Goal: Task Accomplishment & Management: Manage account settings

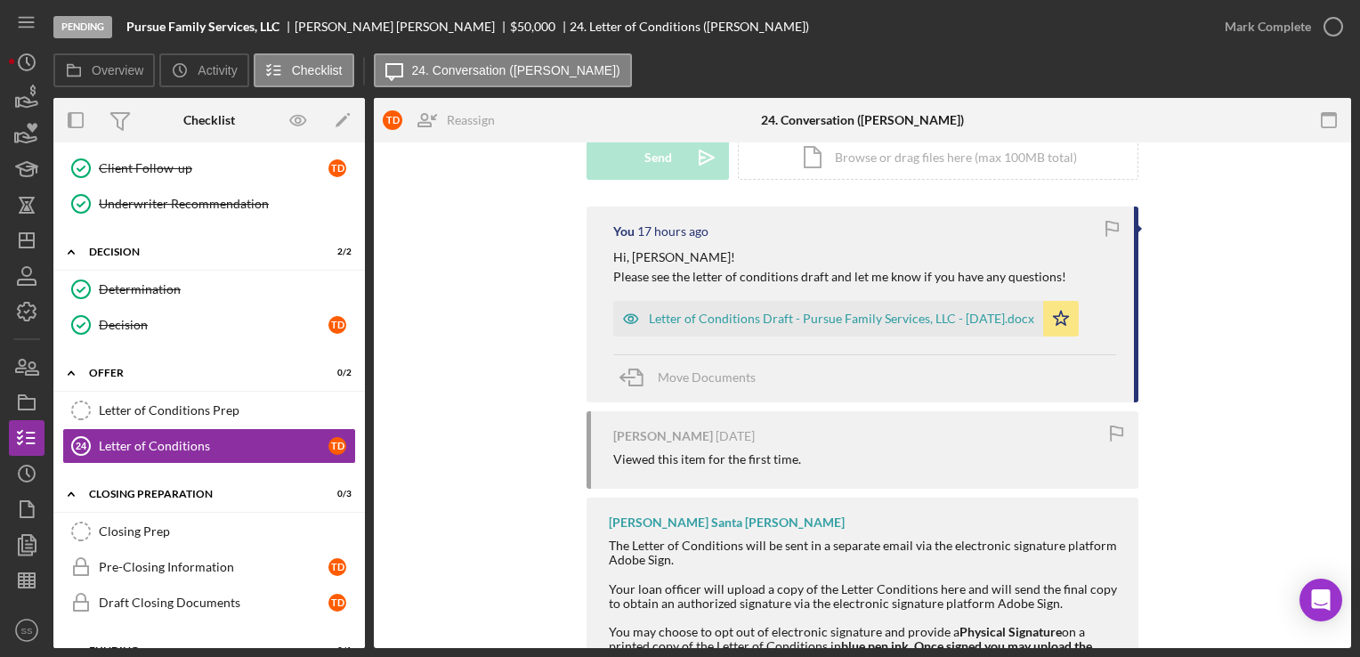
scroll to position [285, 0]
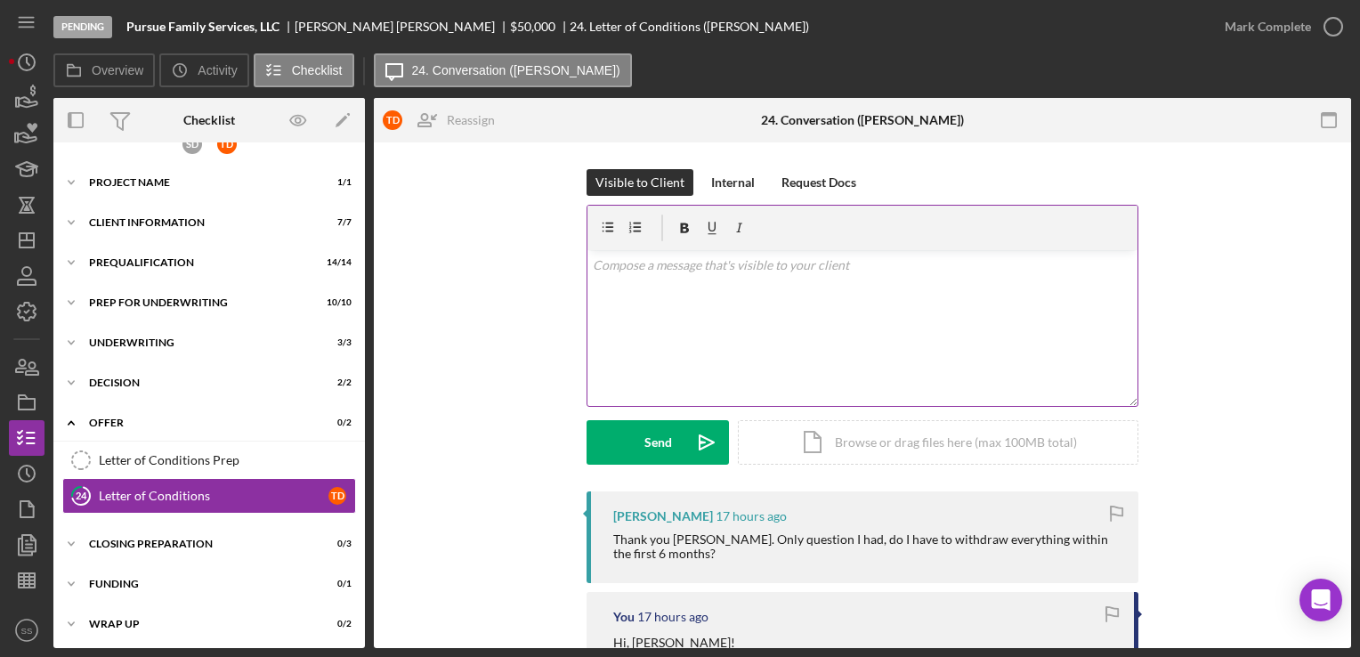
click at [691, 280] on div "v Color teal Color pink Remove color Add row above Add row below Add column bef…" at bounding box center [863, 328] width 550 height 156
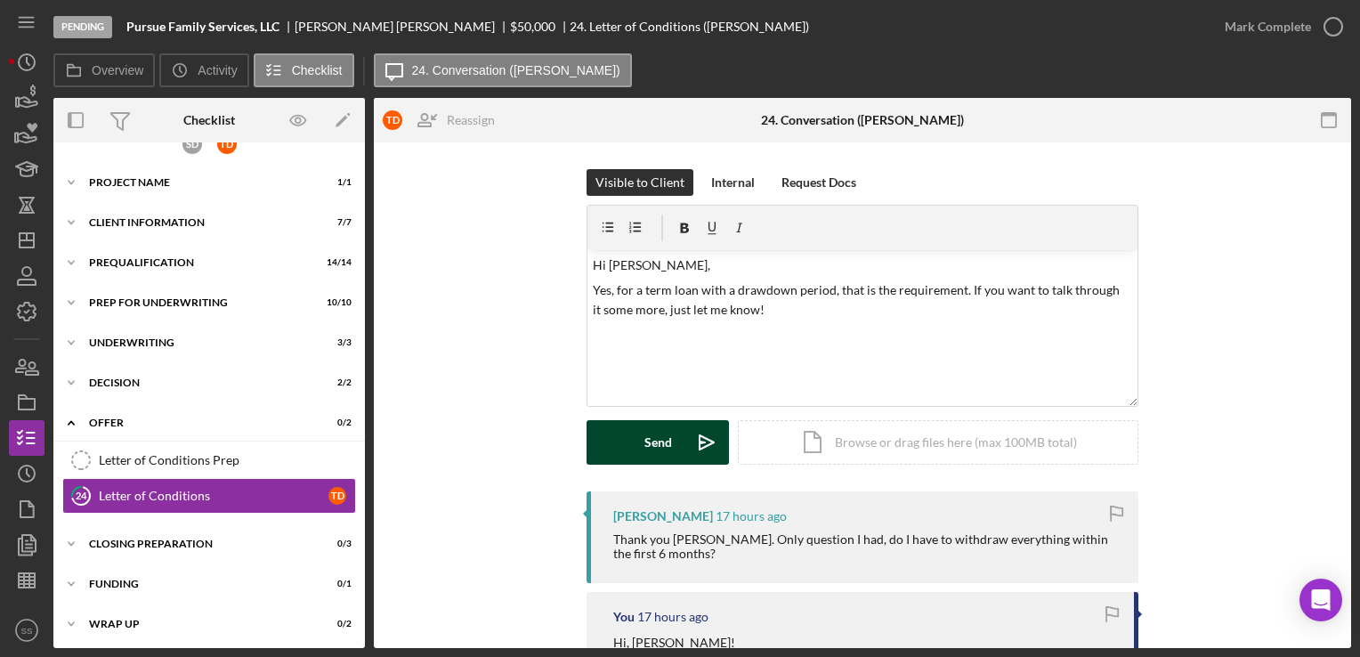
click at [680, 452] on button "Send Icon/icon-invite-send" at bounding box center [658, 442] width 142 height 45
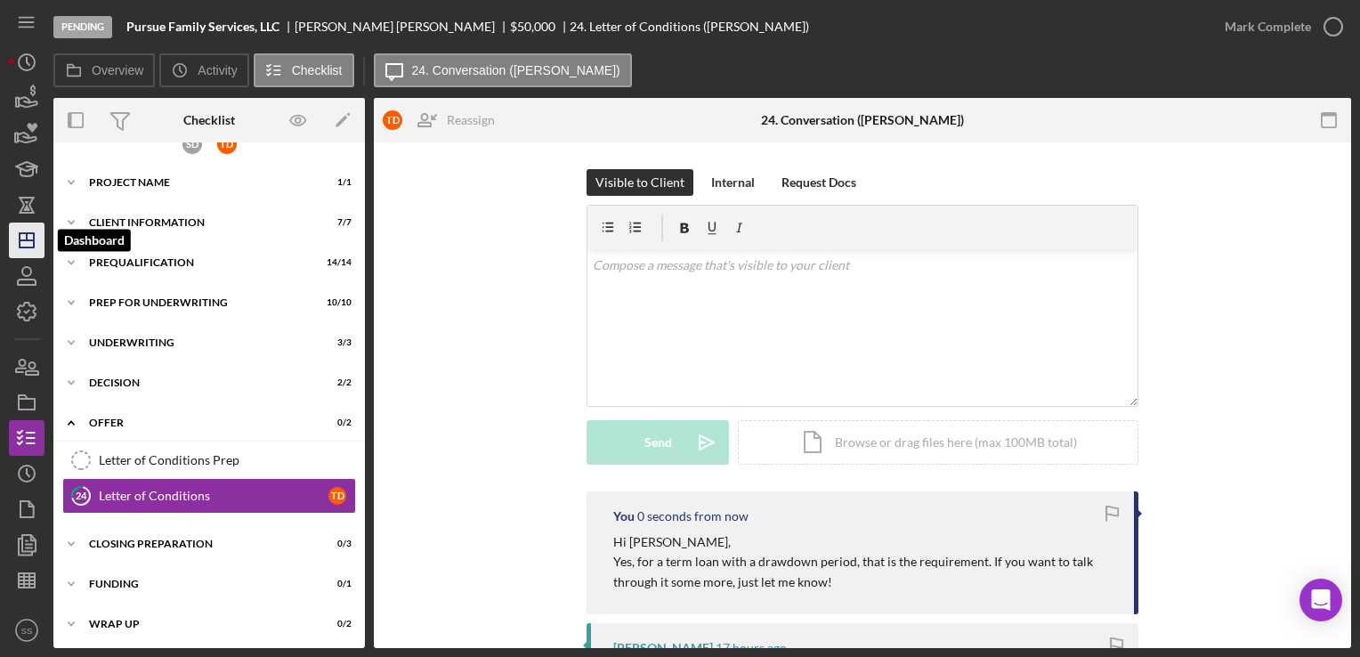
click at [32, 244] on icon "Icon/Dashboard" at bounding box center [26, 240] width 45 height 45
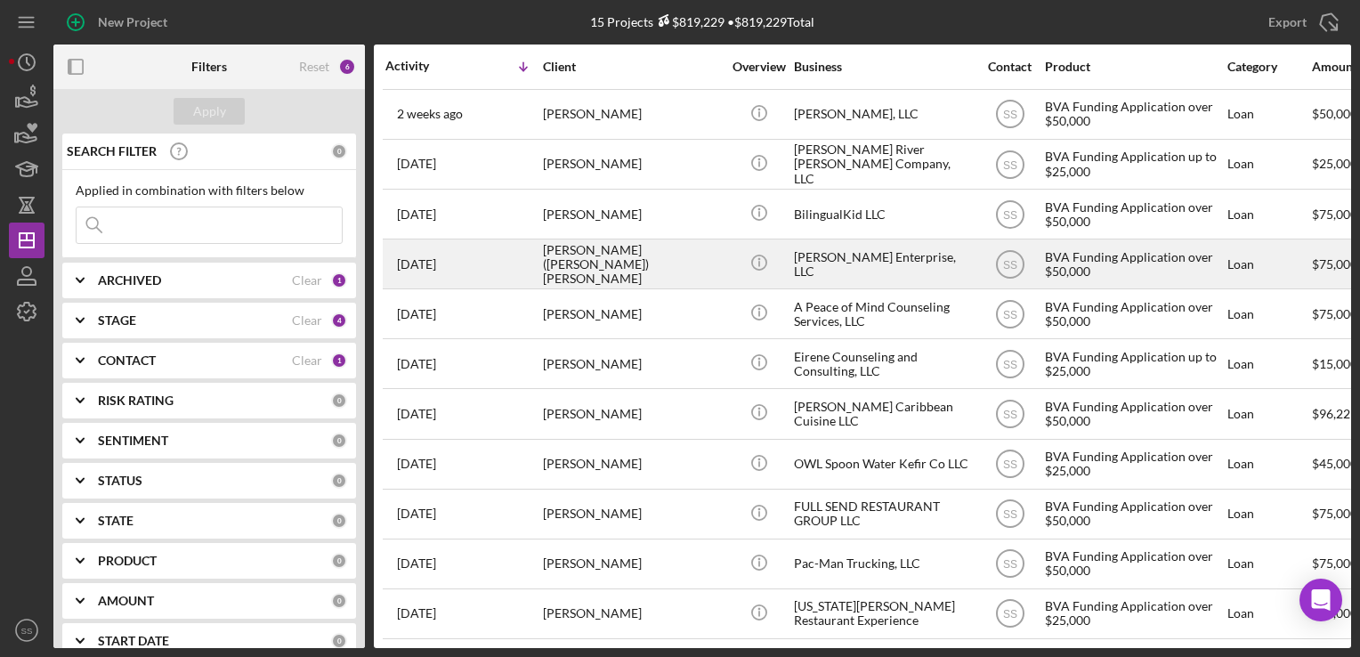
scroll to position [211, 0]
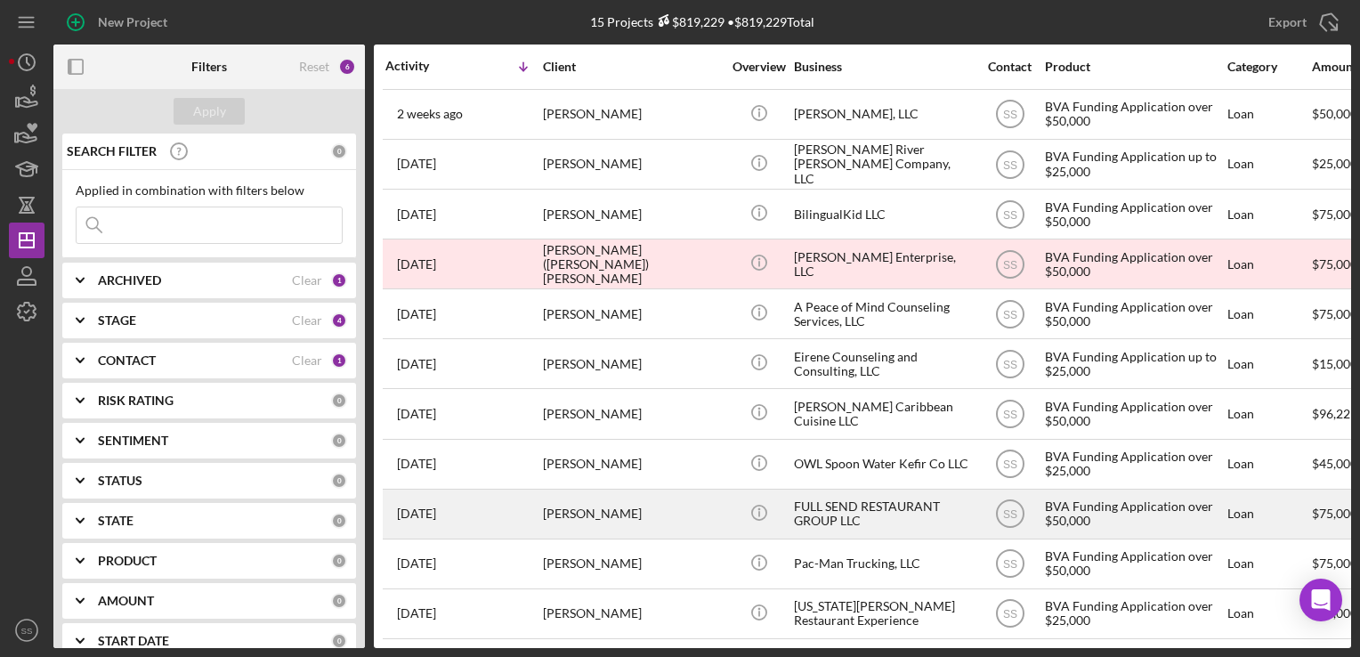
click at [566, 494] on div "[PERSON_NAME]" at bounding box center [632, 514] width 178 height 47
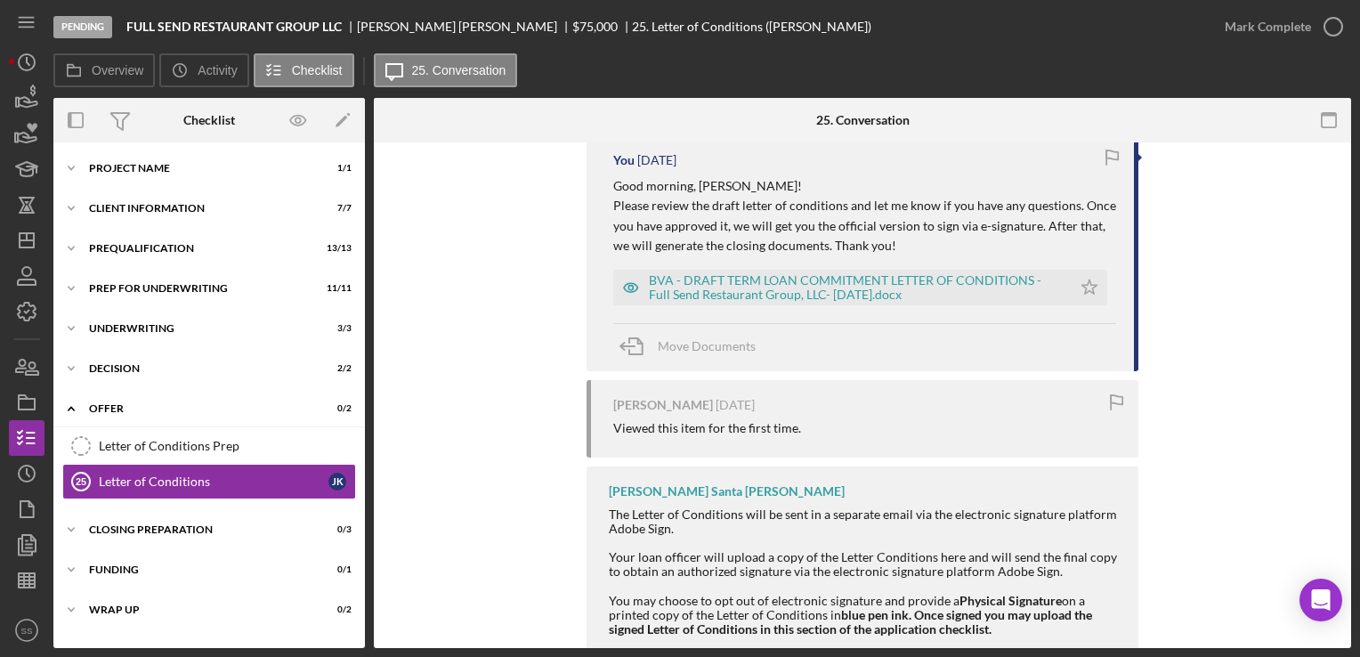
scroll to position [473, 0]
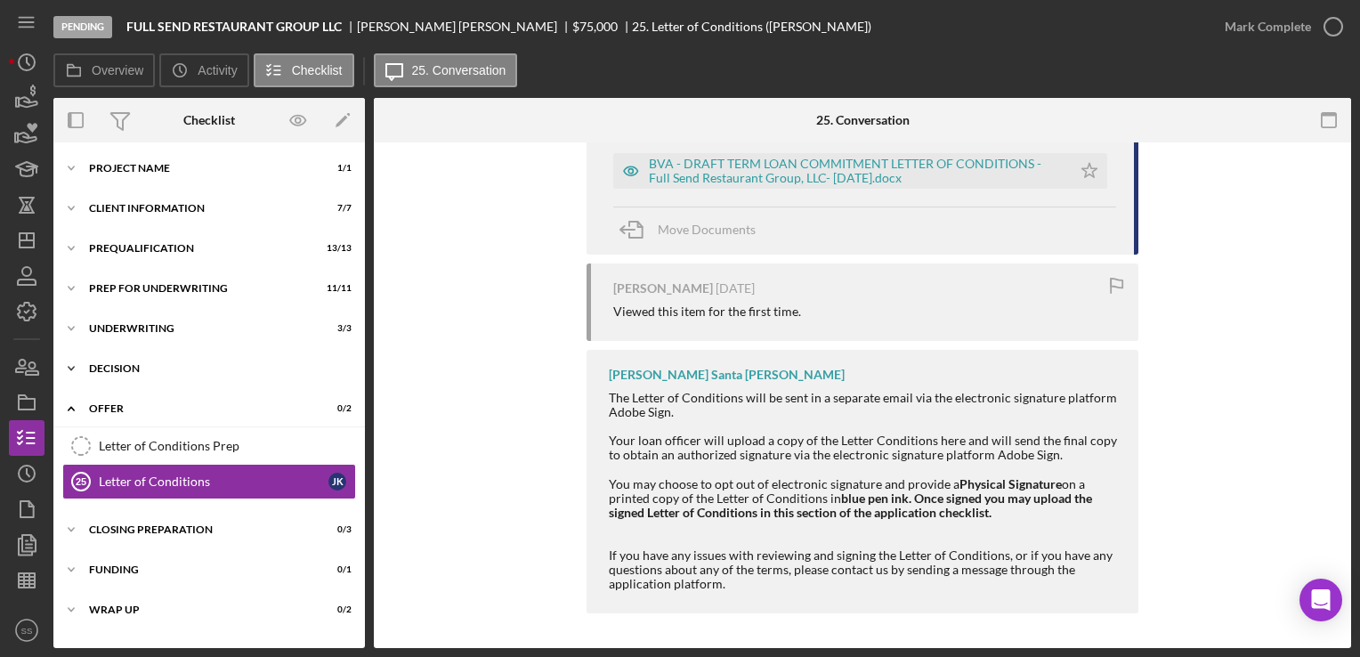
click at [143, 370] on div "Decision" at bounding box center [216, 368] width 254 height 11
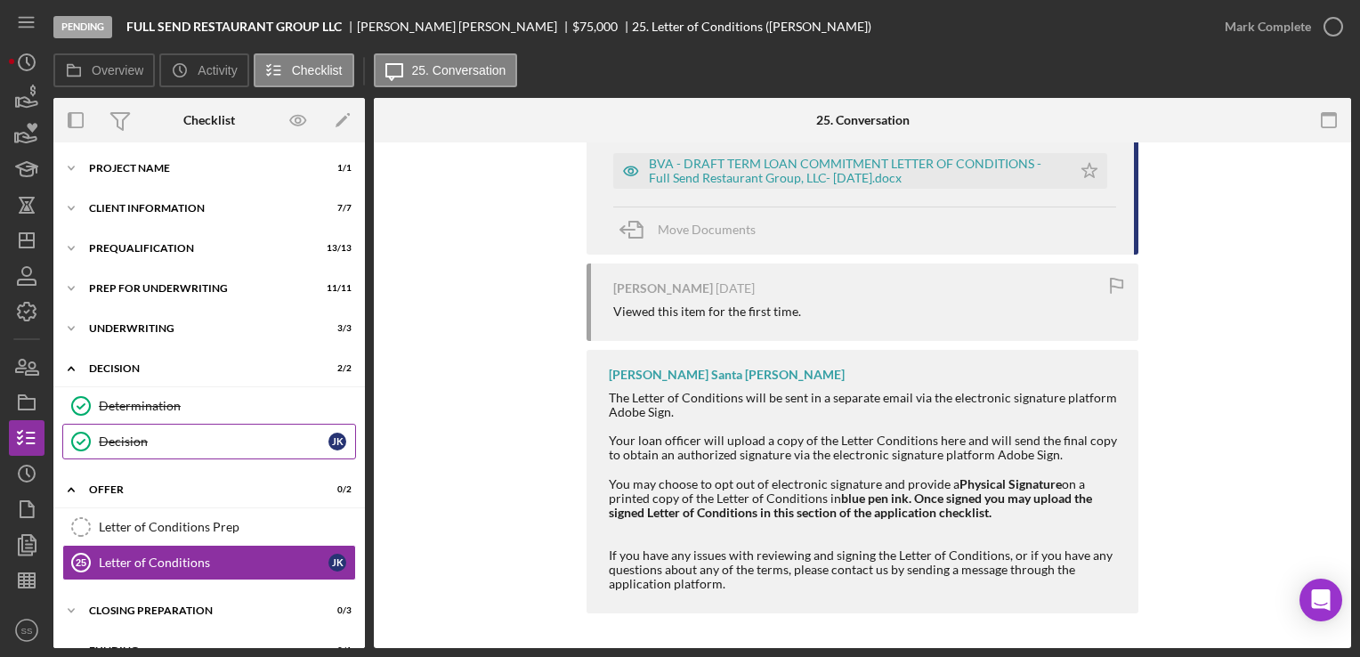
click at [169, 430] on link "Decision Decision J K" at bounding box center [209, 442] width 294 height 36
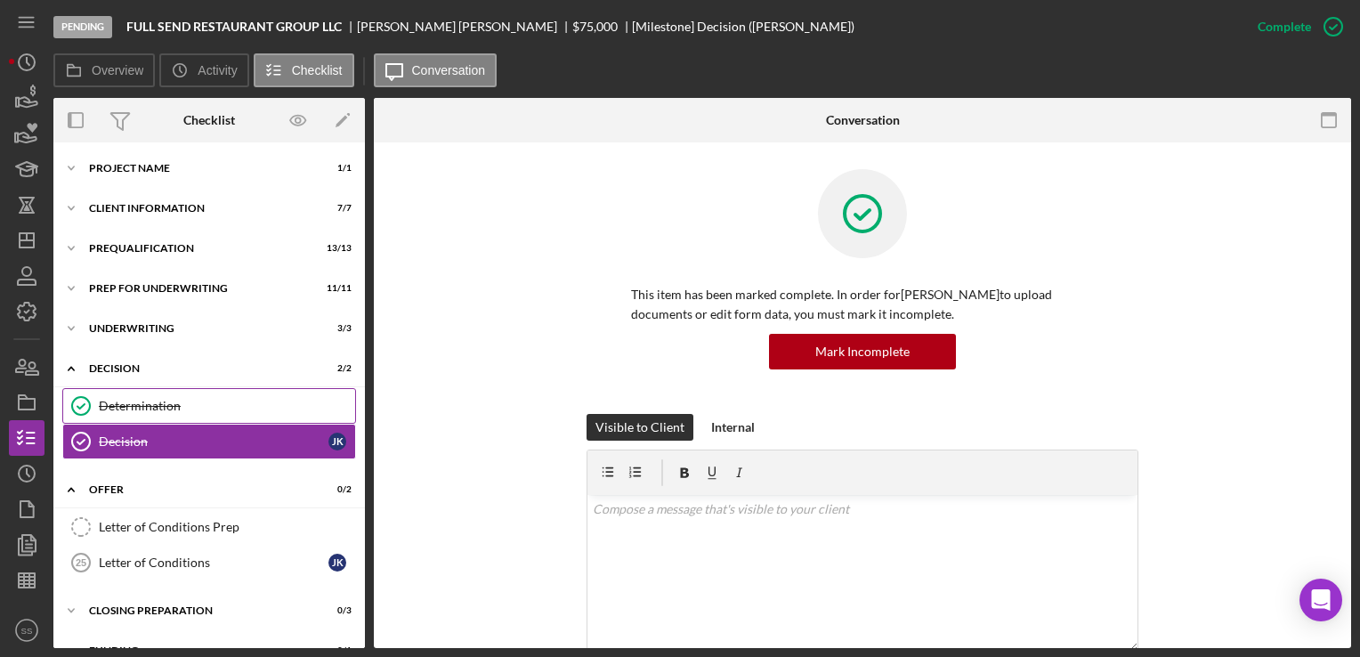
click at [138, 401] on div "Determination" at bounding box center [227, 406] width 256 height 14
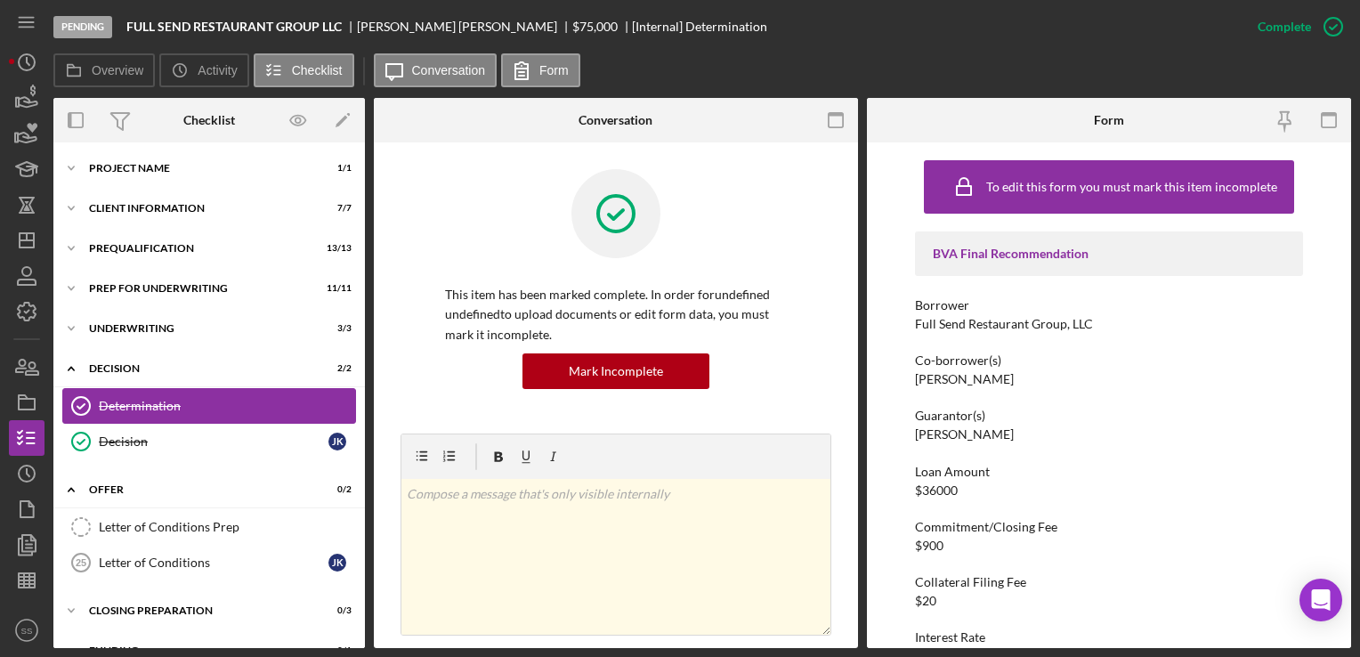
click at [153, 388] on link "Determination Determination" at bounding box center [209, 406] width 294 height 36
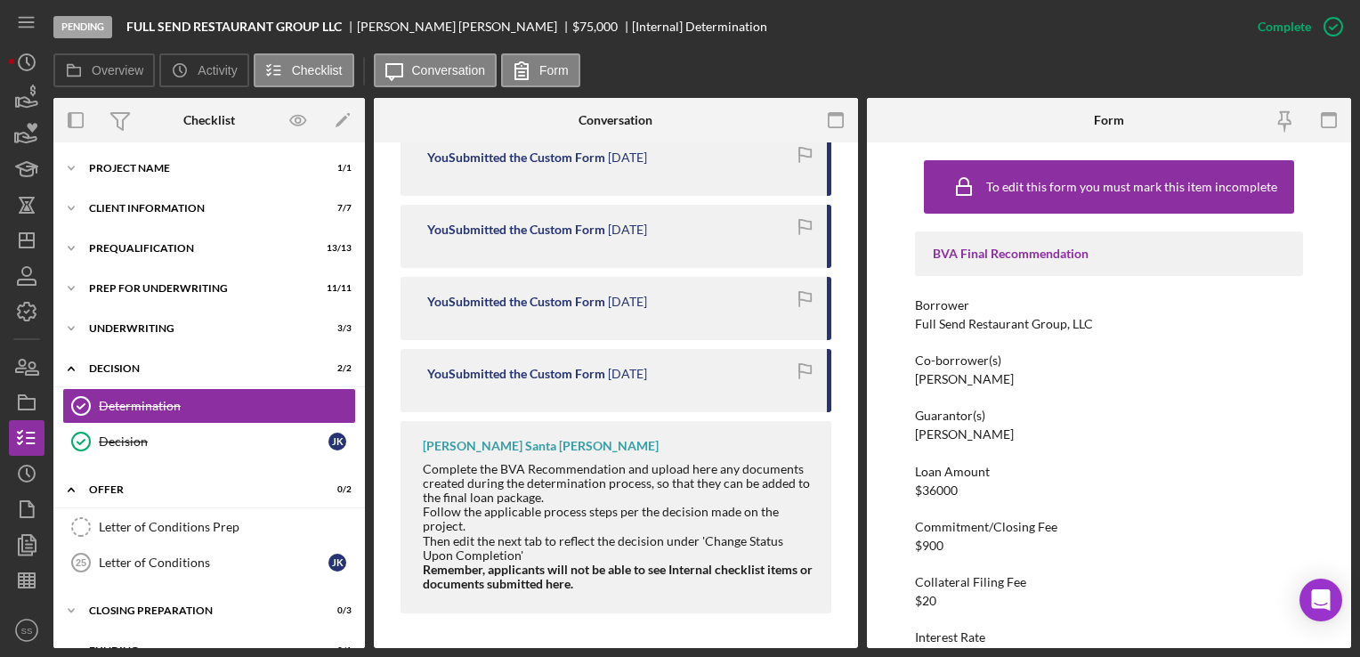
scroll to position [3317, 0]
click at [147, 343] on div "Icon/Expander Underwriting 3 / 3" at bounding box center [209, 329] width 312 height 36
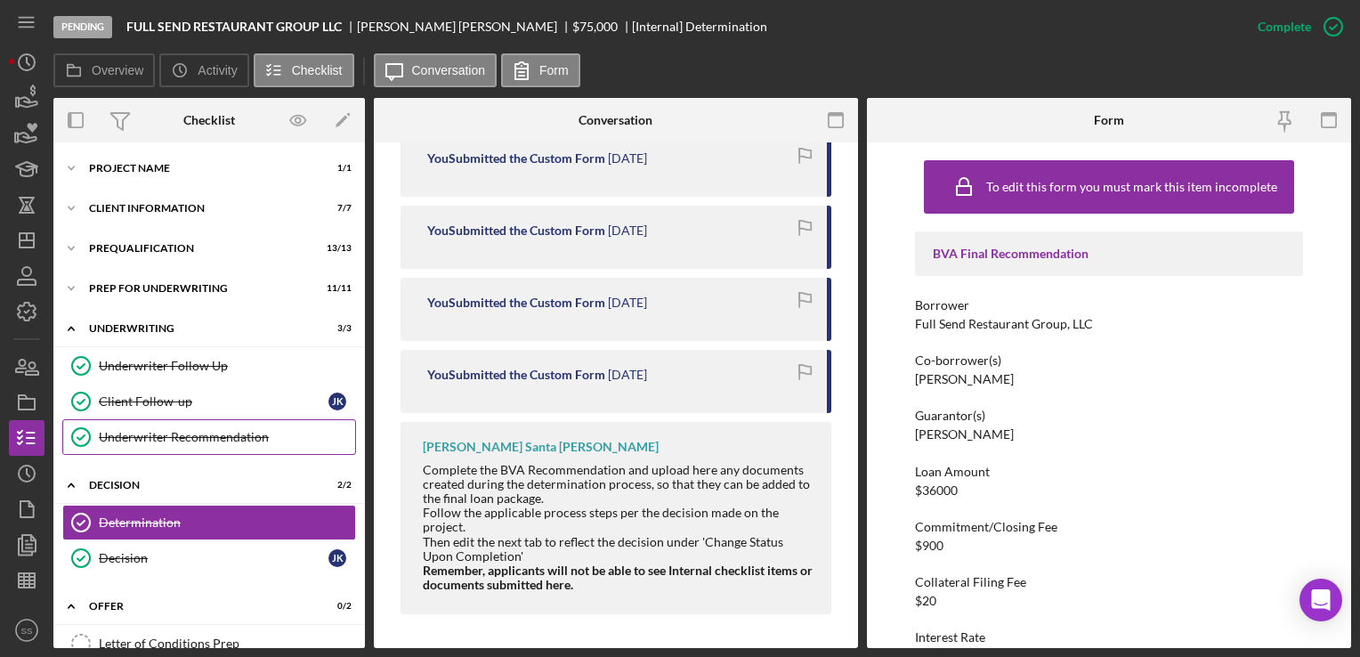
click at [156, 433] on div "Underwriter Recommendation" at bounding box center [227, 437] width 256 height 14
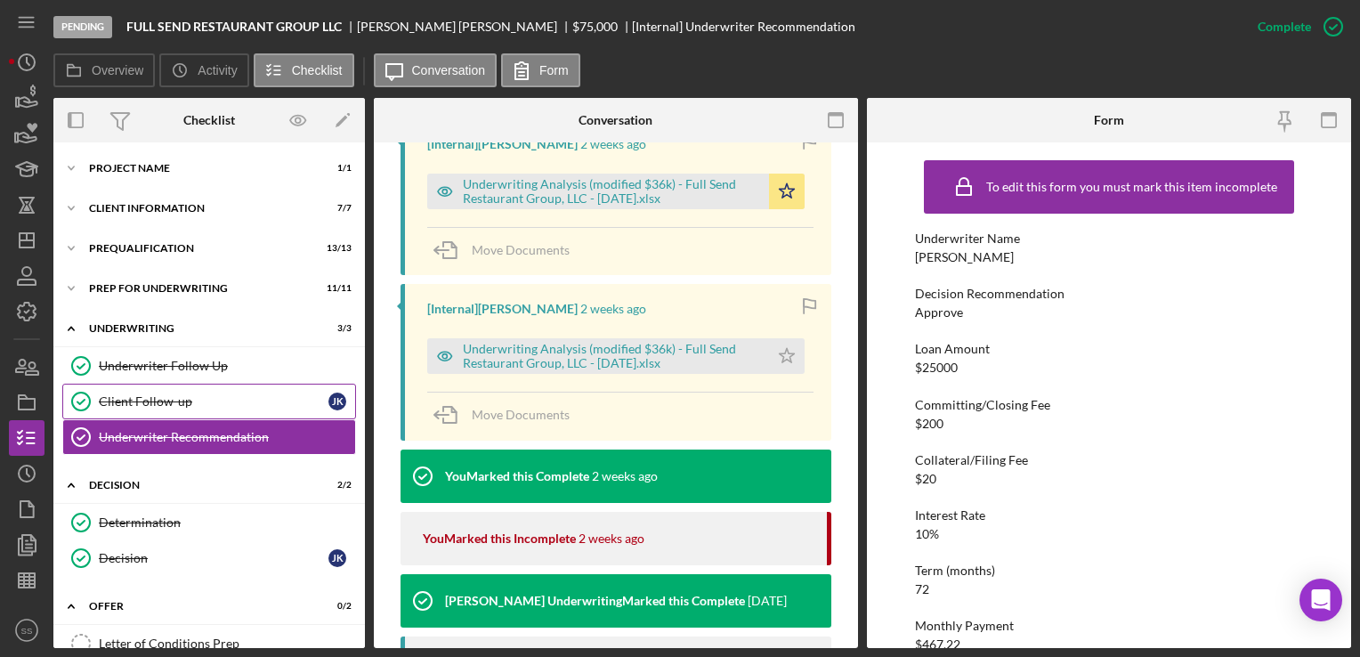
scroll to position [602, 0]
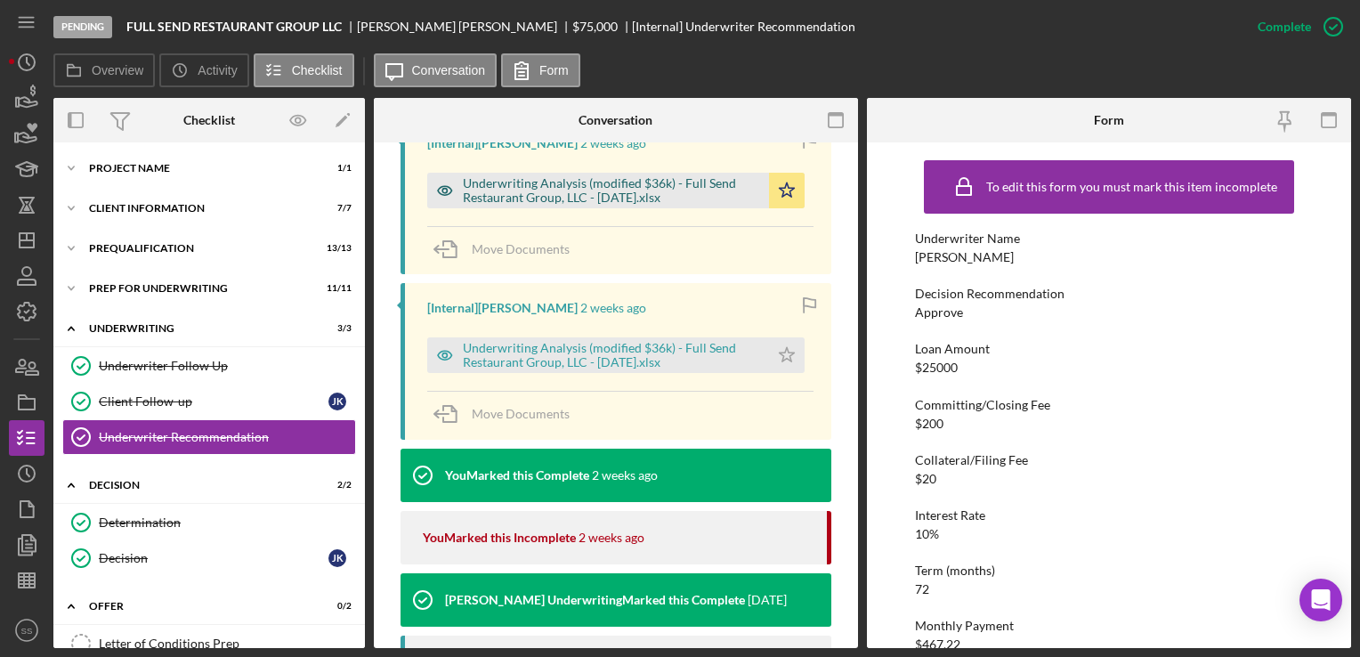
click at [575, 194] on div "Underwriting Analysis (modified $36k) - Full Send Restaurant Group, LLC - [DATE…" at bounding box center [611, 190] width 297 height 28
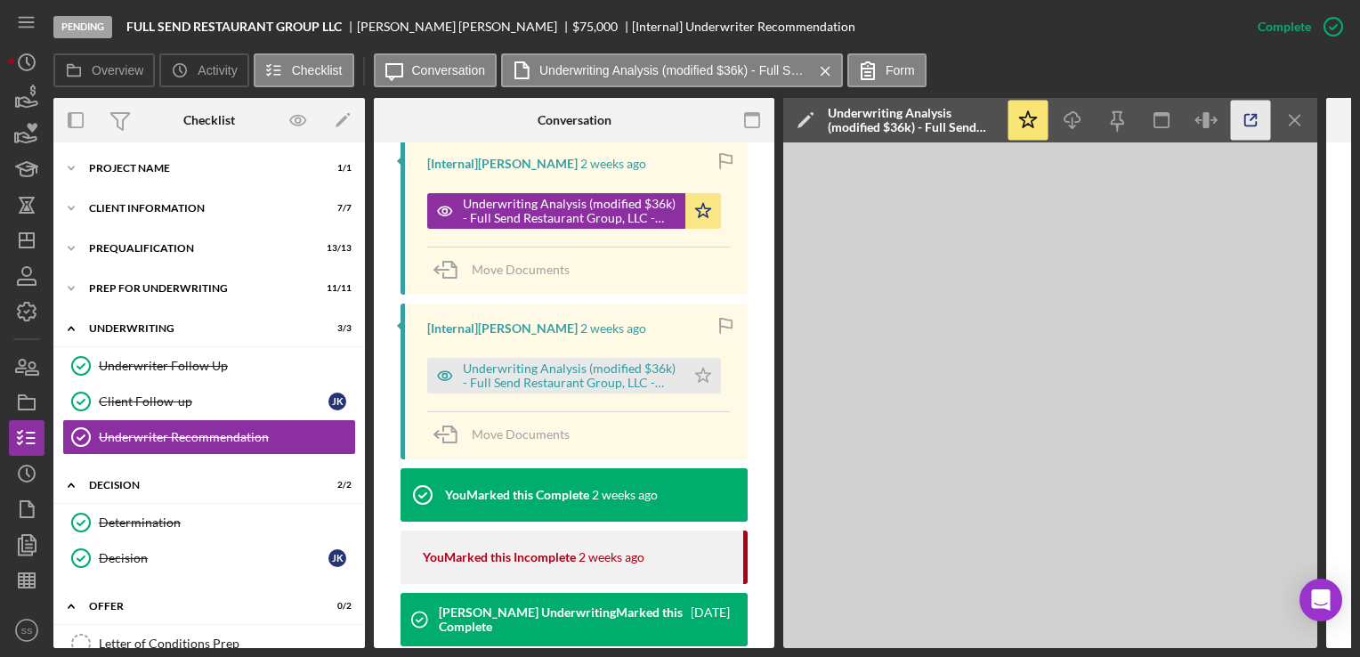
click at [1258, 120] on icon "button" at bounding box center [1251, 121] width 40 height 40
click at [160, 263] on div "Icon/Expander Prequalification 13 / 13" at bounding box center [209, 249] width 312 height 36
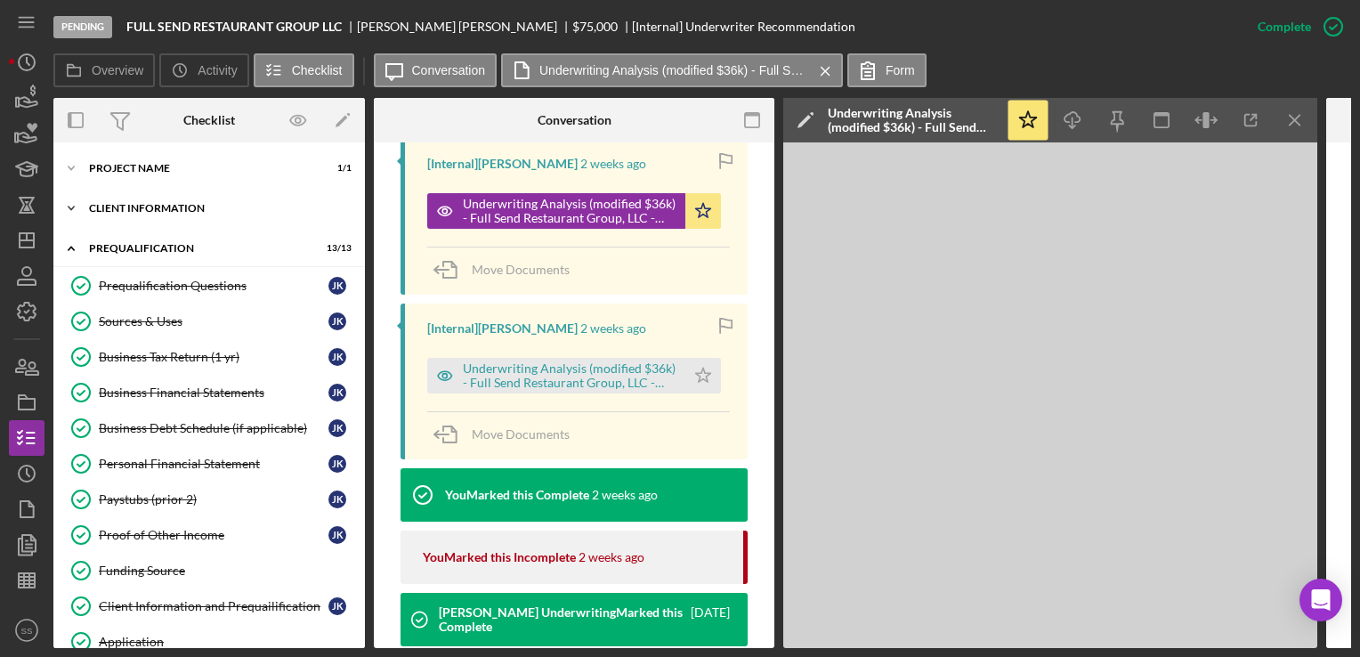
click at [160, 206] on div "Client Information" at bounding box center [216, 208] width 254 height 11
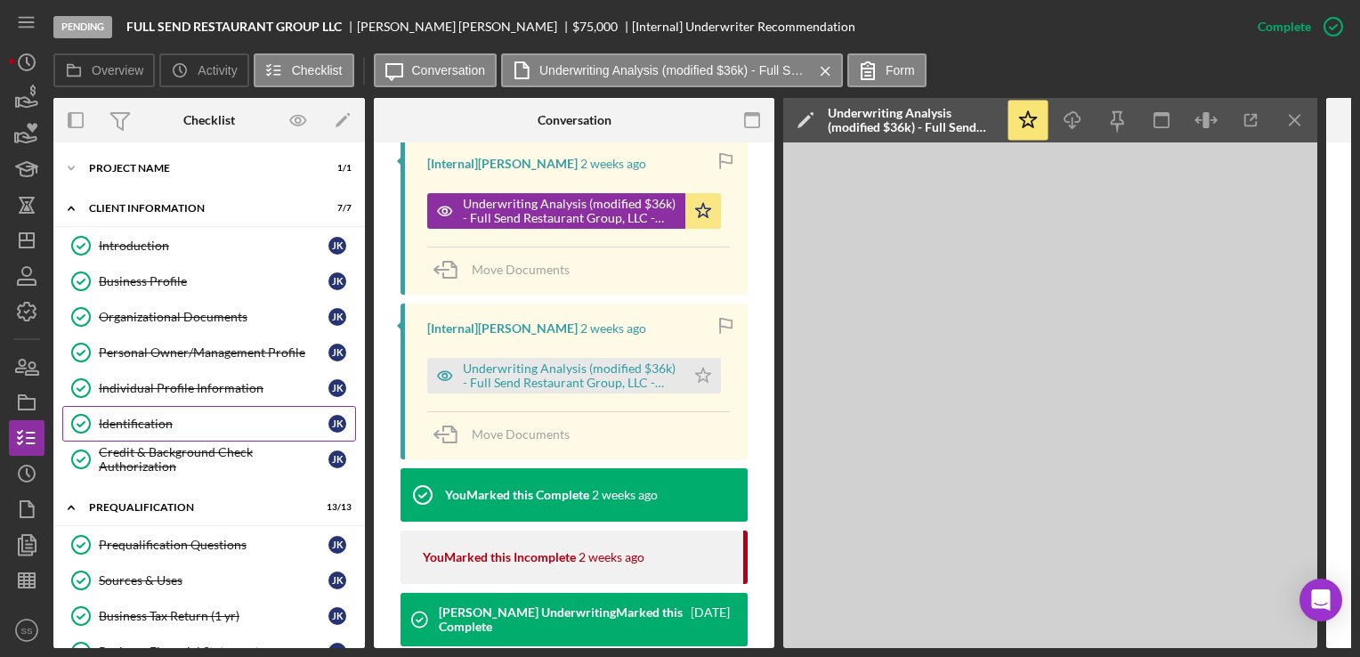
scroll to position [182, 0]
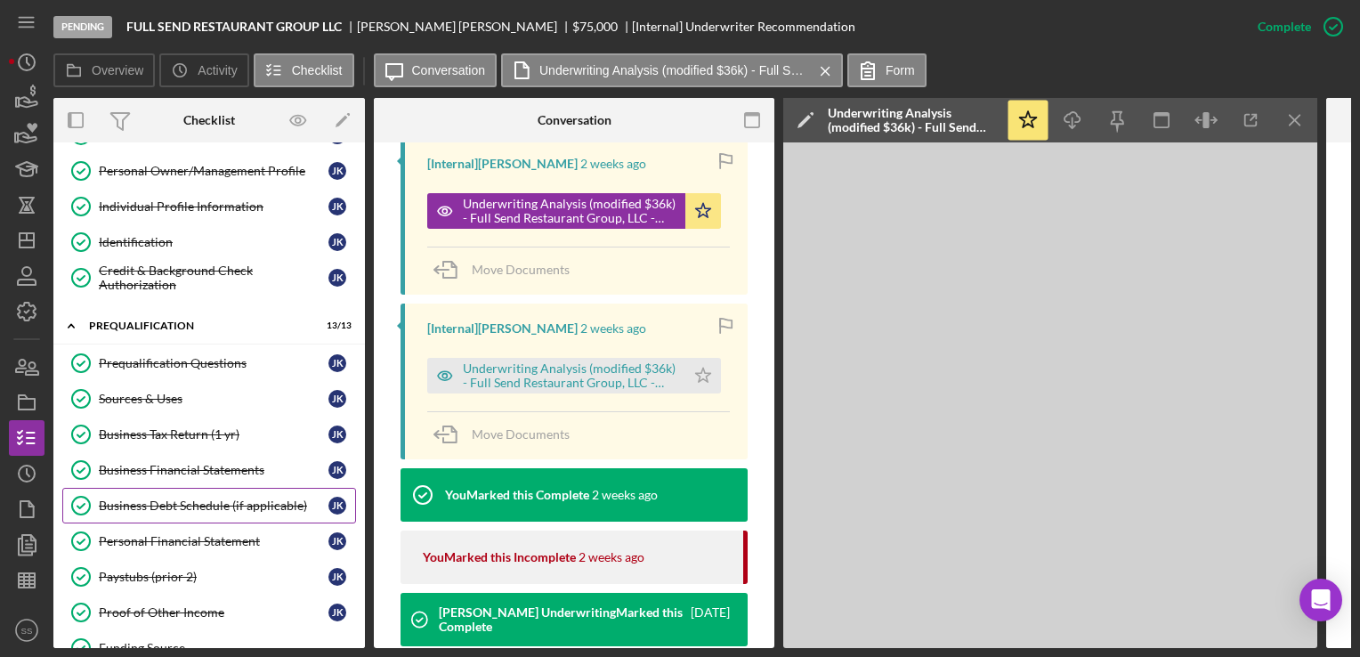
click at [183, 499] on div "Business Debt Schedule (if applicable)" at bounding box center [214, 506] width 230 height 14
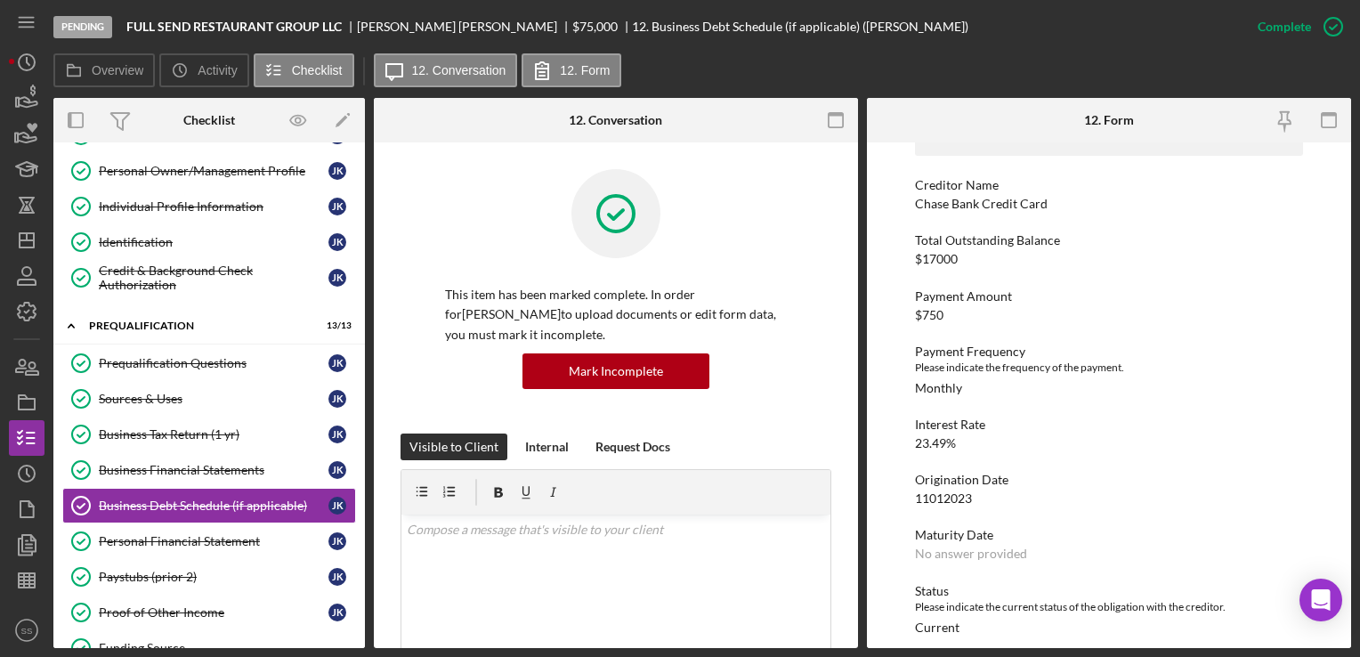
scroll to position [1357, 0]
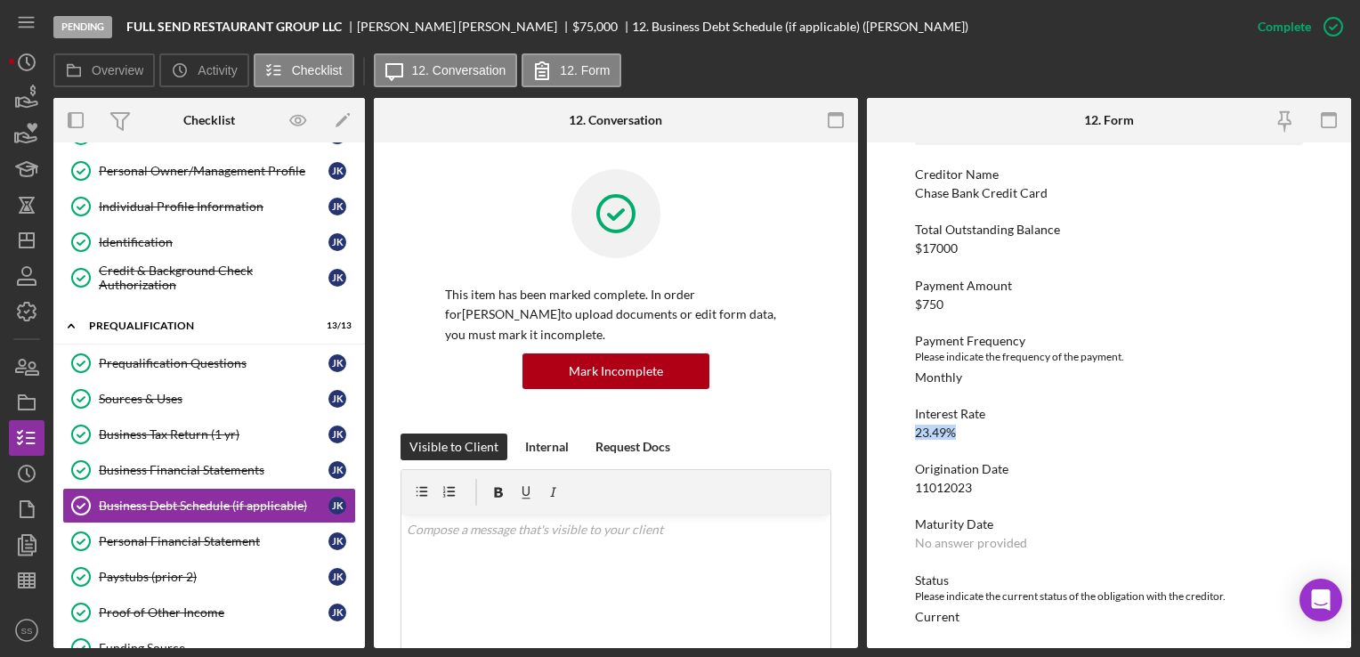
drag, startPoint x: 956, startPoint y: 423, endPoint x: 892, endPoint y: 434, distance: 65.1
click at [892, 434] on div "To edit this form you must mark this item incomplete Business Debt Questionaire…" at bounding box center [1109, 395] width 484 height 506
copy div "23.49%"
click at [28, 230] on icon "Icon/Dashboard" at bounding box center [26, 240] width 45 height 45
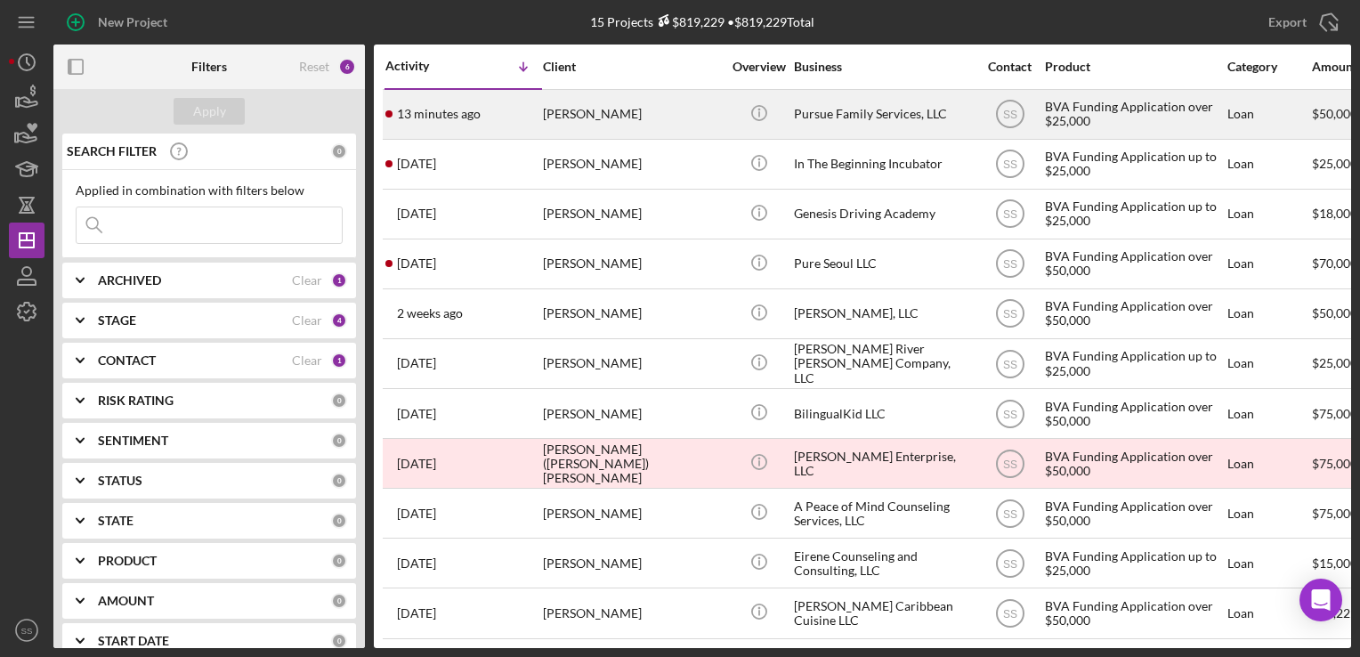
click at [601, 110] on div "[PERSON_NAME]" at bounding box center [632, 114] width 178 height 47
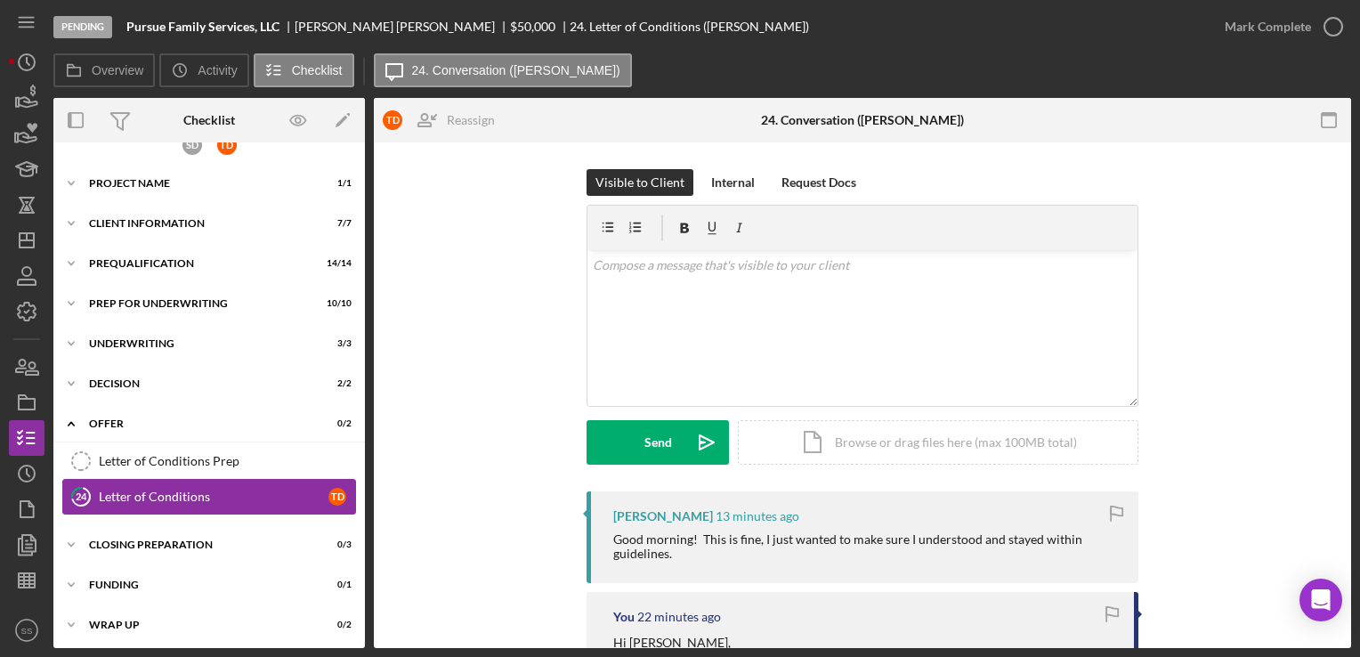
scroll to position [25, 0]
click at [199, 532] on div "Icon/Expander Closing Preparation 0 / 3" at bounding box center [209, 544] width 312 height 36
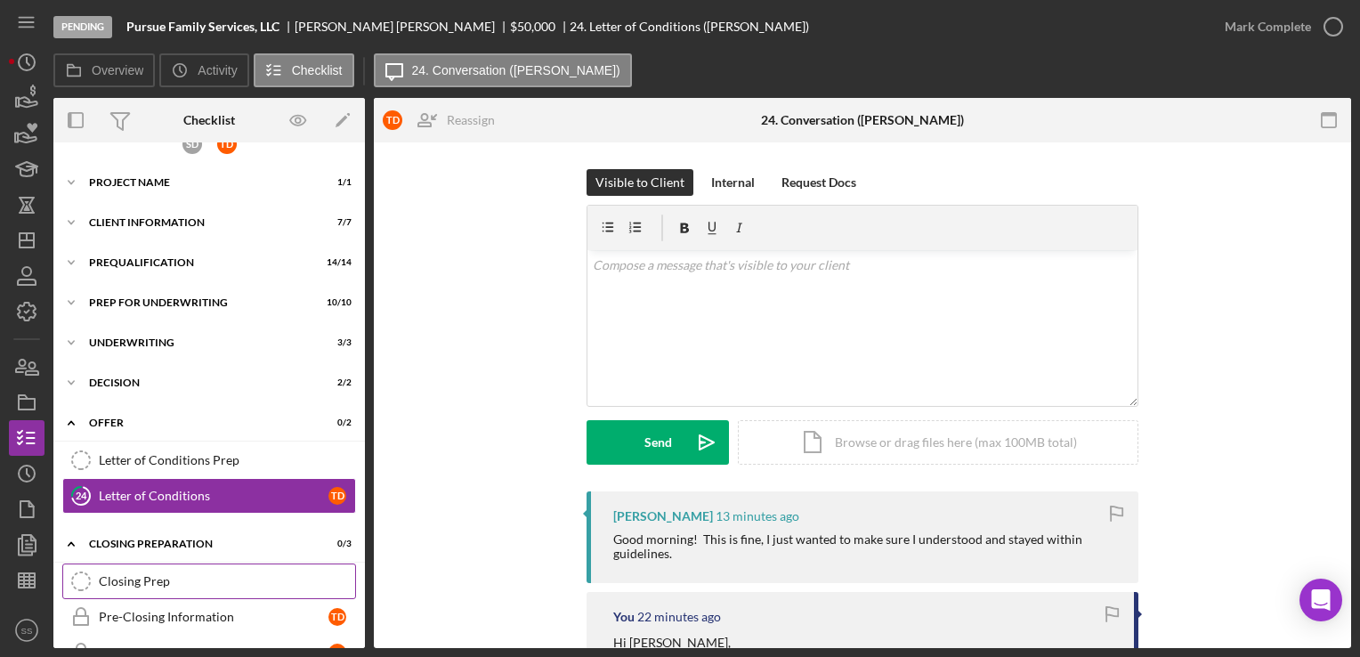
click at [196, 574] on div "Closing Prep" at bounding box center [227, 581] width 256 height 14
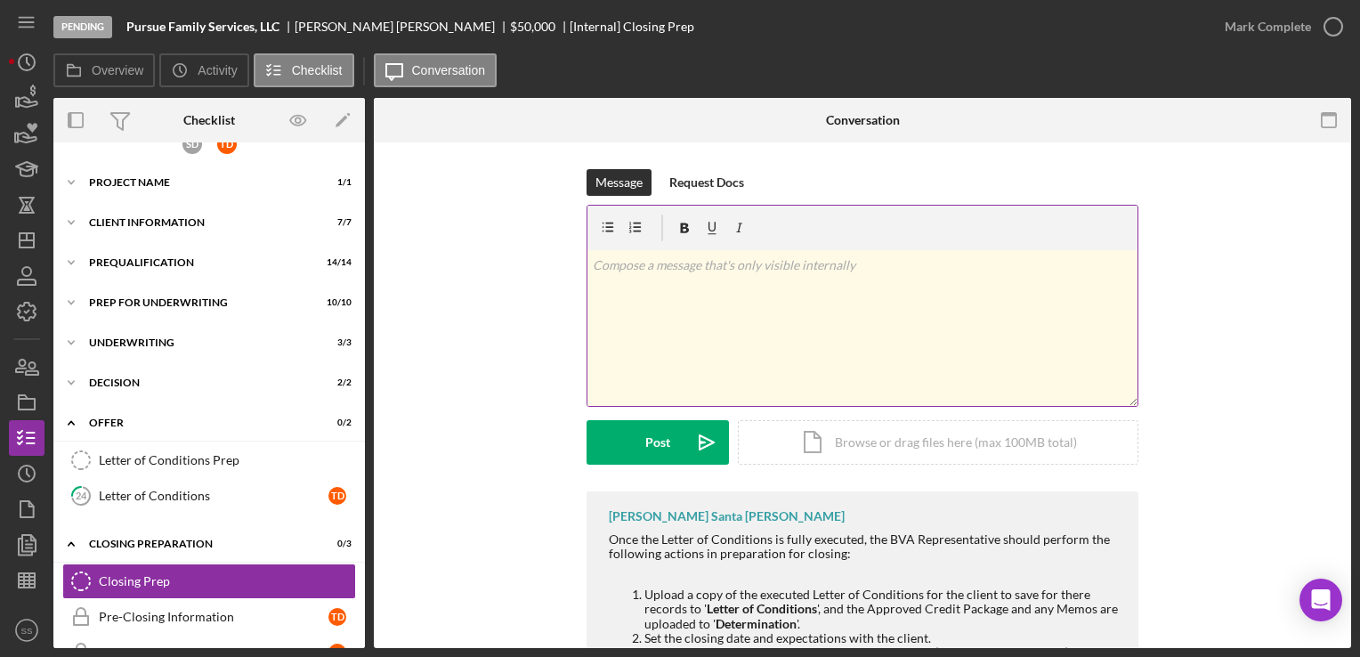
click at [662, 365] on div "v Color teal Color pink Remove color Add row above Add row below Add column bef…" at bounding box center [863, 328] width 550 height 156
click at [235, 446] on link "Letter of Conditions Prep Letter of Conditions Prep" at bounding box center [209, 461] width 294 height 36
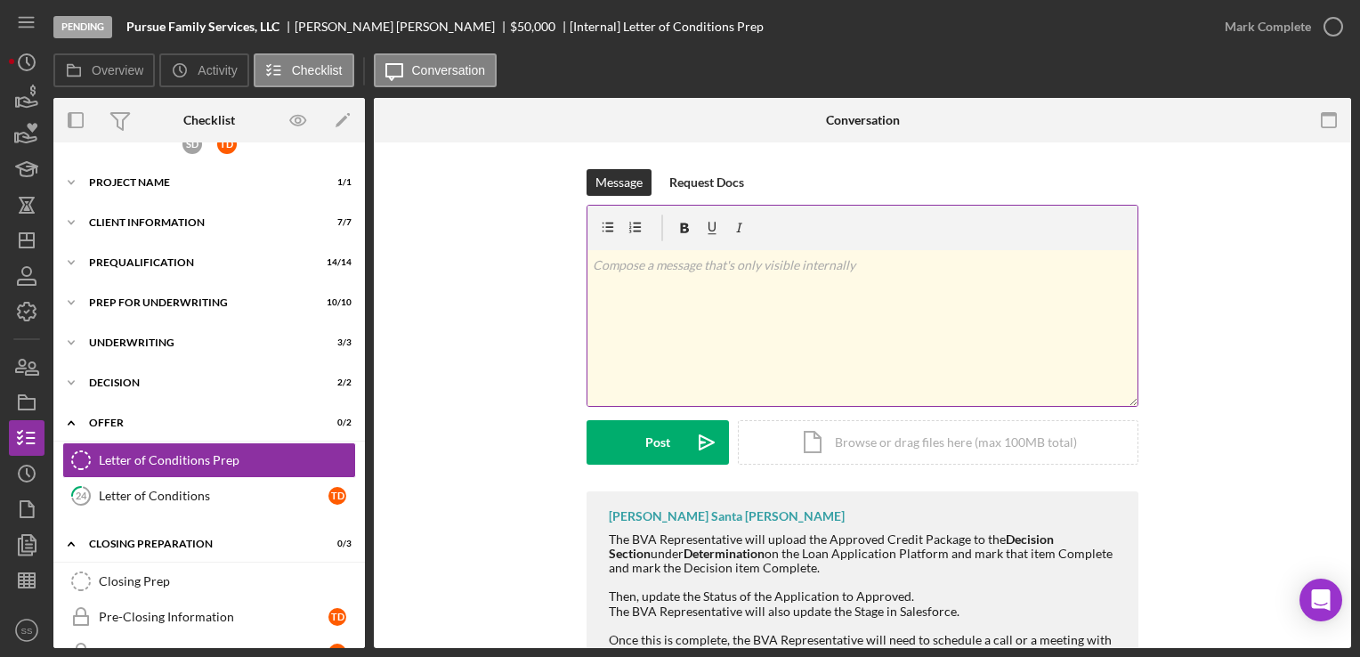
click at [751, 334] on div "v Color teal Color pink Remove color Add row above Add row below Add column bef…" at bounding box center [863, 328] width 550 height 156
drag, startPoint x: 1016, startPoint y: 266, endPoint x: 577, endPoint y: 275, distance: 439.0
click at [577, 275] on div "Message Request Docs v Color teal Color pink Remove color Add row above Add row…" at bounding box center [863, 330] width 924 height 322
copy p "Okay, great. I will get the finalized version to you [DATE] for a signature!"
click at [1333, 23] on icon "button" at bounding box center [1334, 26] width 45 height 45
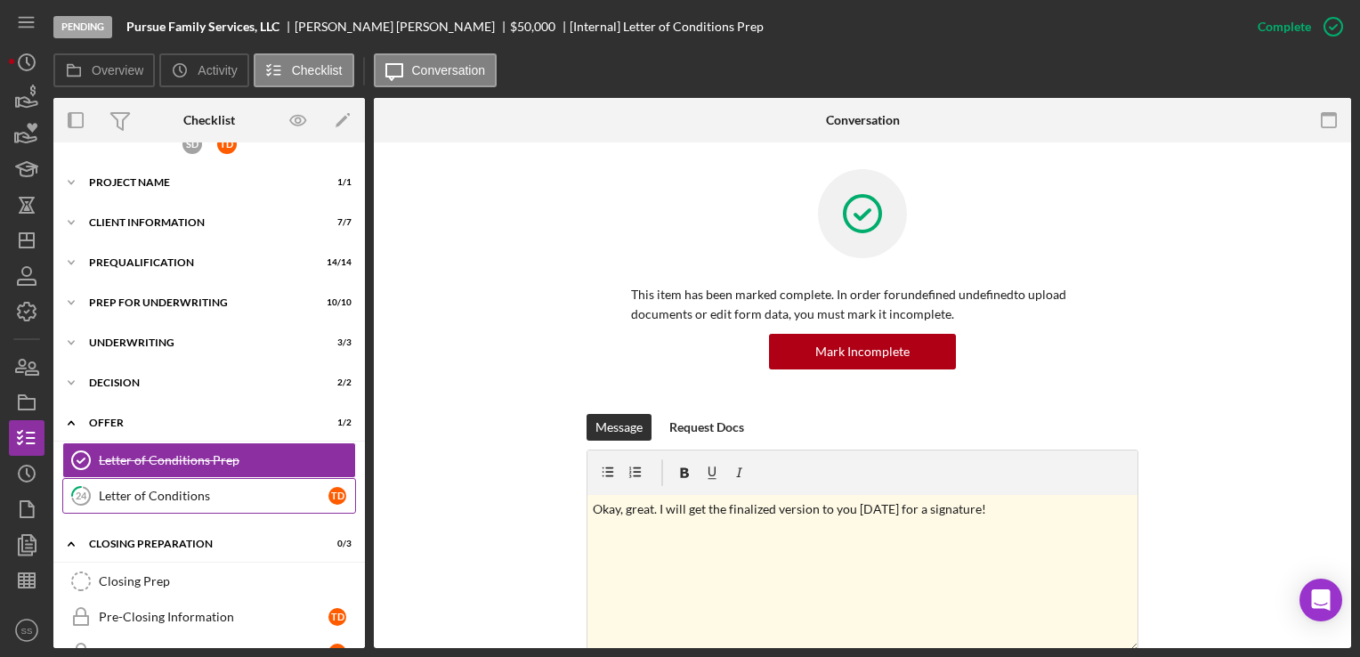
click at [166, 496] on div "Letter of Conditions" at bounding box center [214, 496] width 230 height 14
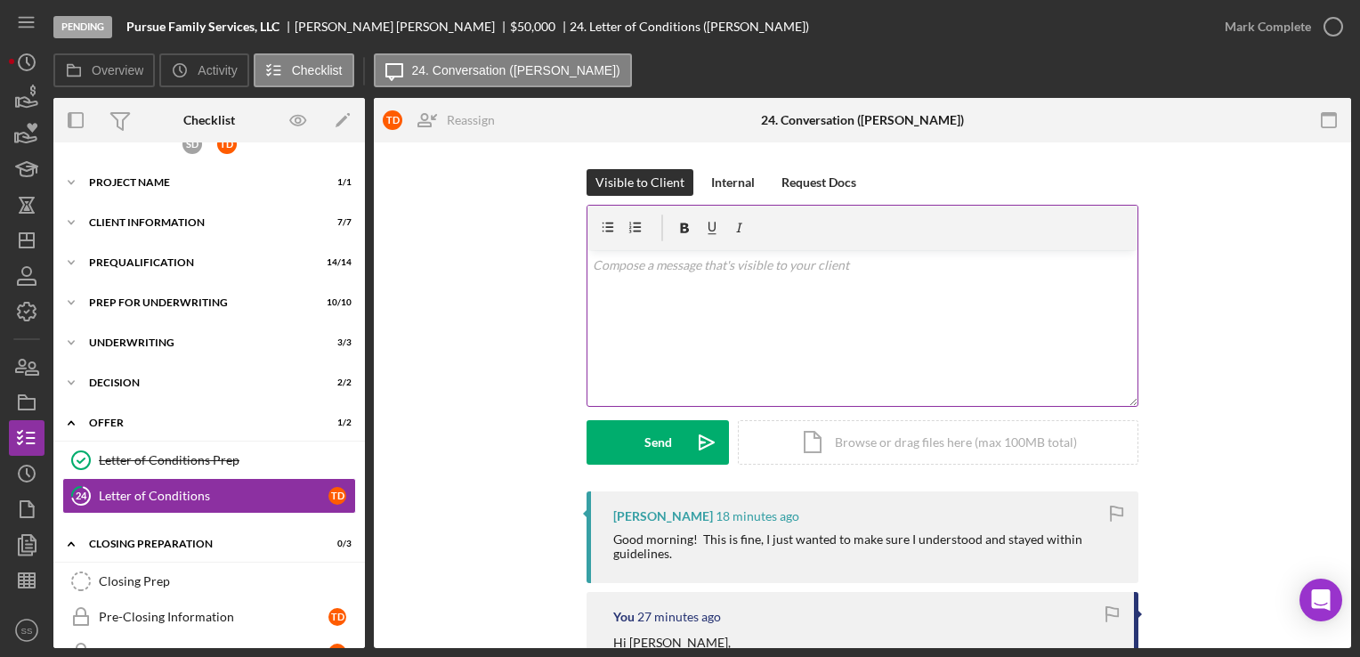
click at [702, 358] on div "v Color teal Color pink Remove color Add row above Add row below Add column bef…" at bounding box center [863, 328] width 550 height 156
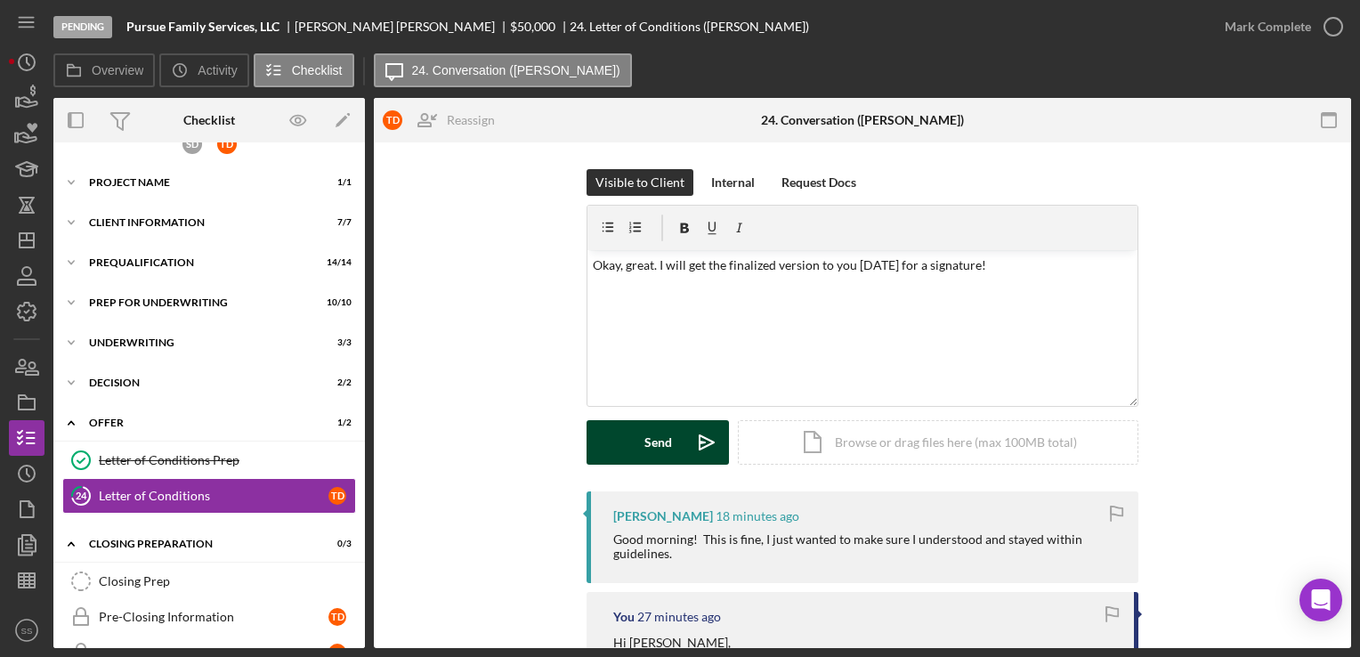
click at [637, 453] on button "Send Icon/icon-invite-send" at bounding box center [658, 442] width 142 height 45
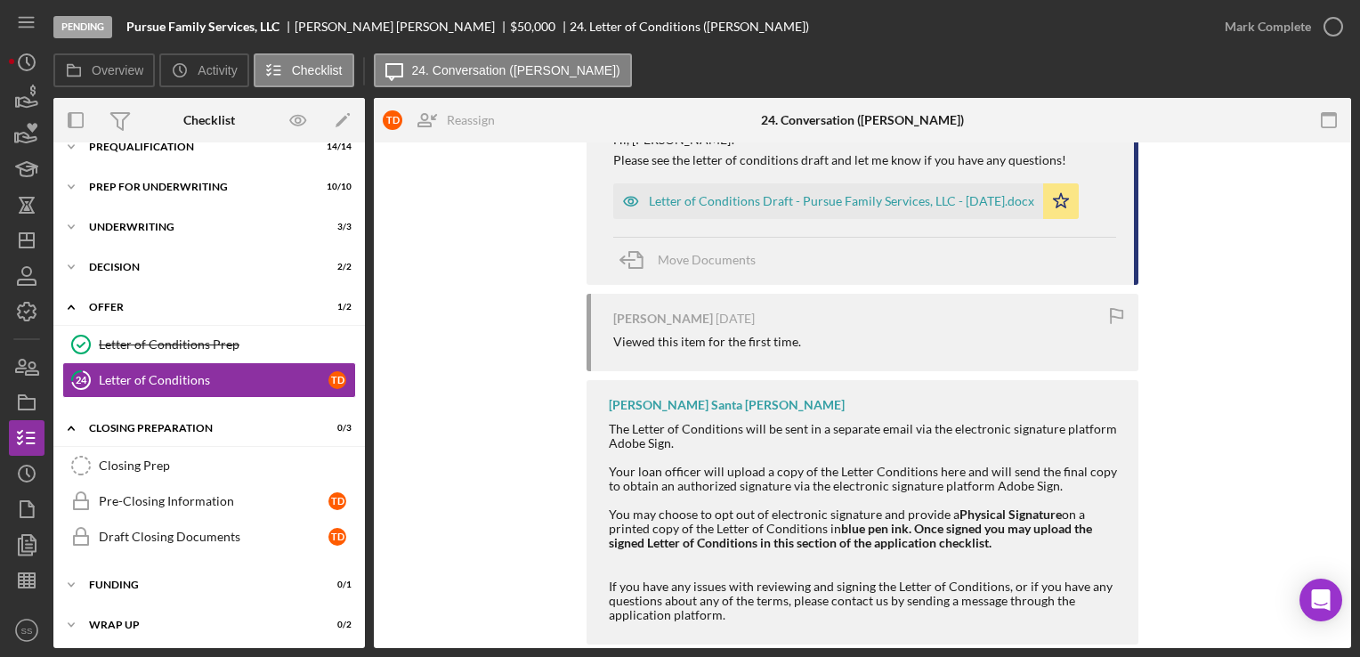
scroll to position [858, 0]
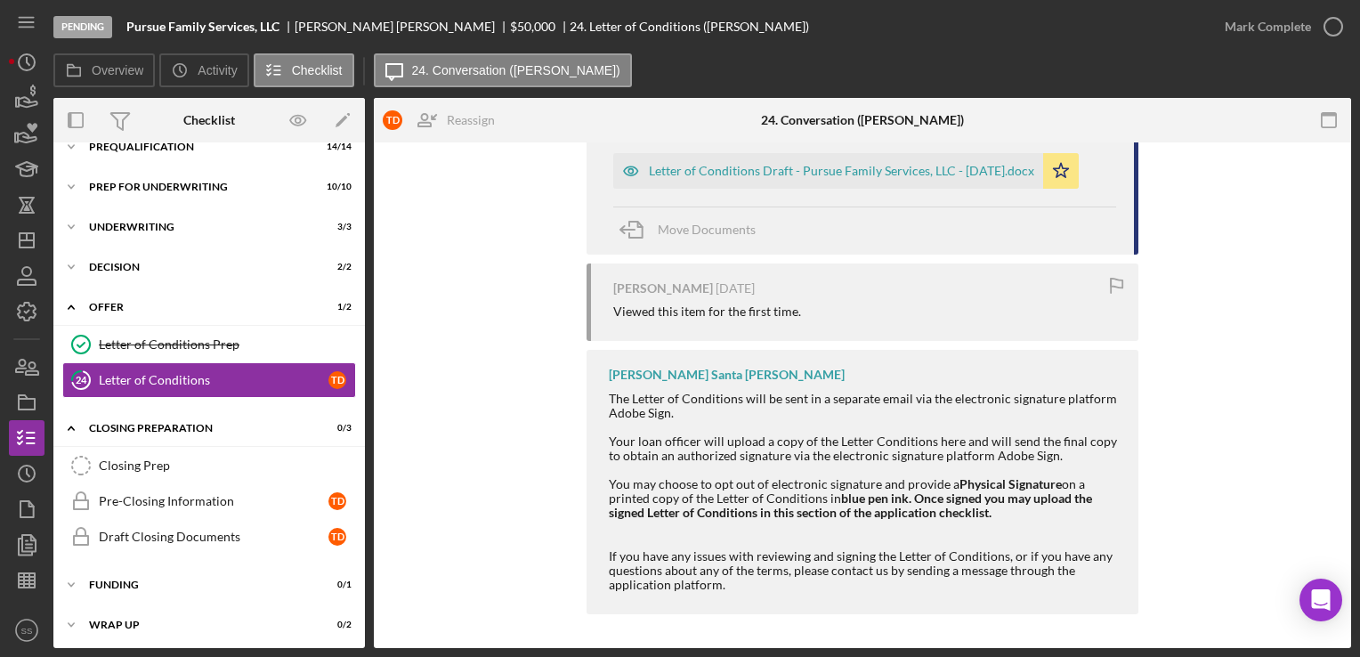
click at [4, 244] on div "Pending Pursue Family Services, LLC [PERSON_NAME] $50,000 $50,000 24. Letter of…" at bounding box center [680, 328] width 1360 height 657
click at [21, 246] on icon "Icon/Dashboard" at bounding box center [26, 240] width 45 height 45
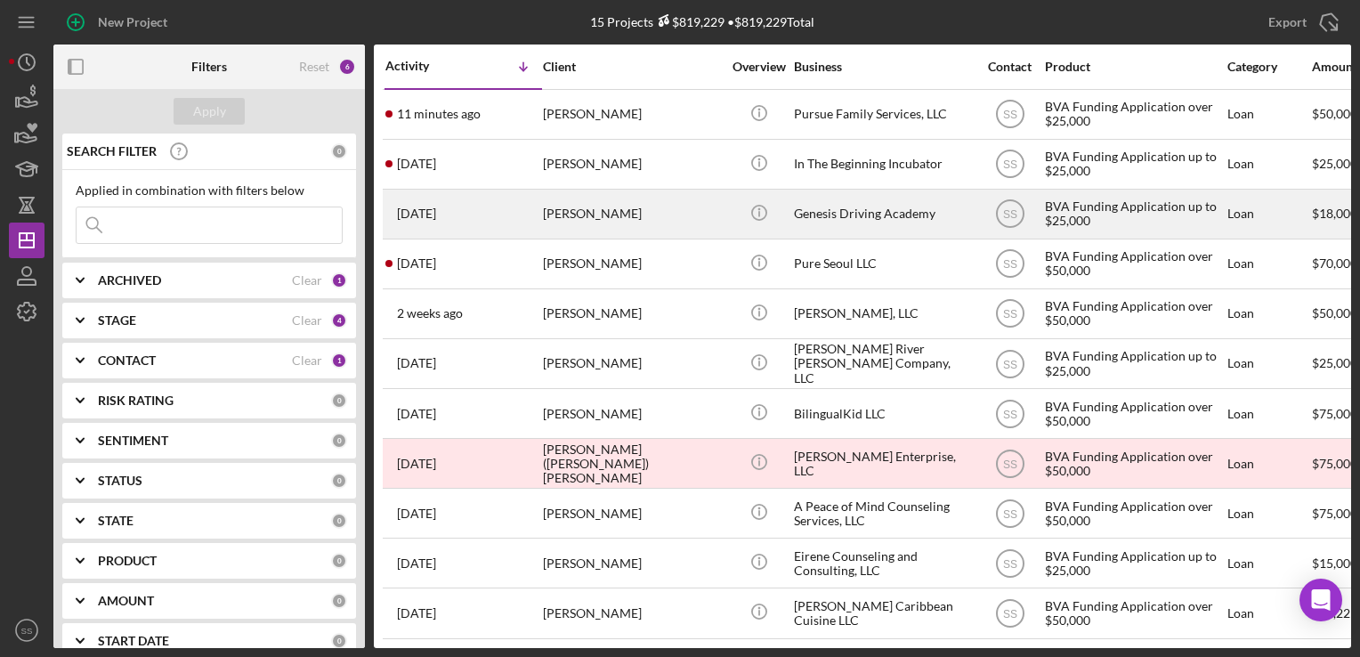
click at [583, 223] on div "[PERSON_NAME]" at bounding box center [632, 214] width 178 height 47
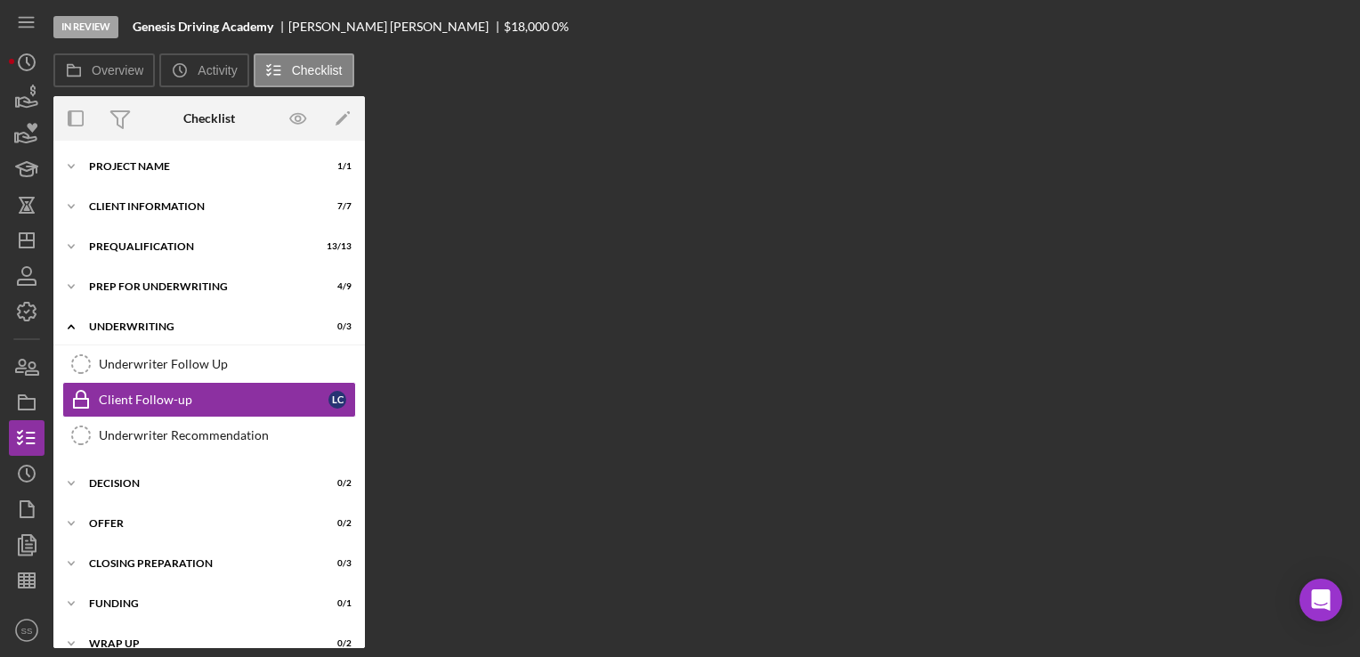
scroll to position [4, 0]
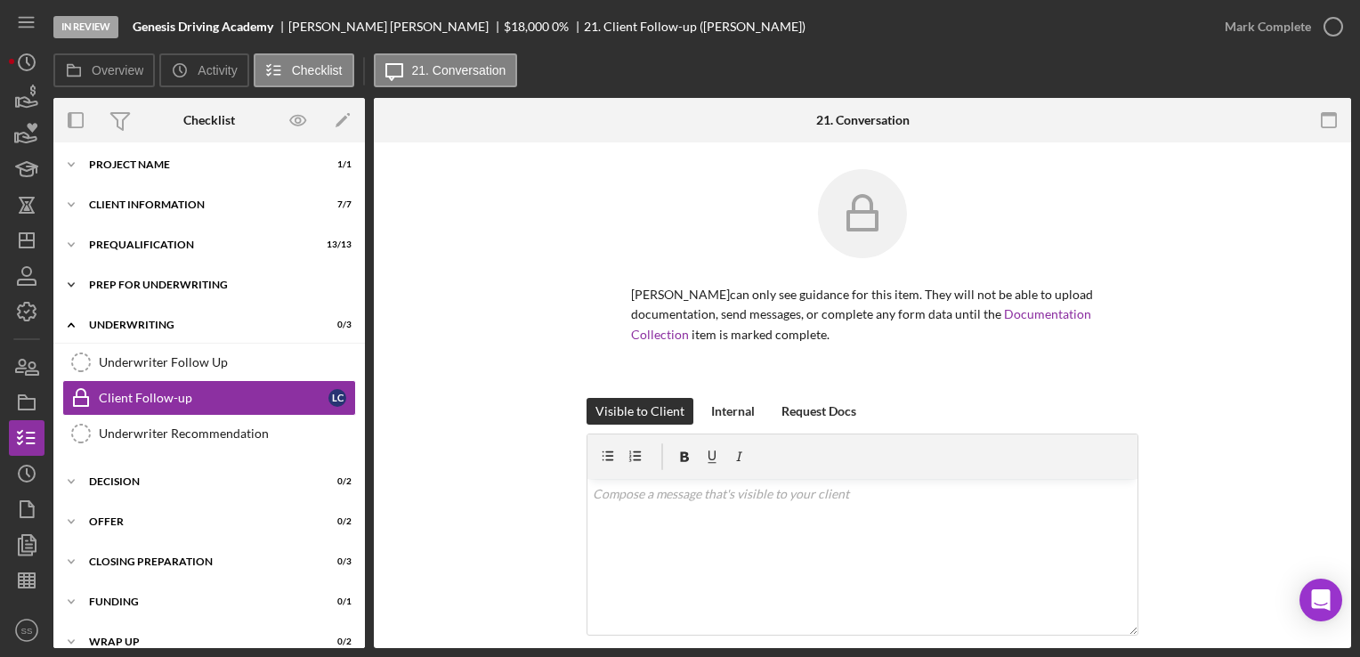
click at [225, 298] on div "Icon/Expander Prep for Underwriting 4 / 9" at bounding box center [209, 285] width 312 height 36
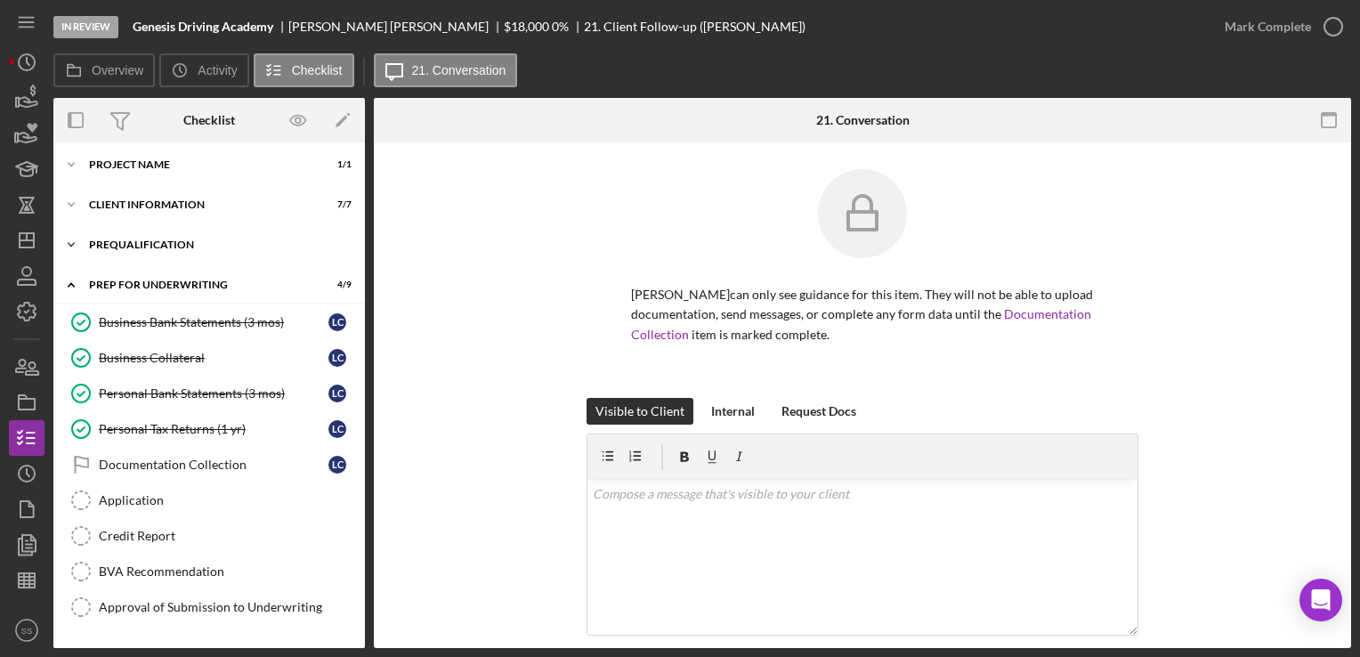
click at [171, 234] on div "Icon/Expander Prequalification 13 / 13" at bounding box center [209, 245] width 312 height 36
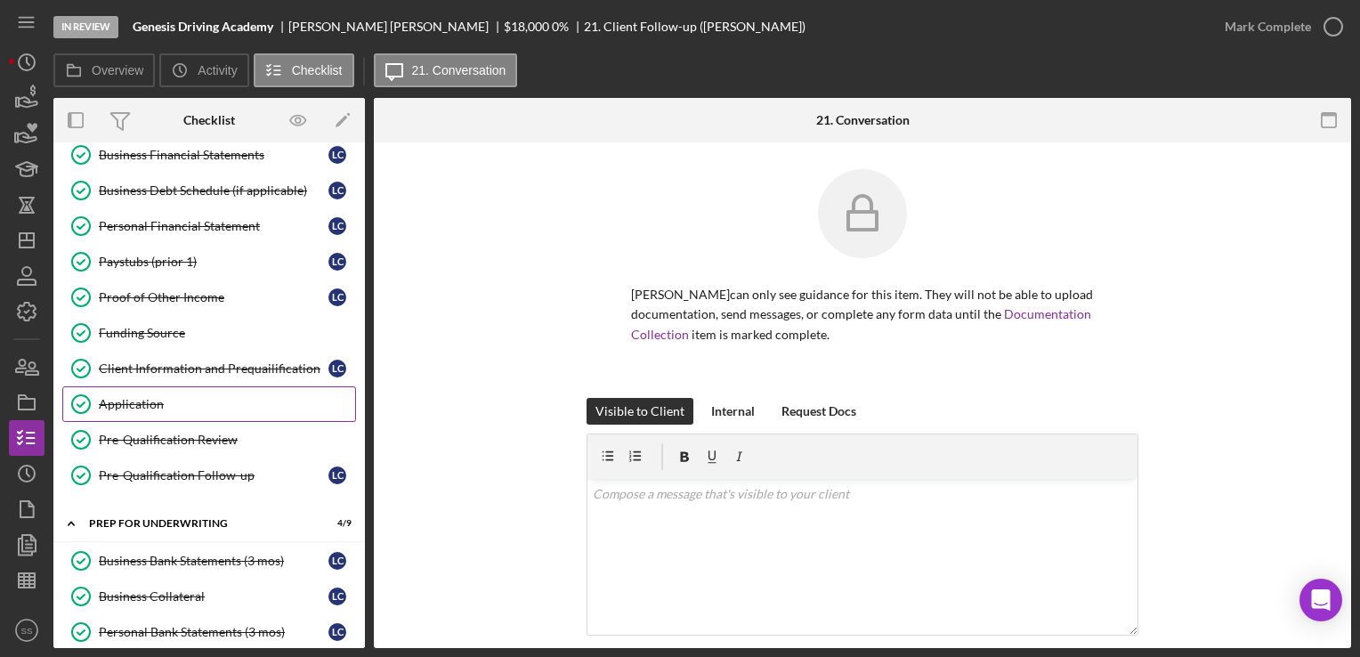
scroll to position [189, 0]
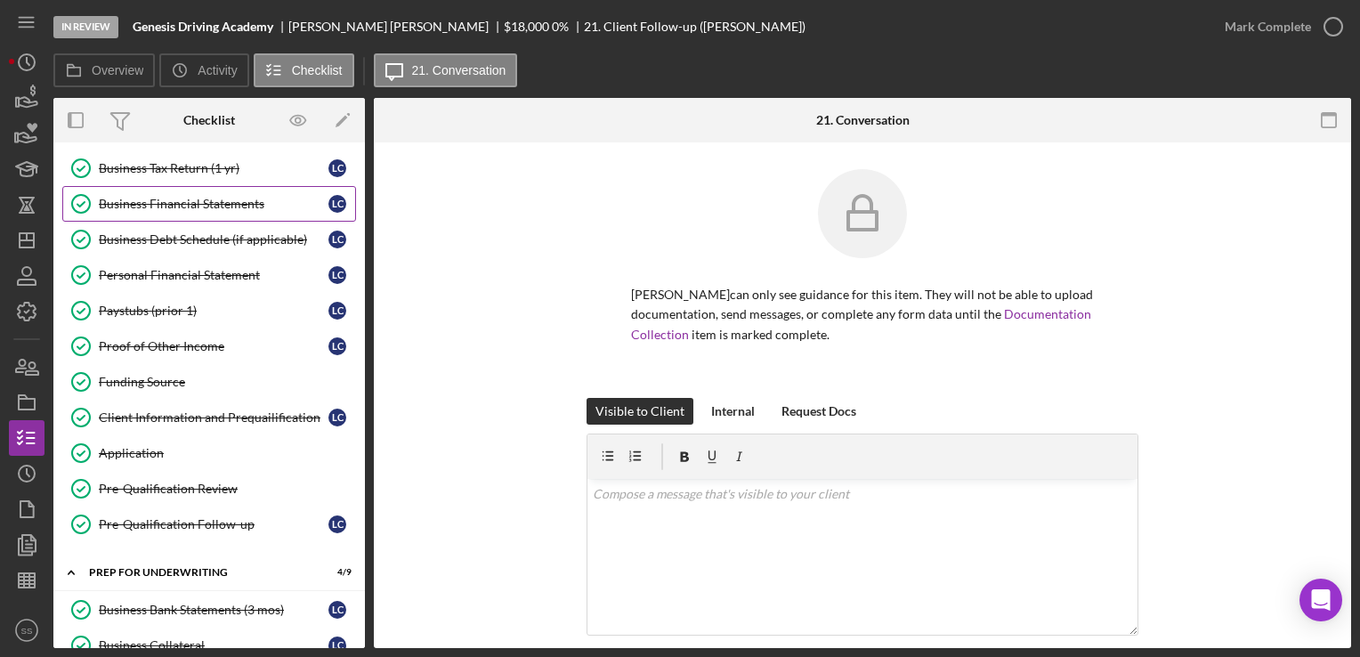
click at [201, 199] on div "Business Financial Statements" at bounding box center [214, 204] width 230 height 14
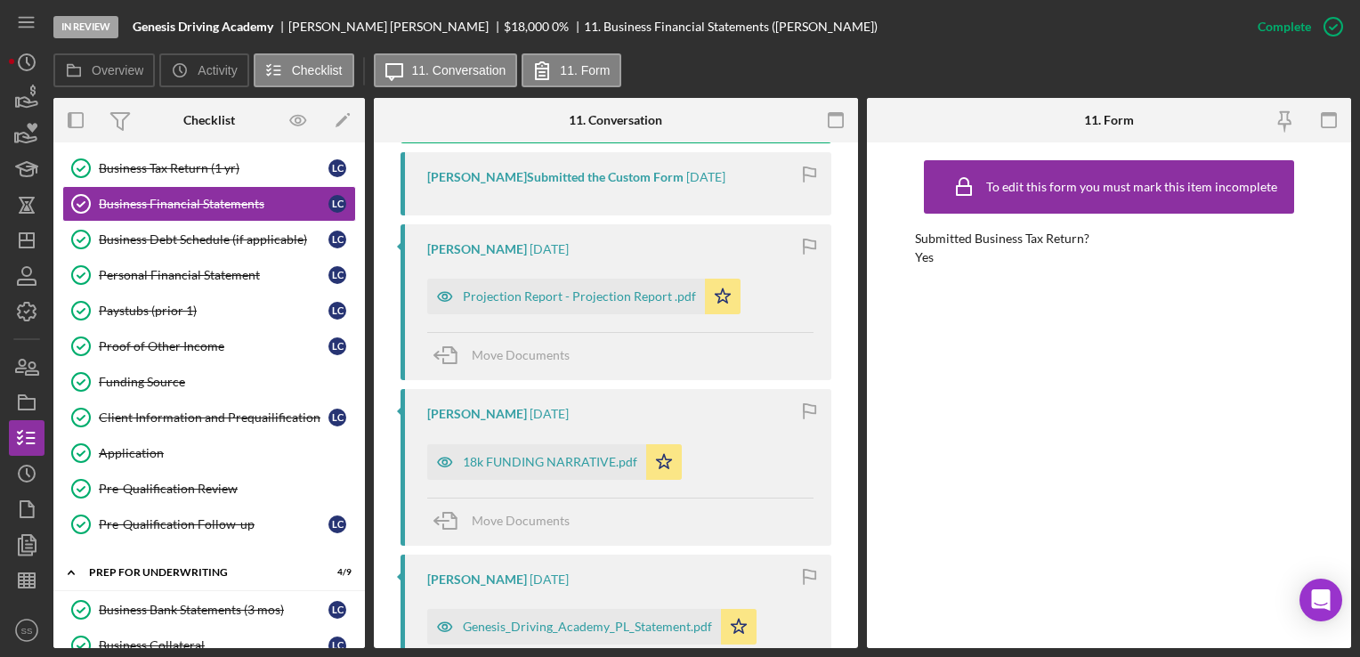
scroll to position [723, 0]
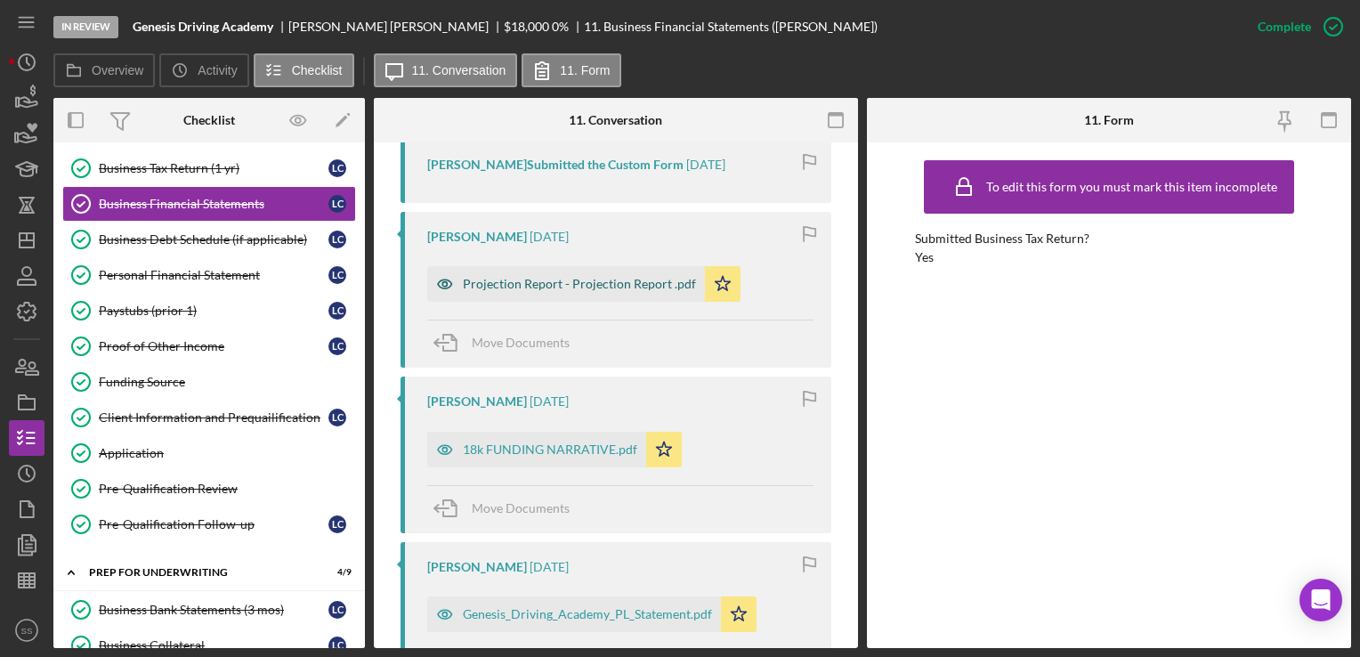
click at [558, 279] on div "Projection Report - Projection Report .pdf" at bounding box center [579, 284] width 233 height 14
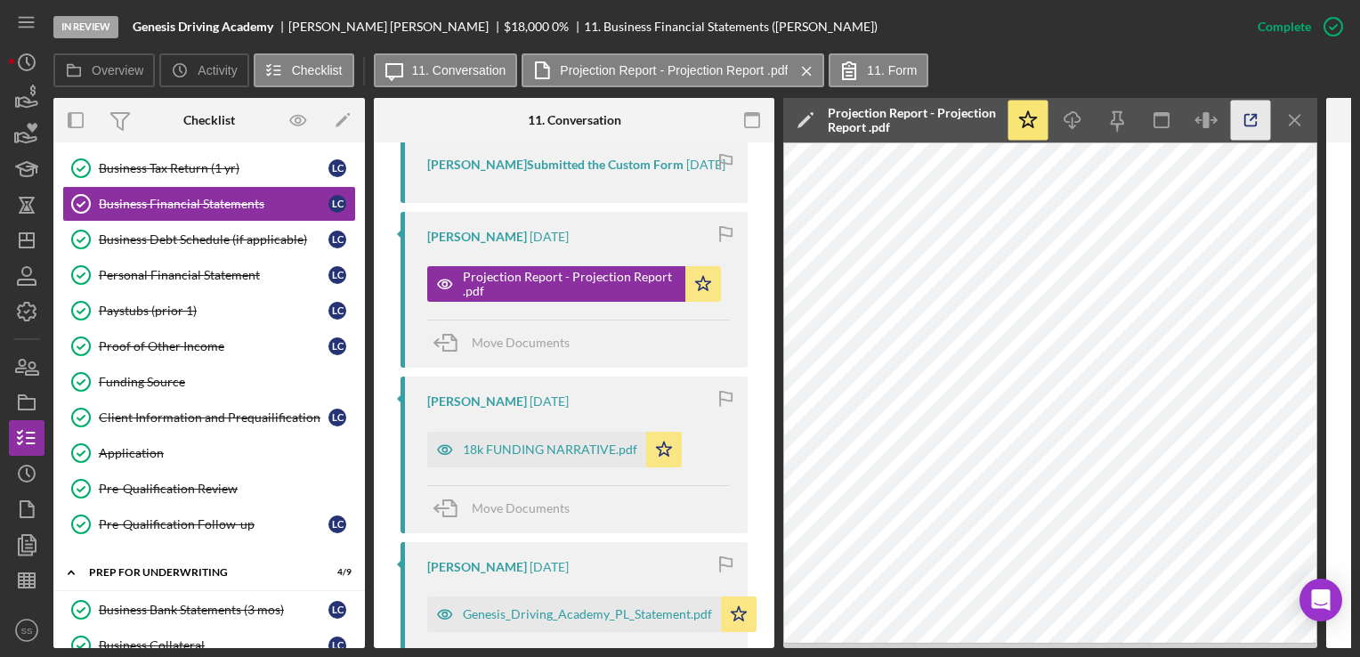
click at [1256, 106] on icon "button" at bounding box center [1251, 121] width 40 height 40
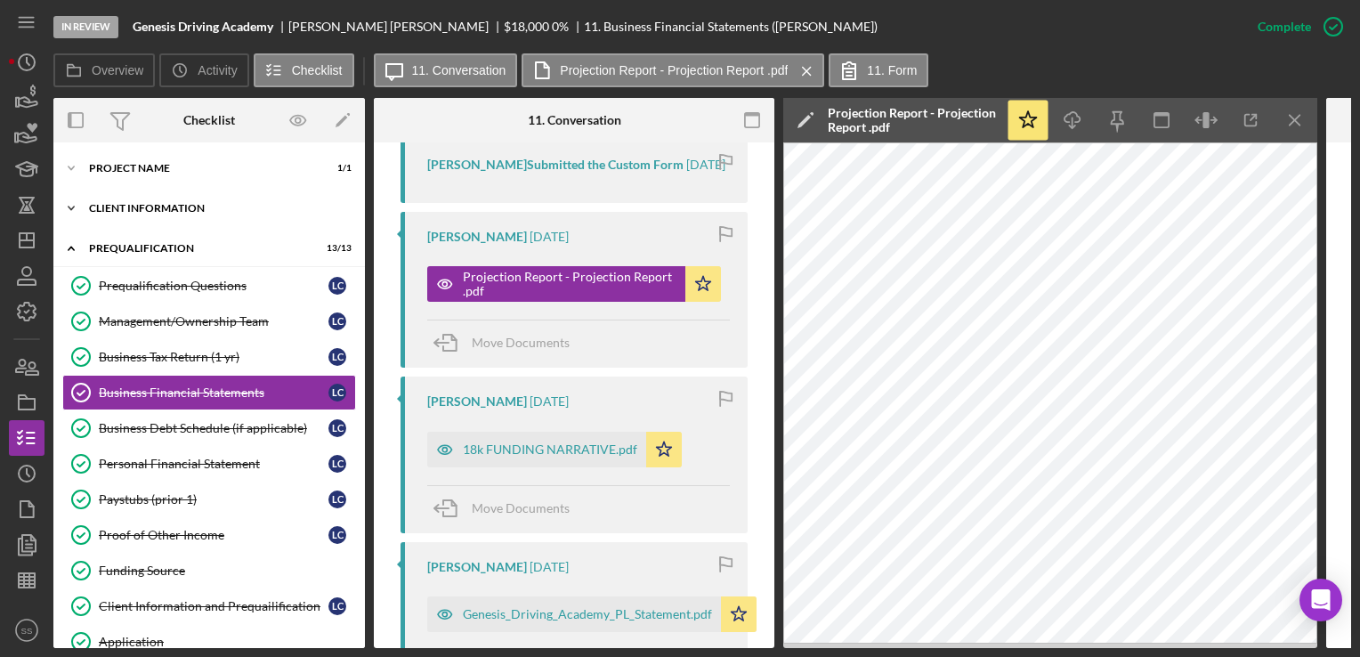
click at [145, 206] on div "Client Information" at bounding box center [216, 208] width 254 height 11
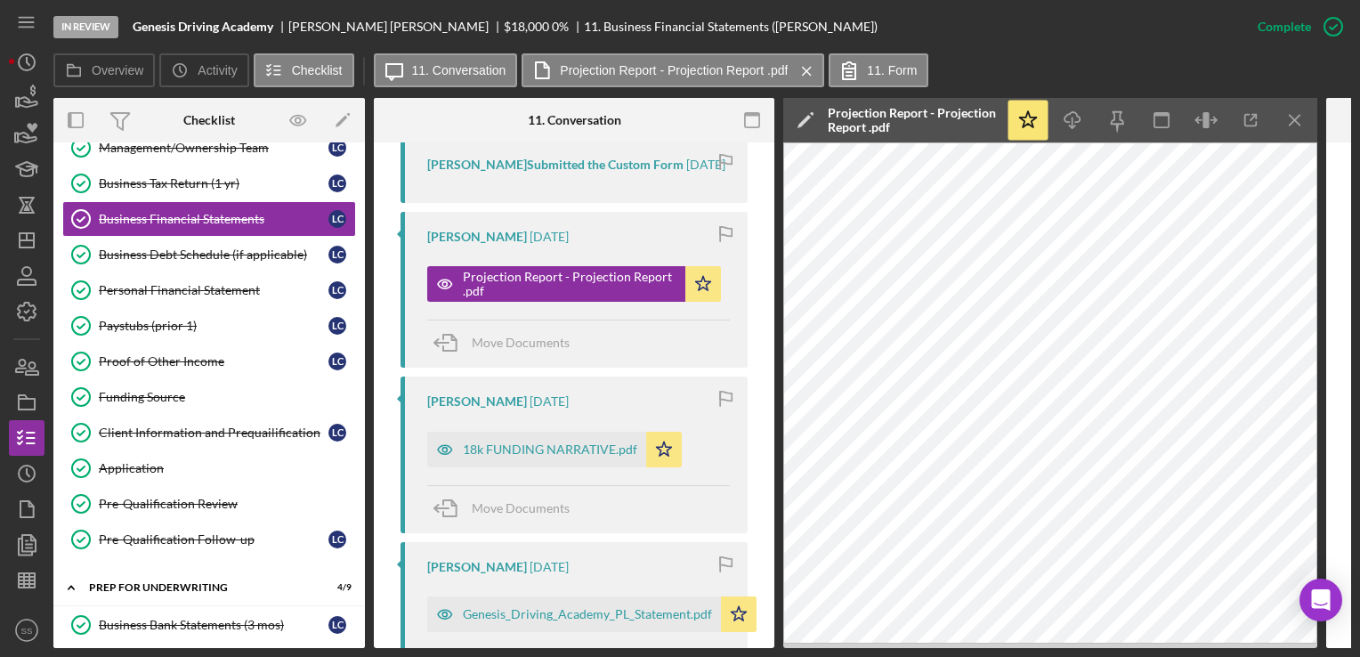
scroll to position [434, 0]
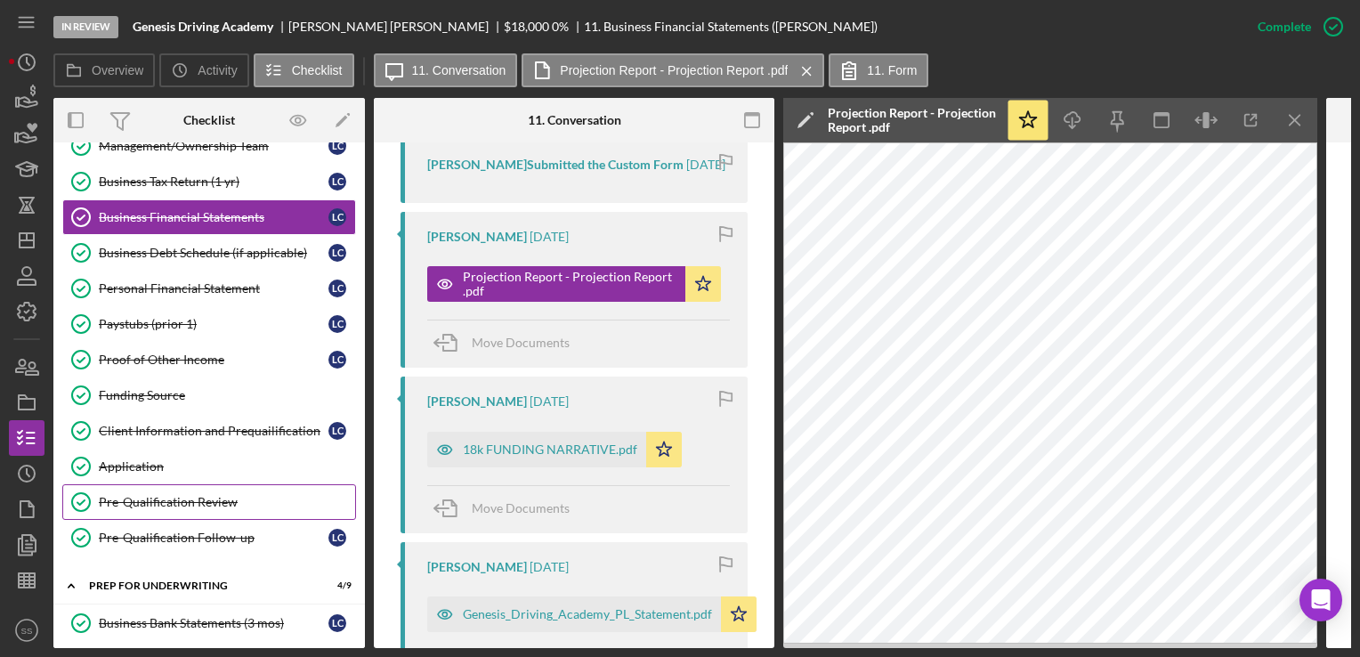
click at [173, 495] on div "Pre-Qualification Review" at bounding box center [227, 502] width 256 height 14
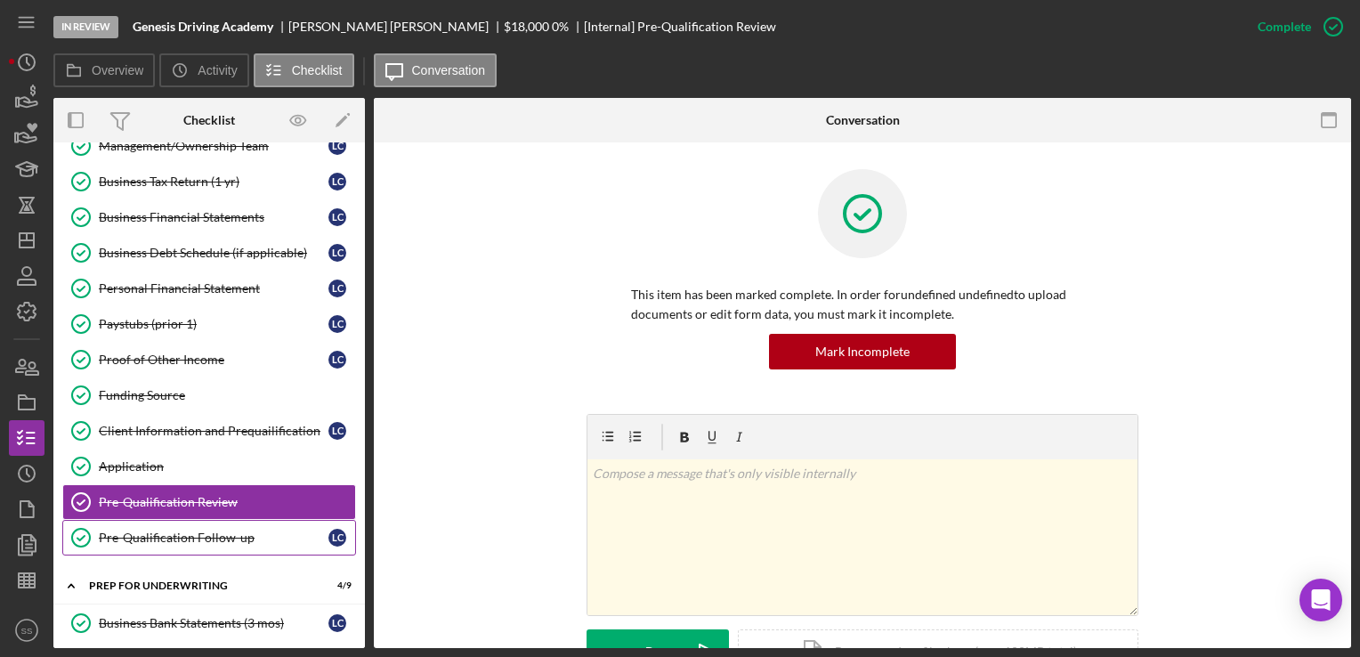
click at [197, 532] on div "Pre-Qualification Follow-up" at bounding box center [214, 538] width 230 height 14
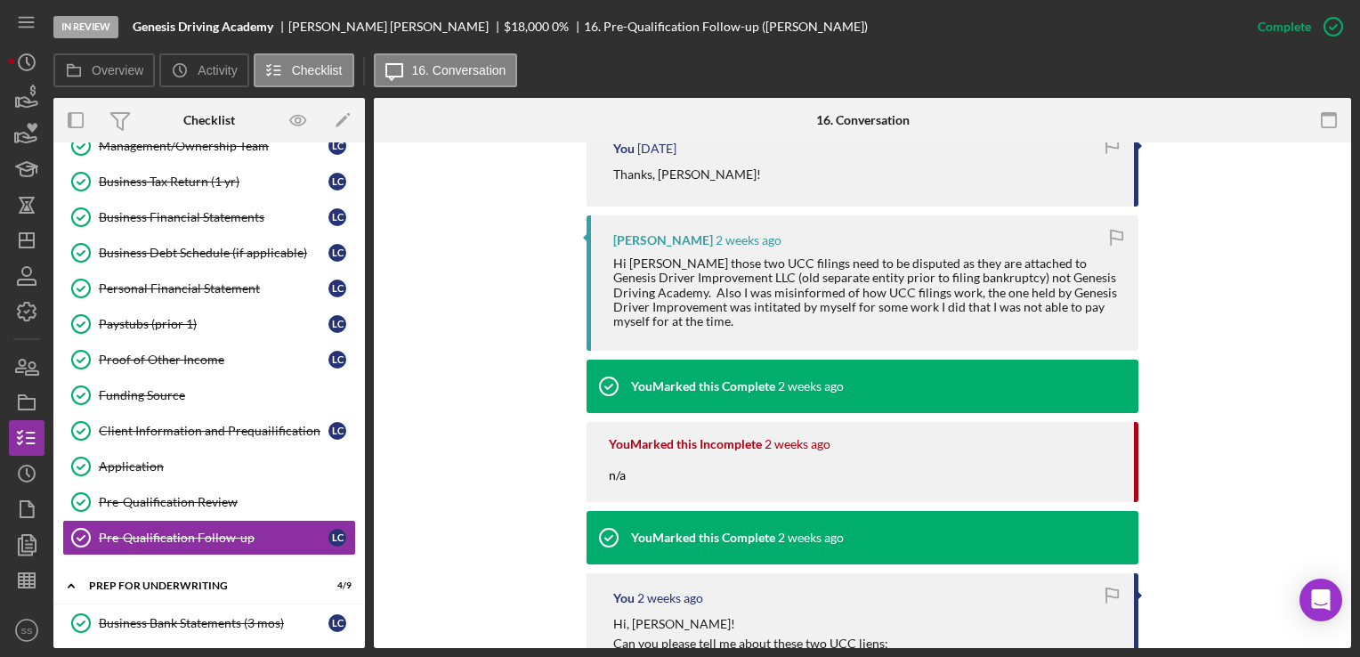
scroll to position [620, 0]
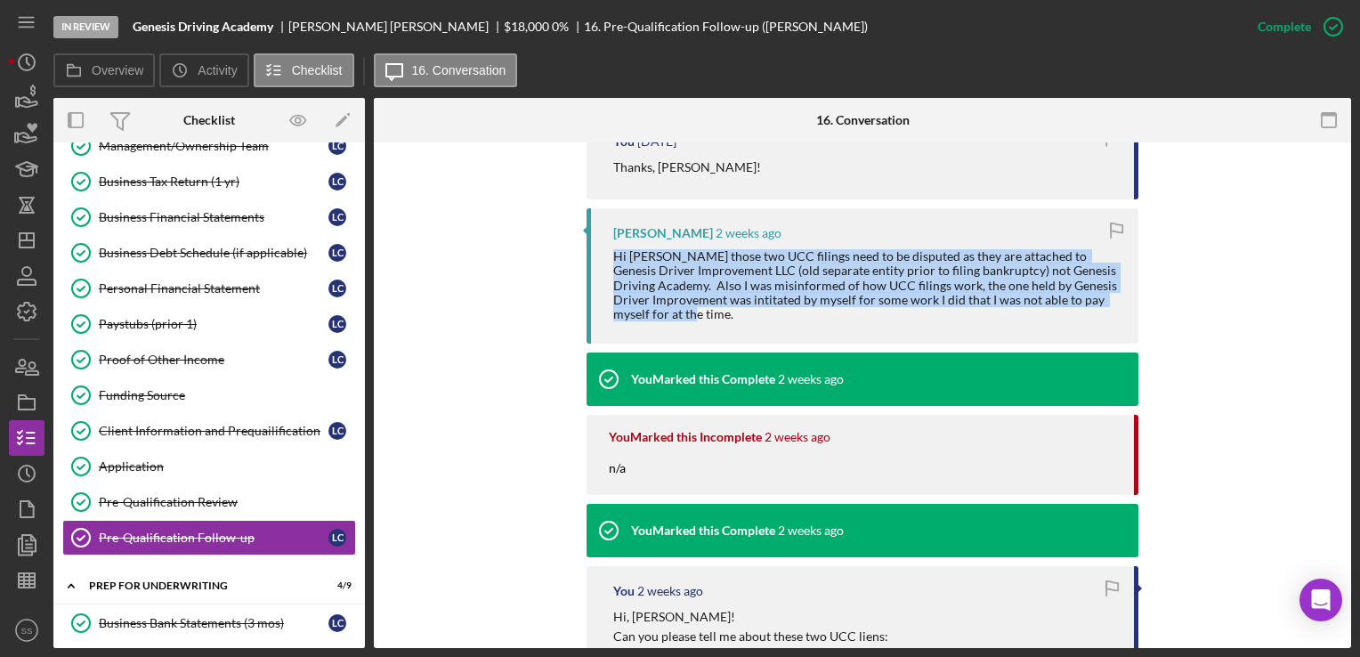
drag, startPoint x: 689, startPoint y: 321, endPoint x: 581, endPoint y: 255, distance: 127.0
click at [581, 255] on div "You [DATE] Thanks, [PERSON_NAME]! [PERSON_NAME] [DATE] Hi [PERSON_NAME] those t…" at bounding box center [863, 534] width 924 height 834
copy div "Hi [PERSON_NAME] those two UCC filings need to be disputed as they are attached…"
click at [464, 341] on div "You [DATE] Thanks, [PERSON_NAME]! [PERSON_NAME] [DATE] Hi [PERSON_NAME] those t…" at bounding box center [863, 534] width 924 height 834
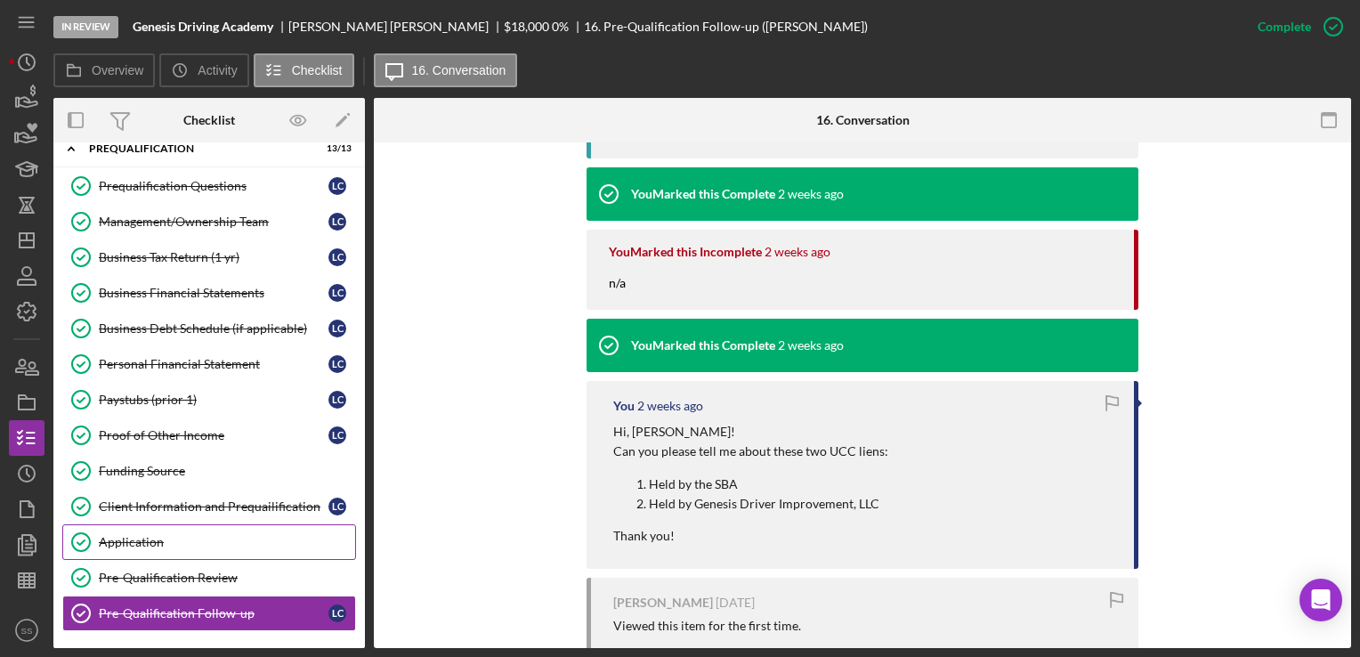
scroll to position [356, 0]
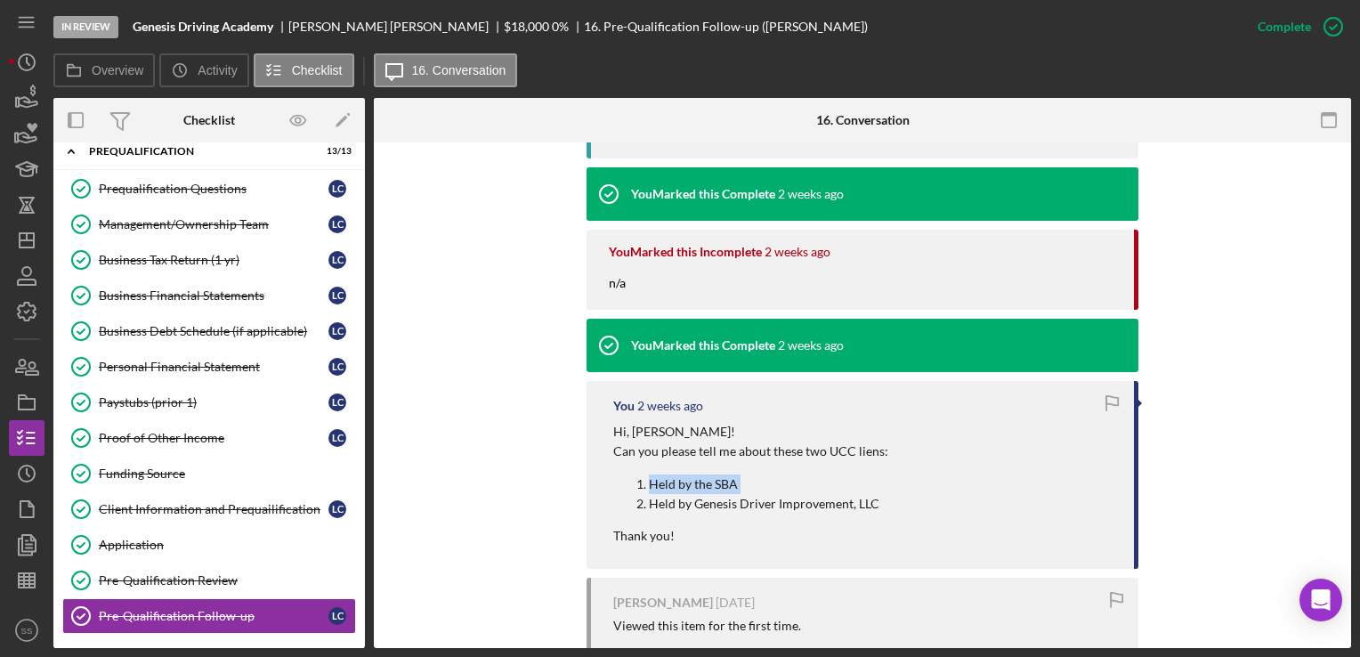
drag, startPoint x: 891, startPoint y: 500, endPoint x: 636, endPoint y: 468, distance: 257.5
click at [636, 468] on div "Hi, [PERSON_NAME]! Can you please tell me about these two UCC liens: Held by th…" at bounding box center [864, 484] width 503 height 125
click at [885, 499] on div "Hi, [PERSON_NAME]! Can you please tell me about these two UCC liens: Held by th…" at bounding box center [864, 484] width 503 height 125
drag, startPoint x: 880, startPoint y: 516, endPoint x: 690, endPoint y: 507, distance: 189.9
click at [690, 507] on div "Hi, [PERSON_NAME]! Can you please tell me about these two UCC liens: Held by th…" at bounding box center [750, 484] width 275 height 125
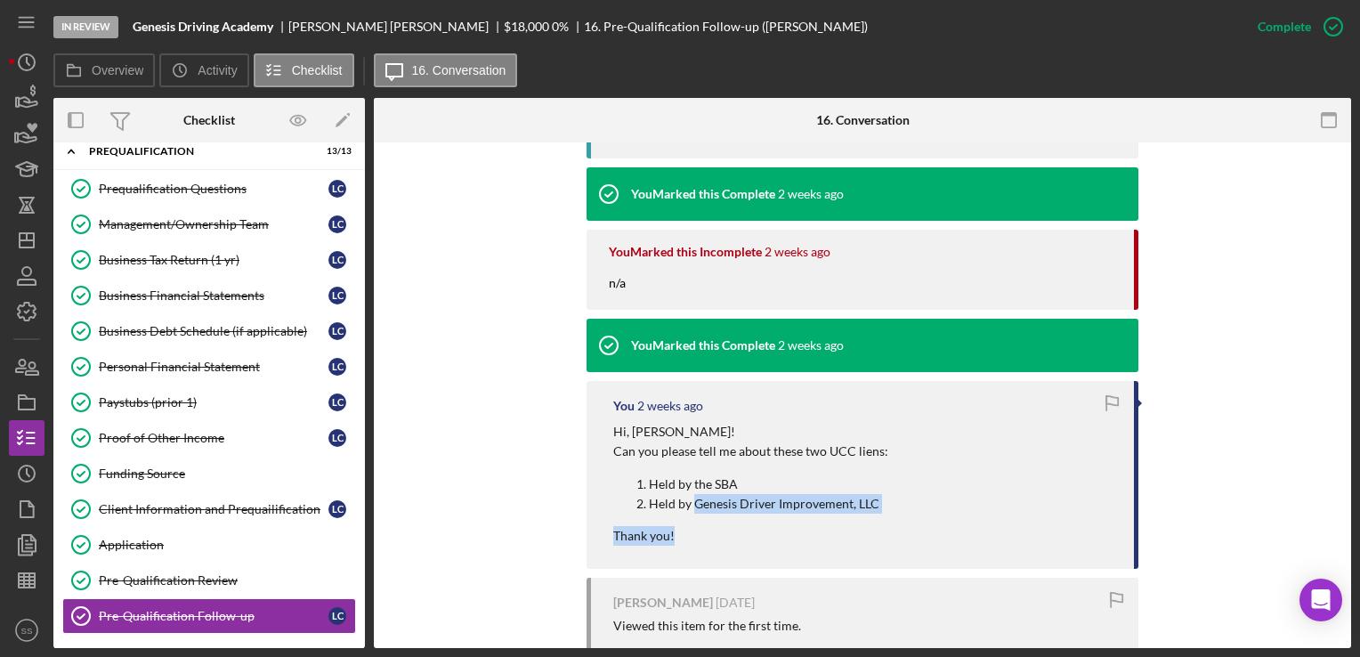
click at [690, 507] on p "Held by Genesis Driver Improvement, LLC" at bounding box center [769, 504] width 240 height 20
drag, startPoint x: 690, startPoint y: 507, endPoint x: 880, endPoint y: 500, distance: 189.7
click at [880, 500] on p "Held by Genesis Driver Improvement, LLC" at bounding box center [769, 504] width 240 height 20
copy p "Genesis Driver Improvement, LLC"
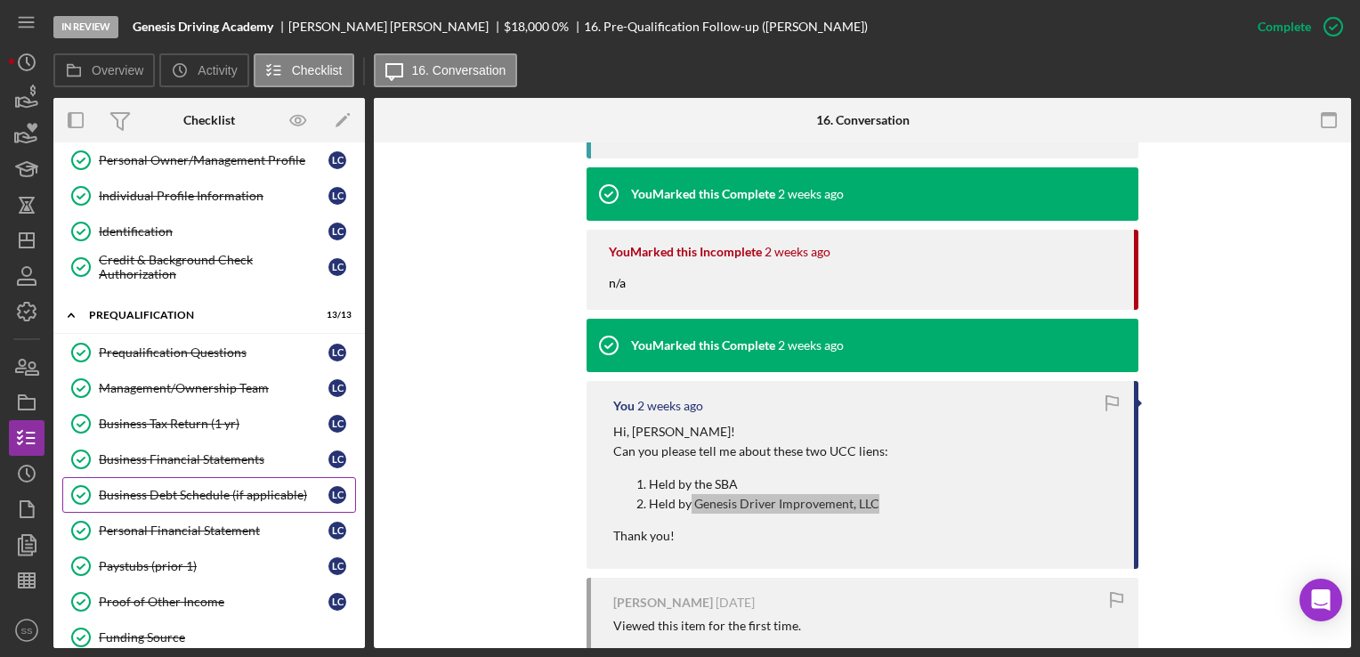
scroll to position [341, 0]
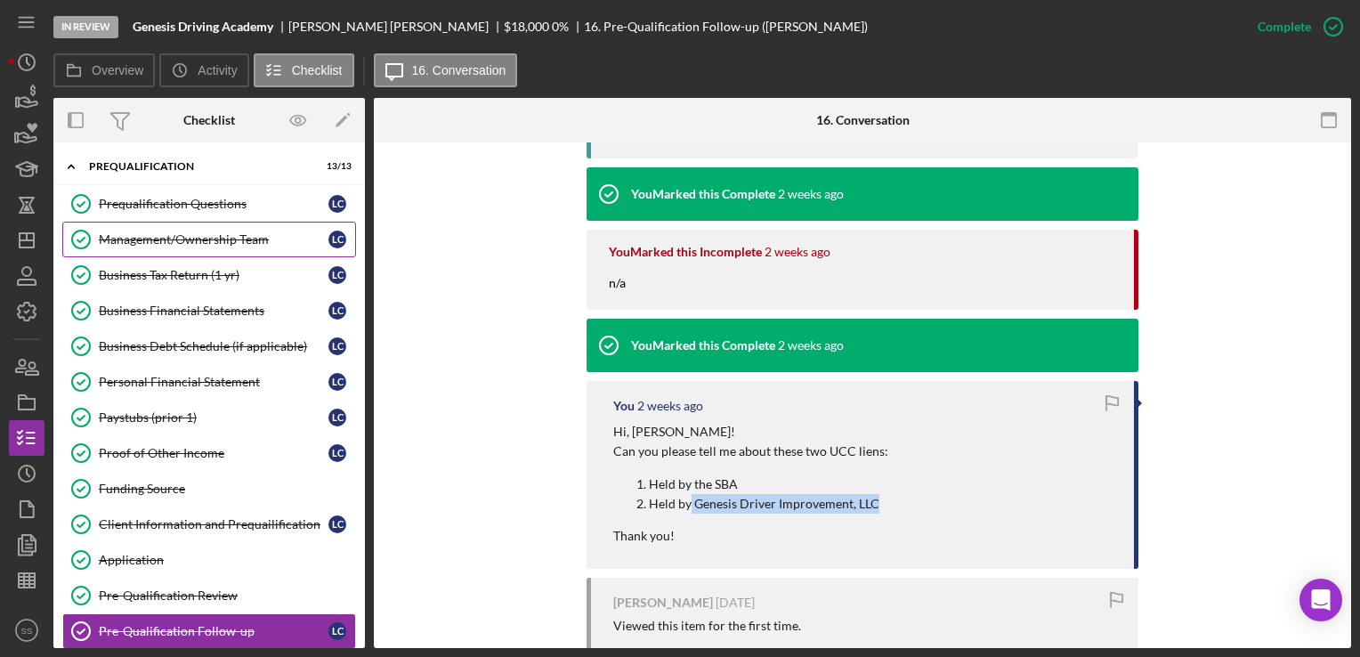
click at [249, 233] on div "Management/Ownership Team" at bounding box center [214, 239] width 230 height 14
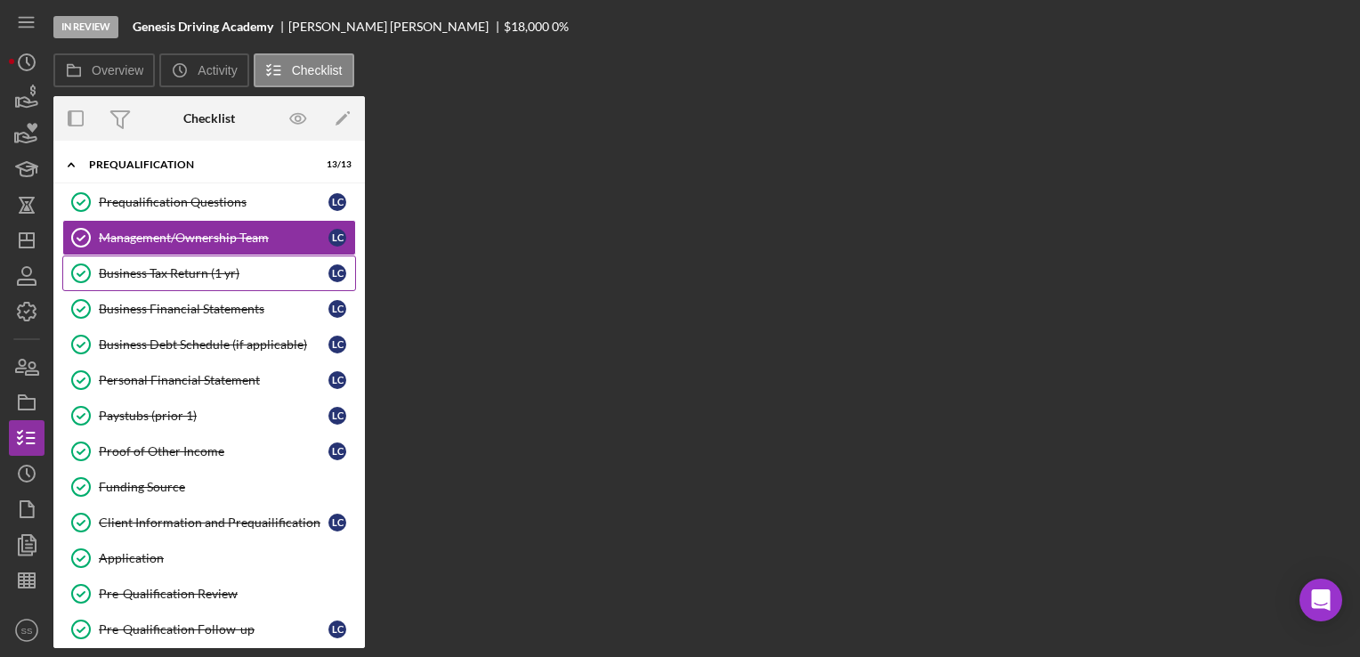
click at [246, 256] on link "Business Tax Return (1 yr) Business Tax Return (1 yr) L C" at bounding box center [209, 274] width 294 height 36
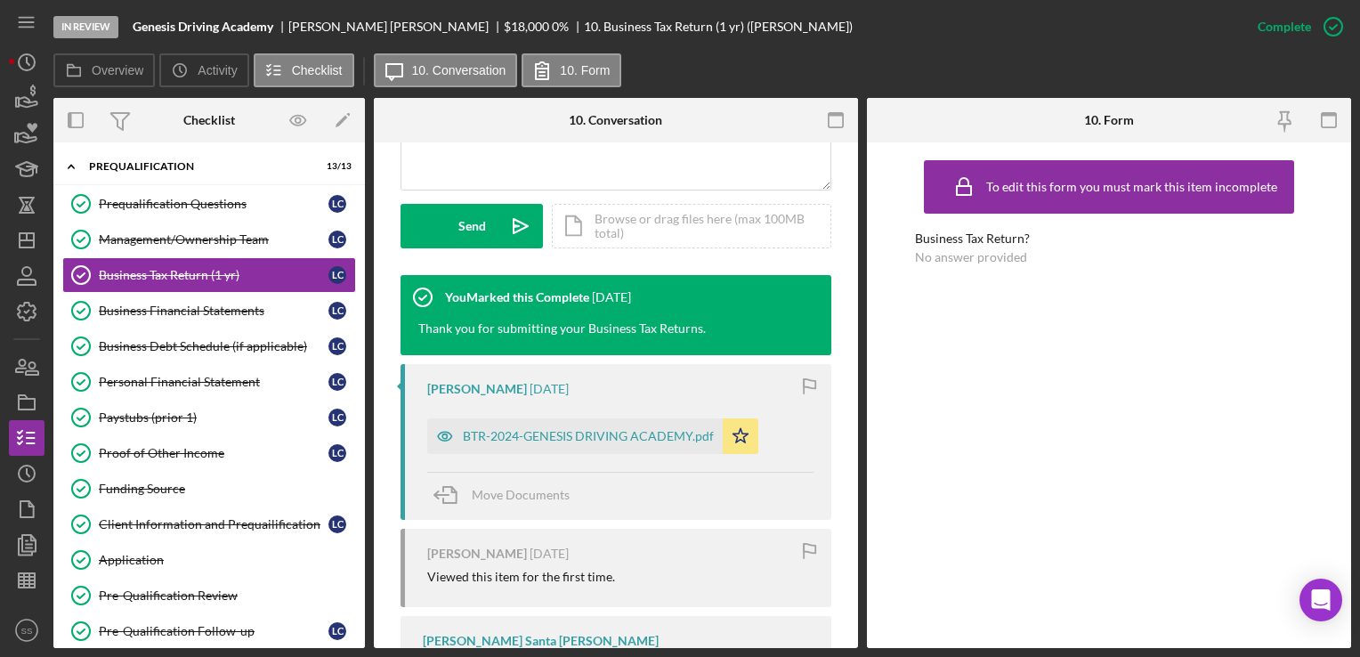
scroll to position [491, 0]
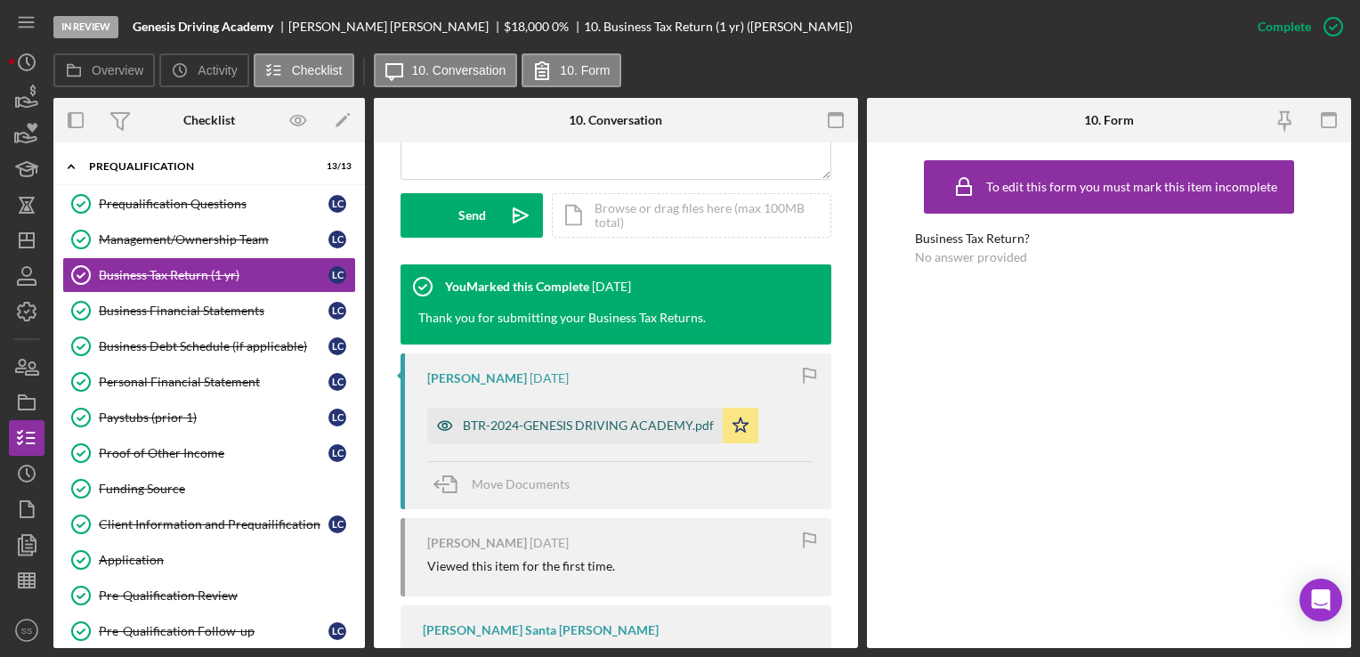
click at [638, 410] on div "BTR-2024-GENESIS DRIVING ACADEMY.pdf" at bounding box center [575, 426] width 296 height 36
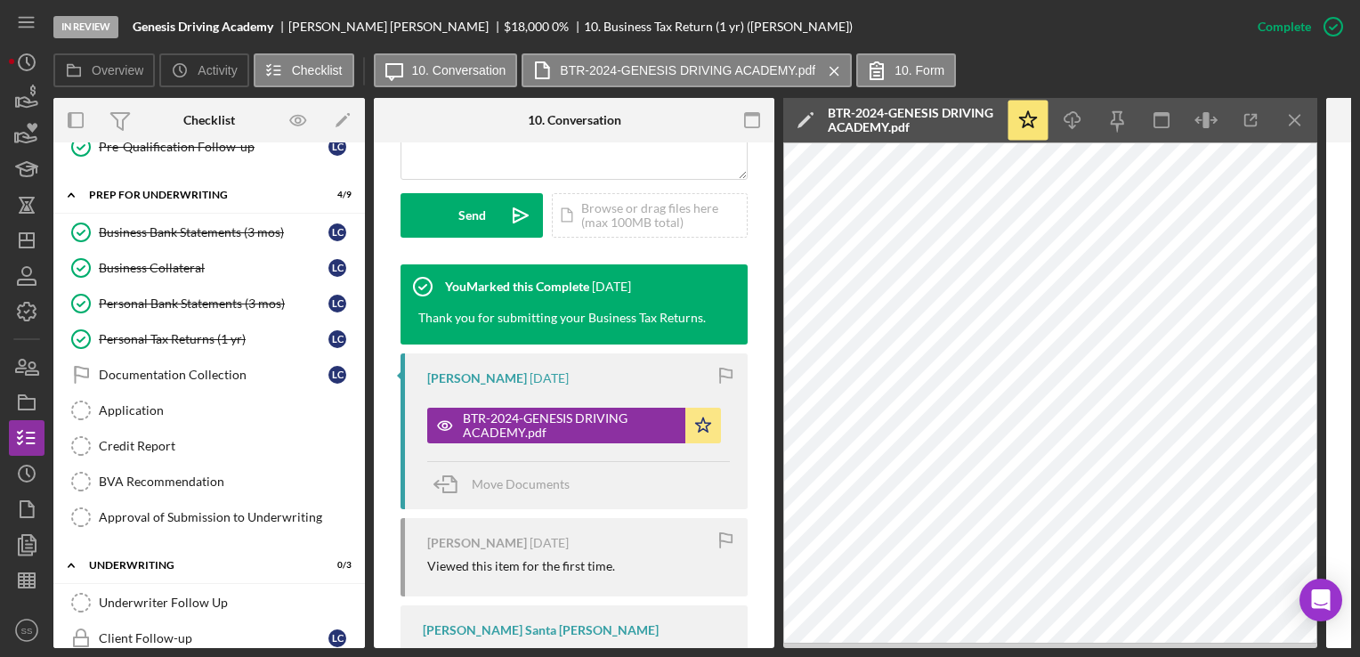
scroll to position [826, 0]
click at [214, 438] on div "Credit Report" at bounding box center [227, 445] width 256 height 14
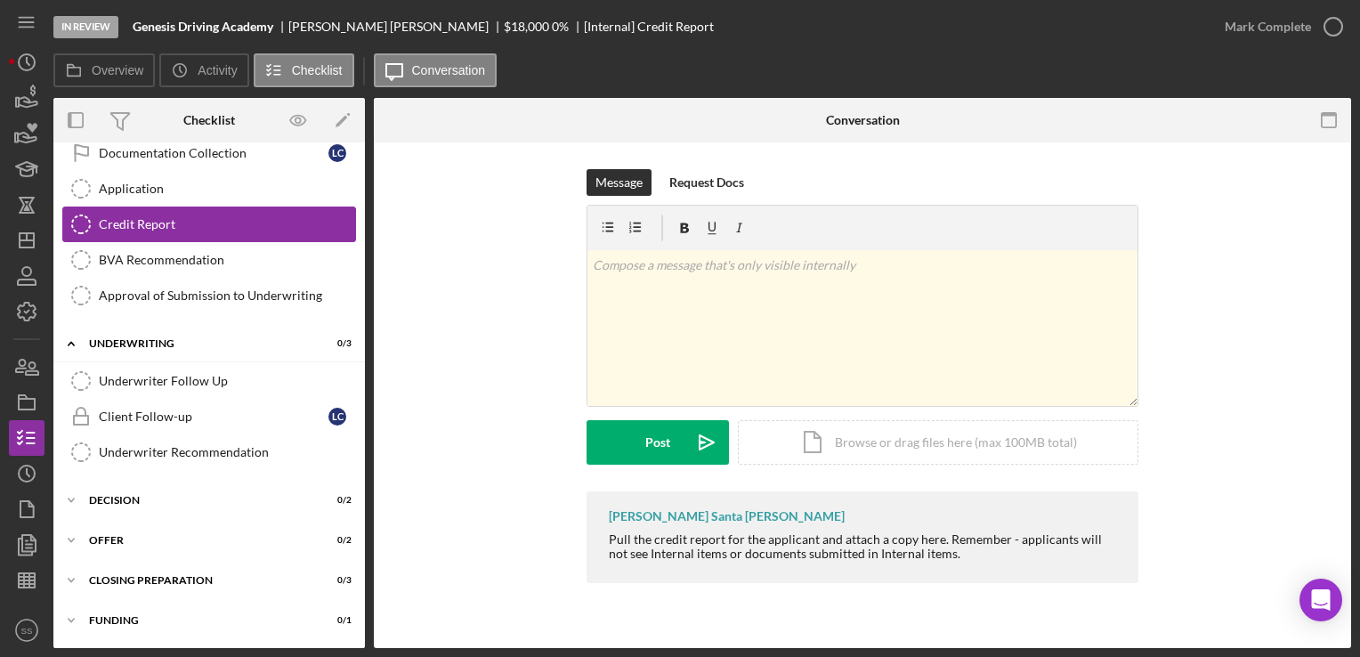
scroll to position [1051, 0]
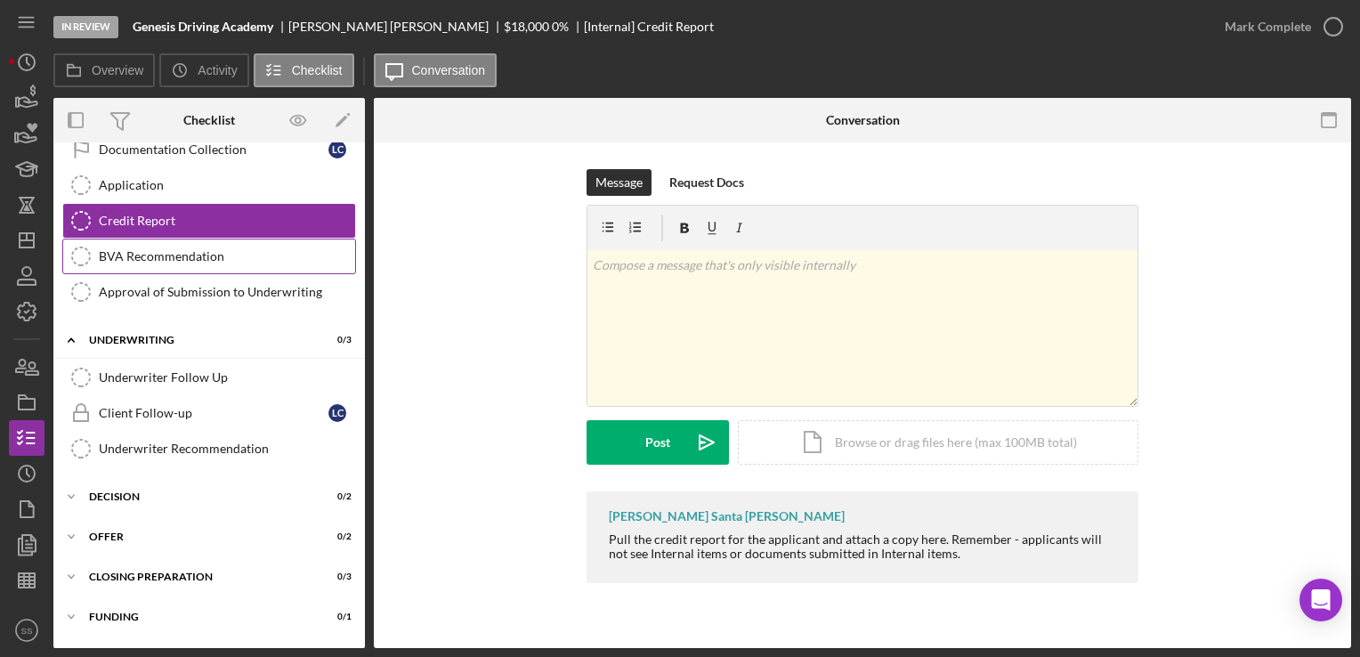
click at [196, 249] on div "BVA Recommendation" at bounding box center [227, 256] width 256 height 14
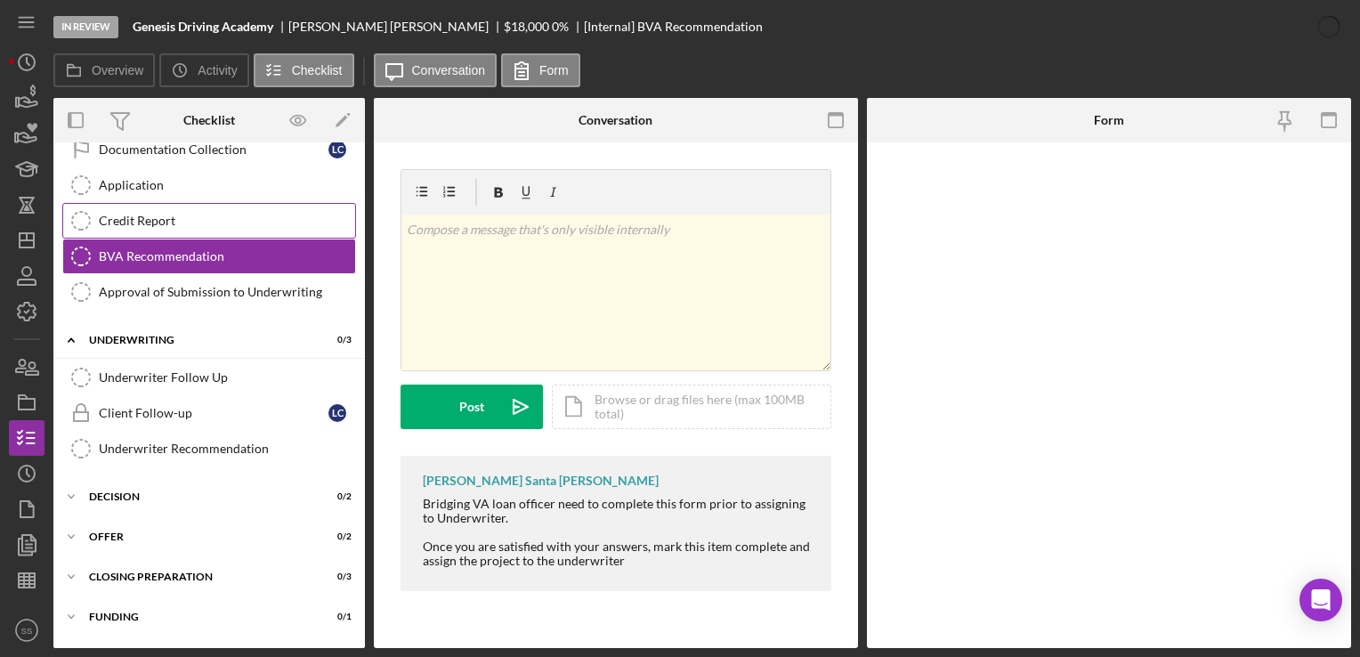
click at [229, 214] on div "Credit Report" at bounding box center [227, 221] width 256 height 14
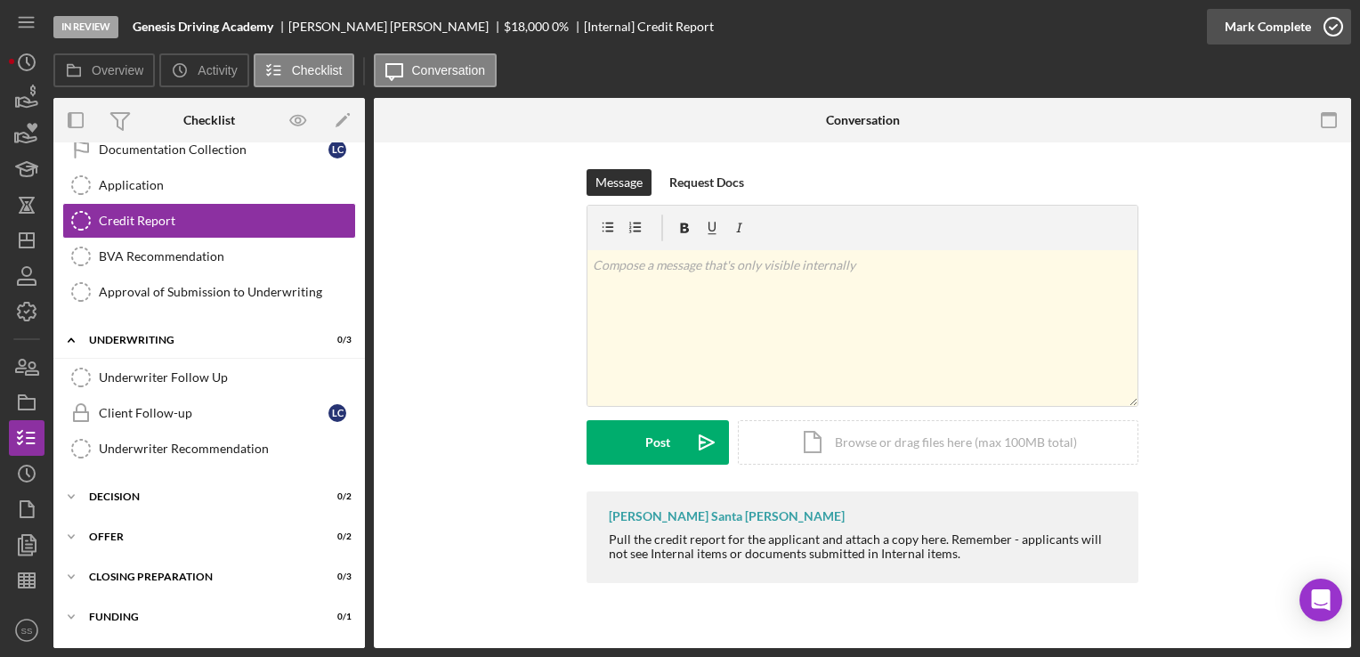
click at [1287, 32] on div "Mark Complete" at bounding box center [1268, 27] width 86 height 36
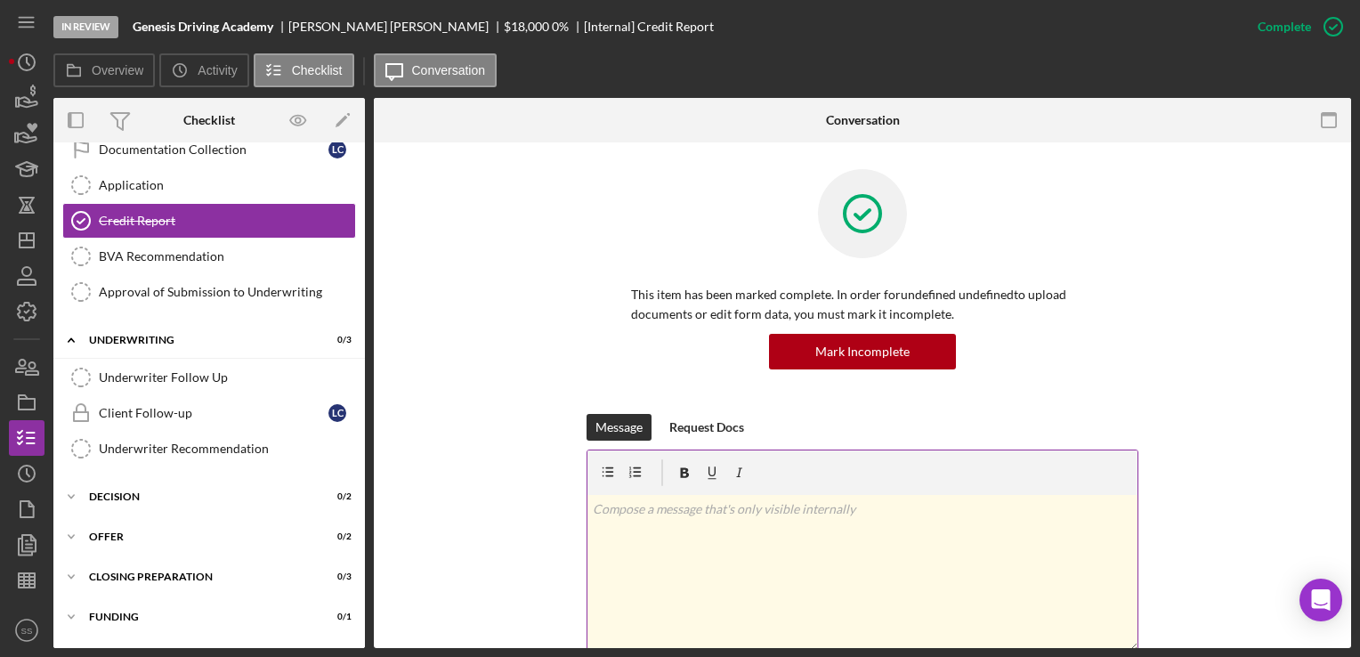
click at [689, 564] on div "v Color teal Color pink Remove color Add row above Add row below Add column bef…" at bounding box center [863, 573] width 550 height 156
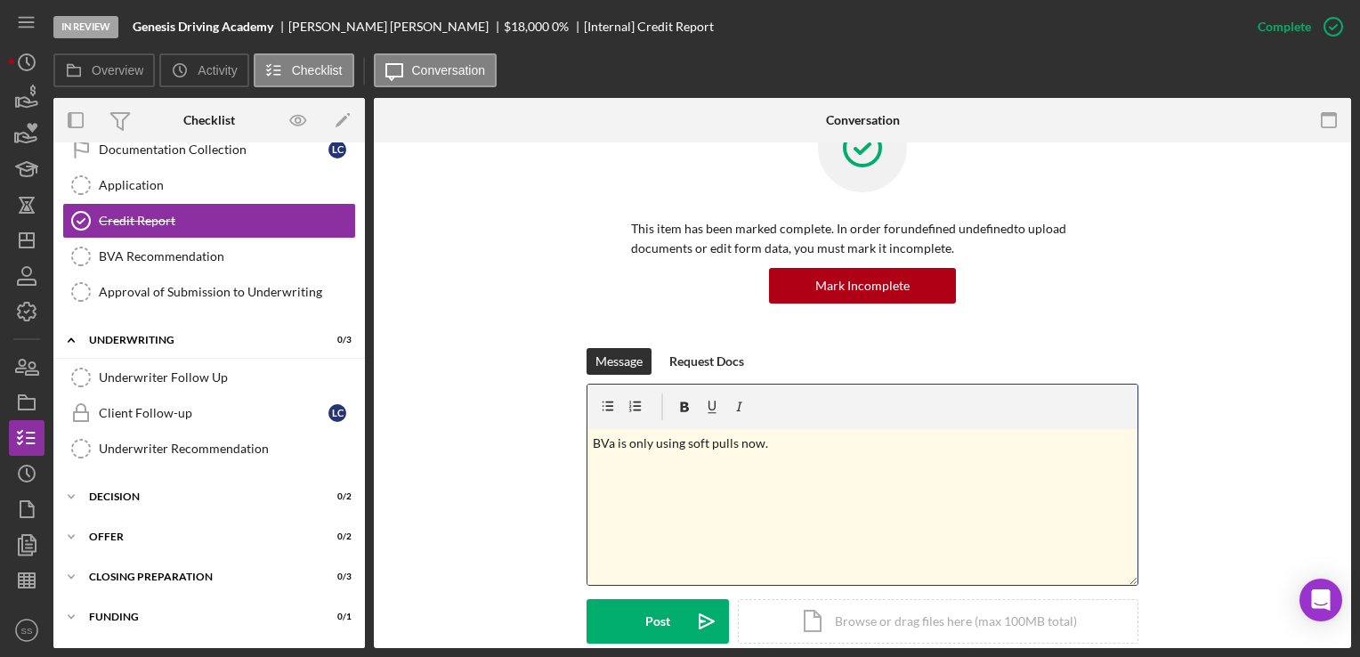
scroll to position [184, 0]
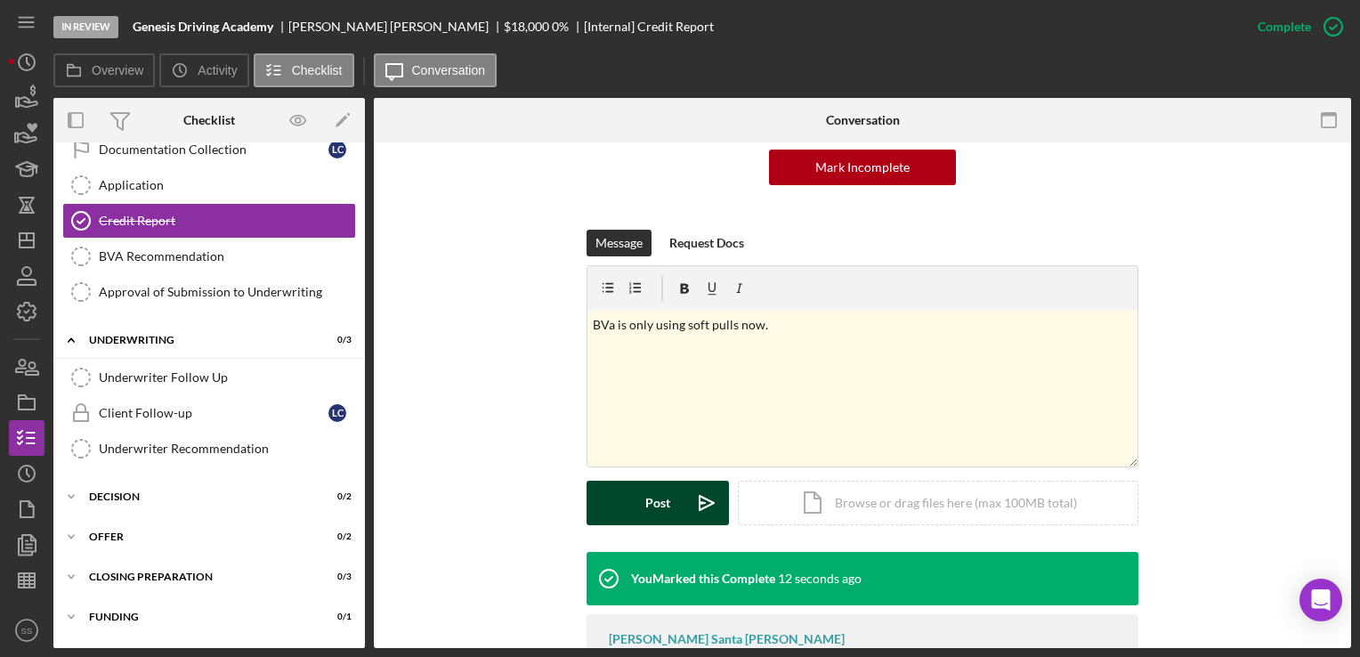
click at [639, 508] on button "Post Icon/icon-invite-send" at bounding box center [658, 503] width 142 height 45
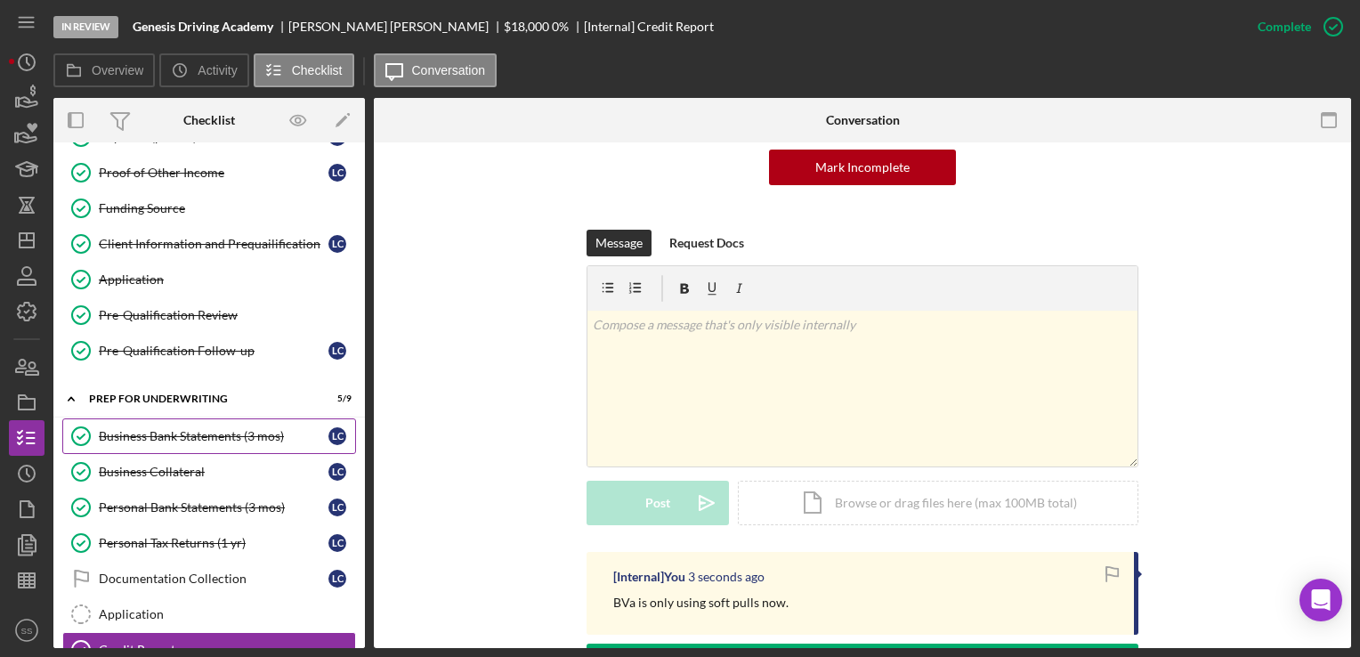
scroll to position [622, 0]
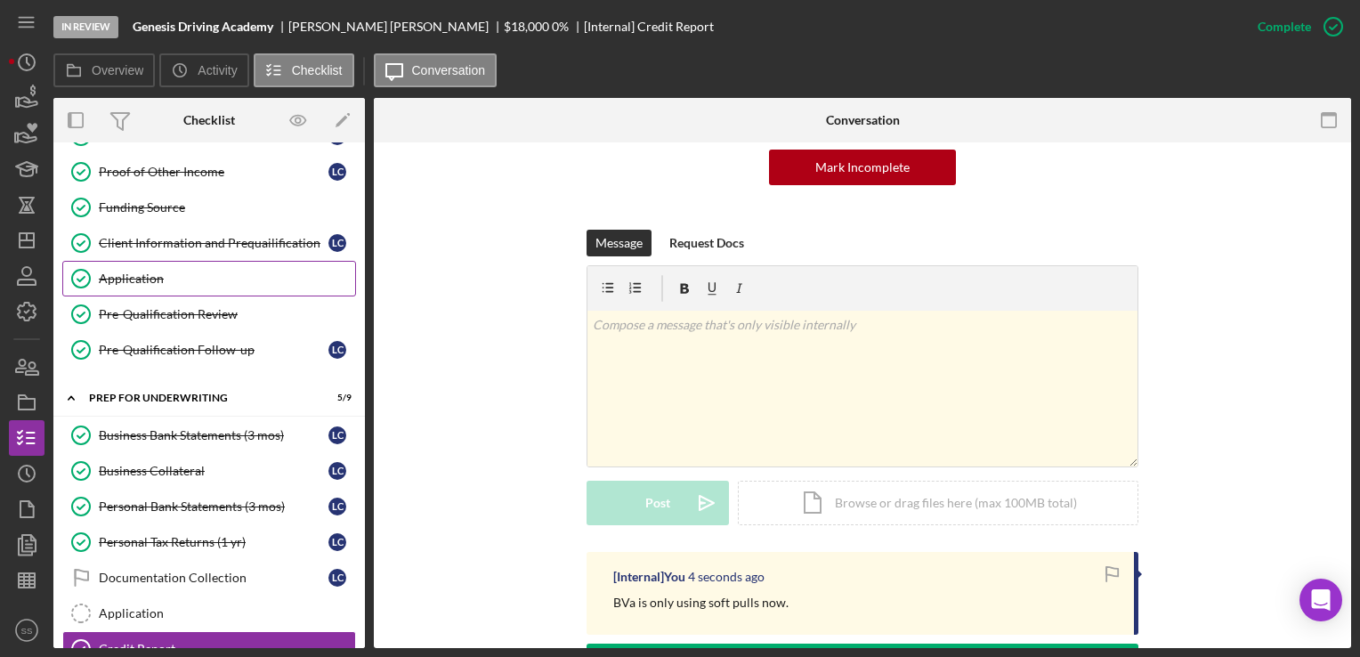
click at [235, 282] on link "Application Application" at bounding box center [209, 279] width 294 height 36
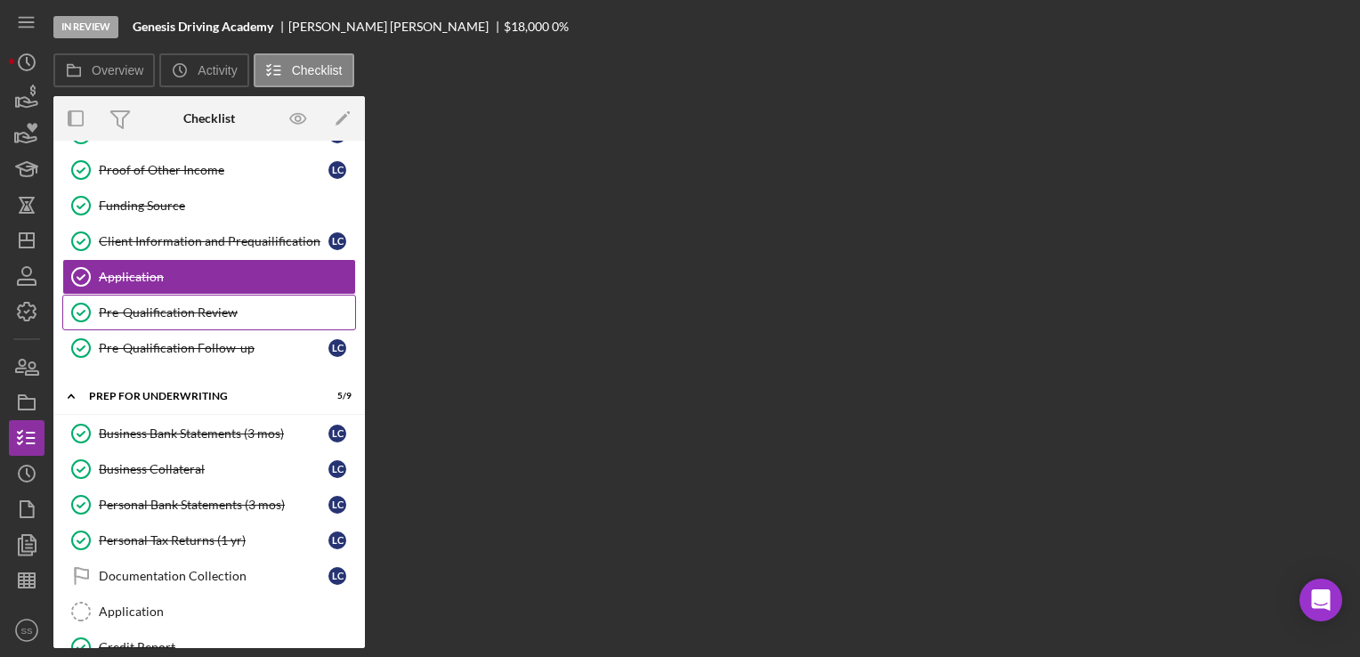
click at [237, 305] on div "Pre-Qualification Review" at bounding box center [227, 312] width 256 height 14
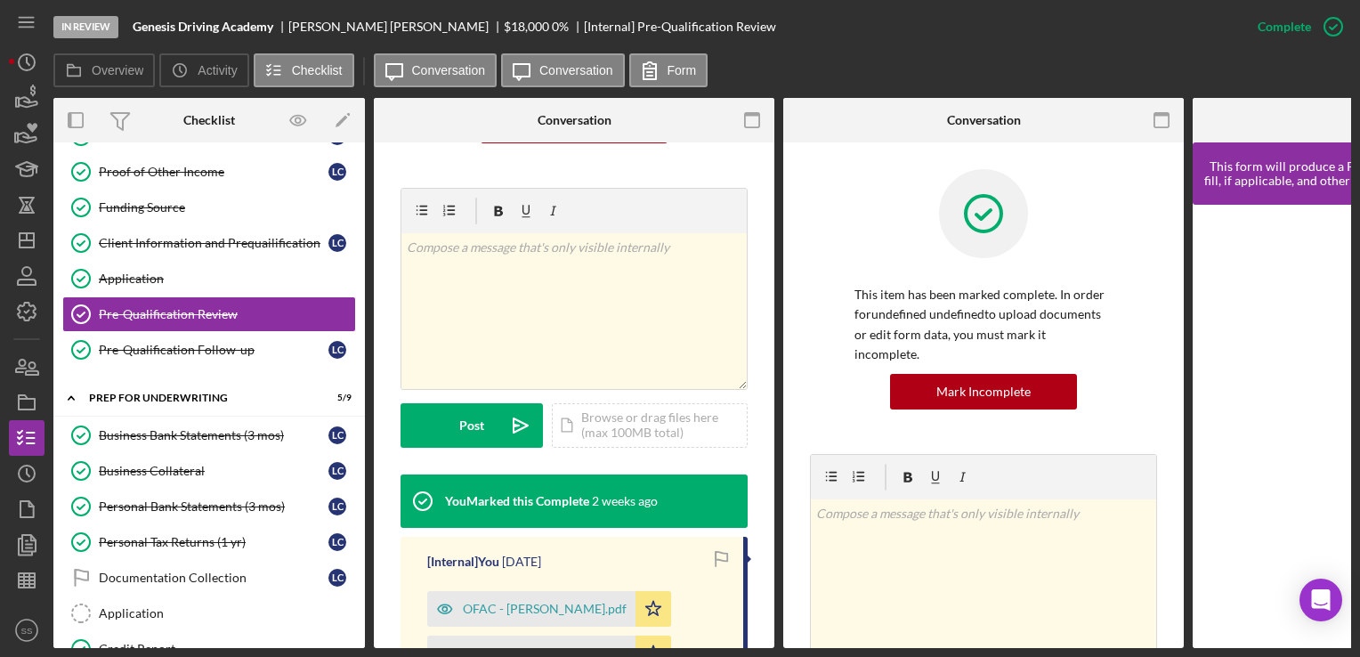
scroll to position [189, 0]
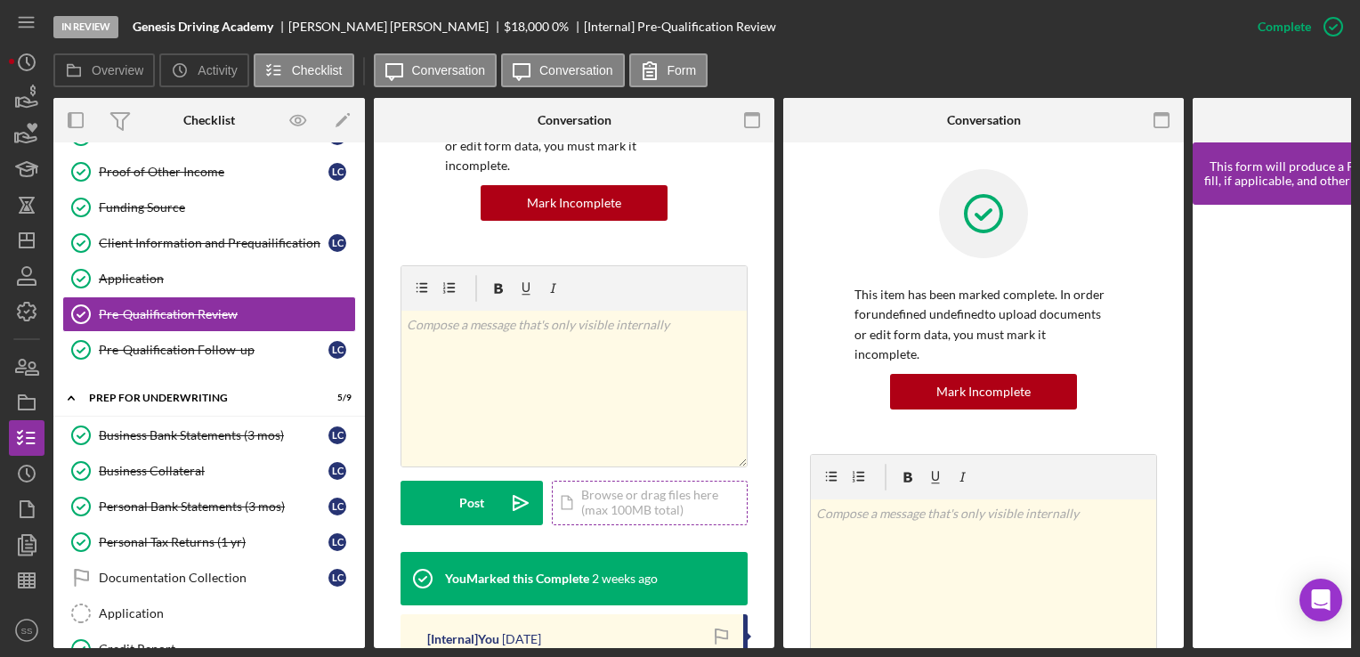
click at [583, 502] on div "Icon/Document Browse or drag files here (max 100MB total) Tap to choose files o…" at bounding box center [650, 503] width 196 height 45
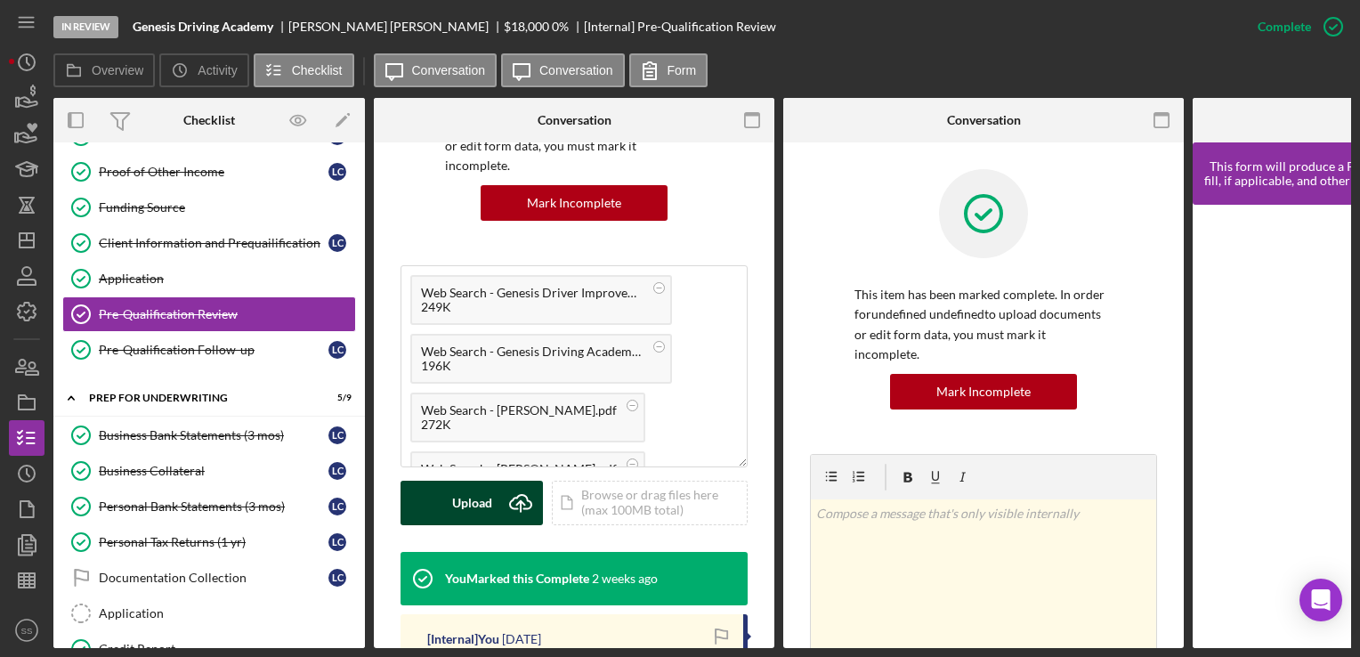
click at [471, 481] on div "Upload" at bounding box center [472, 503] width 40 height 45
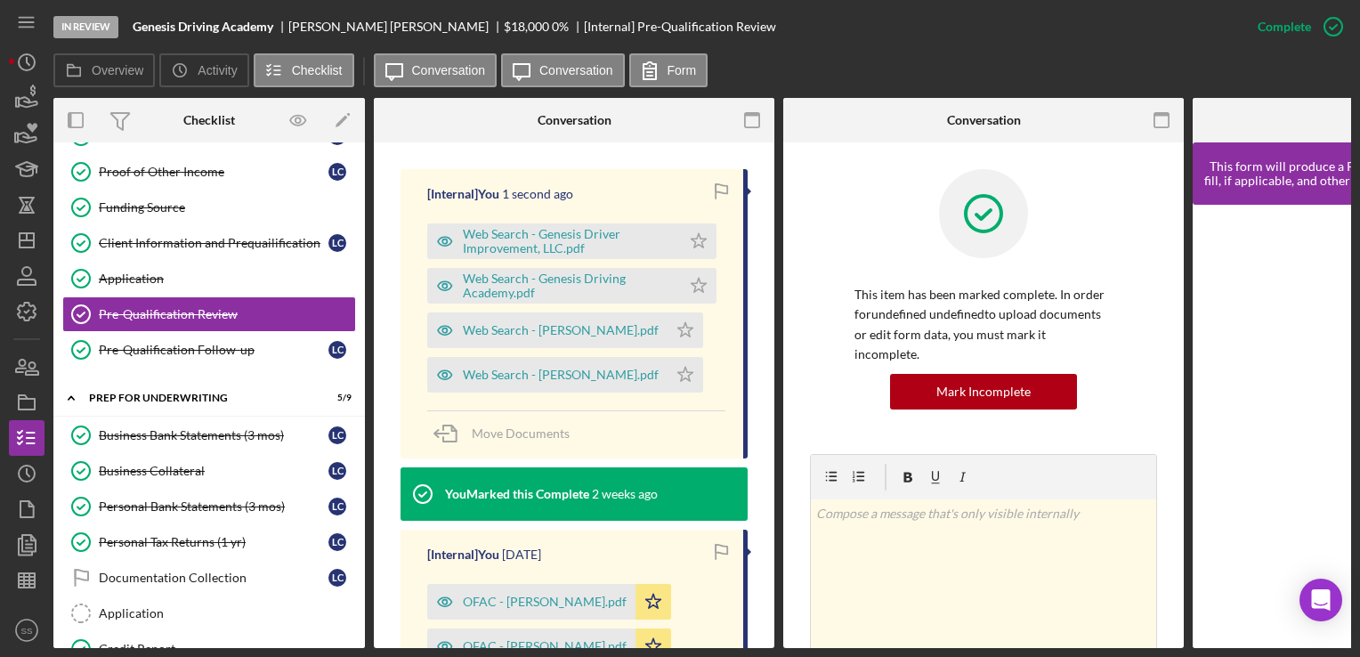
scroll to position [573, 0]
click at [694, 232] on polygon "button" at bounding box center [699, 239] width 15 height 14
click at [694, 267] on icon "Icon/Star" at bounding box center [699, 285] width 36 height 36
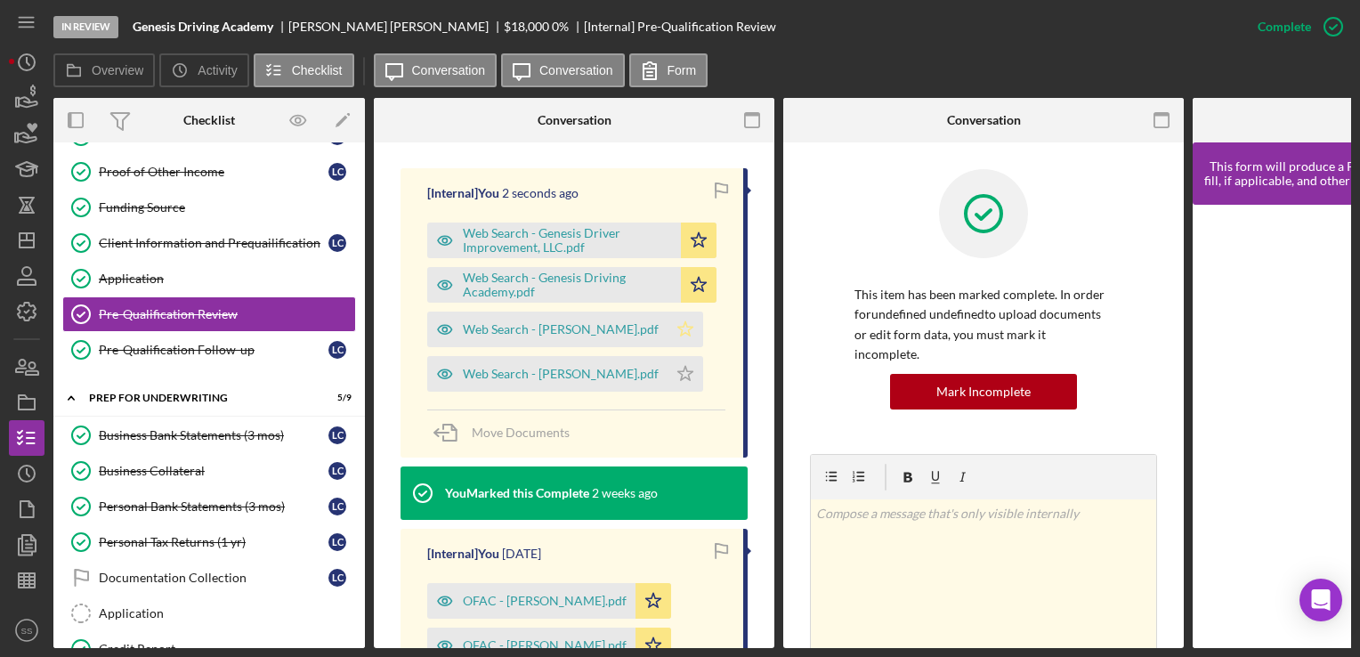
click at [674, 312] on icon "Icon/Star" at bounding box center [686, 330] width 36 height 36
click at [678, 366] on polygon "button" at bounding box center [685, 373] width 15 height 14
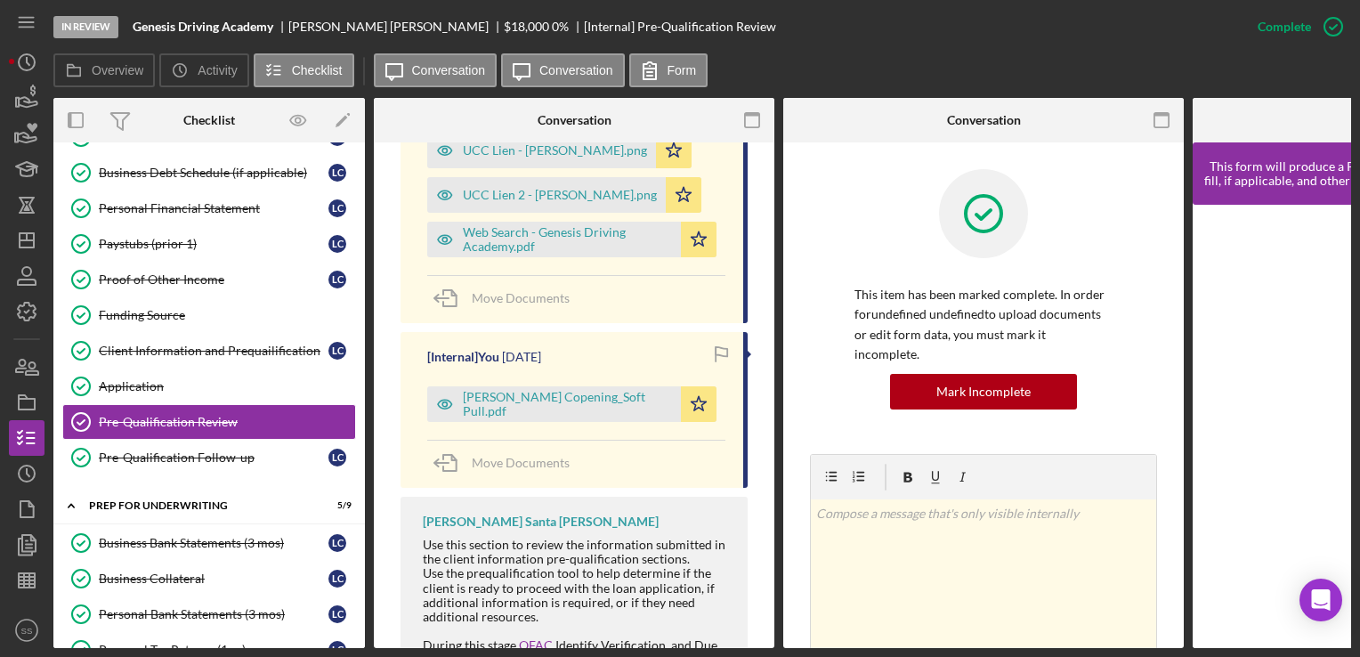
scroll to position [1165, 0]
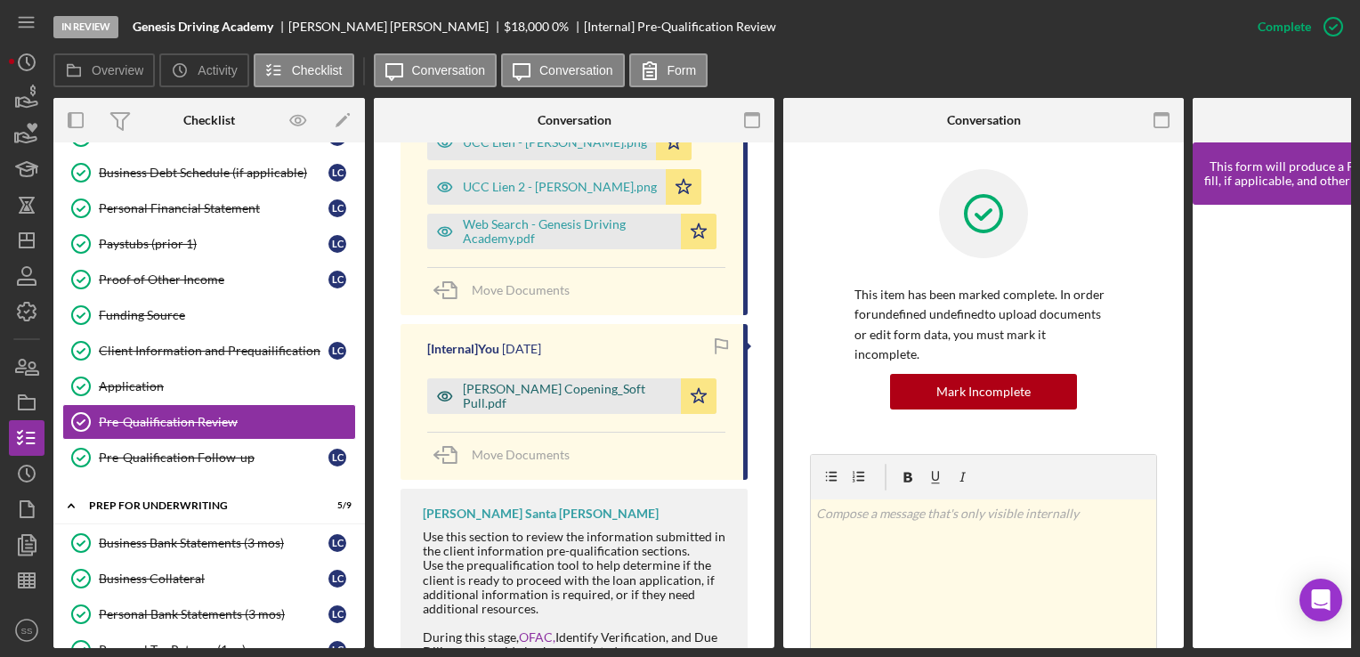
click at [581, 382] on div "[PERSON_NAME] Copening_Soft Pull.pdf" at bounding box center [567, 396] width 209 height 28
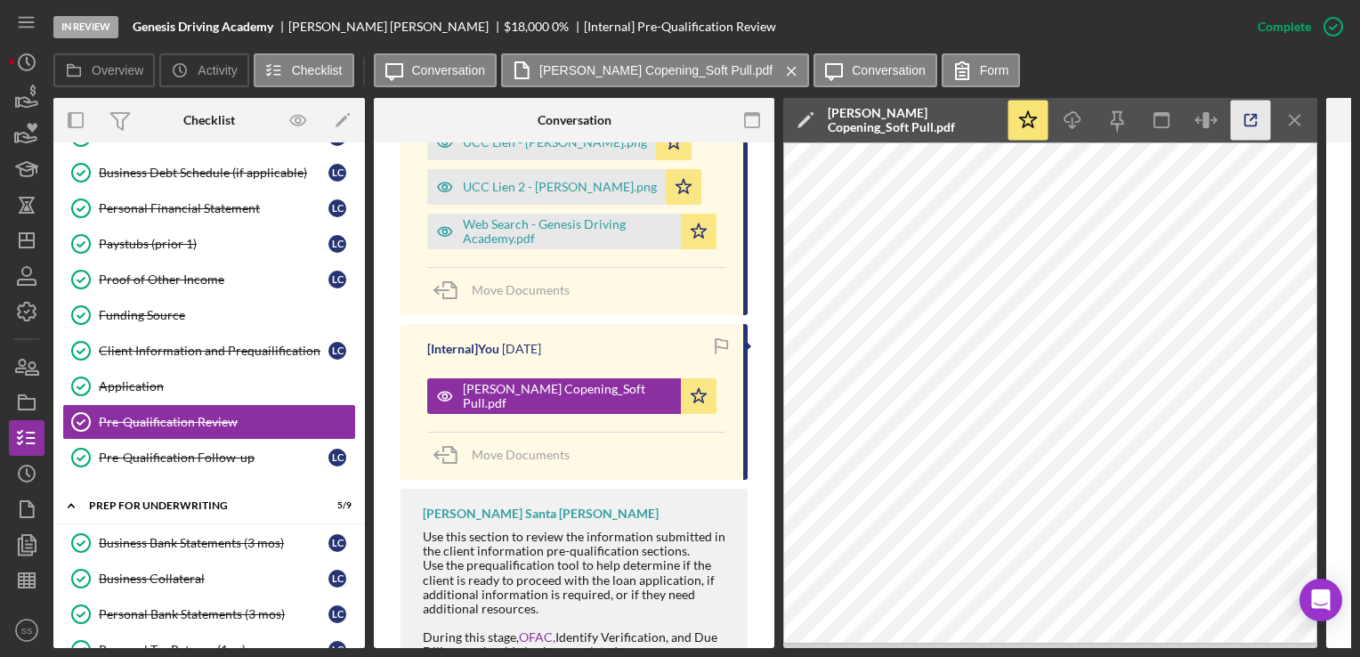
click at [1254, 116] on icon "button" at bounding box center [1251, 121] width 40 height 40
click at [259, 451] on div "Pre-Qualification Follow-up" at bounding box center [214, 458] width 230 height 14
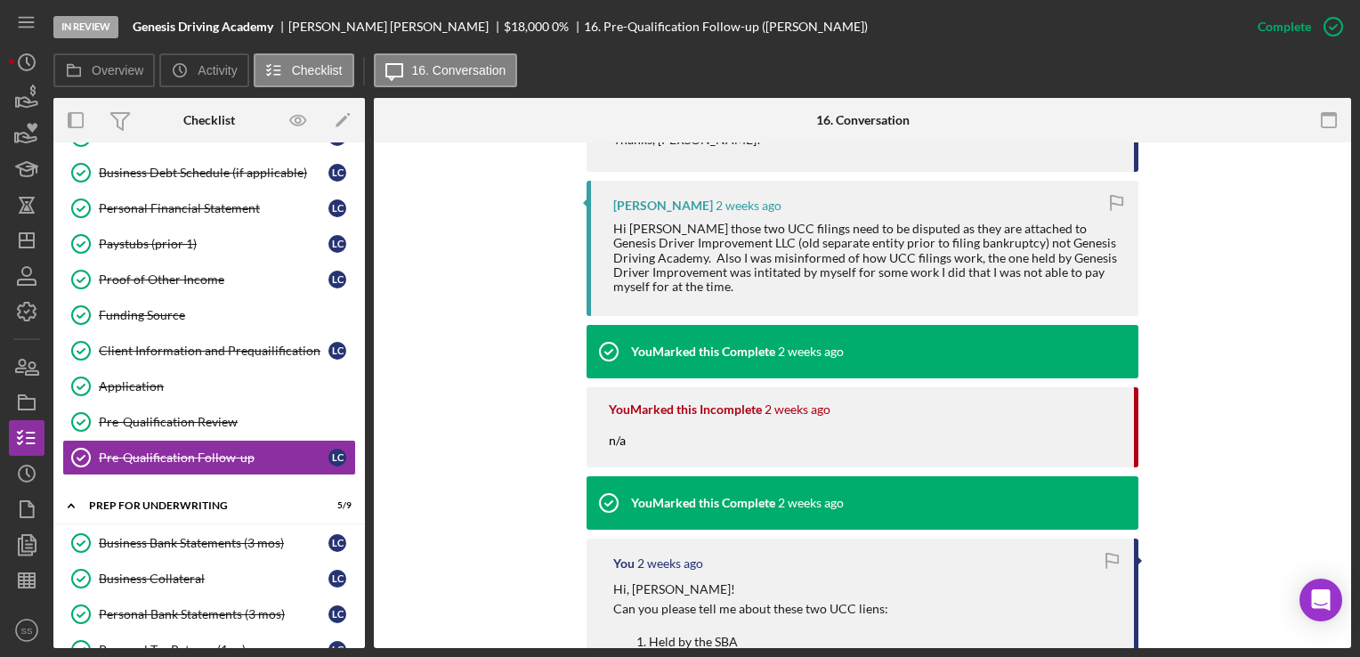
scroll to position [651, 0]
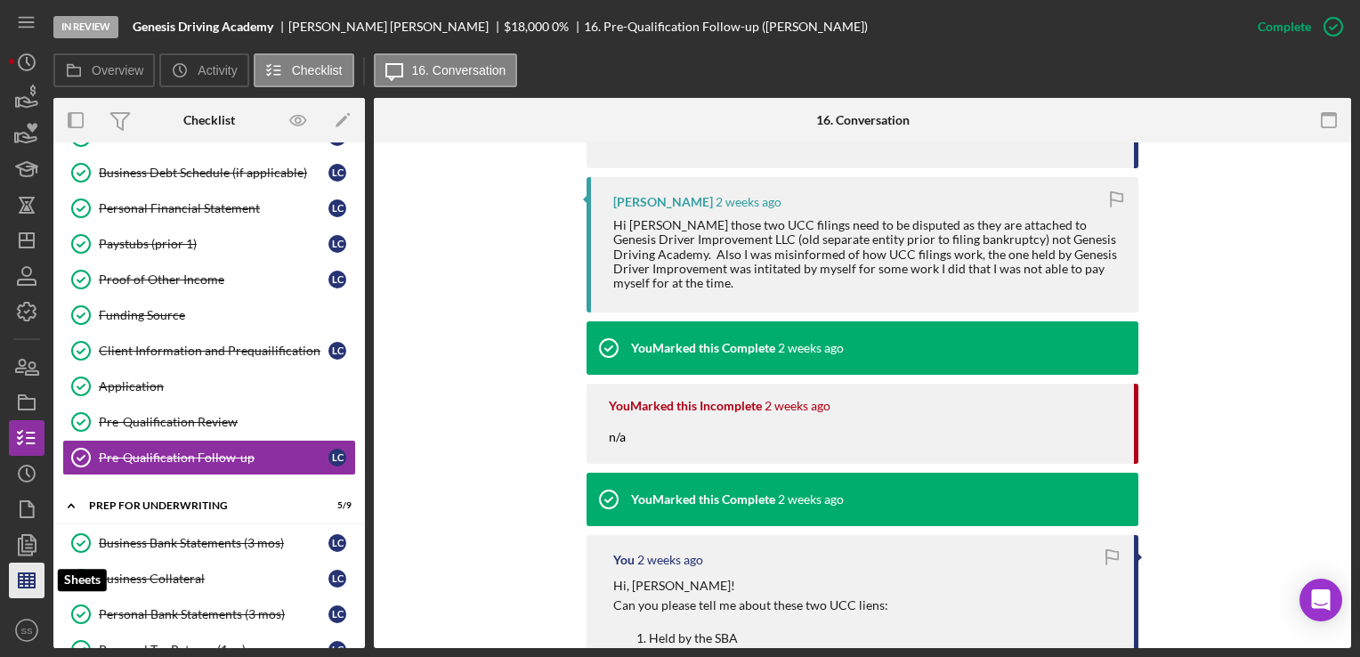
click at [19, 582] on polygon "button" at bounding box center [27, 580] width 16 height 14
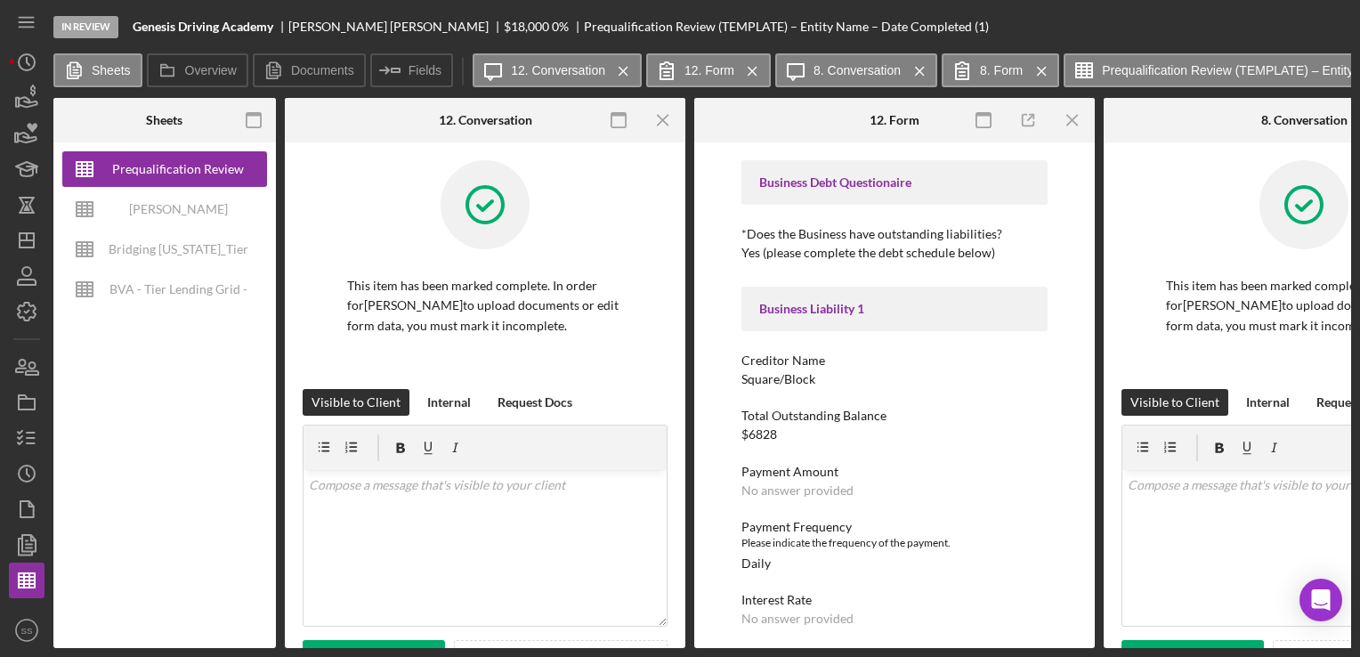
type input "Proxima Nova"
type input "11"
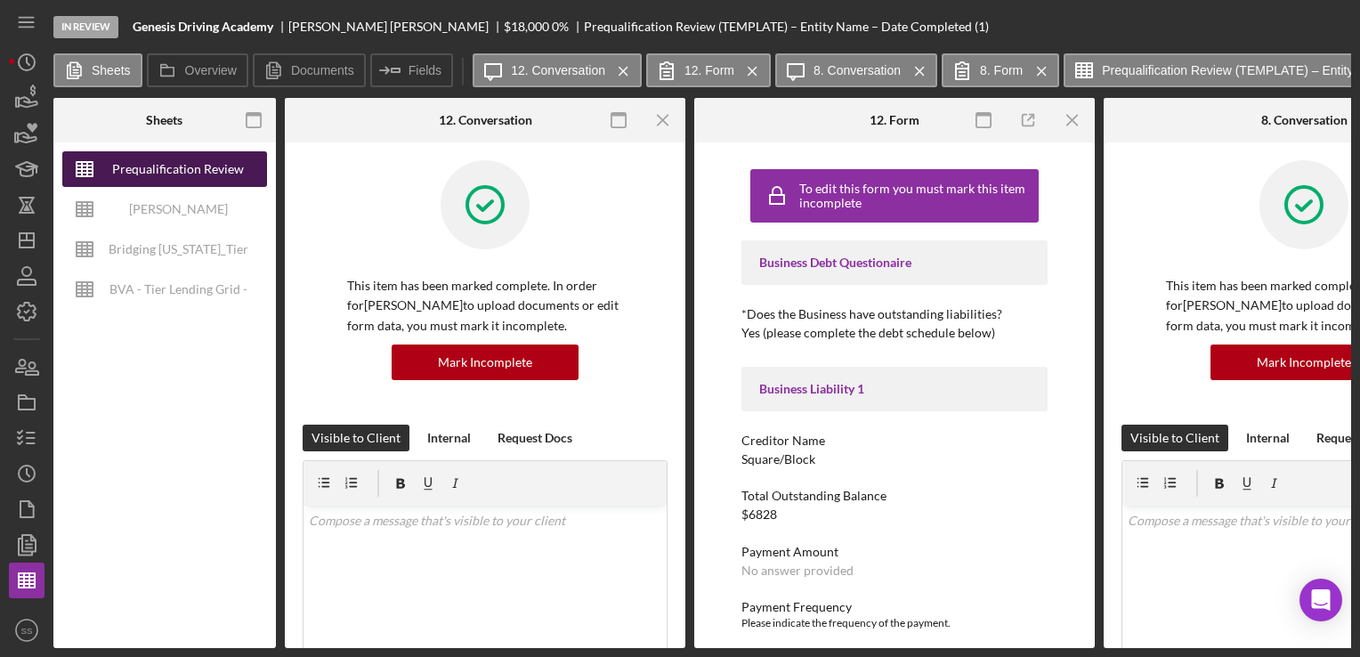
click at [183, 169] on div "Prequalification Review (TEMPLATE) – Entity Name – Date Completed (1)" at bounding box center [178, 169] width 142 height 36
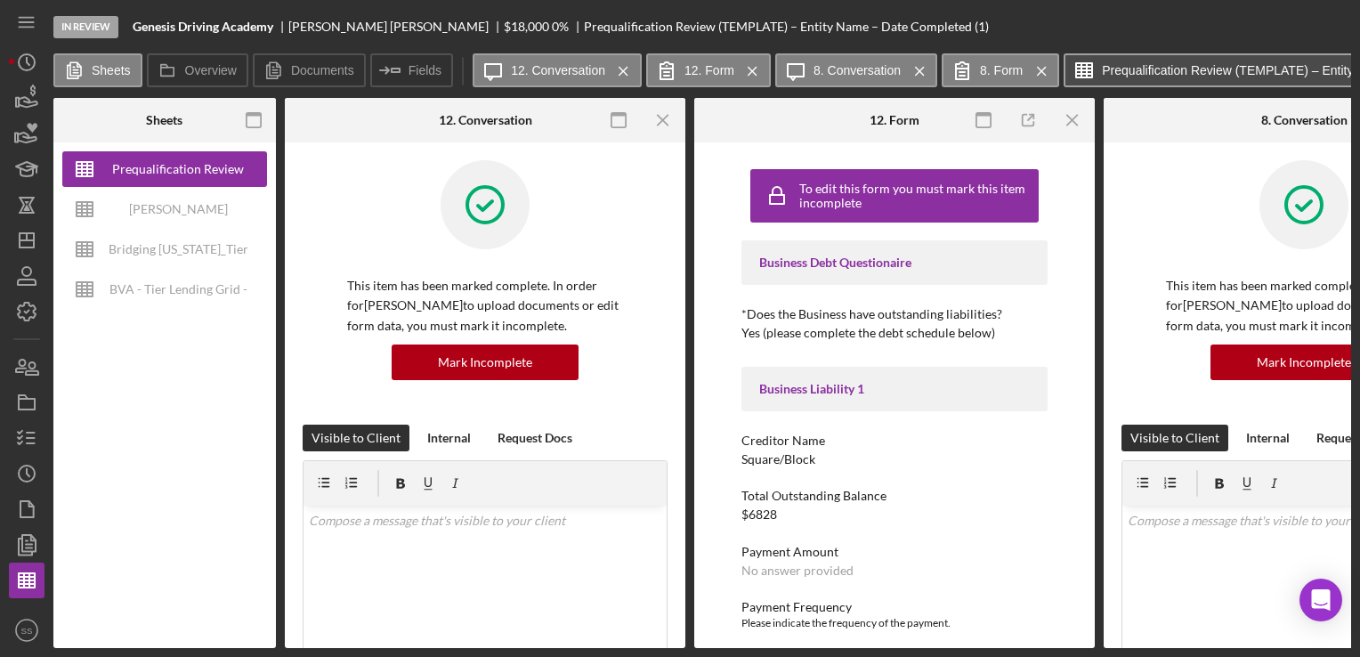
click at [1141, 63] on label "Prequalification Review (TEMPLATE) – Entity Name – Date Completed (1)" at bounding box center [1235, 70] width 267 height 14
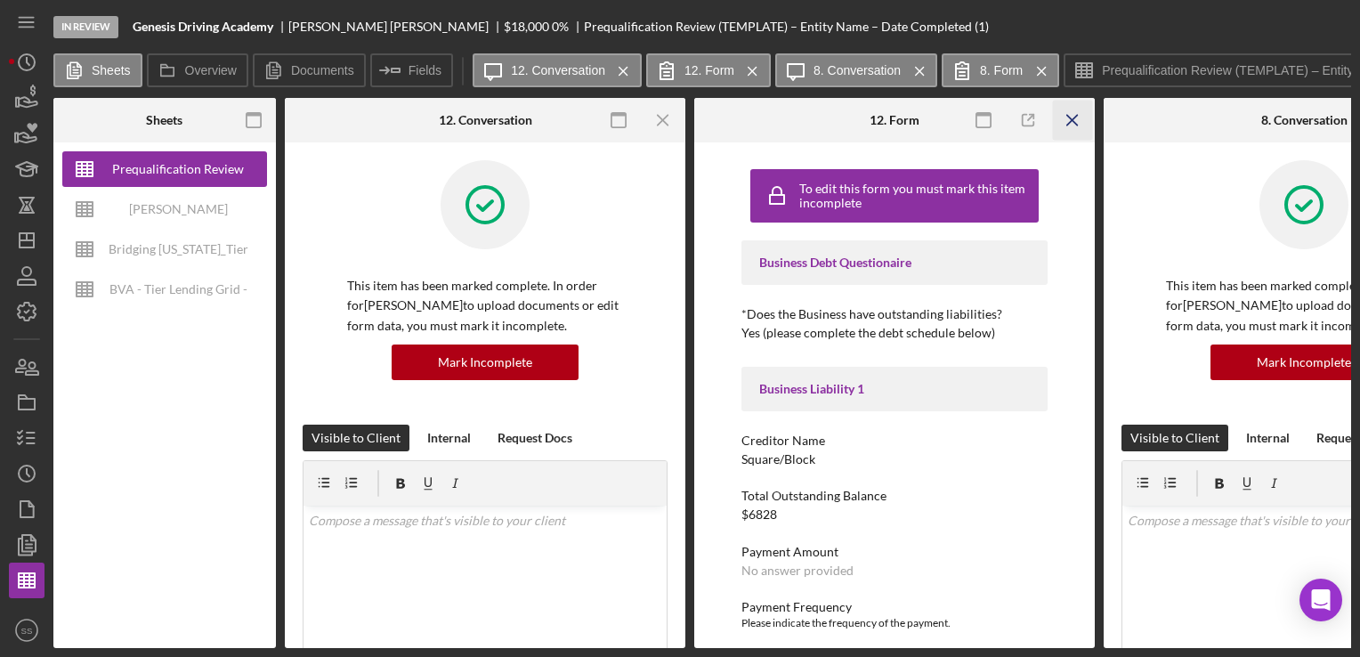
click at [1079, 117] on icon "Icon/Menu Close" at bounding box center [1073, 121] width 40 height 40
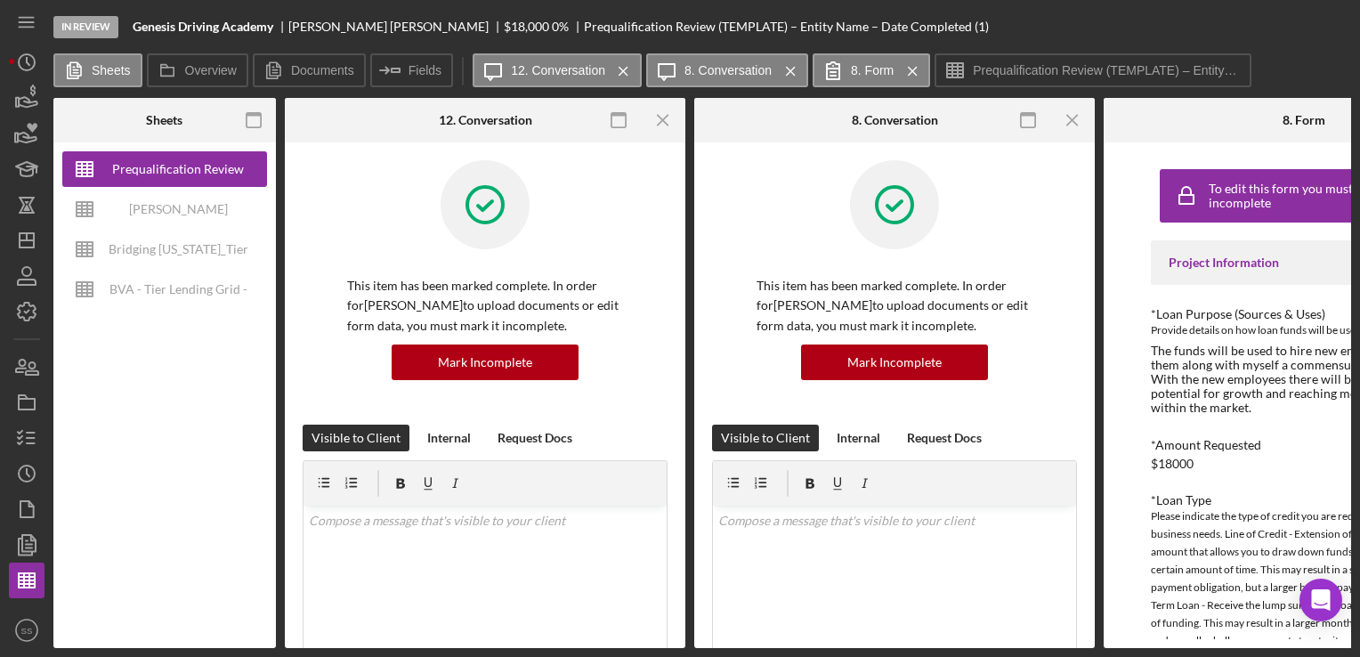
click at [1079, 117] on icon "Icon/Menu Close" at bounding box center [1073, 121] width 40 height 40
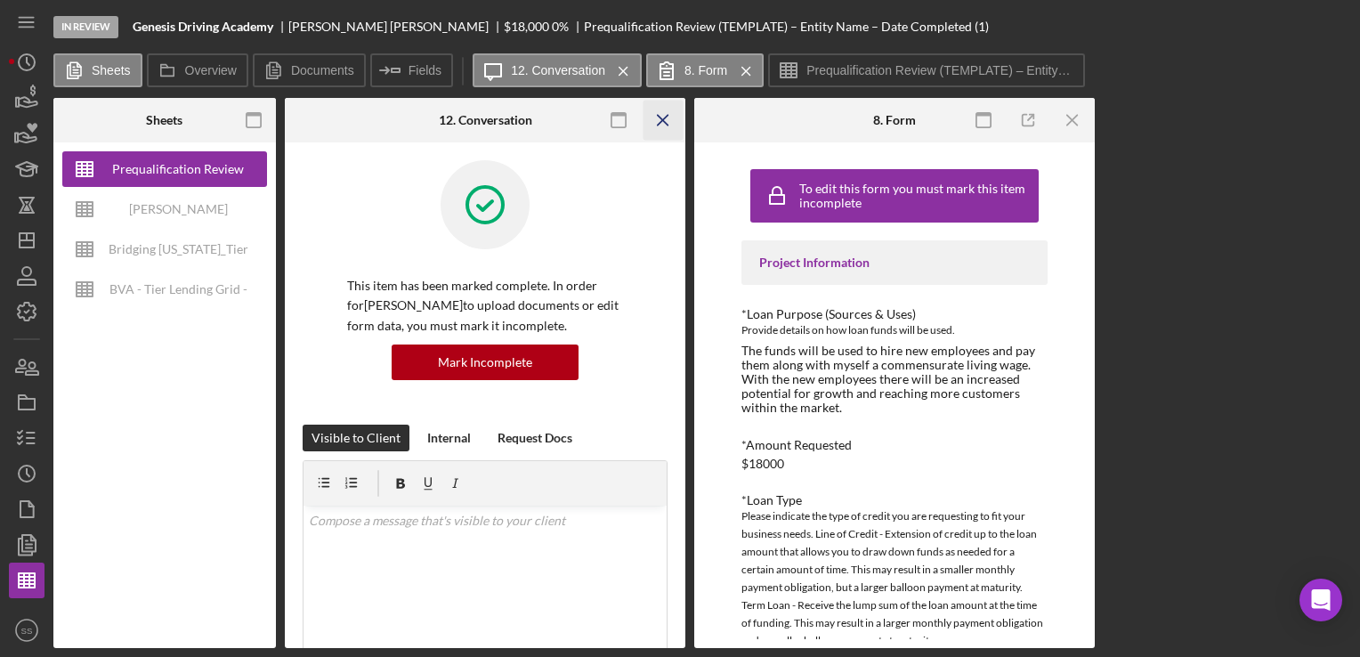
click at [659, 115] on icon "Icon/Menu Close" at bounding box center [664, 121] width 40 height 40
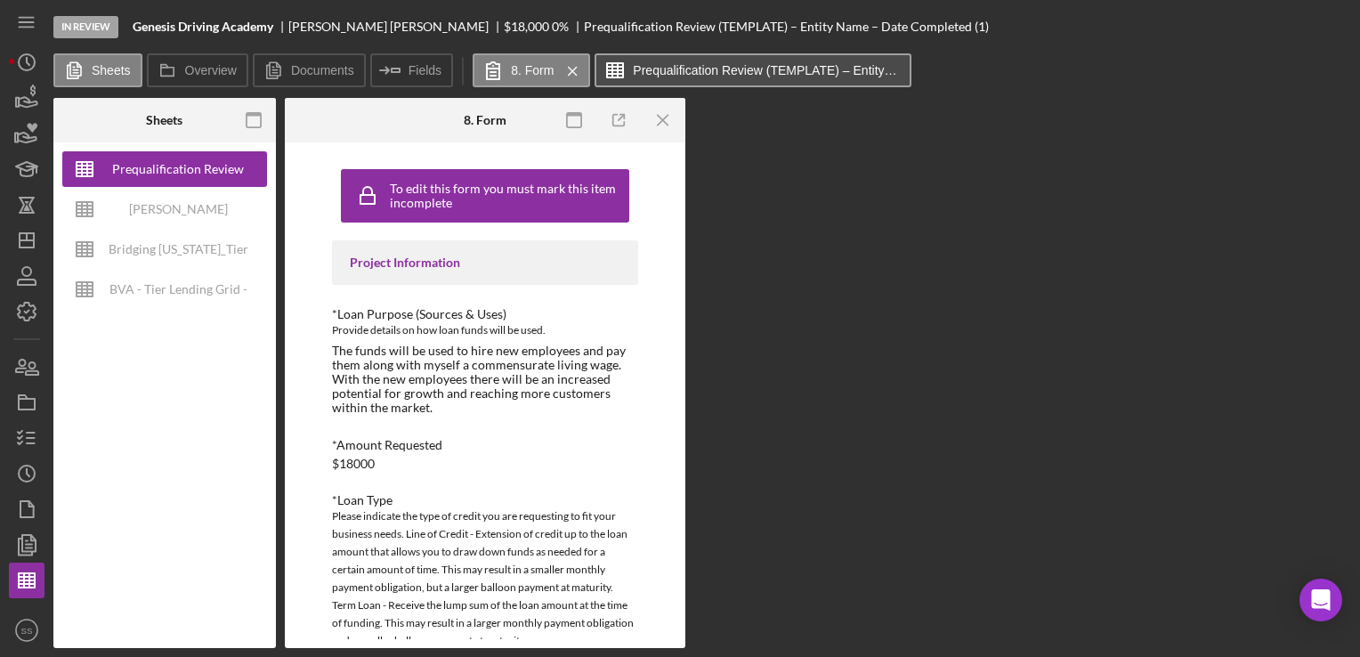
click at [801, 63] on label "Prequalification Review (TEMPLATE) – Entity Name – Date Completed (1)" at bounding box center [766, 70] width 267 height 14
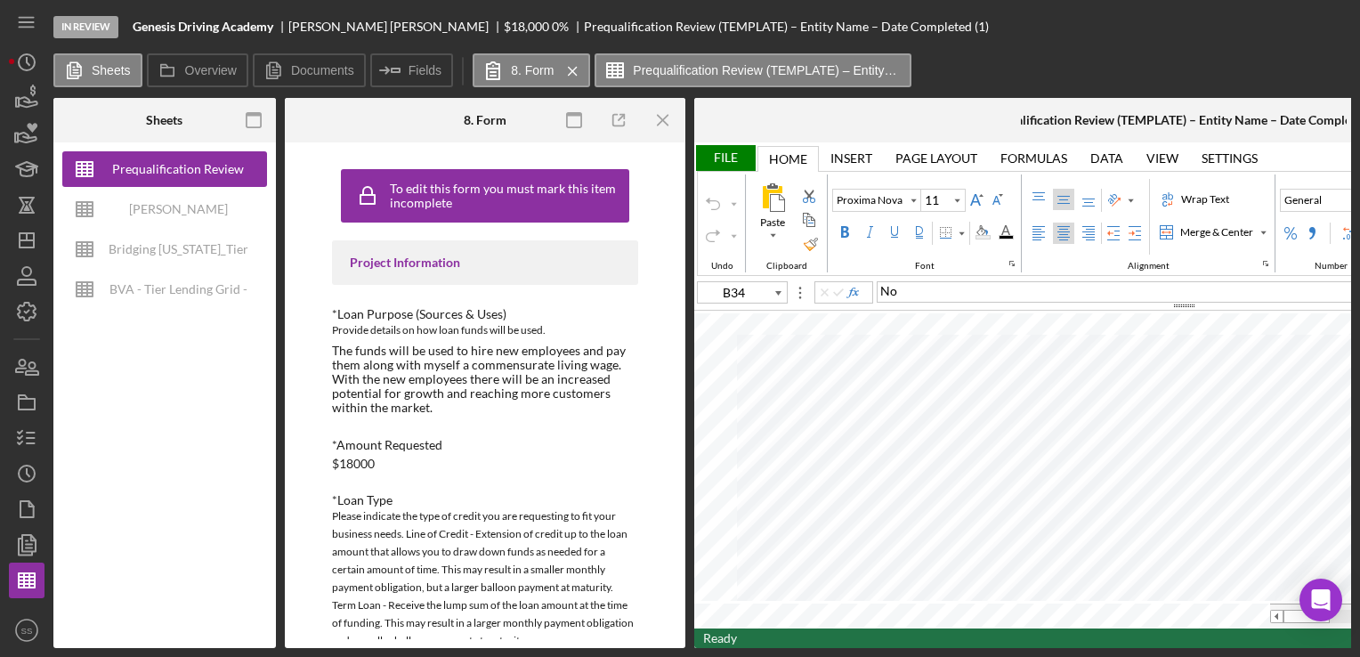
click at [934, 125] on div at bounding box center [857, 120] width 327 height 45
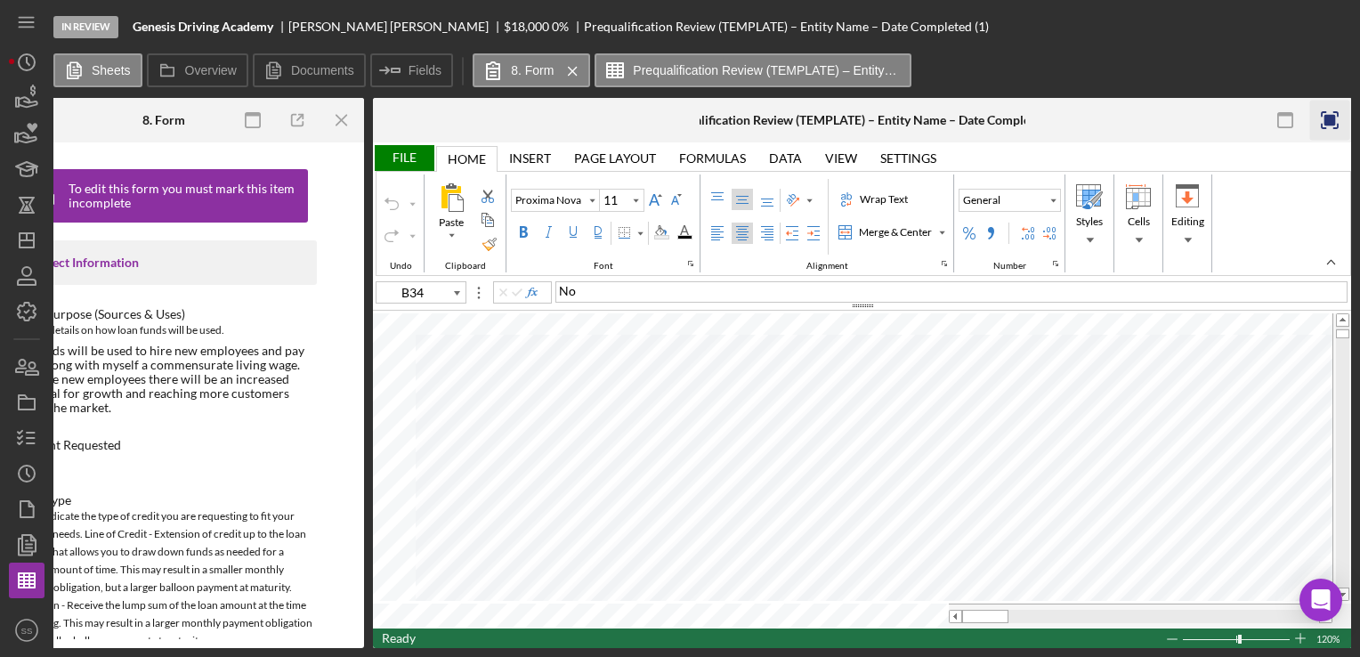
click at [1326, 118] on rect "button" at bounding box center [1331, 121] width 12 height 12
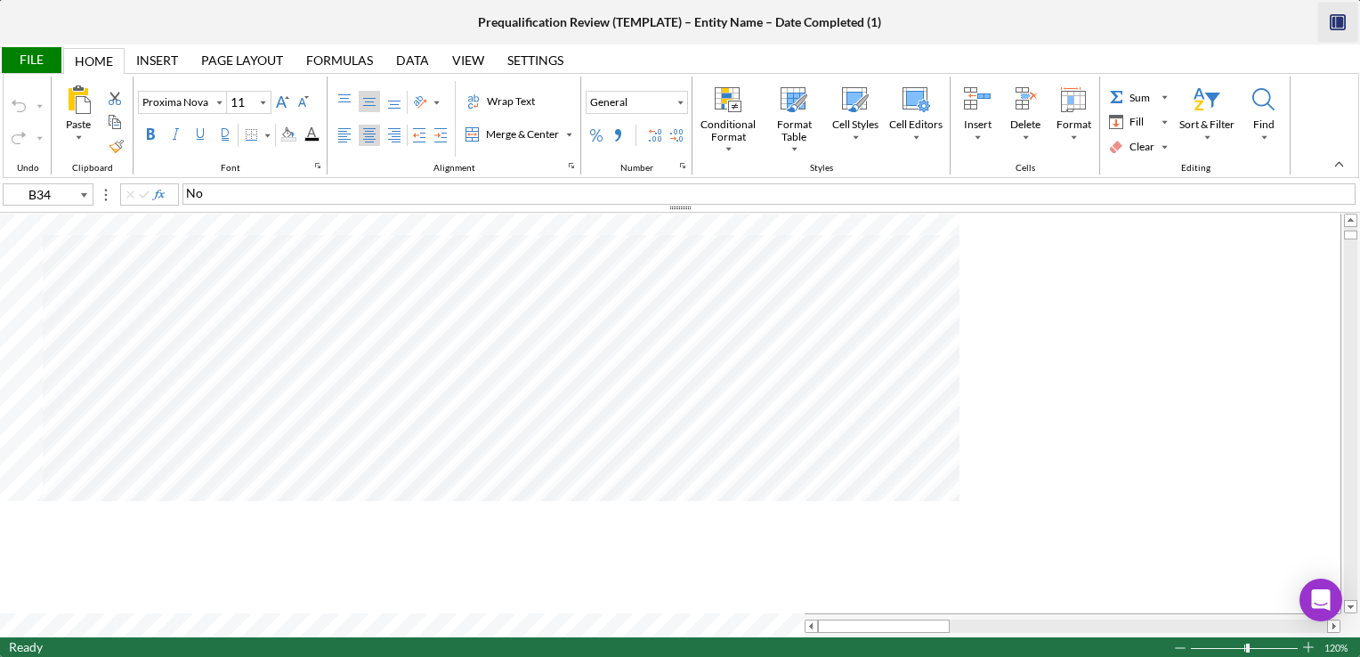
scroll to position [0, 0]
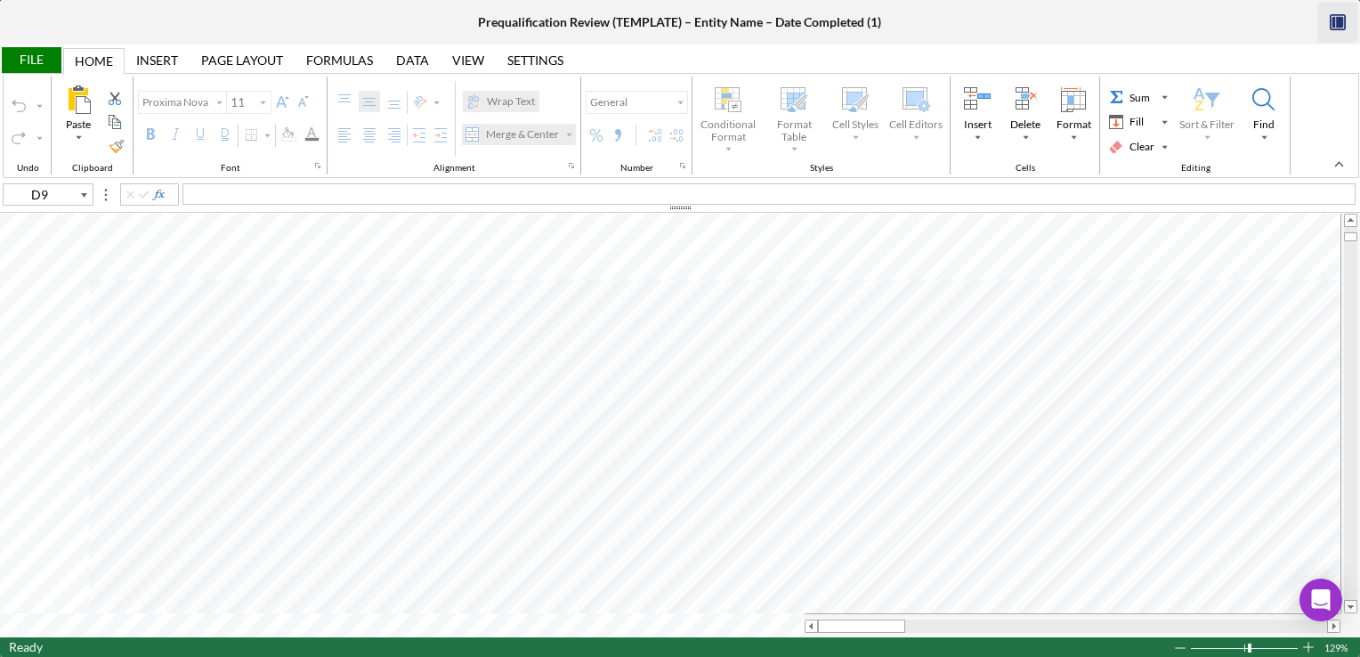
type input "B23"
click at [481, 457] on div "913" at bounding box center [454, 457] width 131 height 21
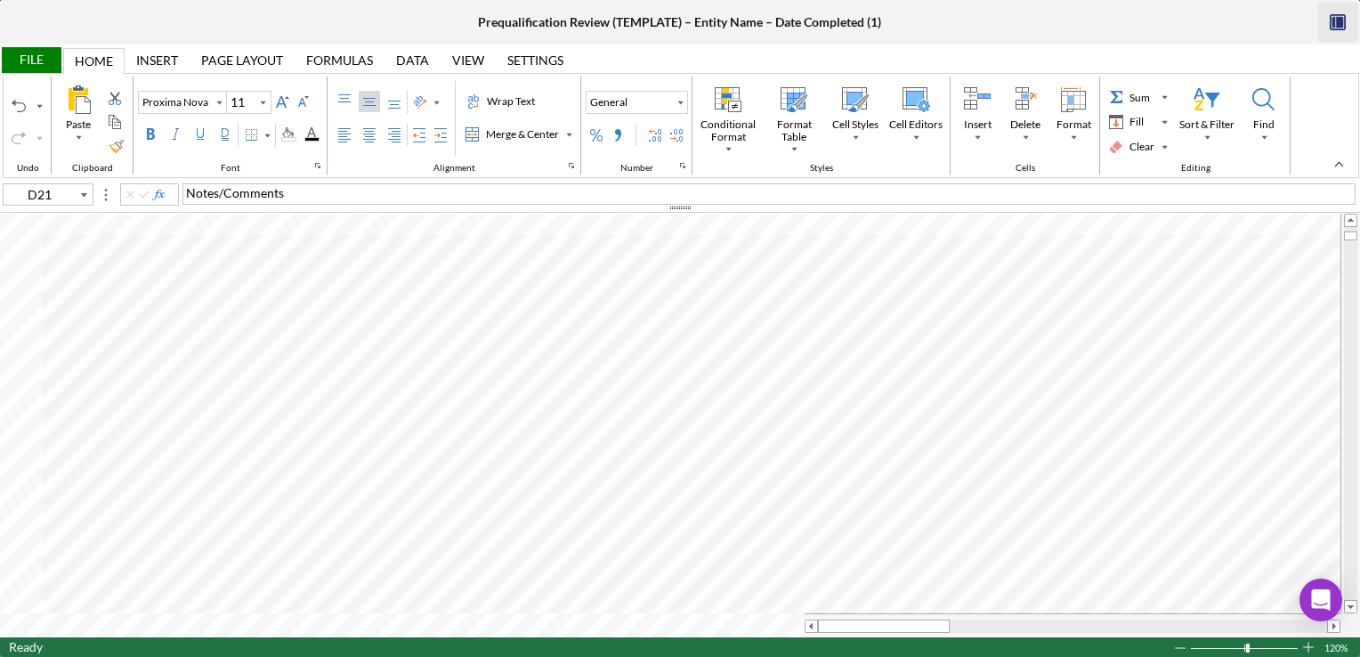
type input "E8"
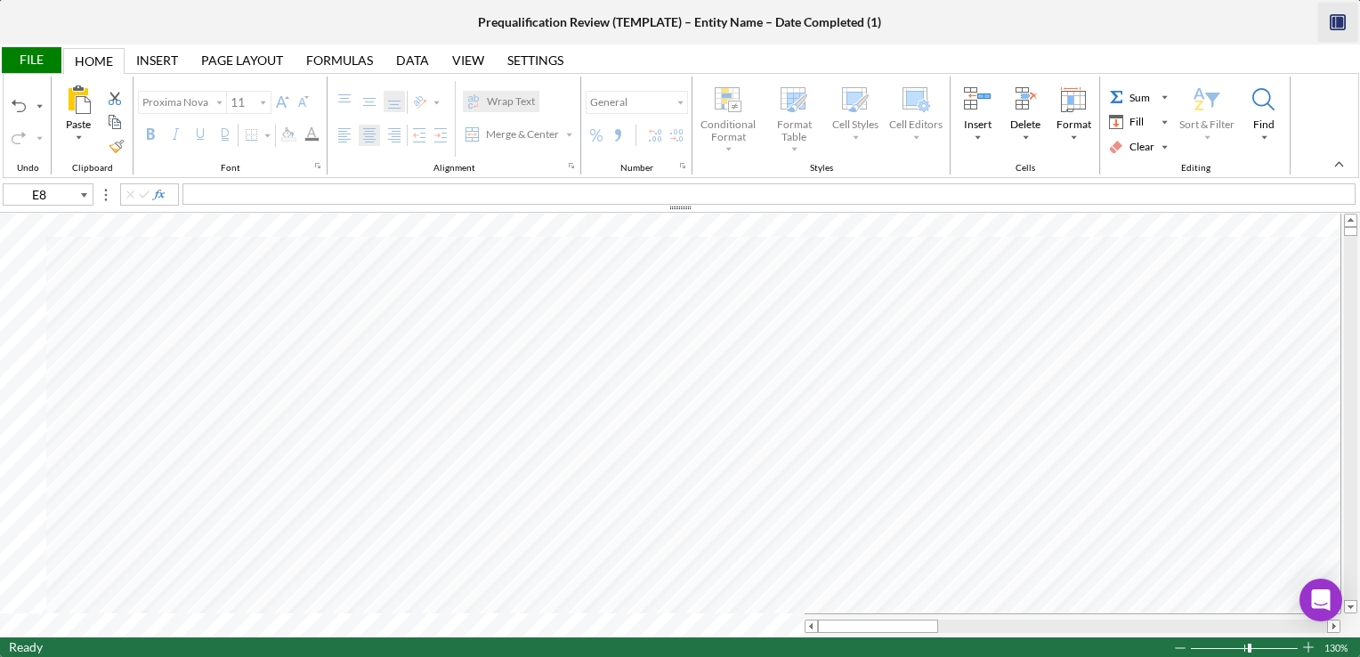
click at [18, 62] on div "File" at bounding box center [30, 60] width 61 height 26
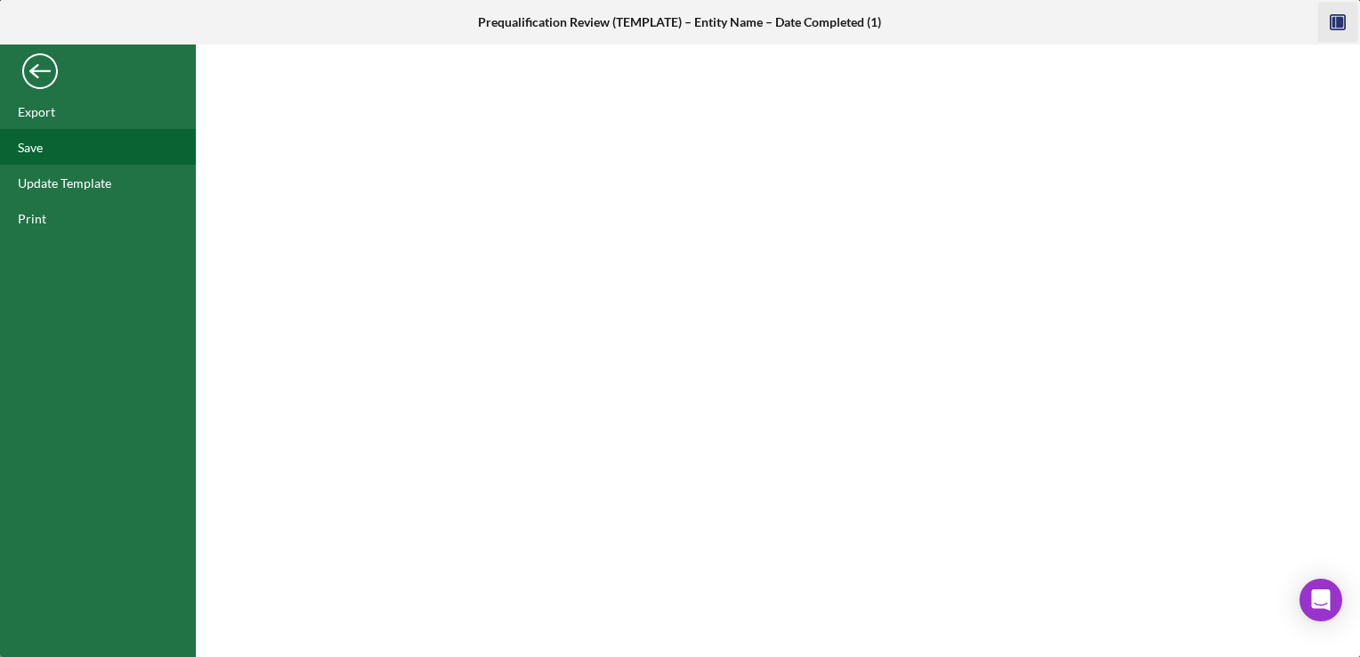
click at [33, 146] on div "Save" at bounding box center [30, 147] width 25 height 15
click at [39, 87] on div "FILE" at bounding box center [98, 71] width 196 height 45
click at [40, 80] on div "Back" at bounding box center [40, 67] width 36 height 36
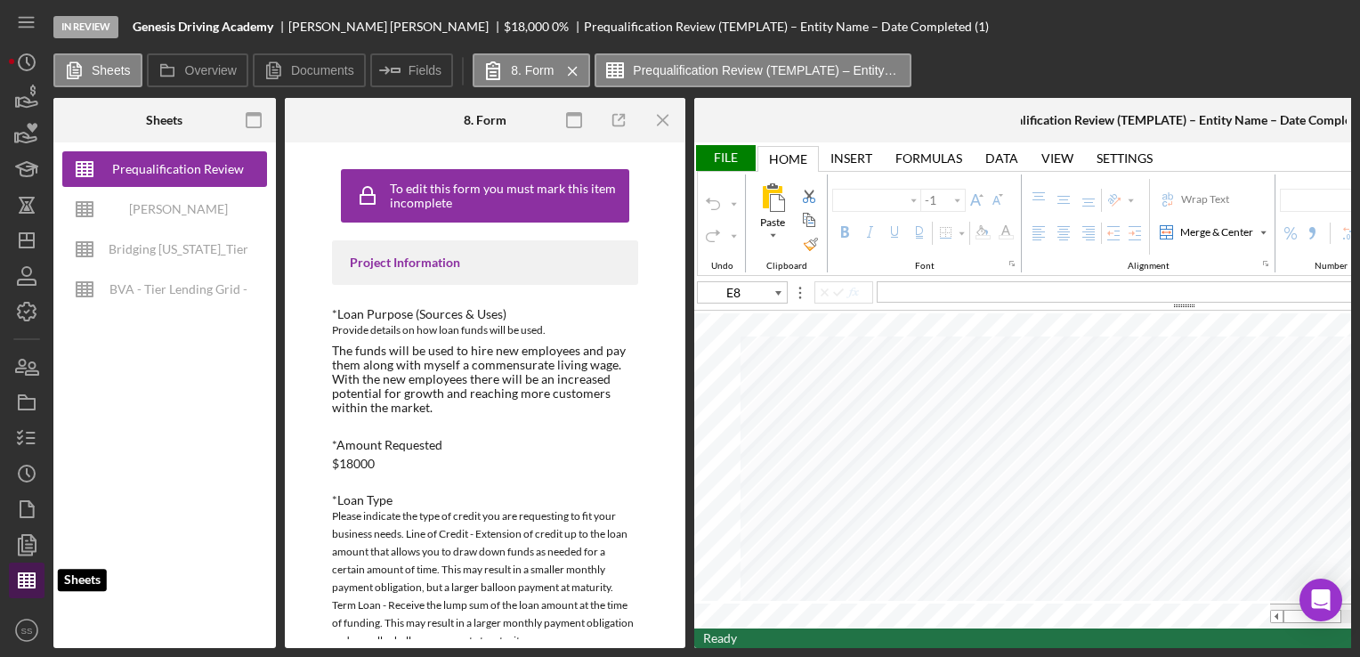
scroll to position [0, 190]
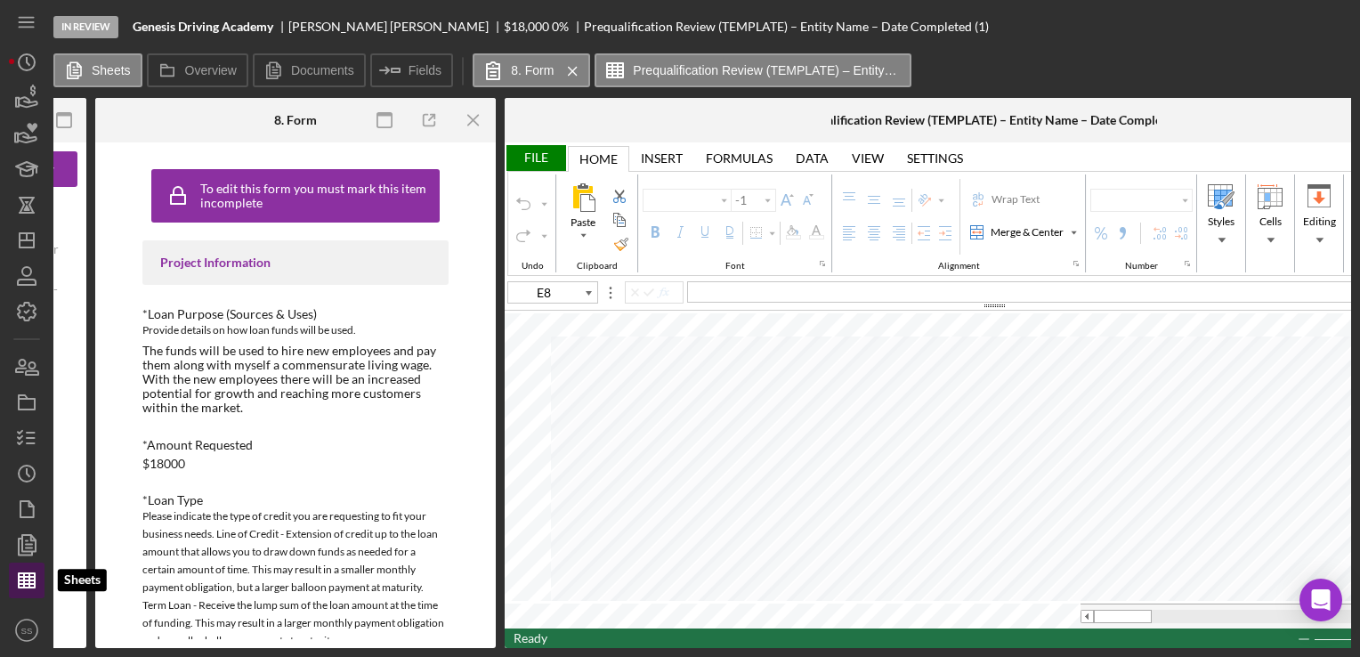
click at [32, 581] on line "button" at bounding box center [27, 581] width 16 height 0
click at [186, 260] on div "Project Information" at bounding box center [295, 263] width 271 height 14
type input "Proxima Nova"
type input "11"
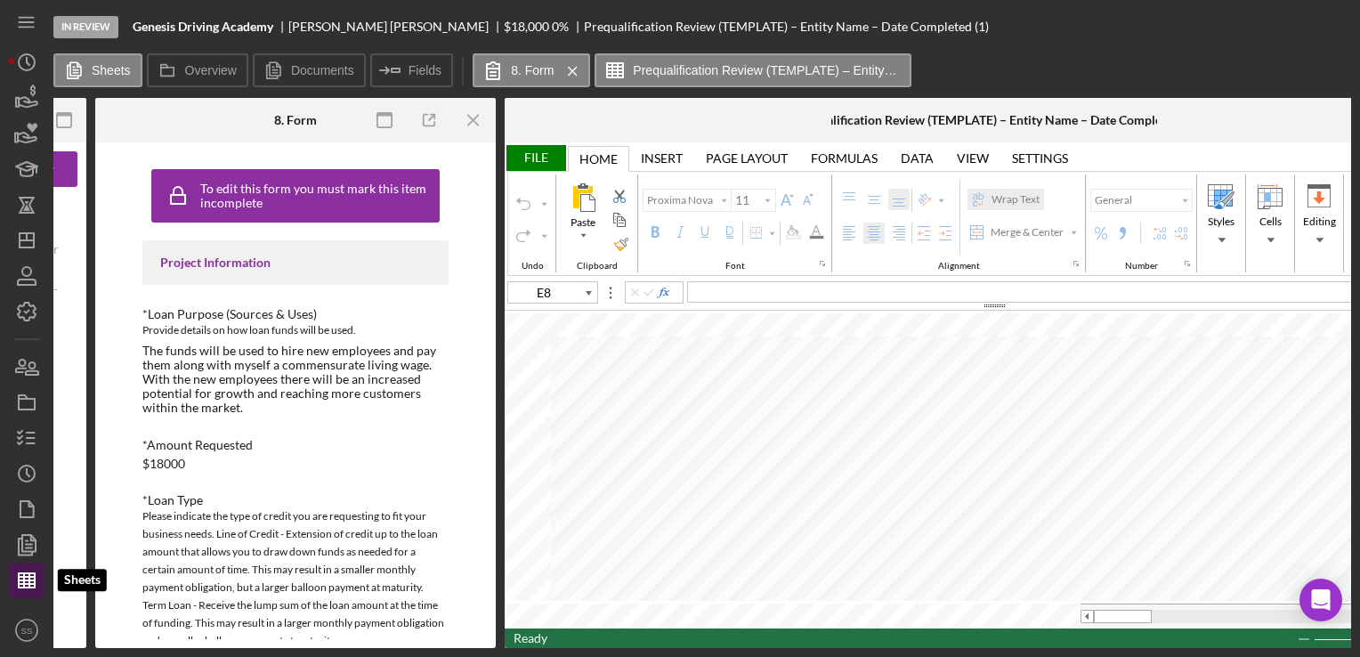
click at [24, 581] on line "button" at bounding box center [24, 580] width 0 height 14
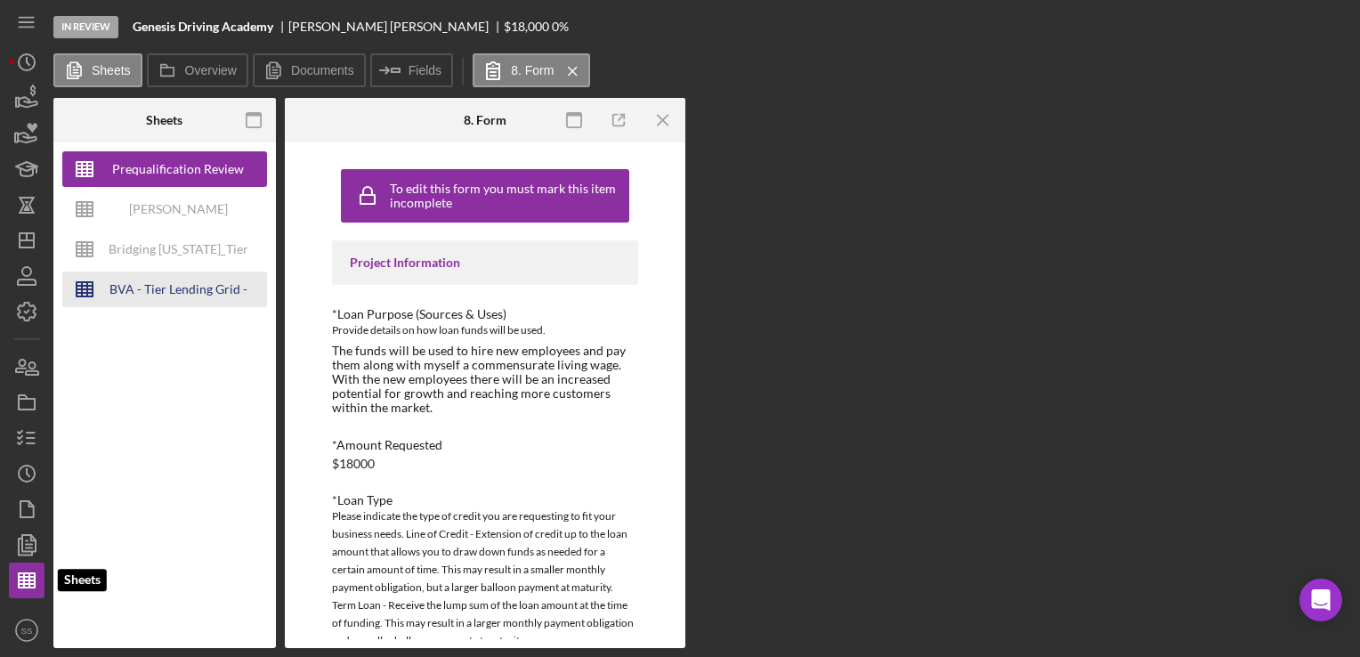
click at [167, 276] on div "Sheets Prequalification Review (TEMPLATE) – Entity Name – Date Completed (1) [P…" at bounding box center [702, 373] width 1298 height 550
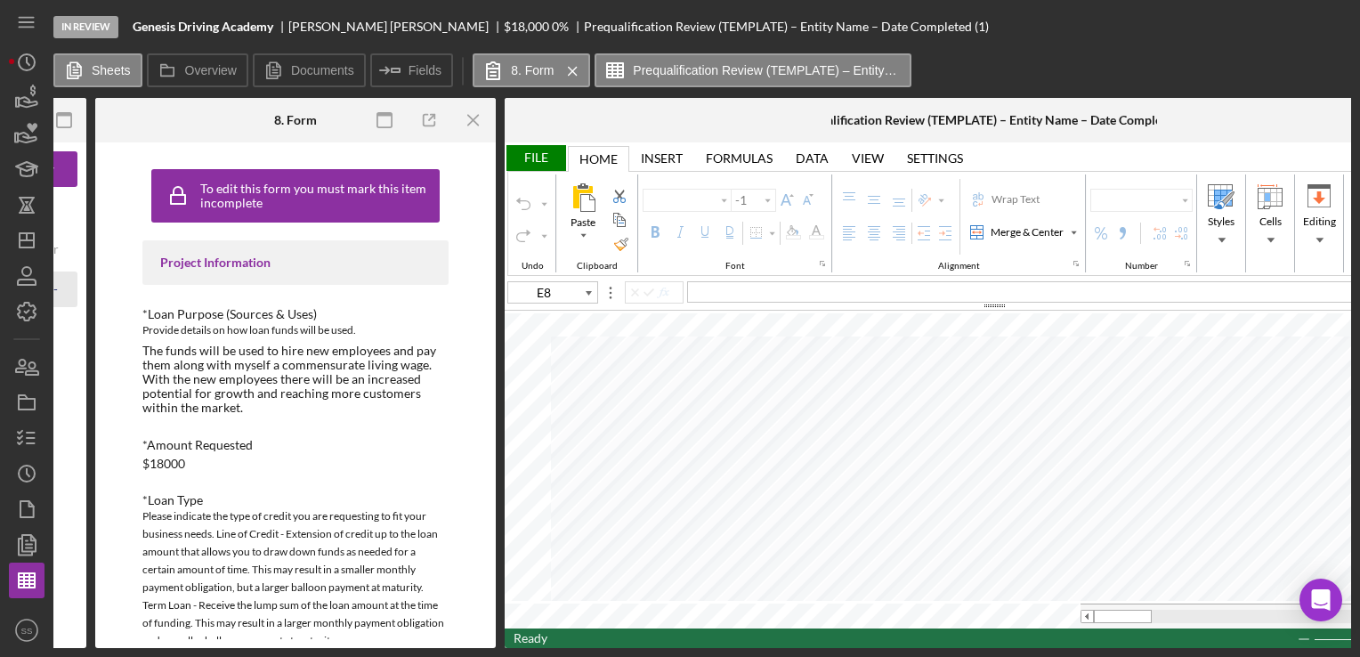
scroll to position [0, 190]
type input "Proxima Nova"
type input "11"
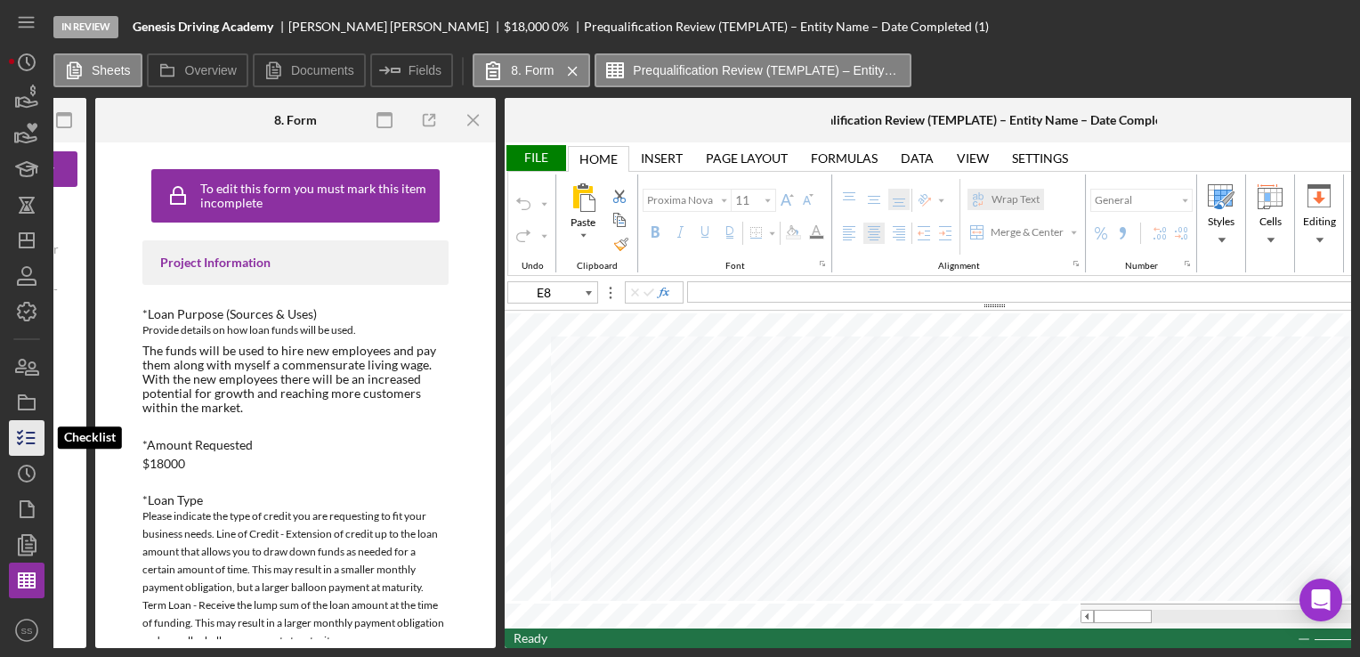
click at [41, 436] on icon "button" at bounding box center [26, 438] width 45 height 45
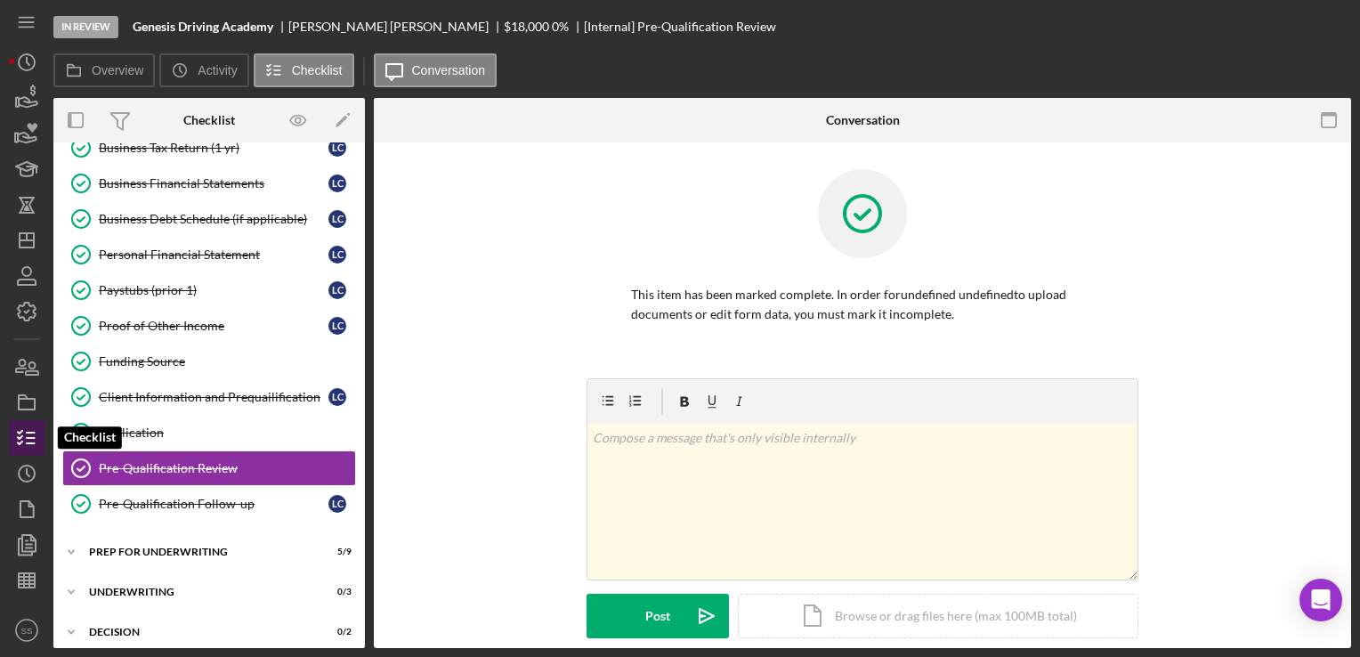
scroll to position [277, 0]
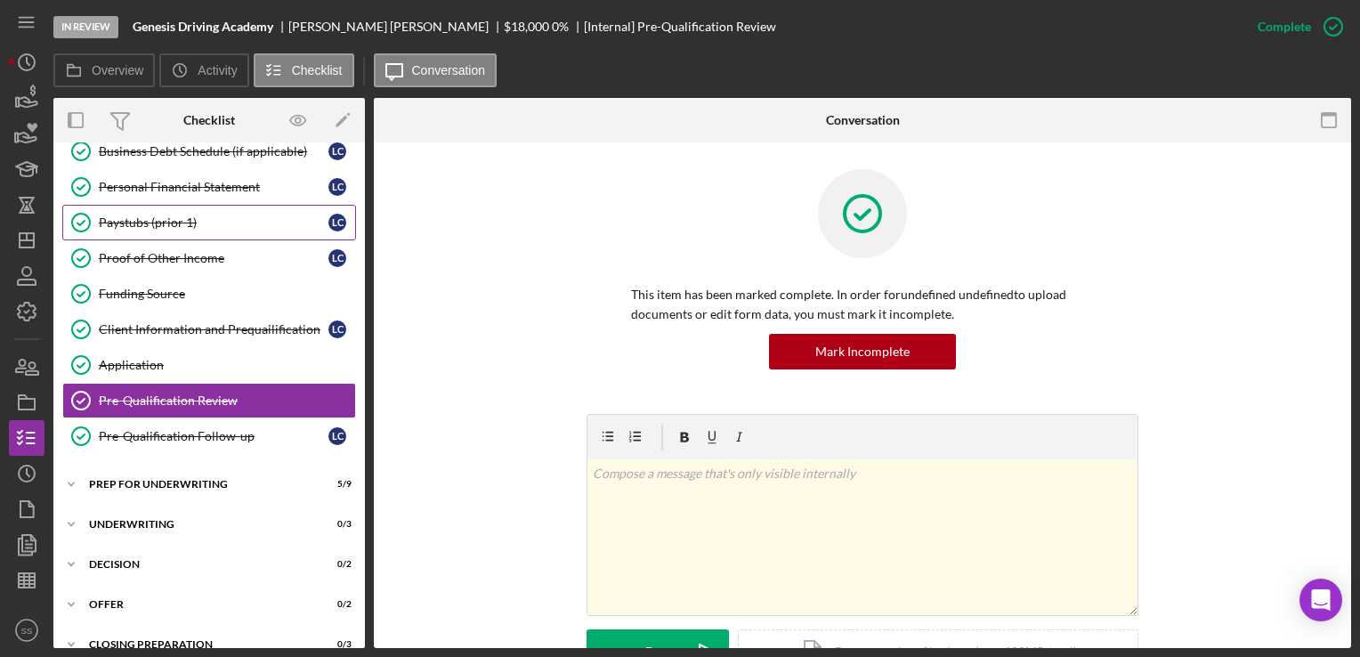
click at [197, 223] on div "Paystubs (prior 1)" at bounding box center [214, 222] width 230 height 14
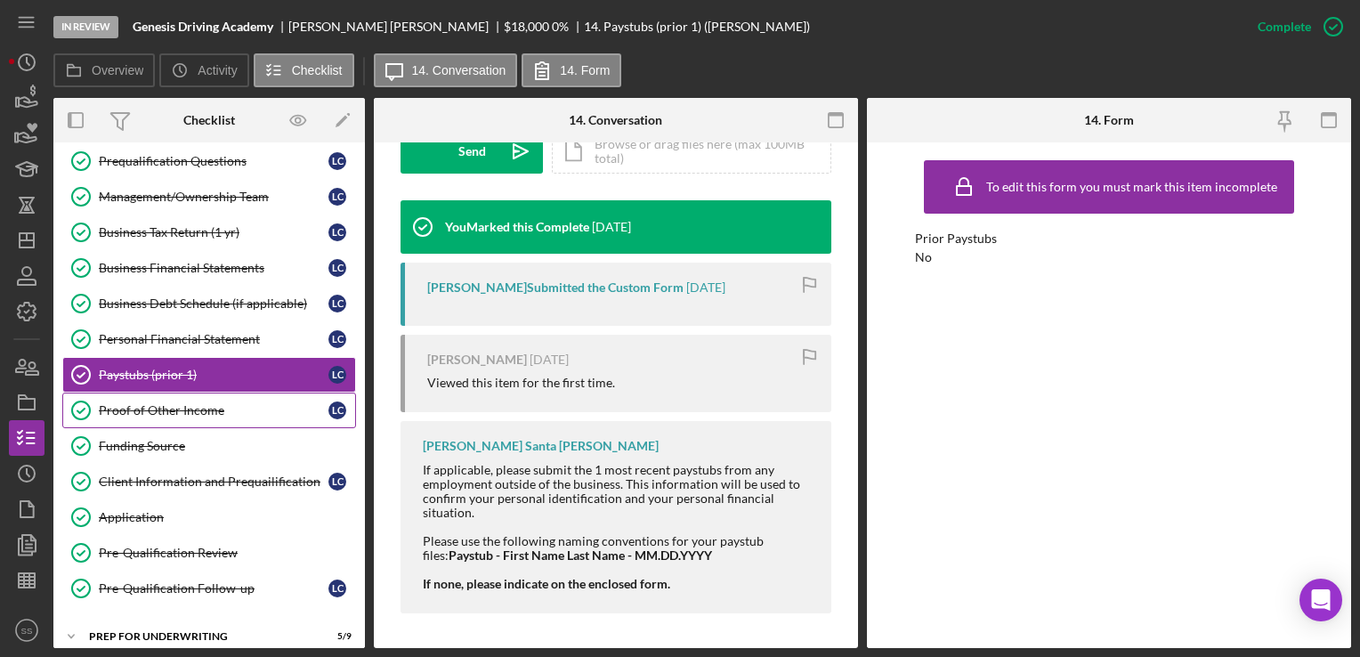
scroll to position [124, 0]
click at [132, 358] on link "Paystubs (prior 1) Paystubs (prior 1) L C" at bounding box center [209, 376] width 294 height 36
click at [164, 333] on div "Personal Financial Statement" at bounding box center [214, 340] width 230 height 14
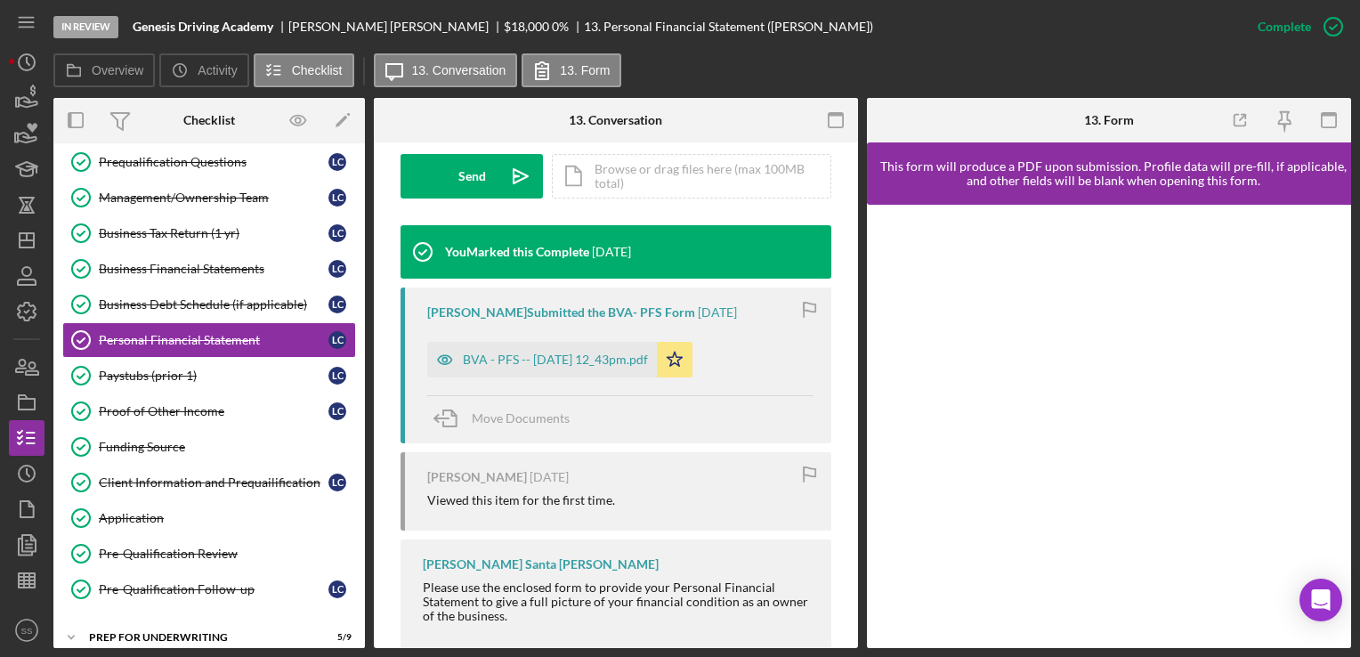
scroll to position [577, 0]
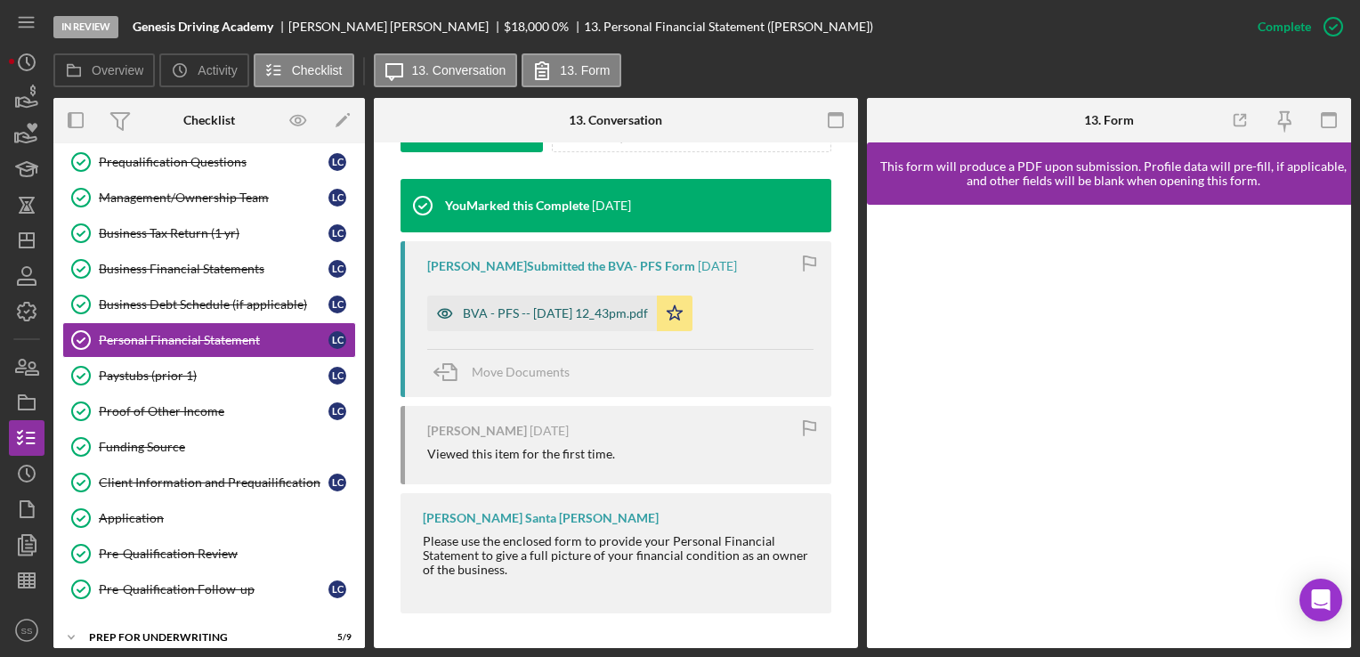
click at [579, 307] on div "BVA - PFS -- [DATE] 12_43pm.pdf" at bounding box center [555, 313] width 185 height 14
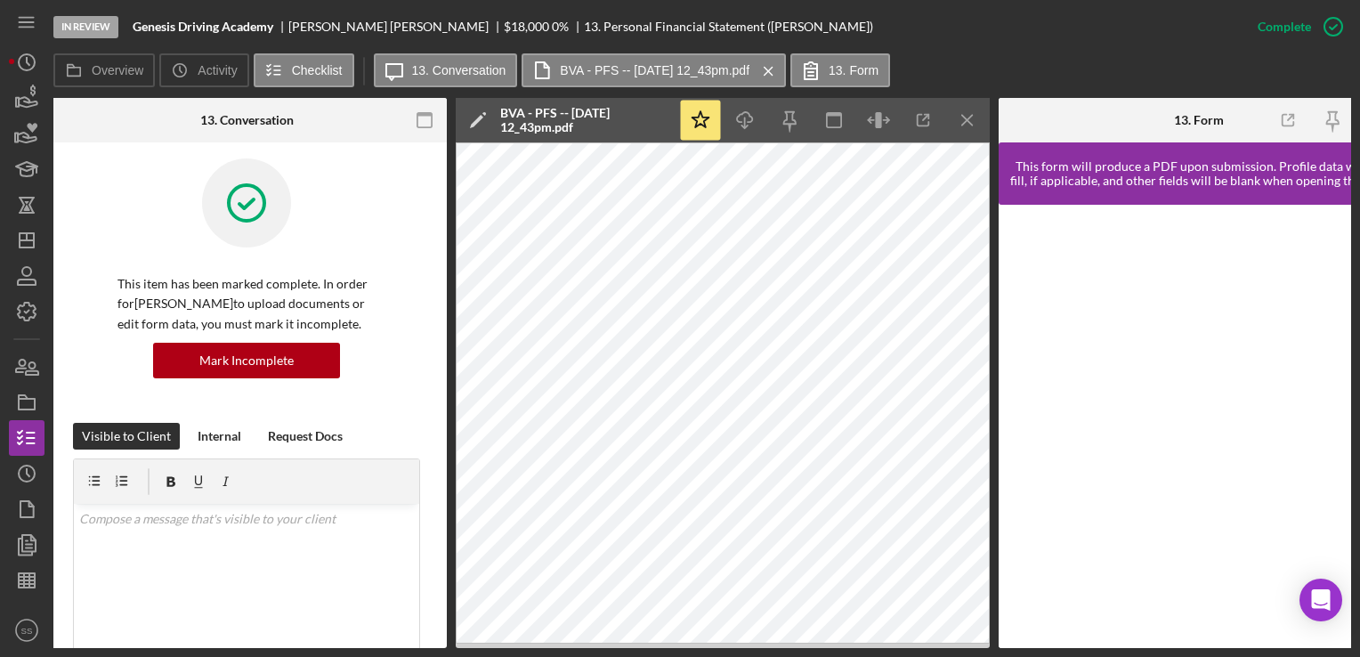
scroll to position [0, 0]
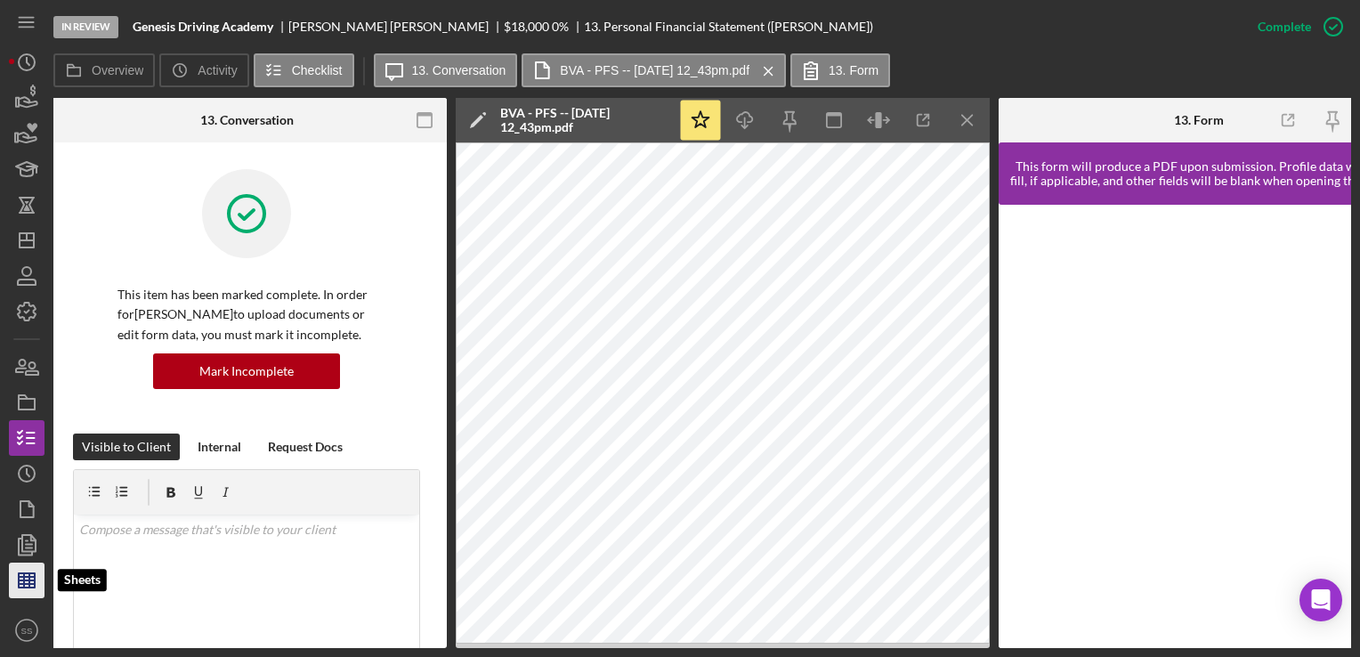
click at [32, 575] on icon "button" at bounding box center [26, 580] width 45 height 45
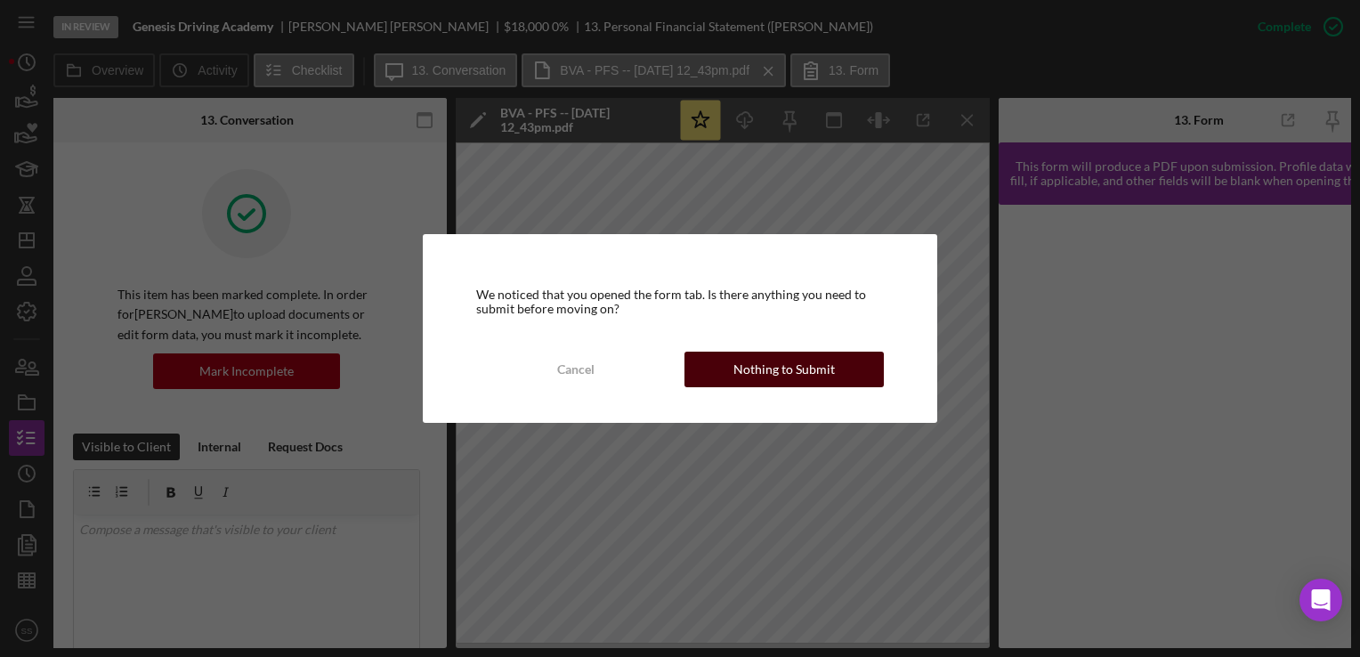
click at [776, 361] on div "Nothing to Submit" at bounding box center [785, 370] width 102 height 36
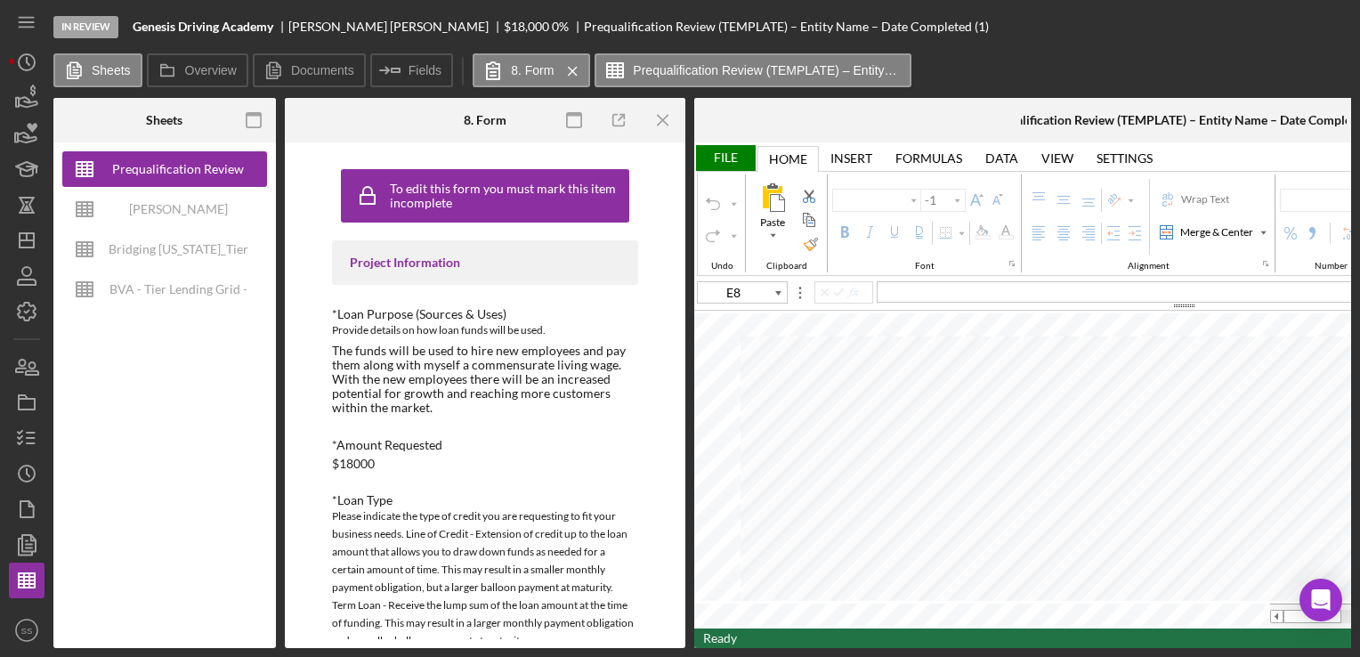
type input "Proxima Nova"
type input "11"
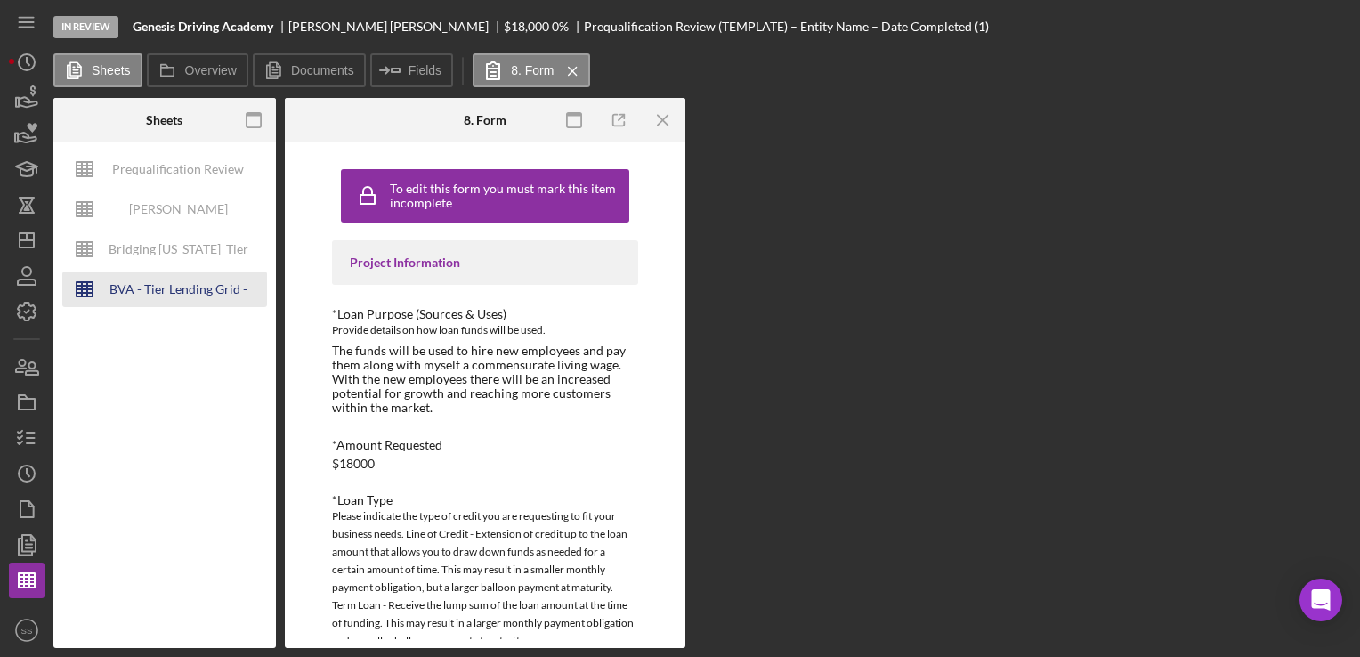
click at [160, 273] on div "BVA - Tier Lending Grid - [DATE]" at bounding box center [178, 290] width 142 height 36
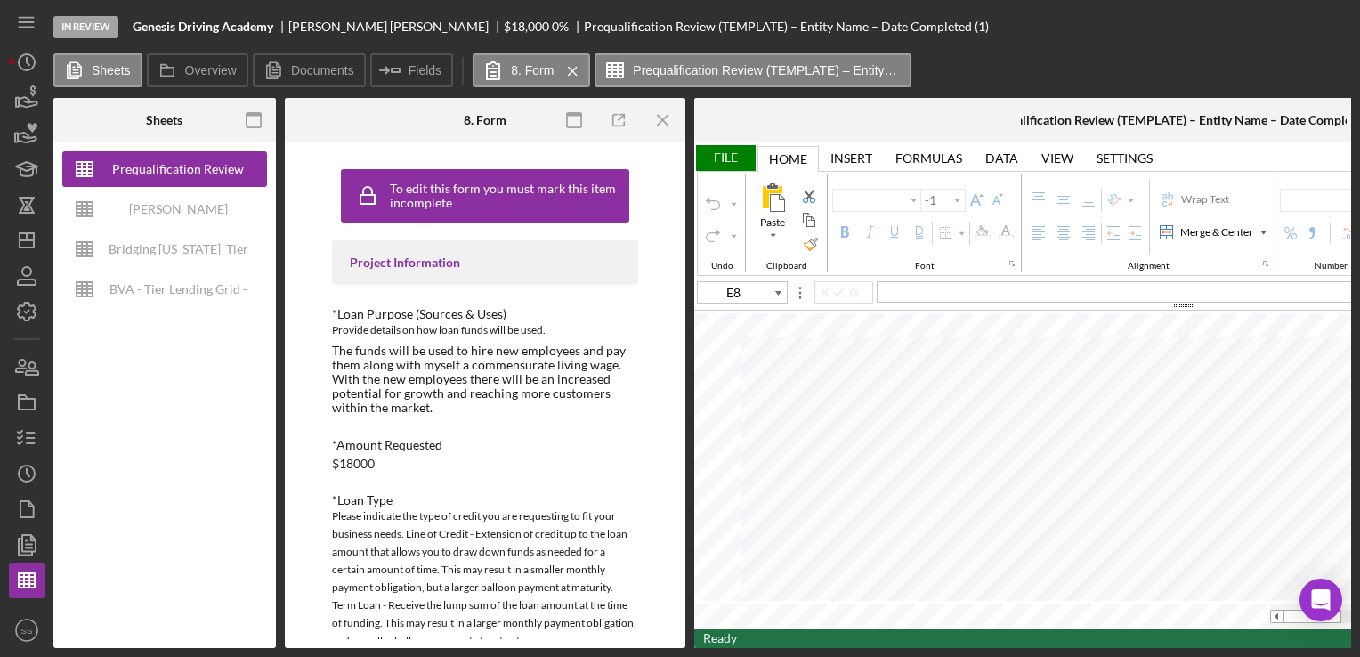
type input "Proxima Nova"
type input "11"
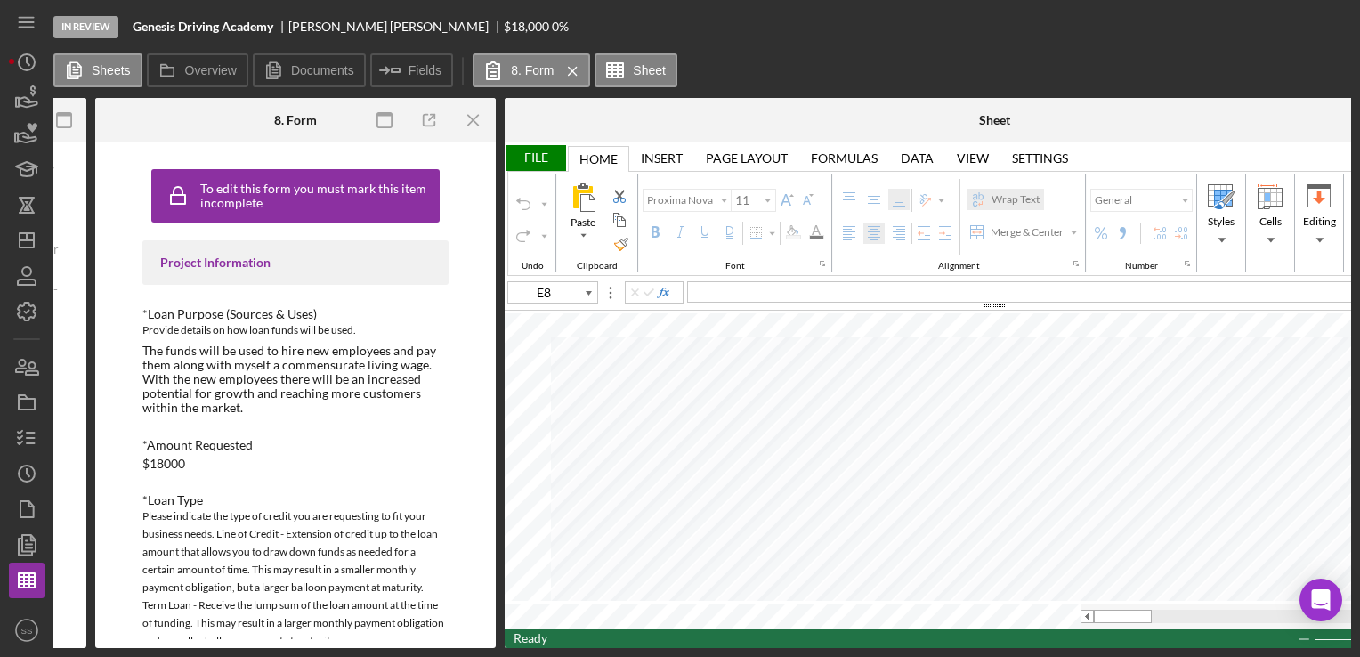
type input "Arial"
type input "10"
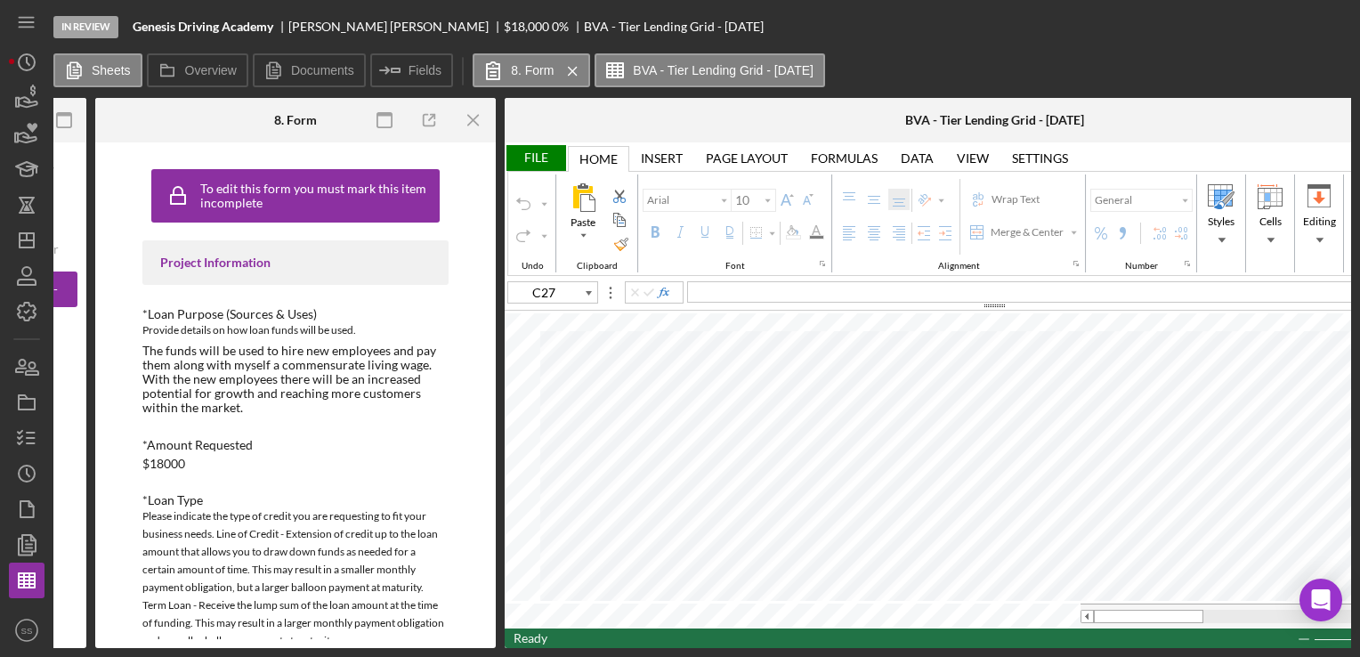
scroll to position [0, 0]
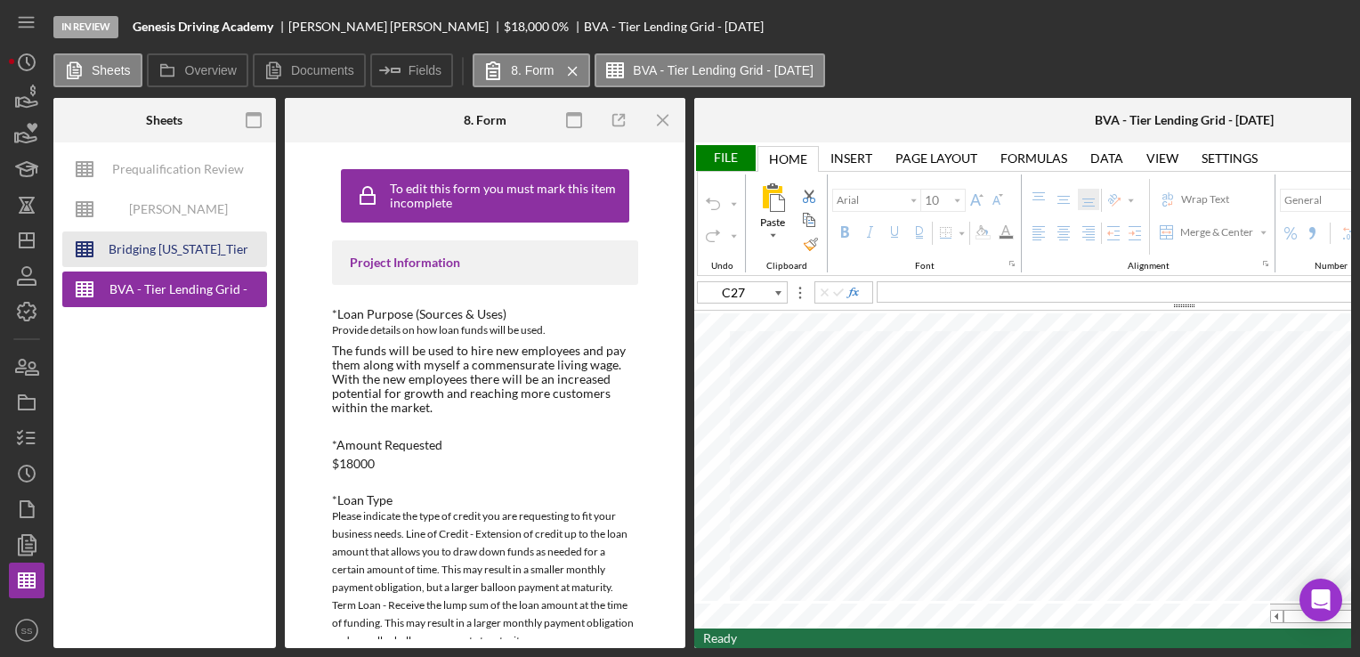
click at [151, 248] on div "Bridging [US_STATE]_Tier Lending Grid V 6.30 COPY" at bounding box center [178, 249] width 142 height 36
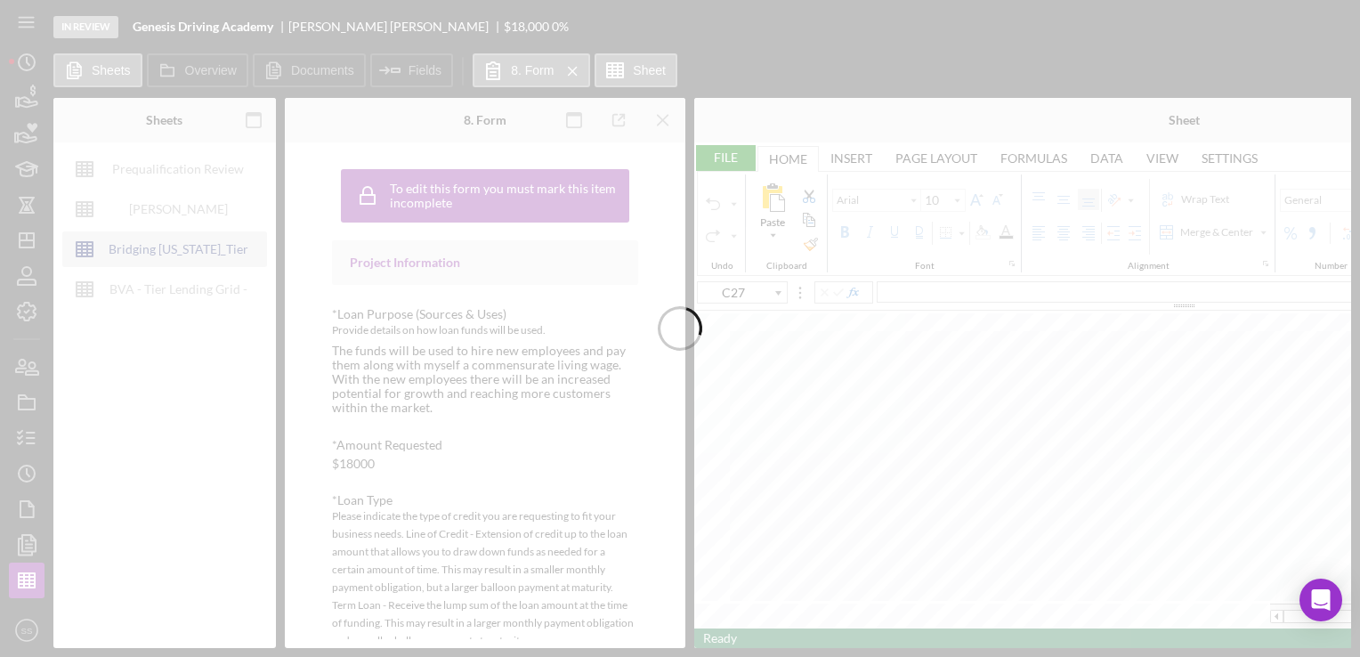
type input "C37"
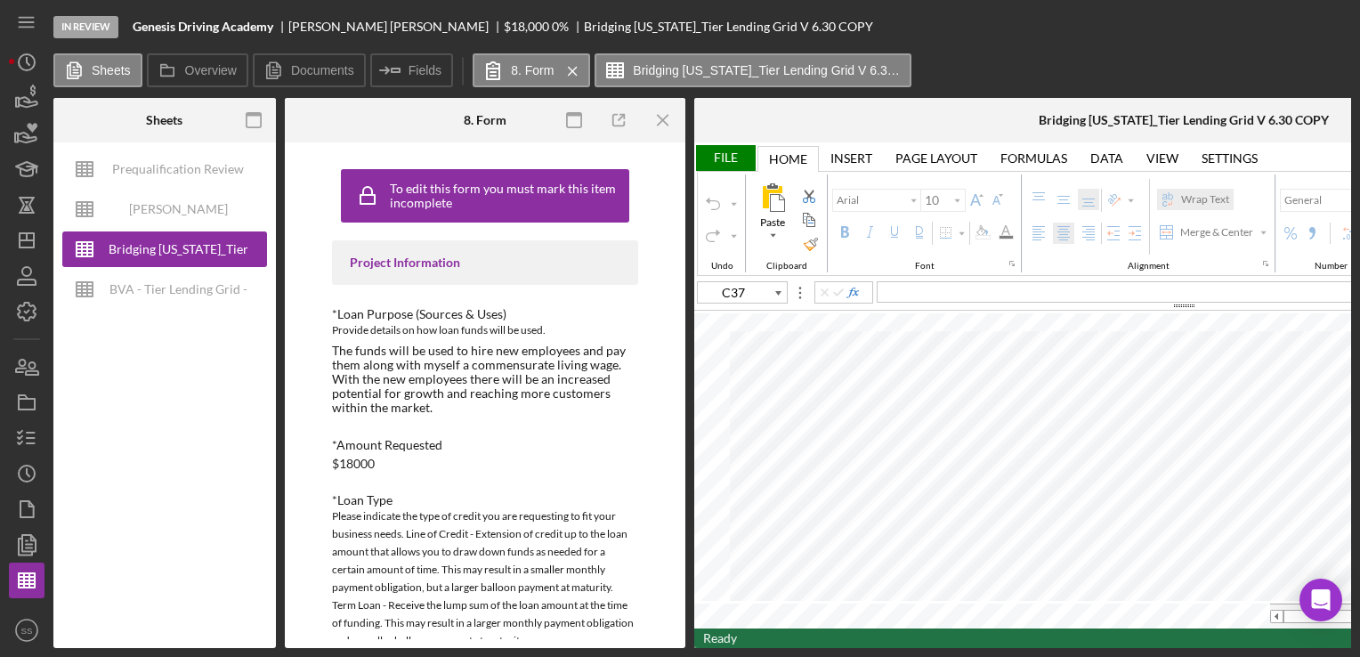
click at [1187, 52] on div "In Review Genesis Driving Academy [PERSON_NAME] $18,000 $18,000 0 % Bridging [U…" at bounding box center [702, 26] width 1298 height 53
click at [659, 118] on icon "Icon/Menu Close" at bounding box center [664, 121] width 40 height 40
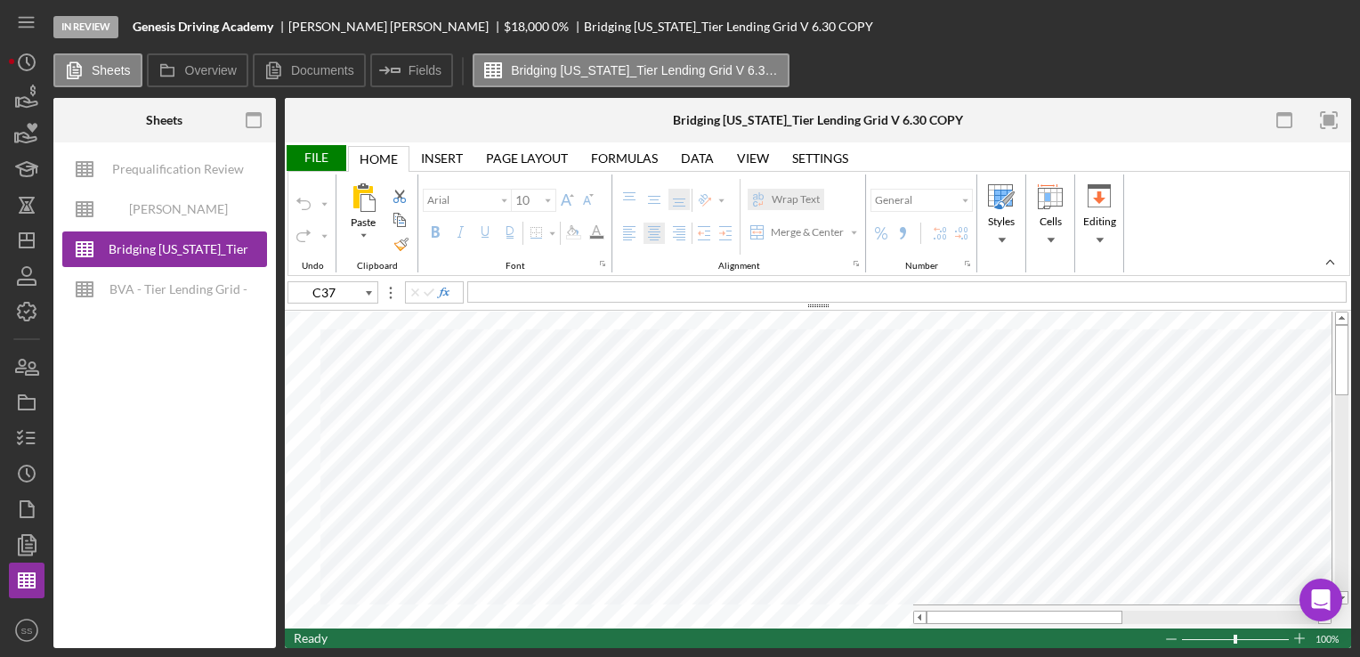
type input "11"
type input "C4"
click at [172, 175] on div "Prequalification Review (TEMPLATE) – Entity Name – Date Completed (1)" at bounding box center [178, 169] width 142 height 36
type input "Proxima Nova"
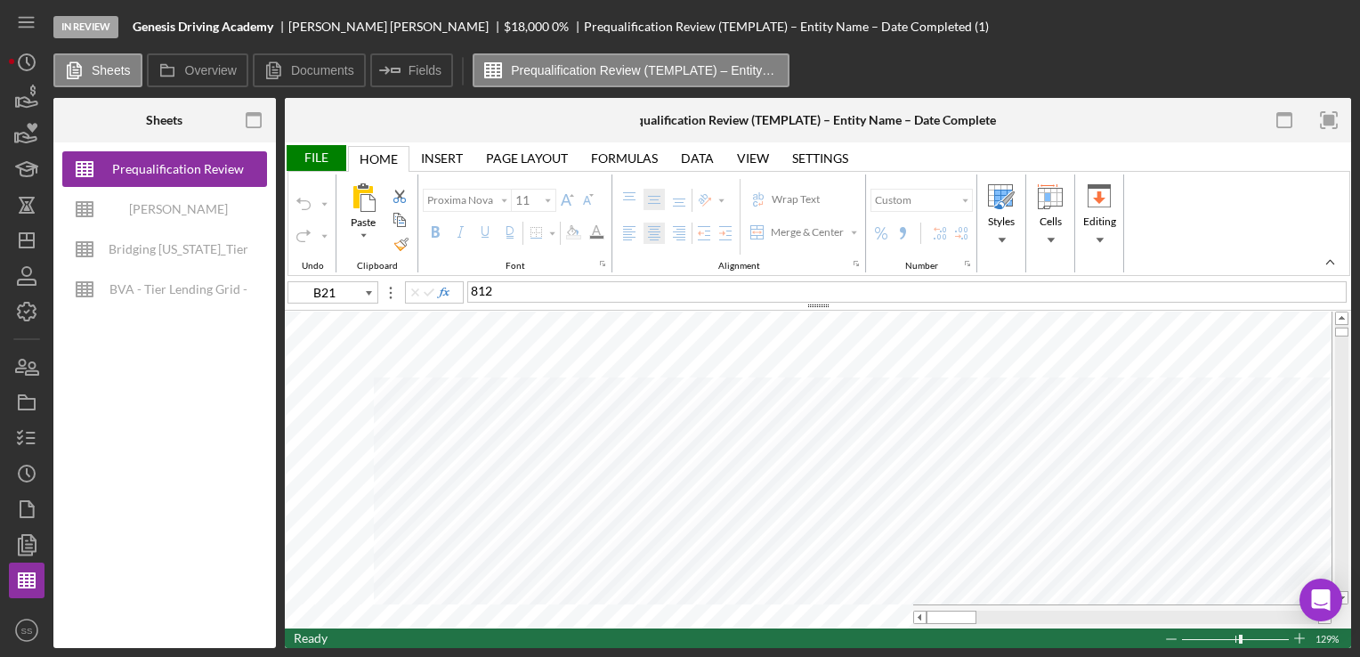
type input "B13"
click at [570, 629] on div "Ready 130%" at bounding box center [818, 639] width 1067 height 20
type input "D4"
click at [316, 150] on div "File" at bounding box center [315, 158] width 61 height 26
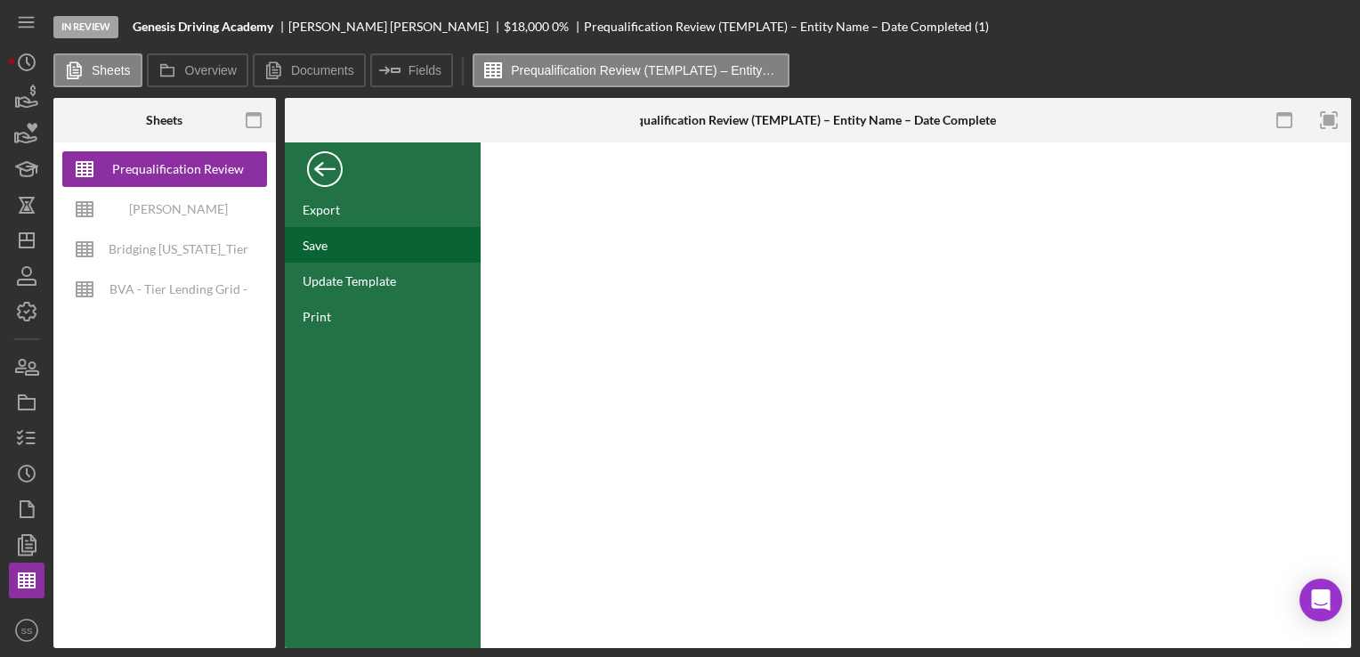
click at [312, 247] on div "Save" at bounding box center [315, 245] width 25 height 15
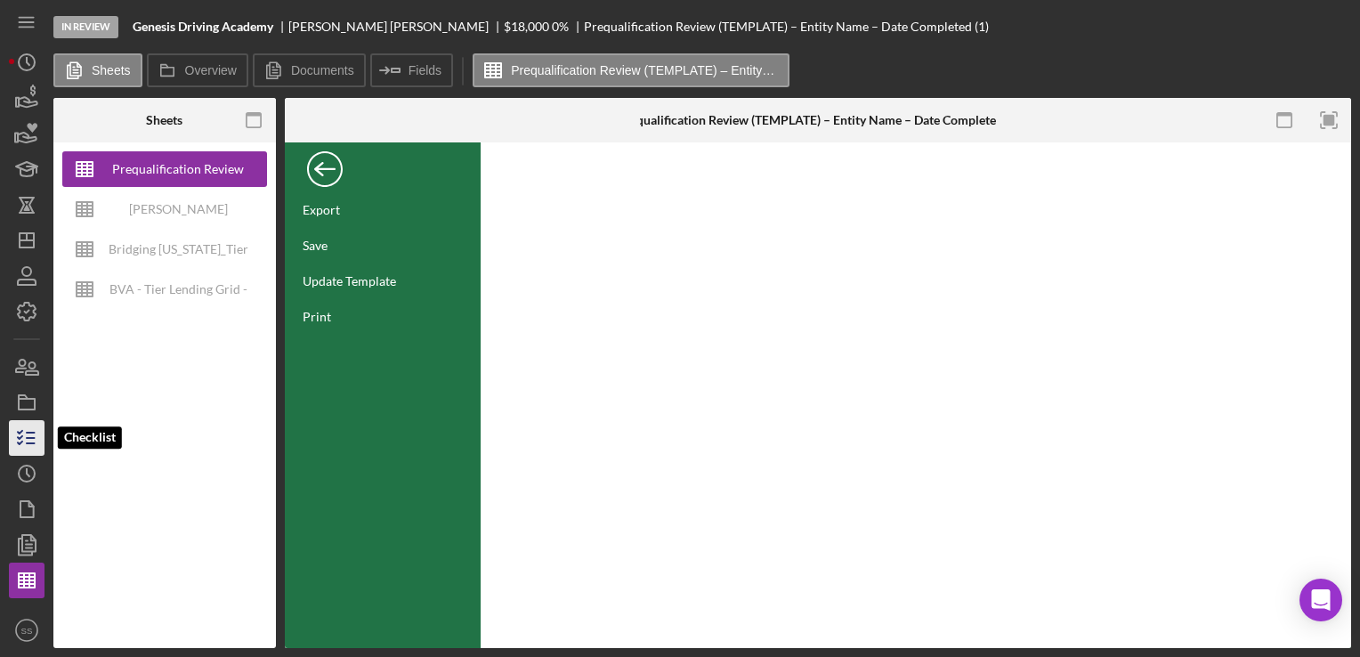
click at [32, 436] on icon "button" at bounding box center [26, 438] width 45 height 45
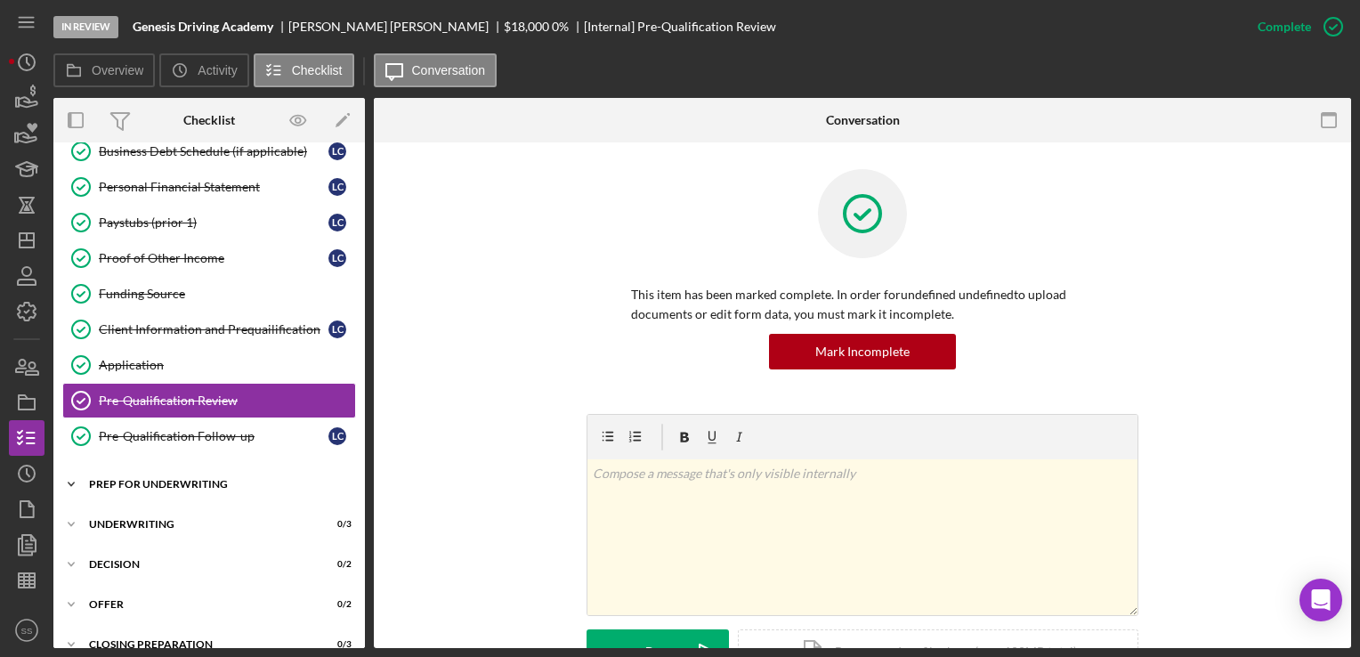
scroll to position [323, 0]
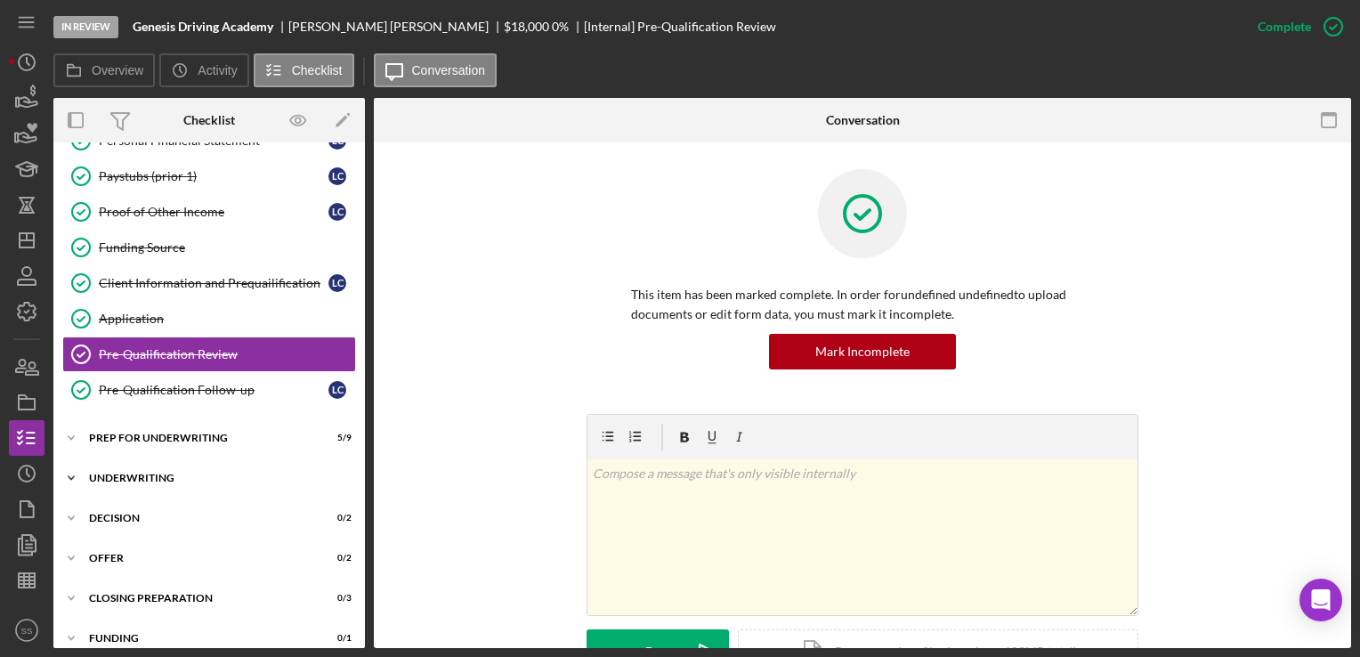
click at [162, 473] on div "Underwriting" at bounding box center [216, 478] width 254 height 11
click at [168, 440] on div "Icon/Expander Prep for Underwriting 5 / 9" at bounding box center [209, 438] width 312 height 36
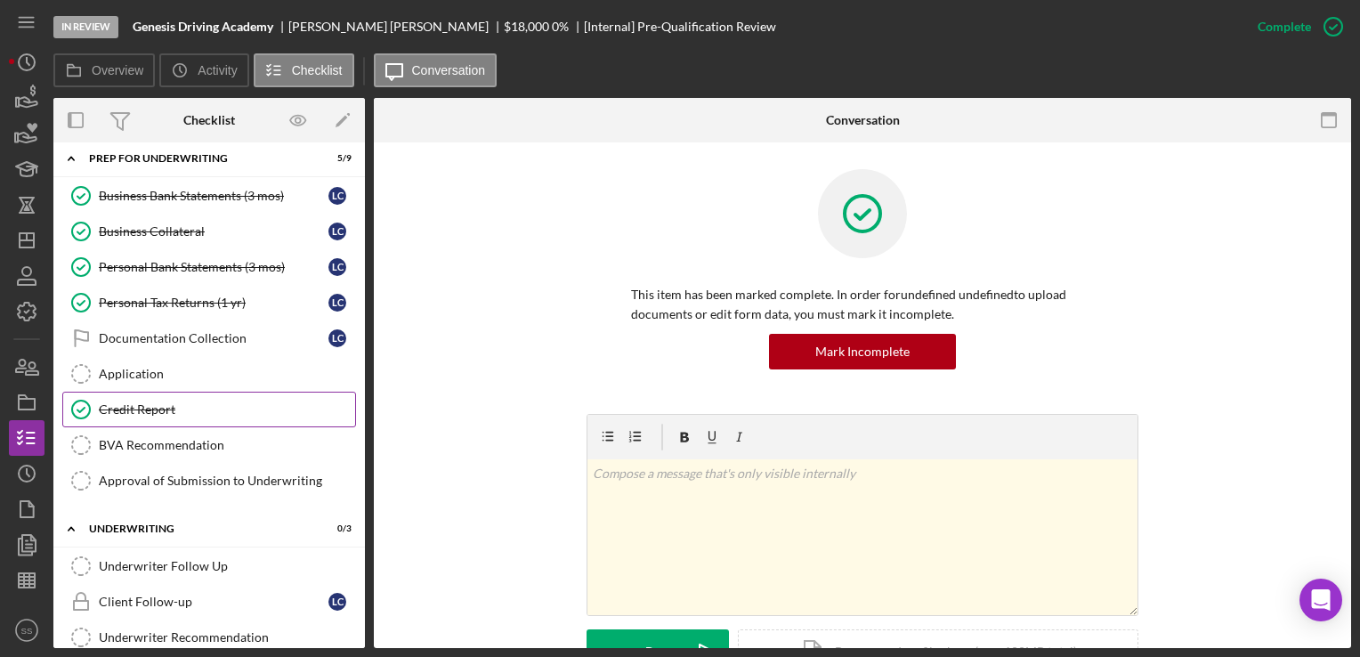
scroll to position [608, 0]
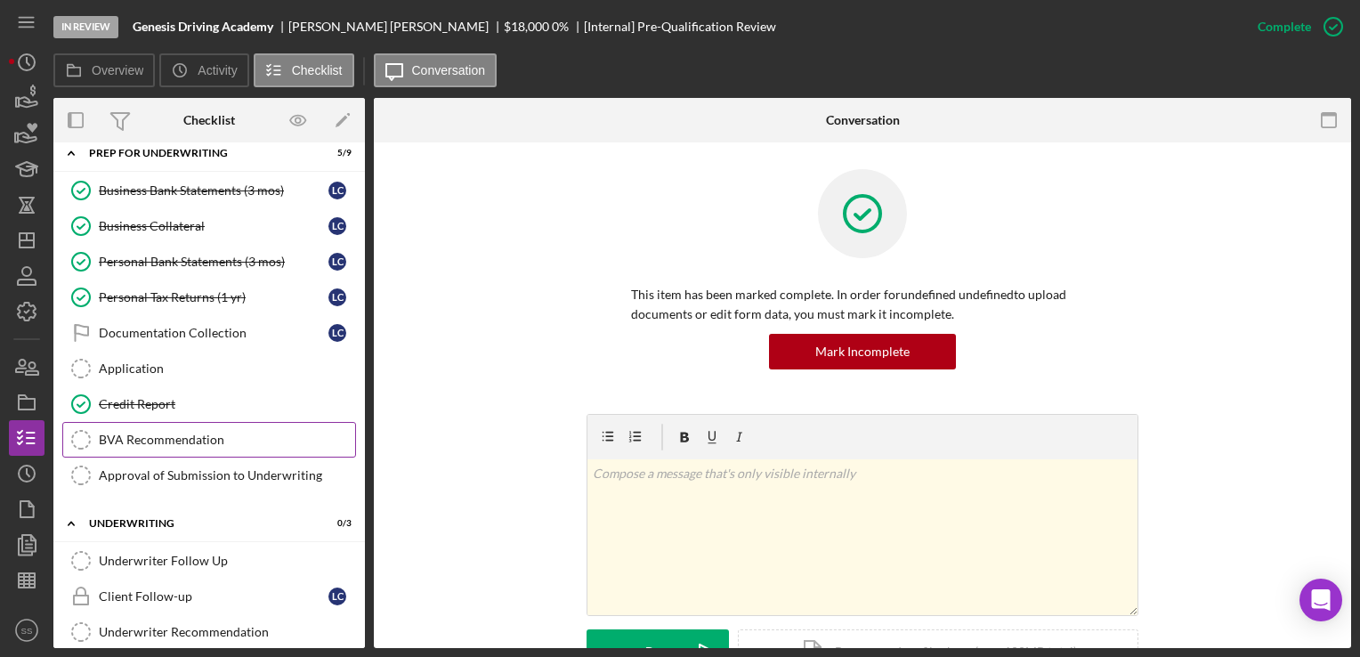
click at [159, 433] on div "BVA Recommendation" at bounding box center [227, 440] width 256 height 14
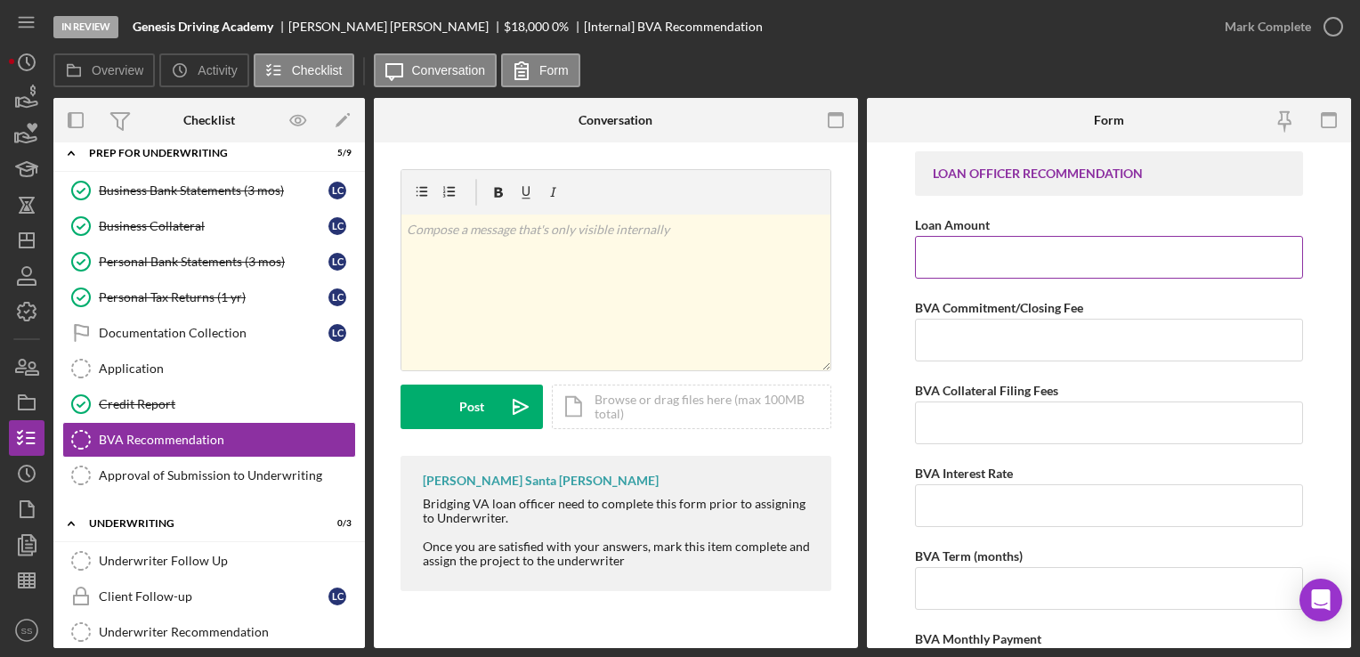
click at [1092, 249] on input "Loan Amount" at bounding box center [1108, 257] width 387 height 43
type input "$18,000"
type input "$3"
type input "$200"
type input "$20"
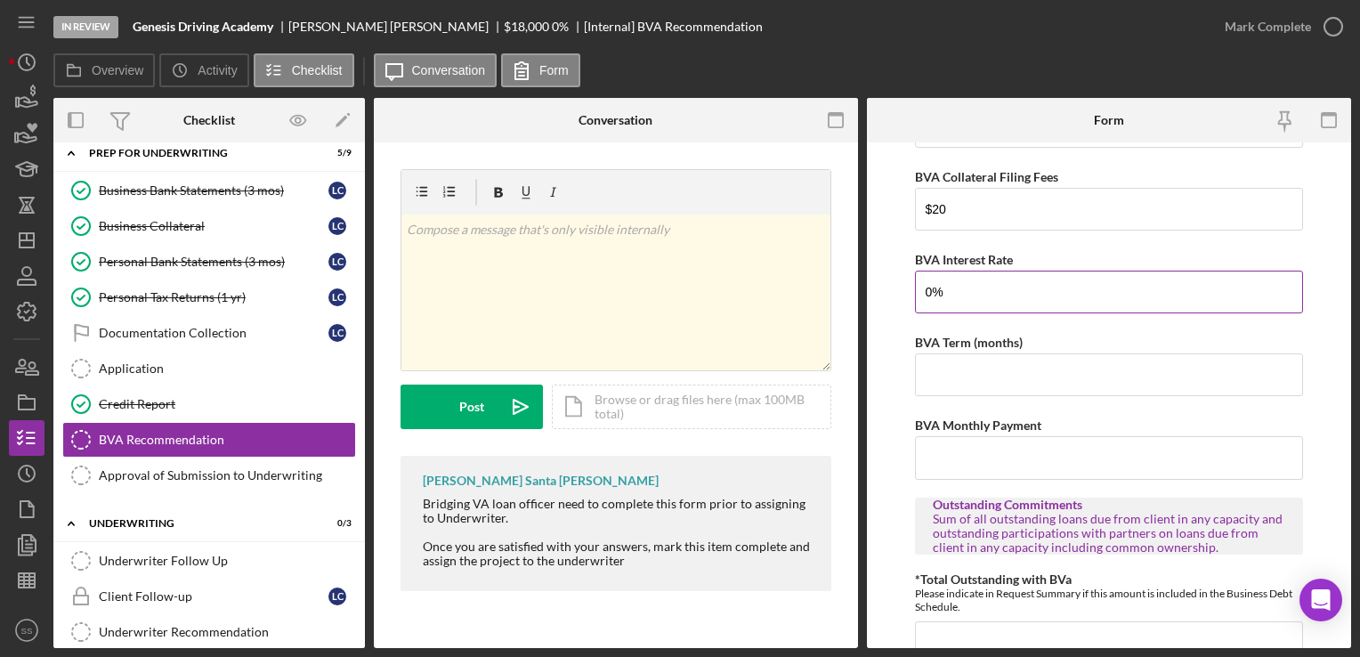
scroll to position [214, 0]
type input "0.00000%"
click at [1033, 389] on input "BVA Term (months)" at bounding box center [1108, 374] width 387 height 43
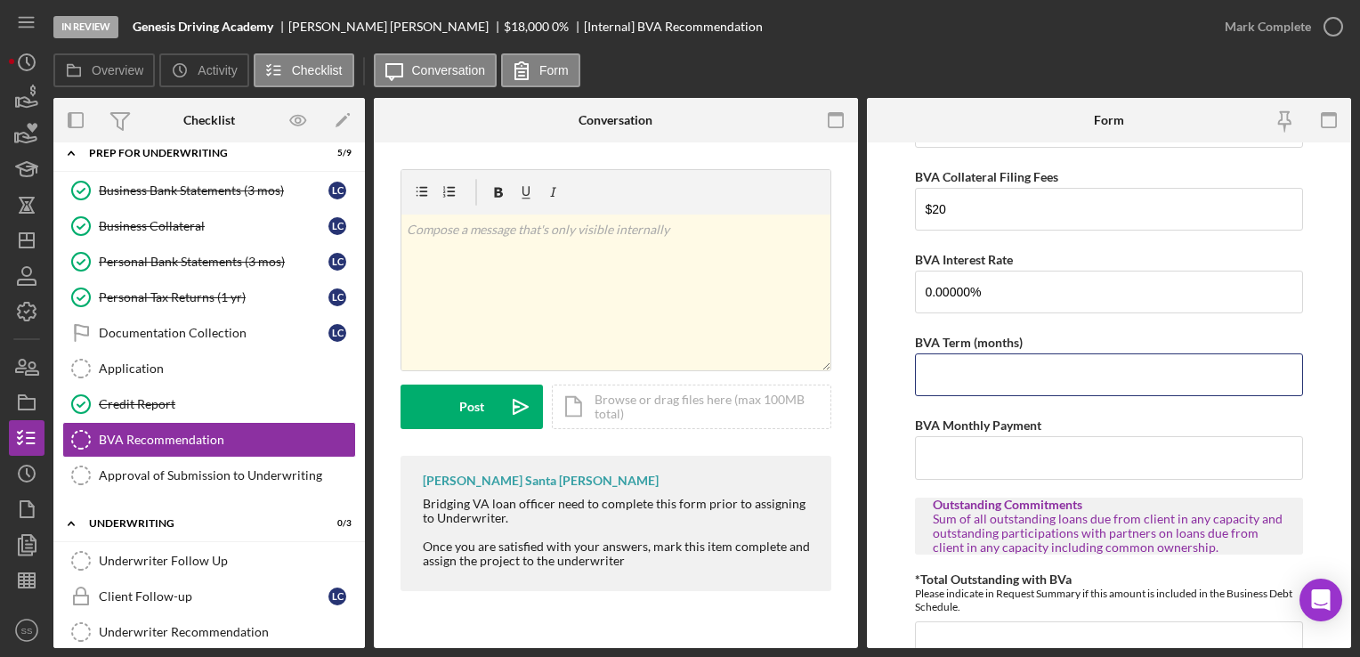
scroll to position [1285, 0]
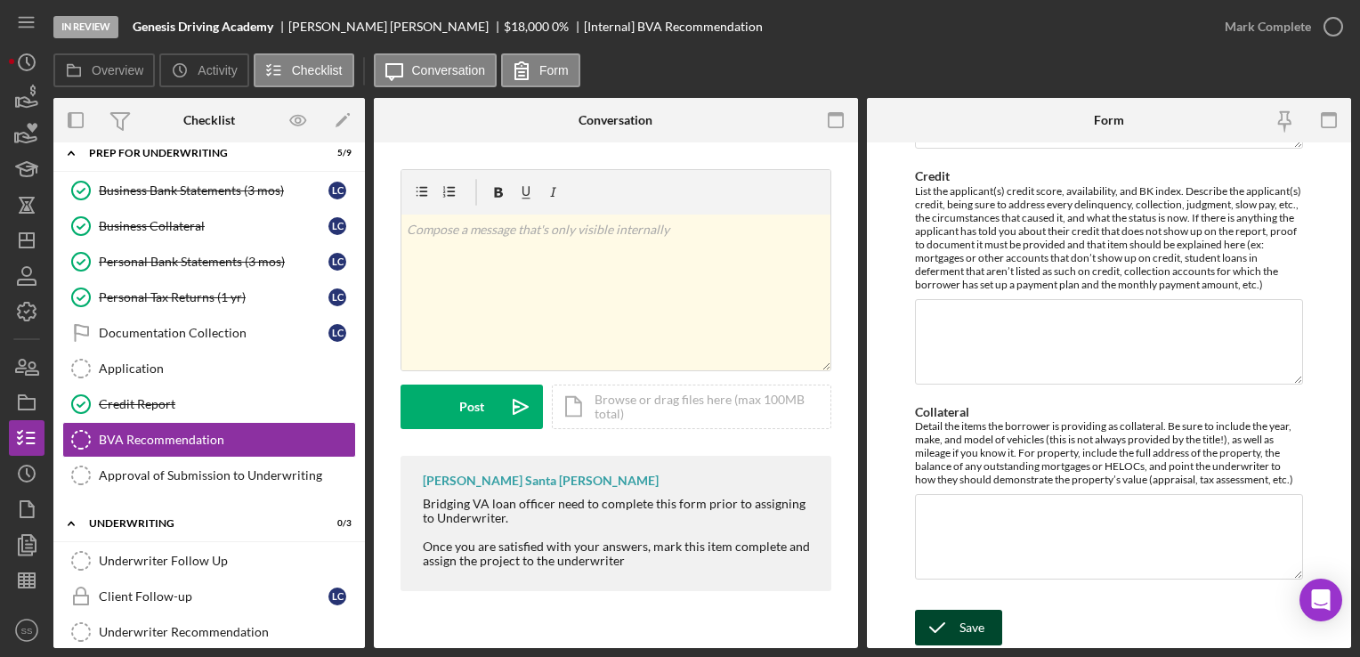
click at [974, 635] on div "Save" at bounding box center [972, 628] width 25 height 36
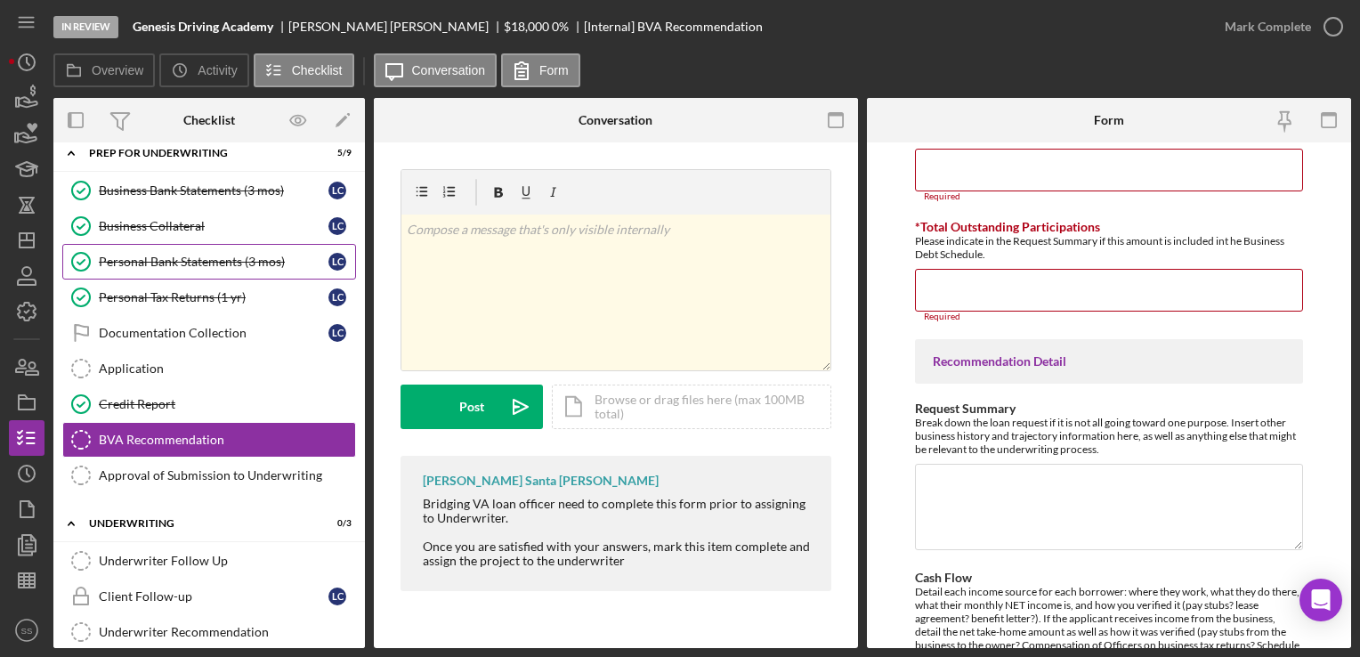
scroll to position [641, 0]
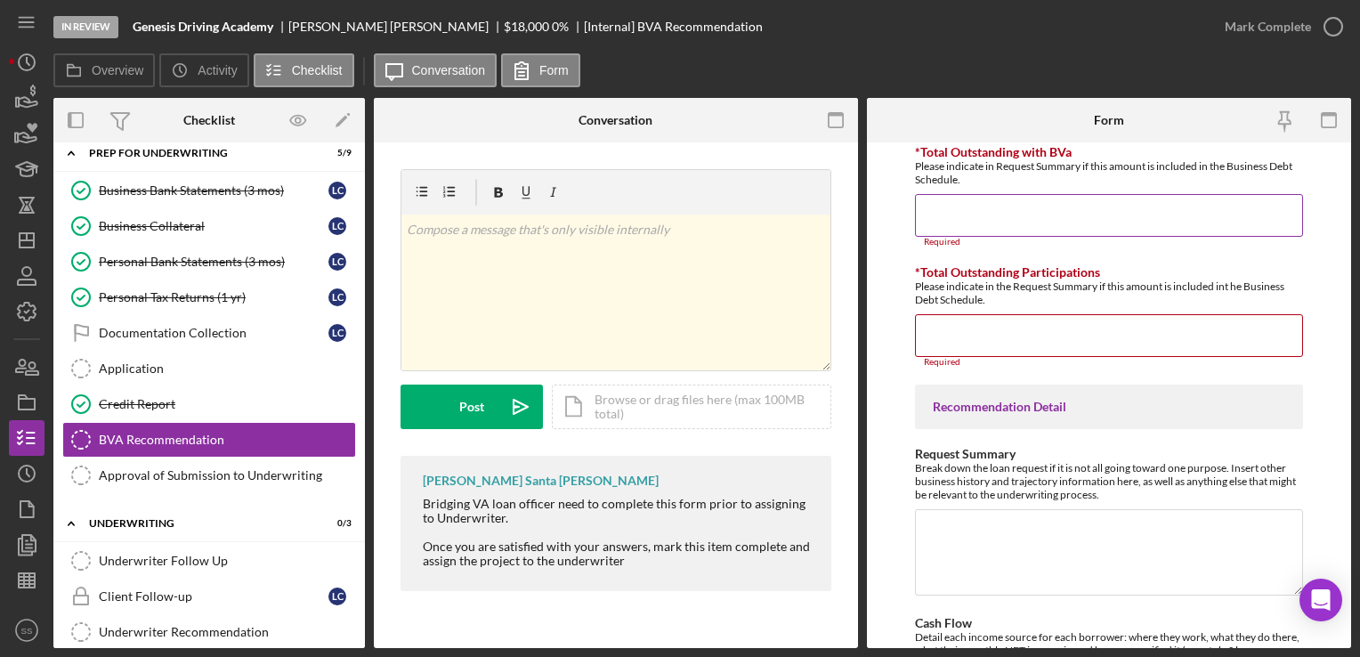
click at [1032, 209] on input "*Total Outstanding with BVa" at bounding box center [1108, 215] width 387 height 43
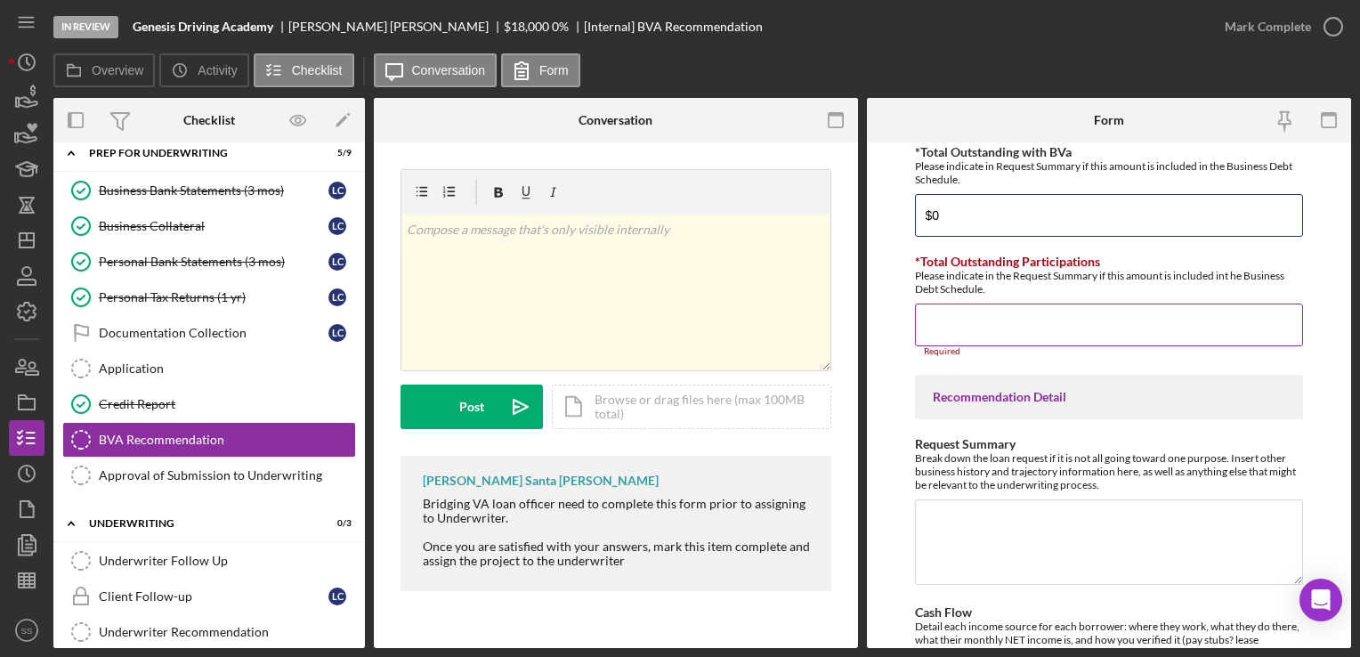
type input "$0"
click at [1026, 309] on input "*Total Outstanding Participations" at bounding box center [1108, 325] width 387 height 43
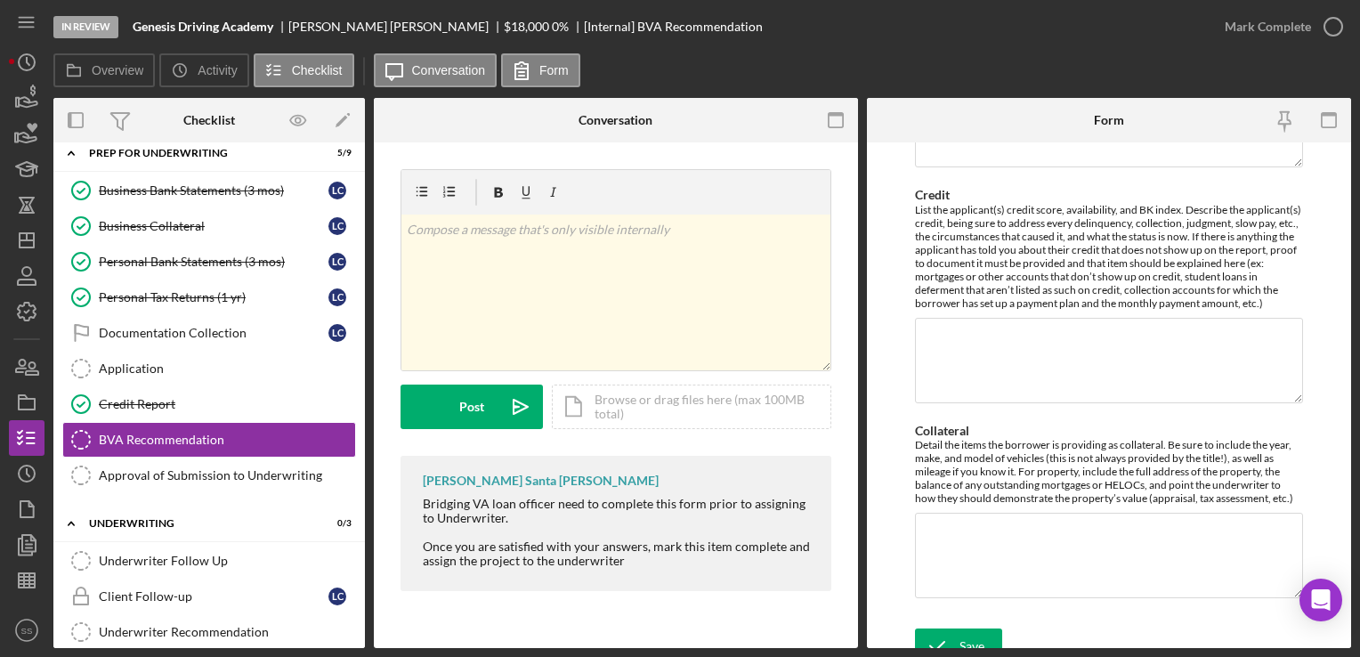
scroll to position [1285, 0]
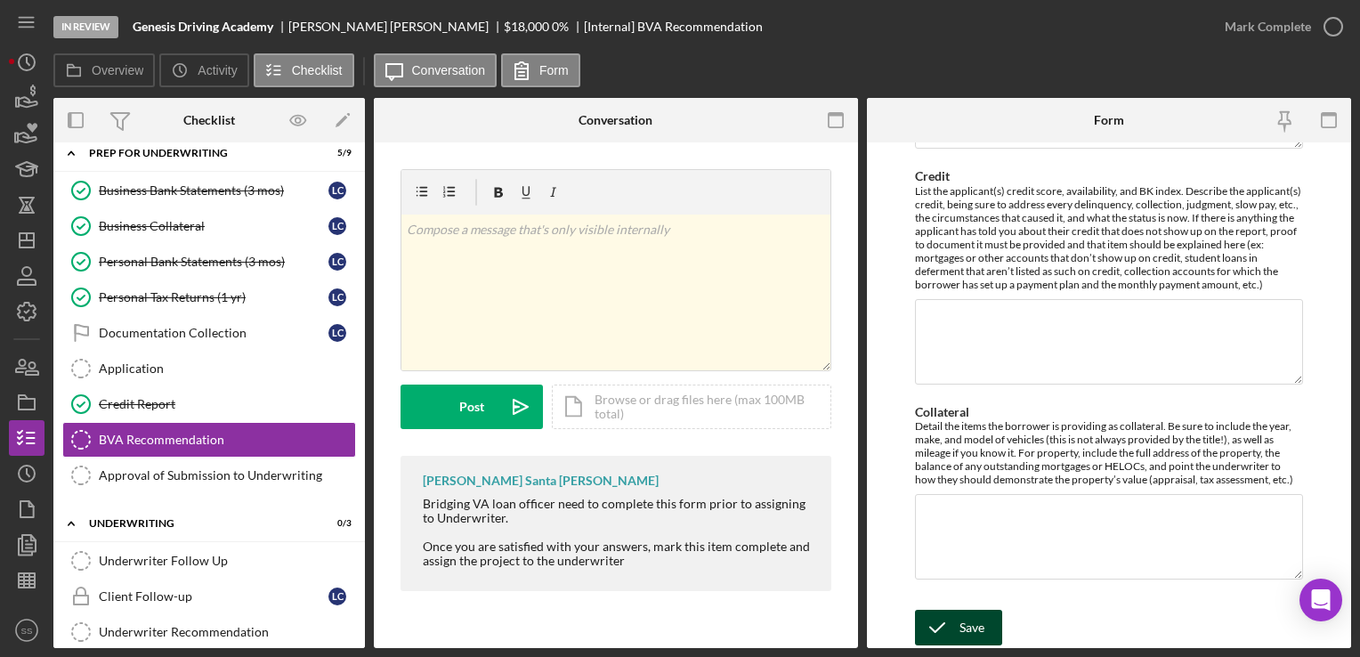
type input "$0"
click at [958, 636] on icon "submit" at bounding box center [937, 627] width 45 height 45
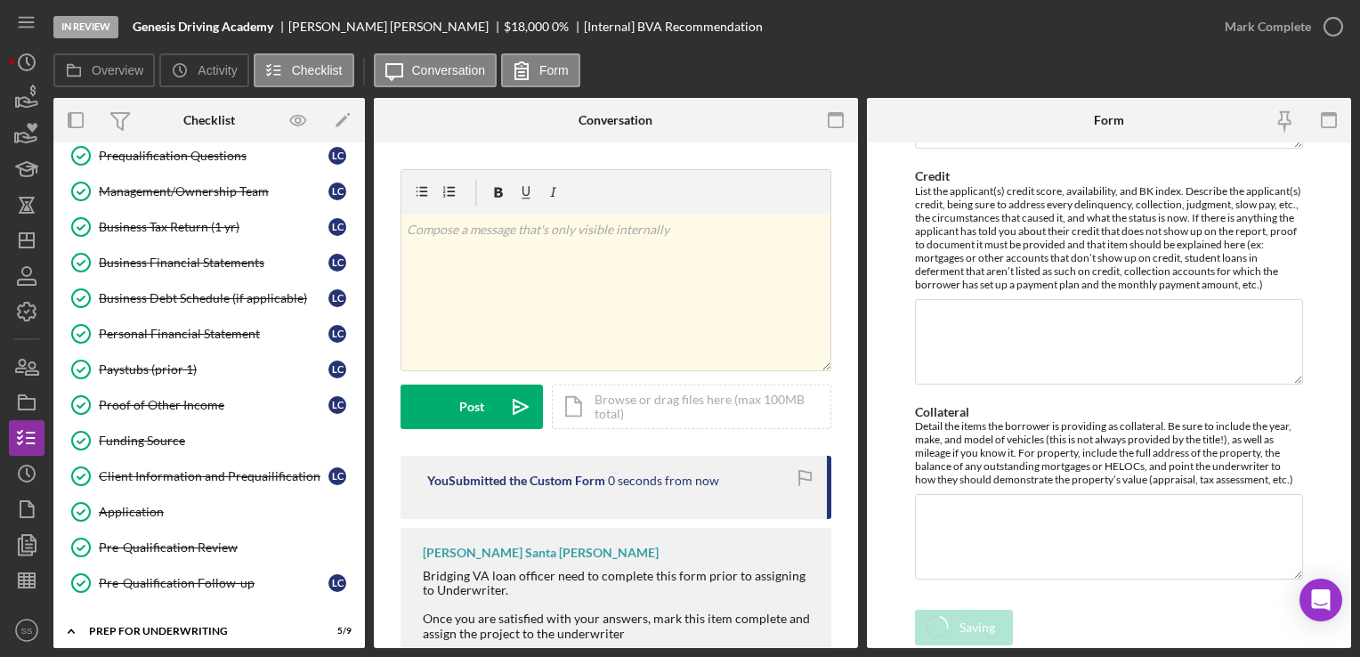
scroll to position [49, 0]
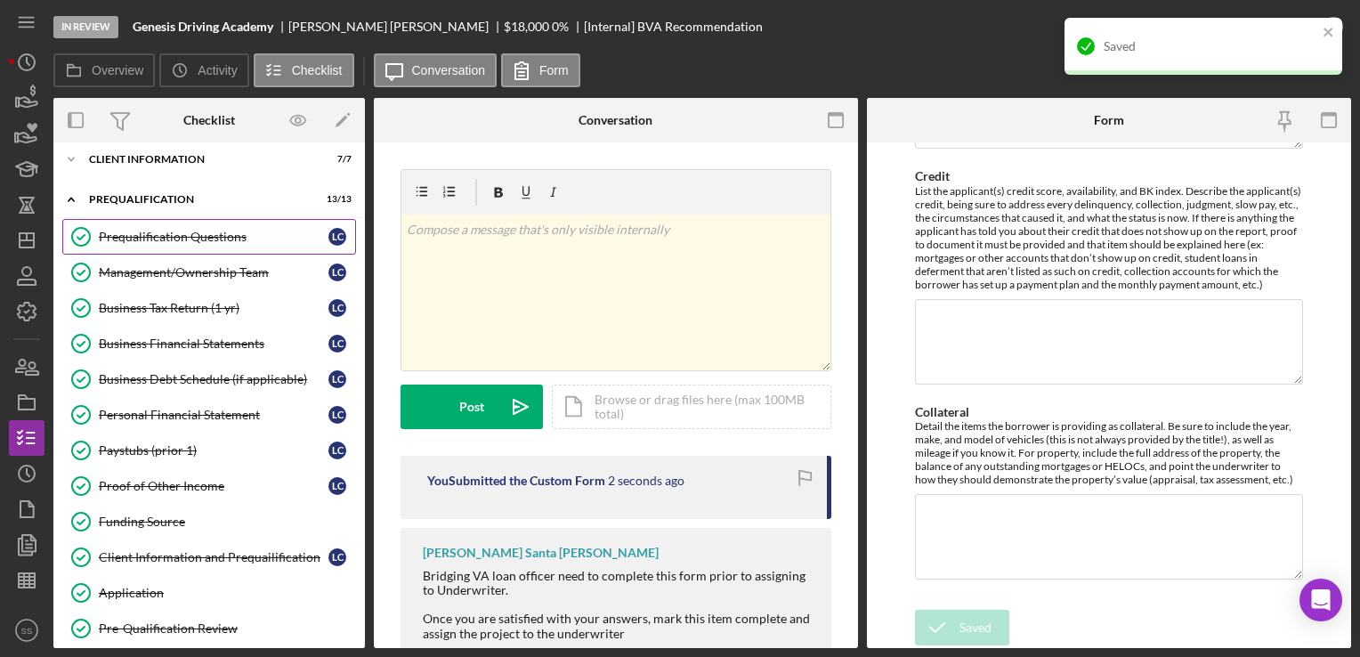
click at [207, 240] on div "Prequalification Questions" at bounding box center [214, 237] width 230 height 14
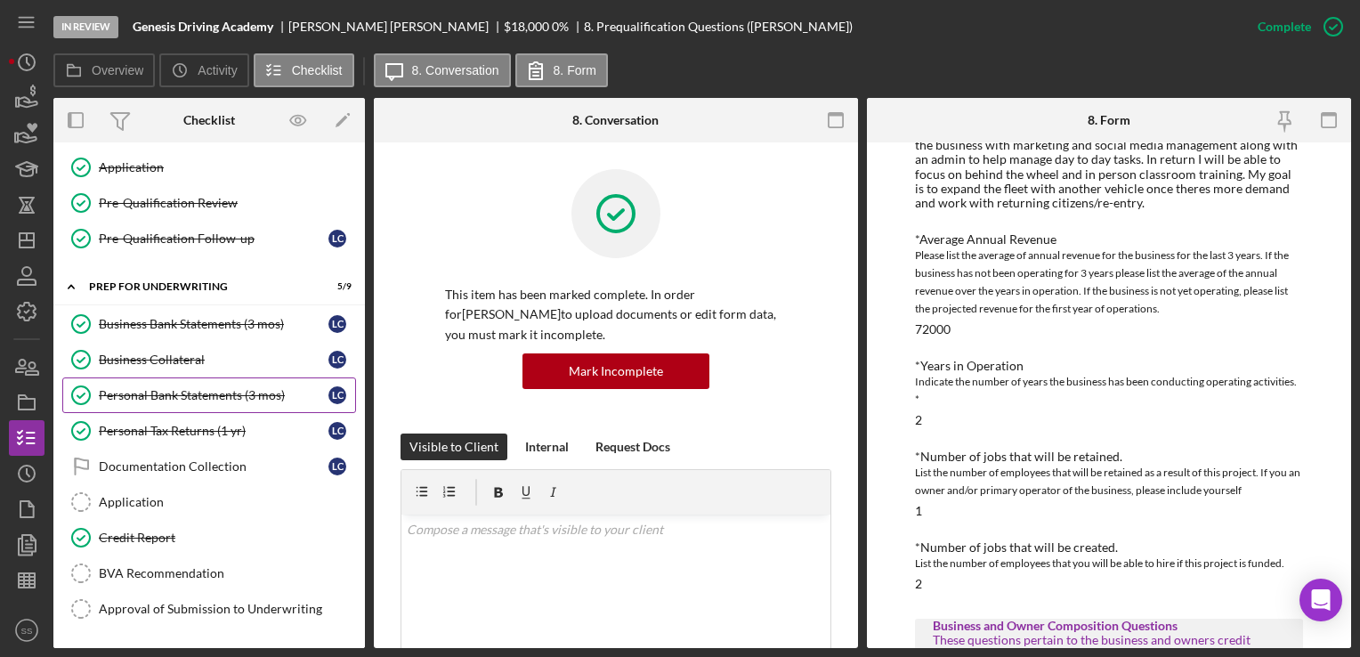
scroll to position [817, 0]
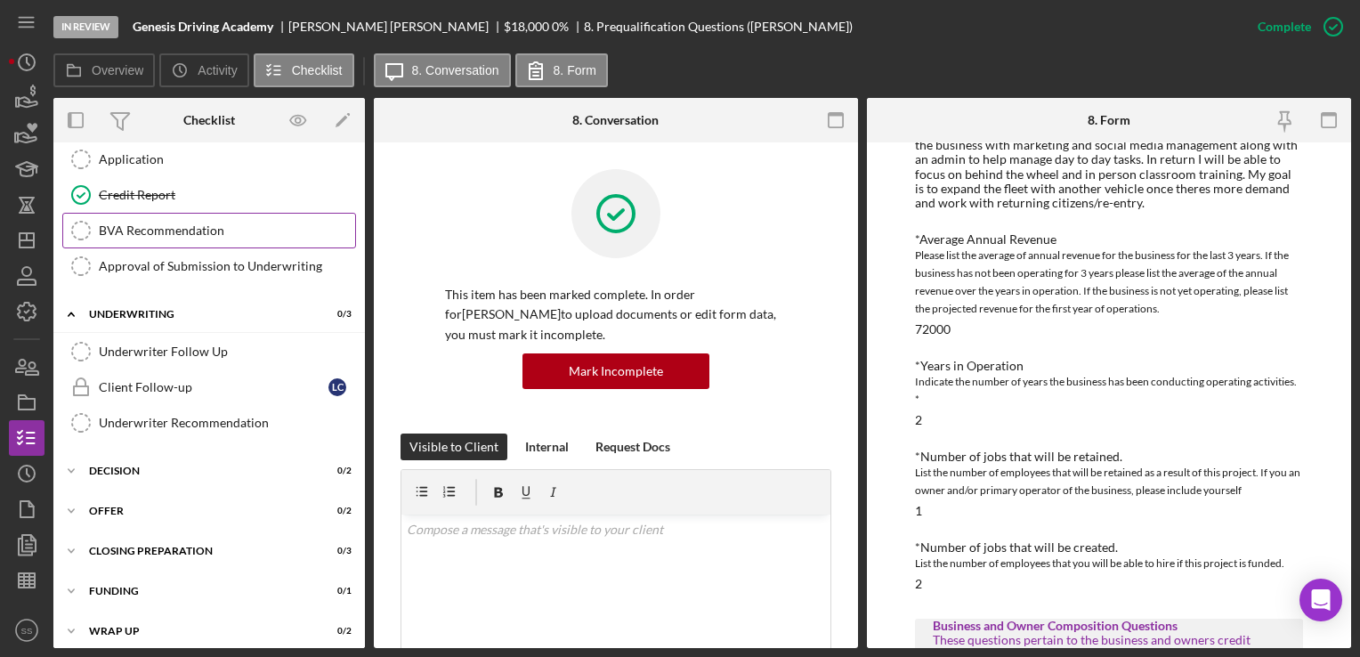
click at [189, 223] on div "BVA Recommendation" at bounding box center [227, 230] width 256 height 14
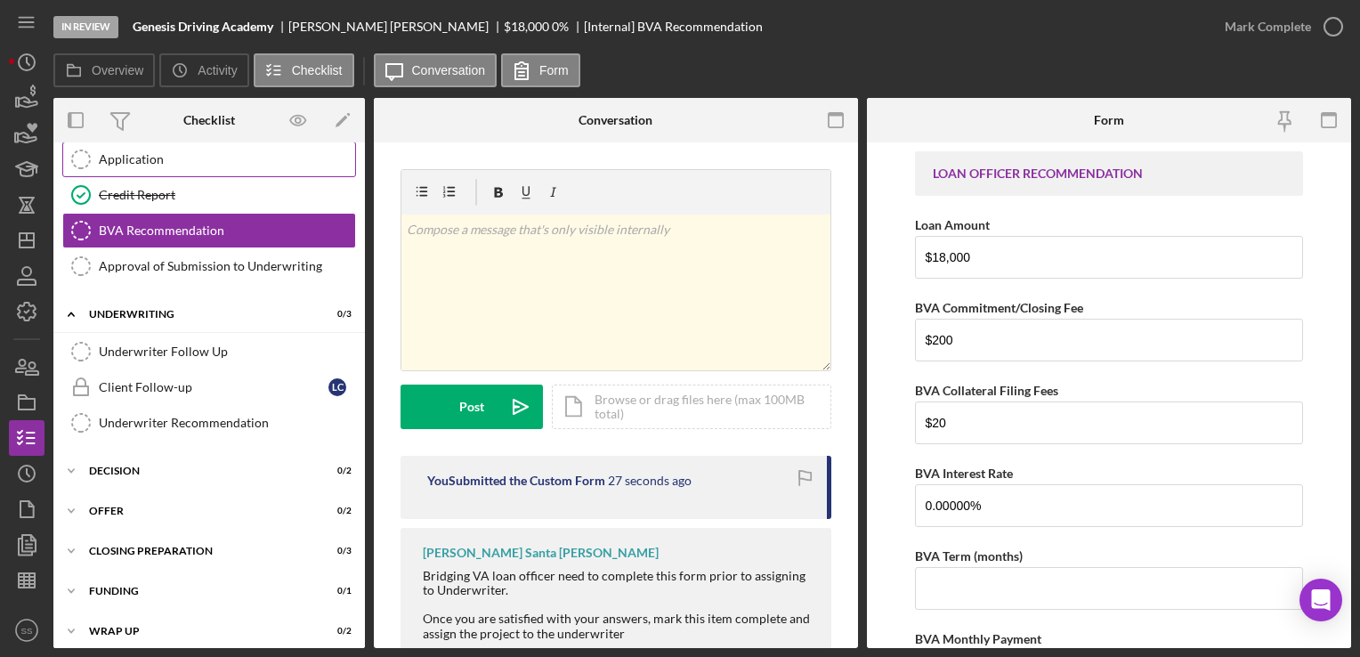
click at [186, 152] on div "Application" at bounding box center [227, 159] width 256 height 14
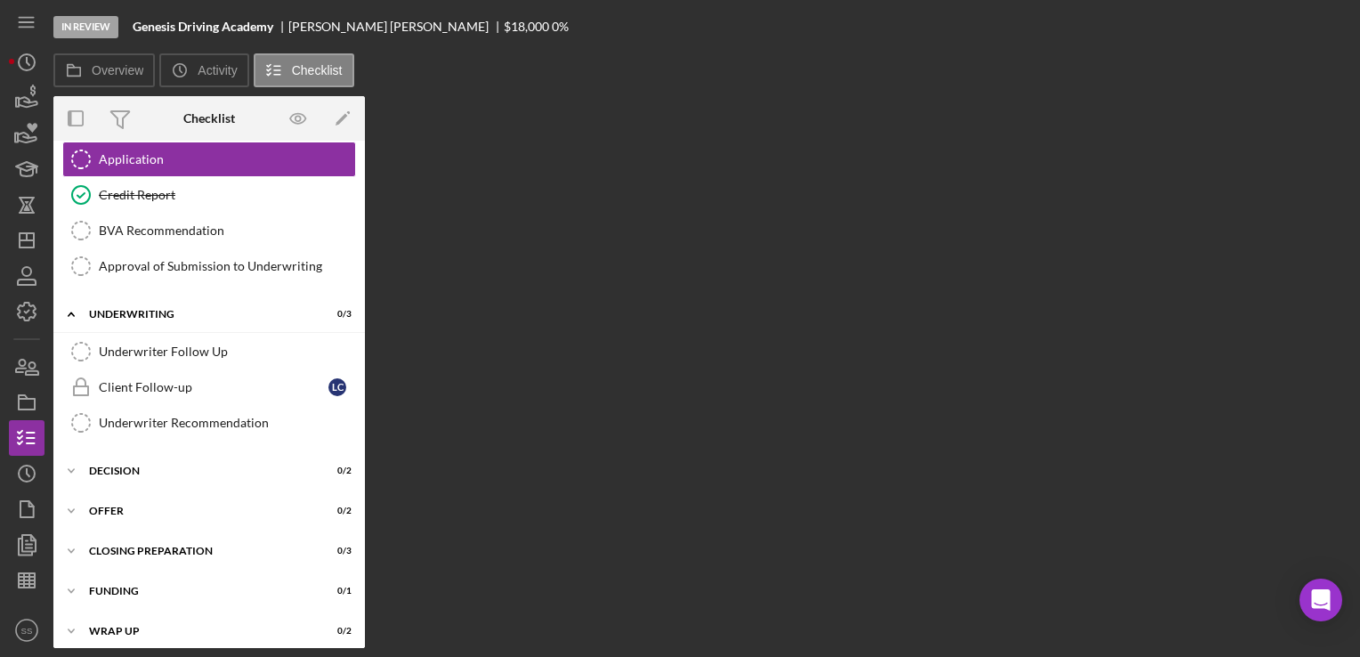
scroll to position [817, 0]
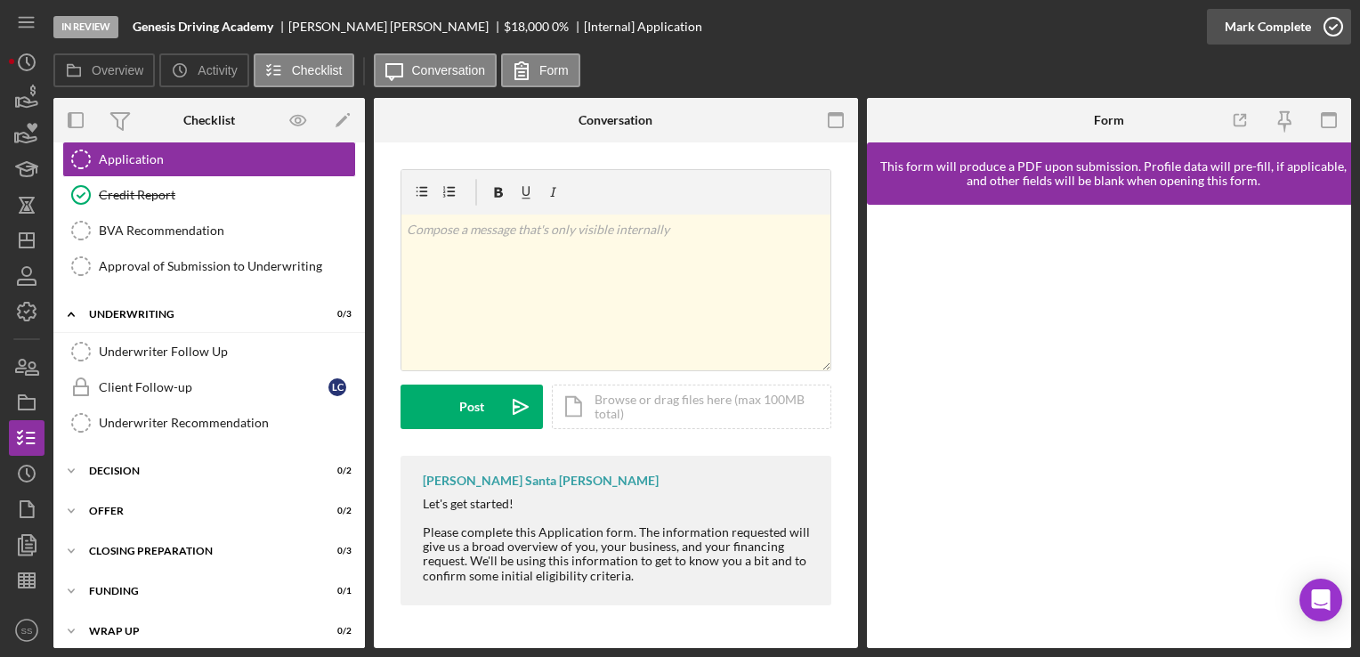
click at [1324, 20] on icon "button" at bounding box center [1334, 26] width 45 height 45
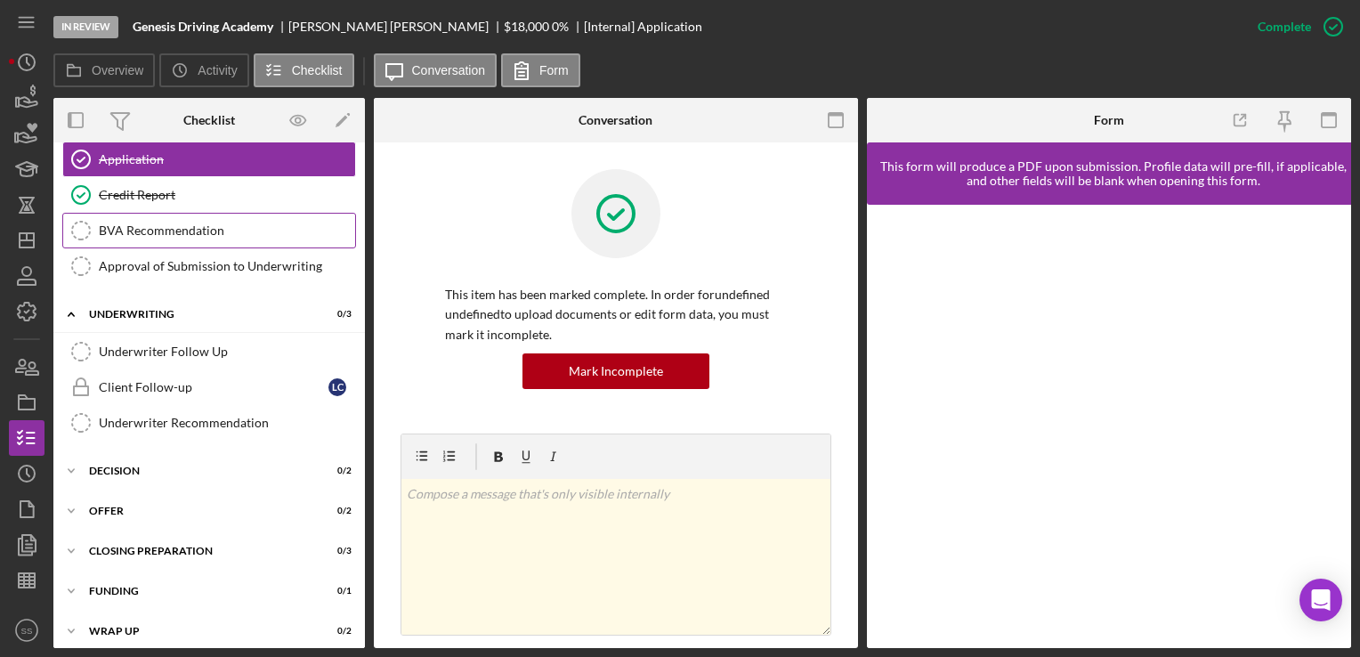
click at [118, 231] on link "BVA Recommendation BVA Recommendation" at bounding box center [209, 231] width 294 height 36
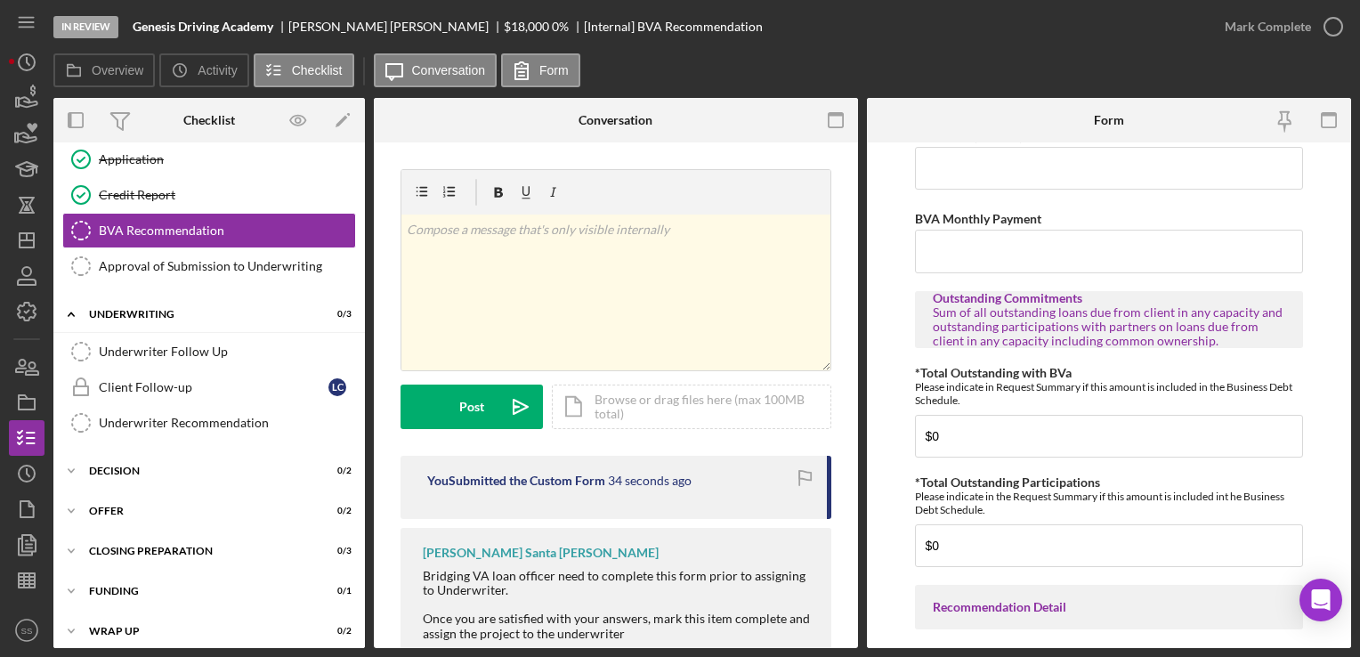
scroll to position [260, 0]
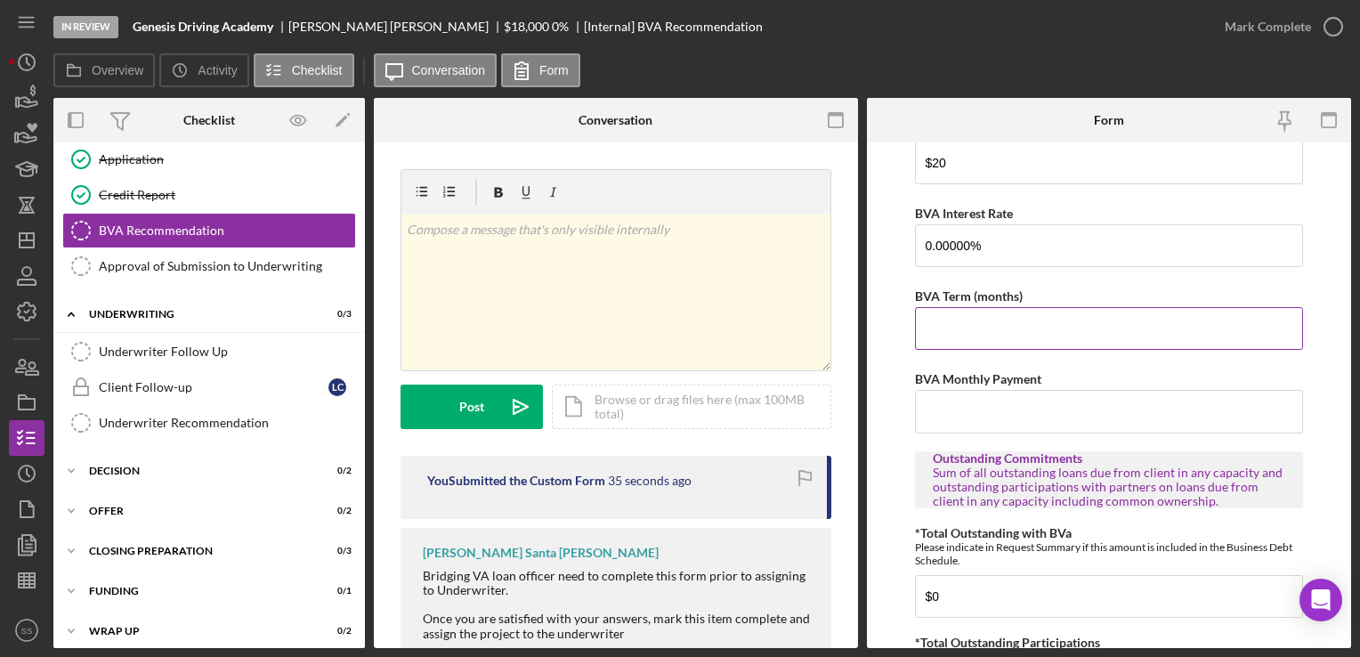
click at [1022, 327] on input "BVA Term (months)" at bounding box center [1108, 328] width 387 height 43
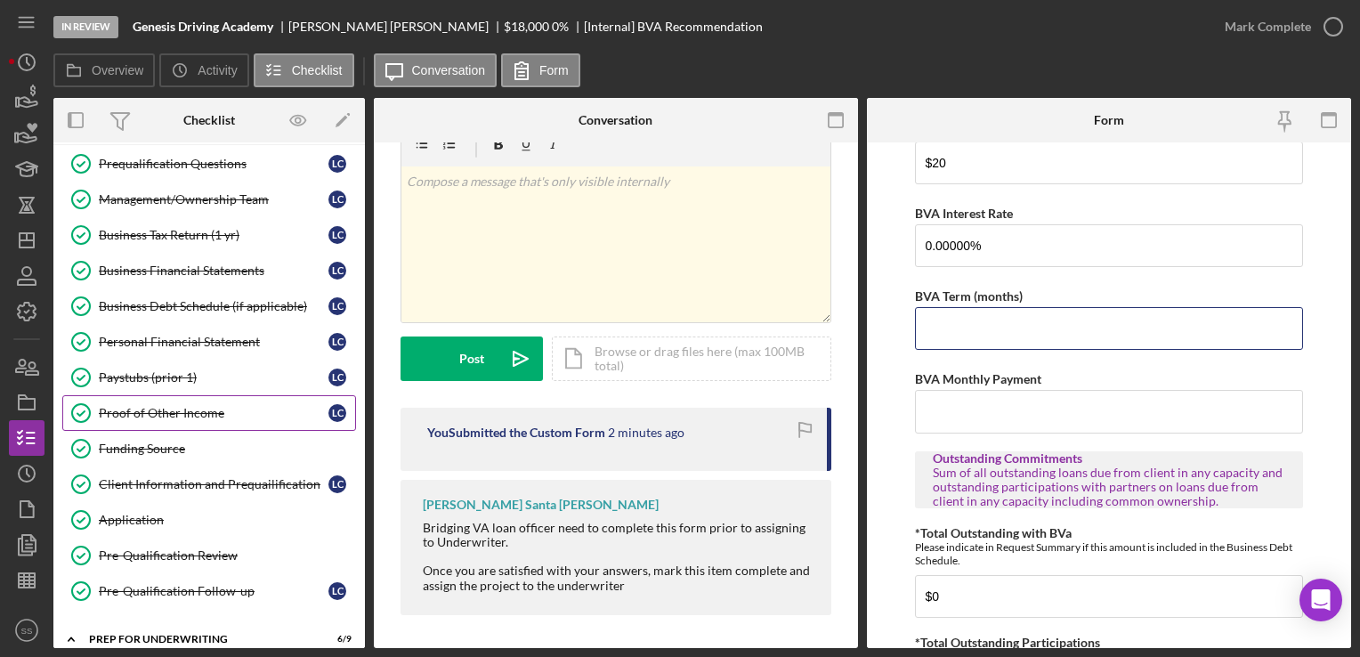
scroll to position [119, 0]
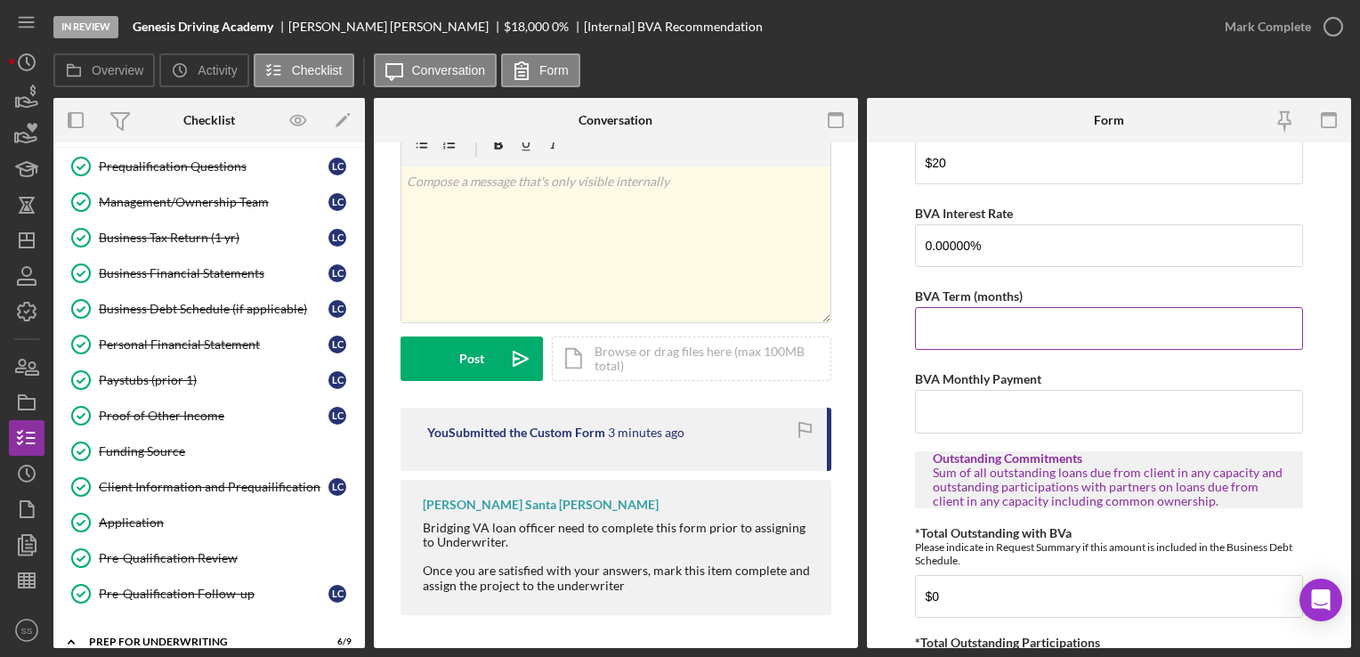
click at [994, 329] on input "BVA Term (months)" at bounding box center [1108, 328] width 387 height 43
type input "18"
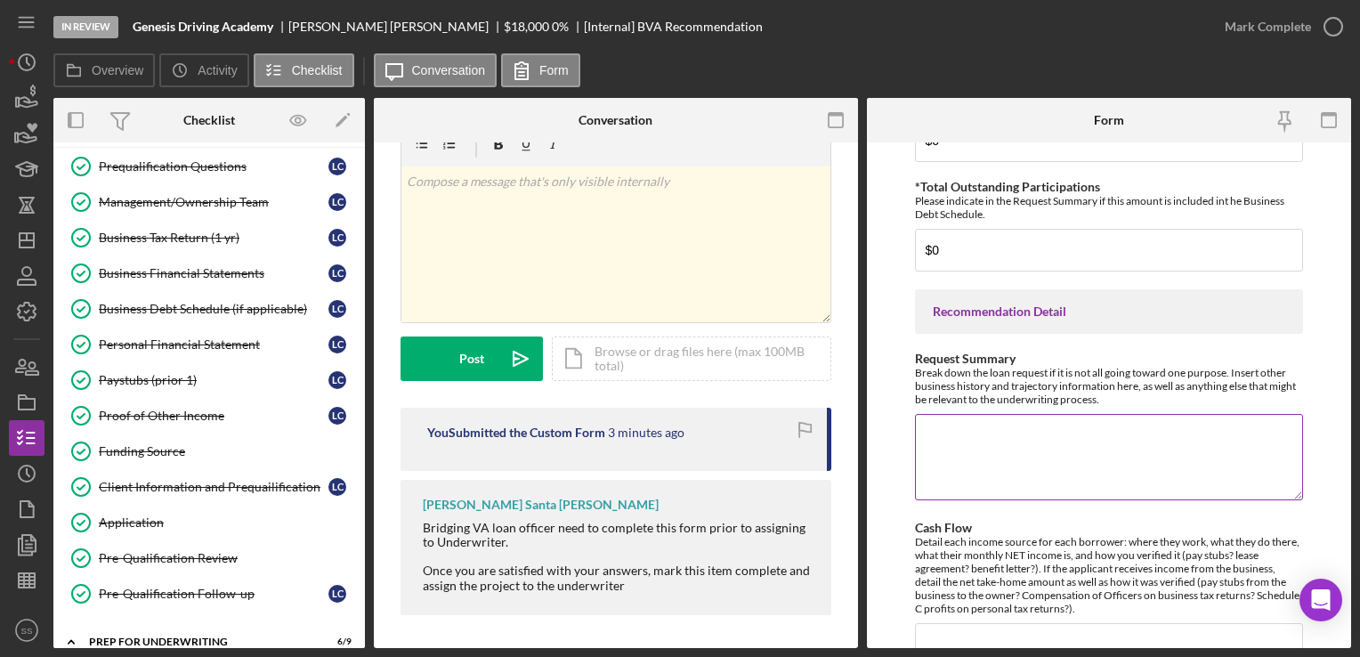
scroll to position [743, 0]
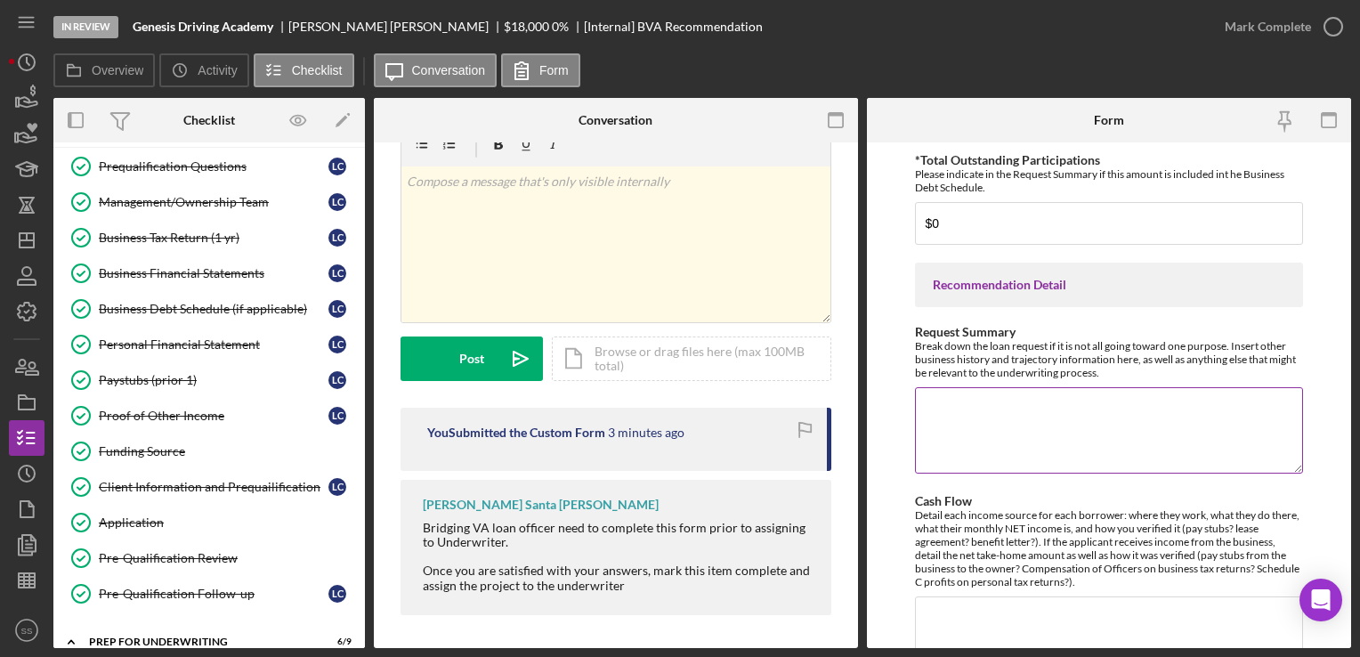
click at [975, 442] on textarea "Request Summary" at bounding box center [1108, 429] width 387 height 85
click at [1133, 409] on textarea "Genesis Driving Academy, LLC" at bounding box center [1108, 429] width 387 height 85
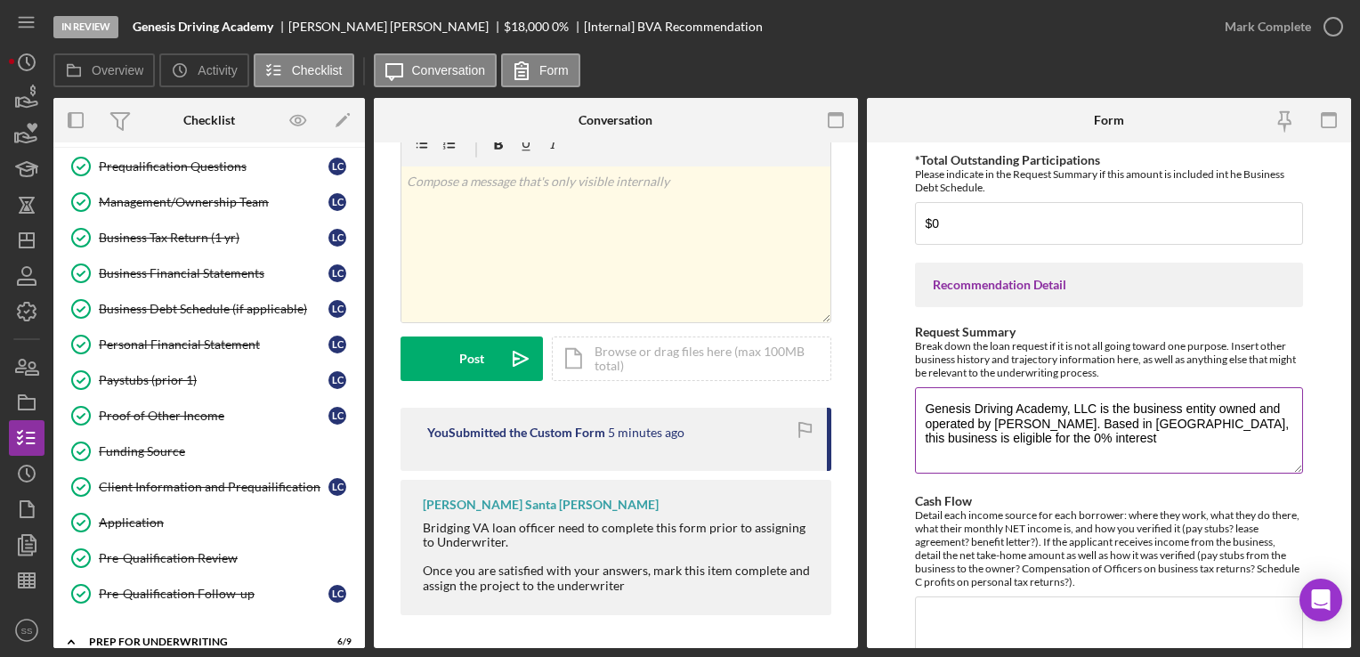
click at [1053, 427] on textarea "Genesis Driving Academy, LLC is the business entity owned and operated by [PERS…" at bounding box center [1108, 429] width 387 height 85
click at [1047, 440] on textarea "Genesis Driving Academy, LLC is the business entity owned and operated by [PERS…" at bounding box center [1108, 429] width 387 height 85
click at [1263, 436] on textarea "Genesis Driving Academy, LLC is the business entity owned and operated by [PERS…" at bounding box center [1108, 429] width 387 height 85
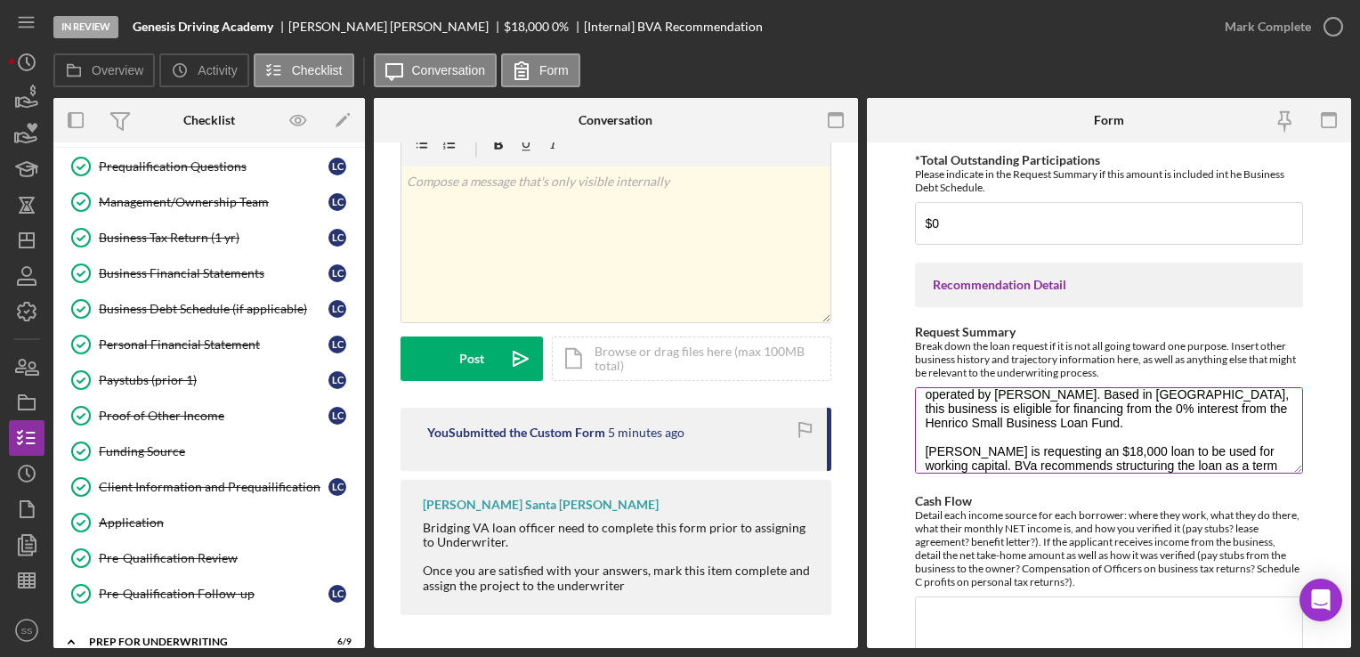
scroll to position [44, 0]
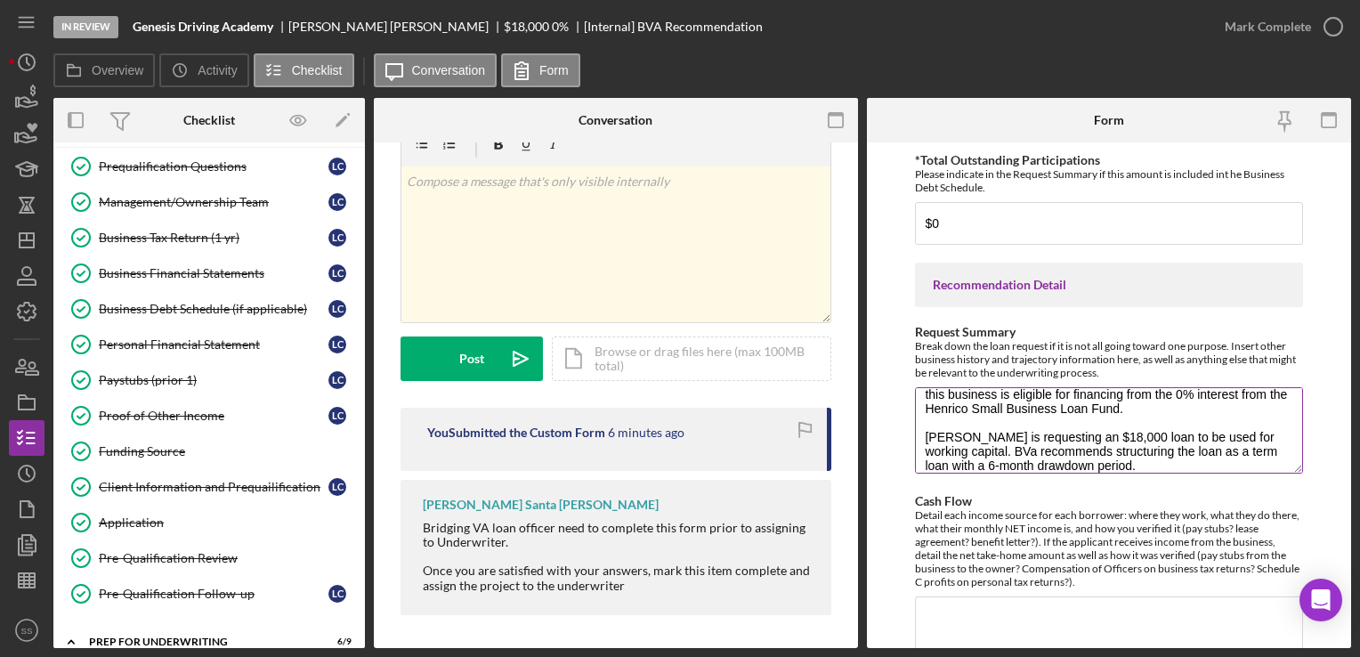
click at [983, 461] on textarea "Genesis Driving Academy, LLC is the business entity owned and operated by [PERS…" at bounding box center [1108, 429] width 387 height 85
click at [1201, 458] on textarea "Genesis Driving Academy, LLC is the business entity owned and operated by [PERS…" at bounding box center [1108, 429] width 387 height 85
click at [1232, 448] on textarea "Genesis Driving Academy, LLC is the business entity owned and operated by [PERS…" at bounding box center [1108, 429] width 387 height 85
click at [1206, 447] on textarea "Genesis Driving Academy, LLC is the business entity owned and operated by [PERS…" at bounding box center [1108, 429] width 387 height 85
click at [1210, 446] on textarea "Genesis Driving Academy, LLC is the business entity owned and operated by [PERS…" at bounding box center [1108, 429] width 387 height 85
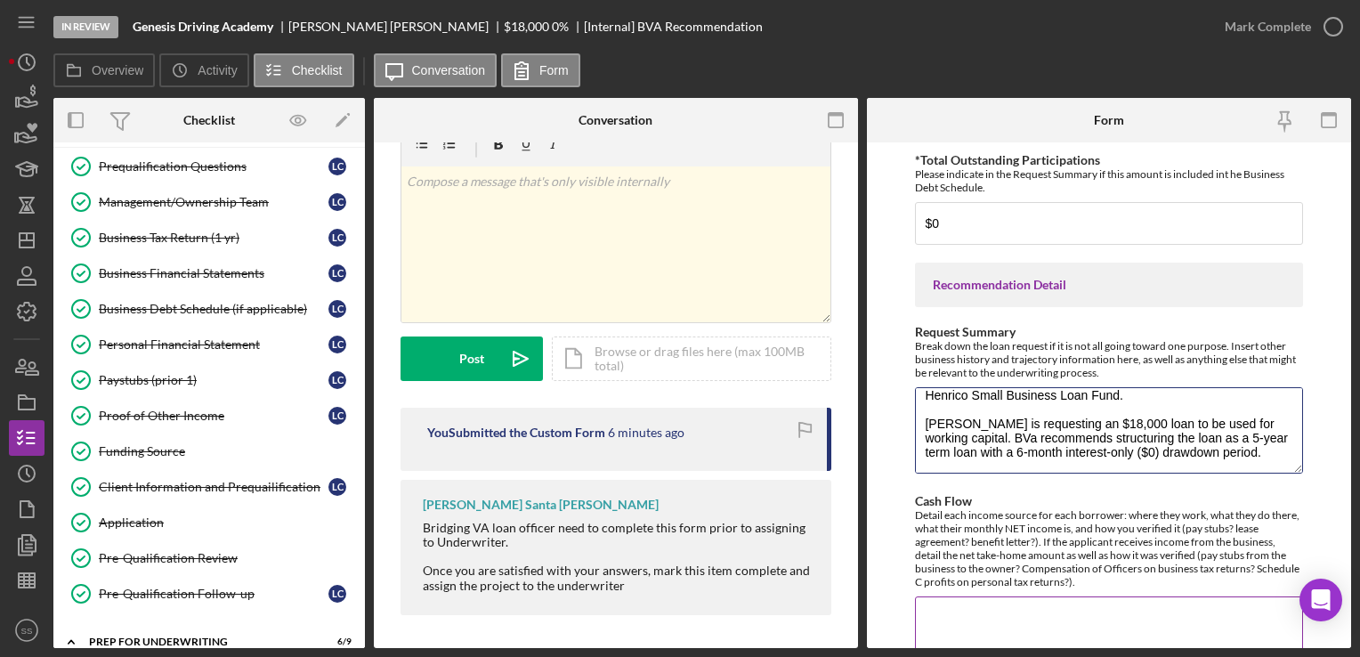
scroll to position [1285, 0]
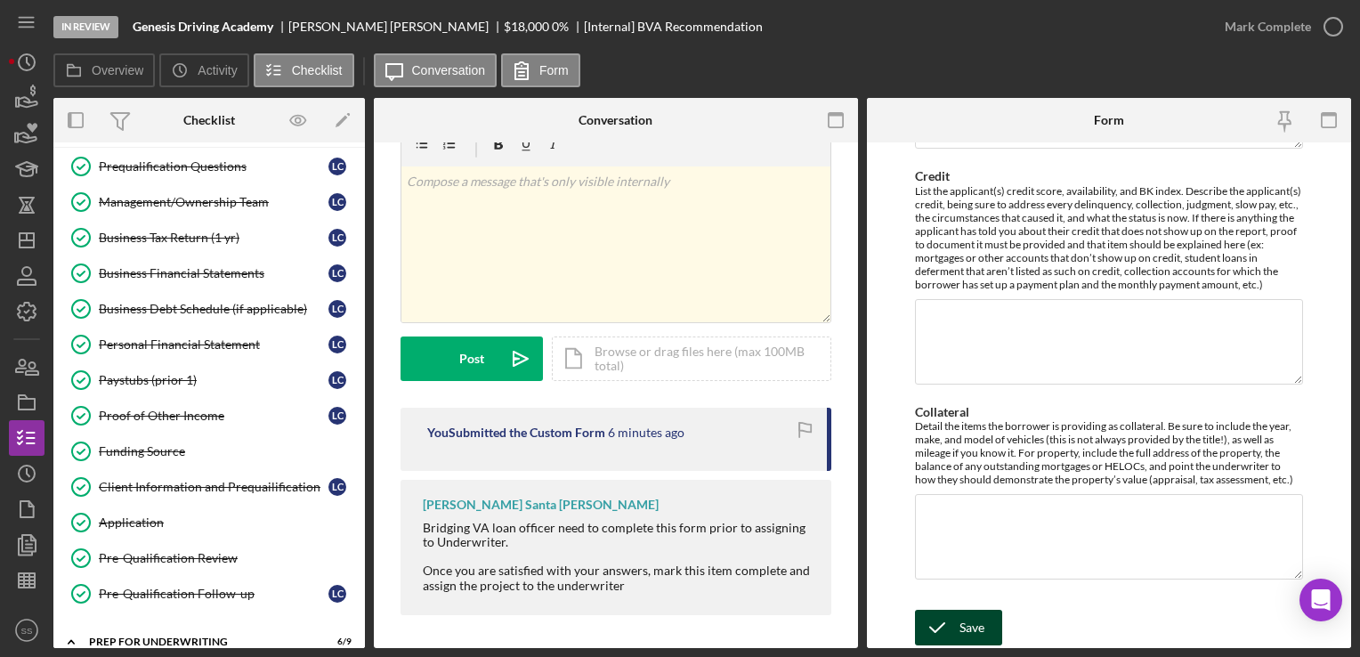
click at [965, 636] on div "Save" at bounding box center [972, 628] width 25 height 36
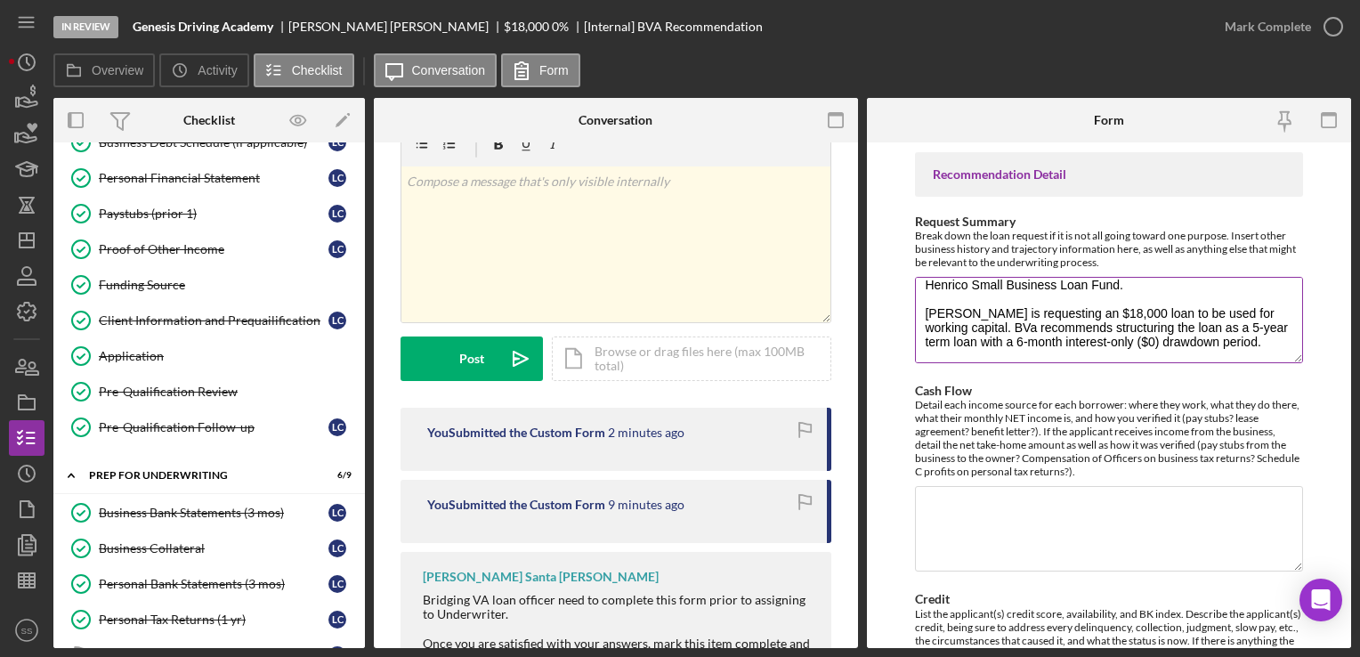
scroll to position [855, 0]
click at [1255, 340] on textarea "Genesis Driving Academy, LLC is the business entity owned and operated by [PERS…" at bounding box center [1108, 317] width 387 height 85
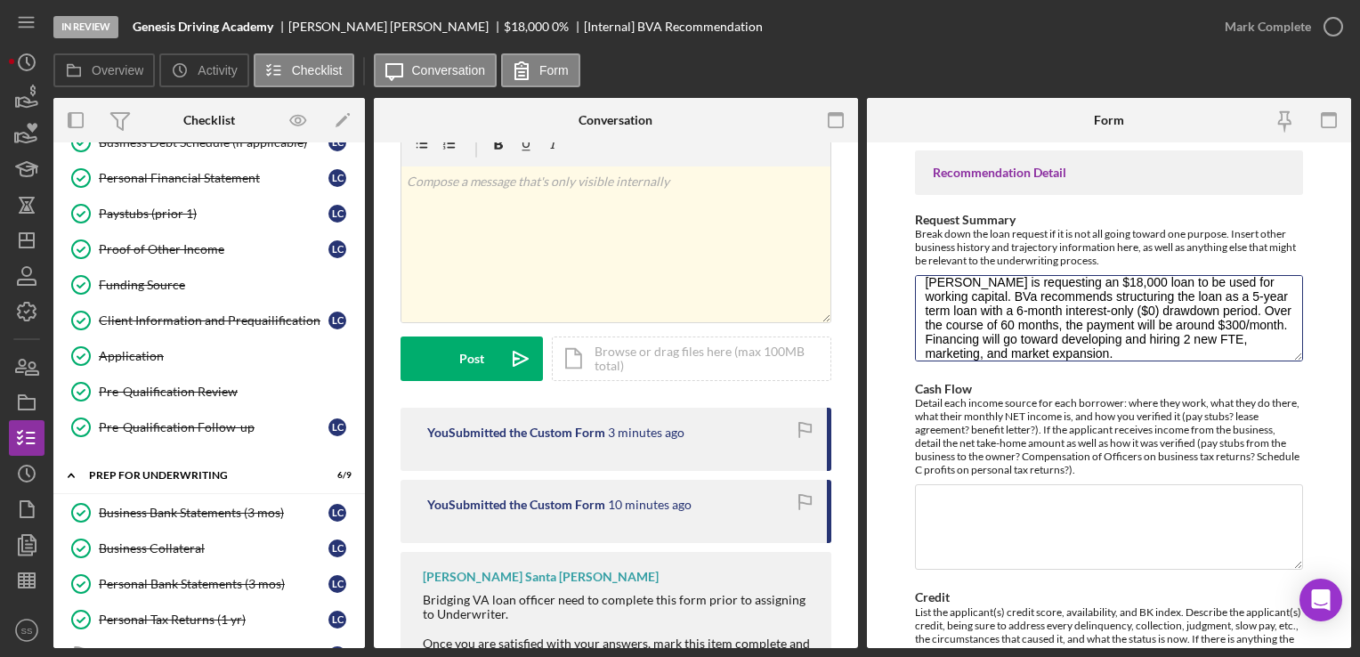
scroll to position [896, 0]
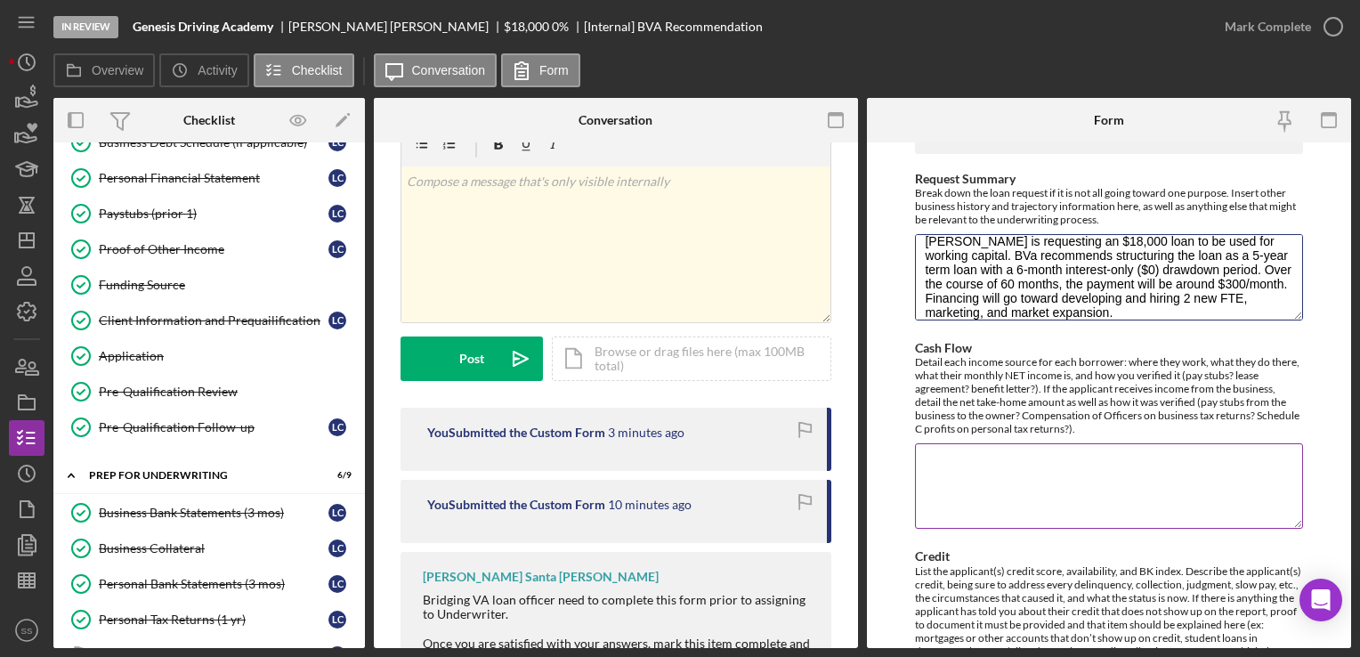
type textarea "Genesis Driving Academy, LLC is the business entity owned and operated by [PERS…"
drag, startPoint x: 1011, startPoint y: 475, endPoint x: 953, endPoint y: 480, distance: 58.9
click at [953, 480] on textarea "Cash Flow" at bounding box center [1108, 485] width 387 height 85
click at [1040, 462] on textarea "Based on projections and the narrative provided by" at bounding box center [1108, 485] width 387 height 85
click at [1084, 477] on textarea "Based on projections (which were submitted in [DATE]) and the narrative provide…" at bounding box center [1108, 485] width 387 height 85
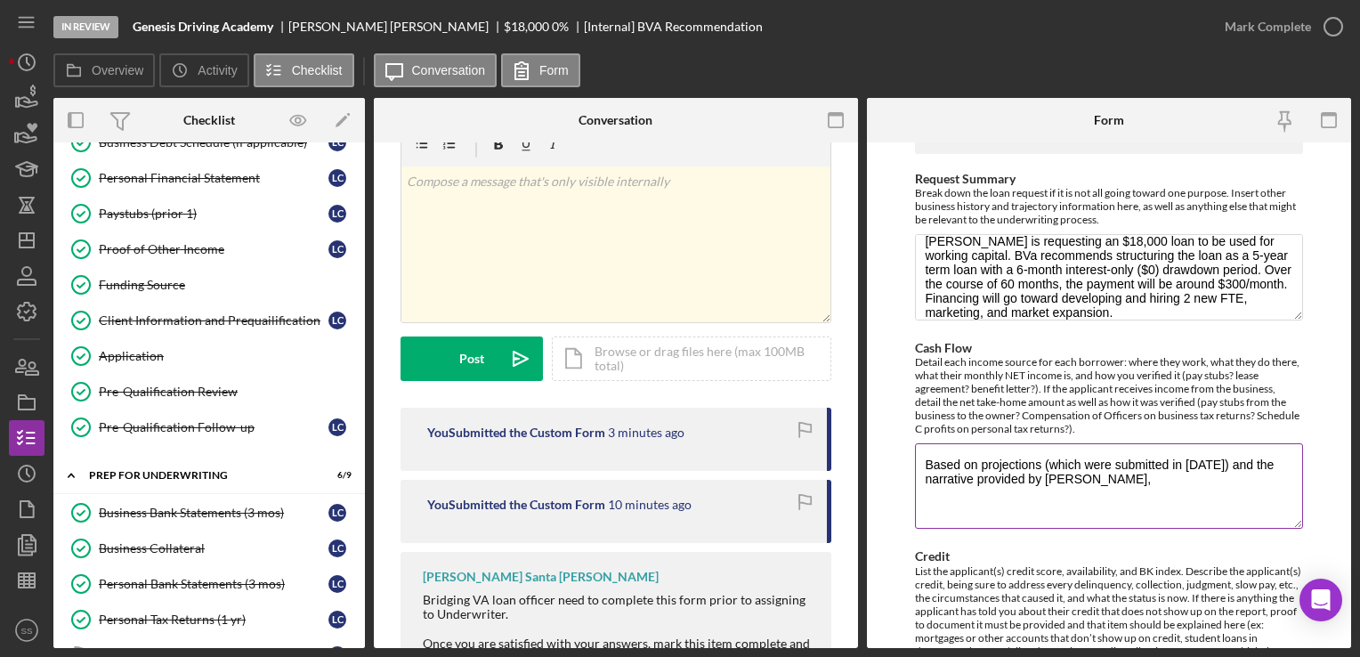
click at [1288, 458] on textarea "Based on projections (which were submitted in [DATE]) and the narrative provide…" at bounding box center [1108, 485] width 387 height 85
click at [920, 474] on textarea "Based on projections (which were submitted in [DATE]), the narrative provided b…" at bounding box center [1108, 485] width 387 height 85
click at [1146, 472] on textarea "Based on projections (which were submitted in [DATE]), the funding narrative pr…" at bounding box center [1108, 485] width 387 height 85
click at [1172, 491] on textarea "Based on projections (which were submitted in [DATE]), the funding narrative pr…" at bounding box center [1108, 485] width 387 height 85
click at [1229, 490] on textarea "Based on projections (which were submitted in [DATE]), the funding narrative pr…" at bounding box center [1108, 485] width 387 height 85
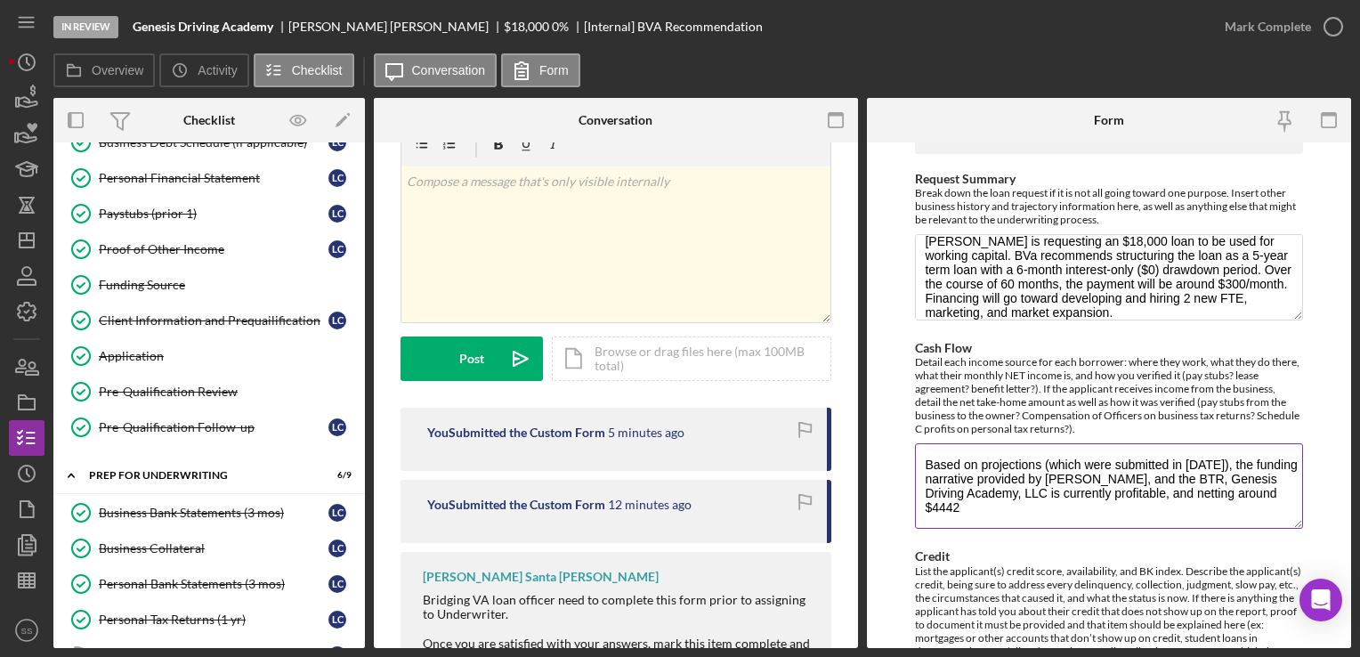
click at [1241, 490] on textarea "Based on projections (which were submitted in [DATE]), the funding narrative pr…" at bounding box center [1108, 485] width 387 height 85
click at [1274, 486] on textarea "Based on projections (which were submitted in [DATE]), the funding narrative pr…" at bounding box center [1108, 485] width 387 height 85
click at [1242, 520] on textarea "Based on projections (which were submitted in [DATE]), the funding narrative pr…" at bounding box center [1108, 485] width 387 height 85
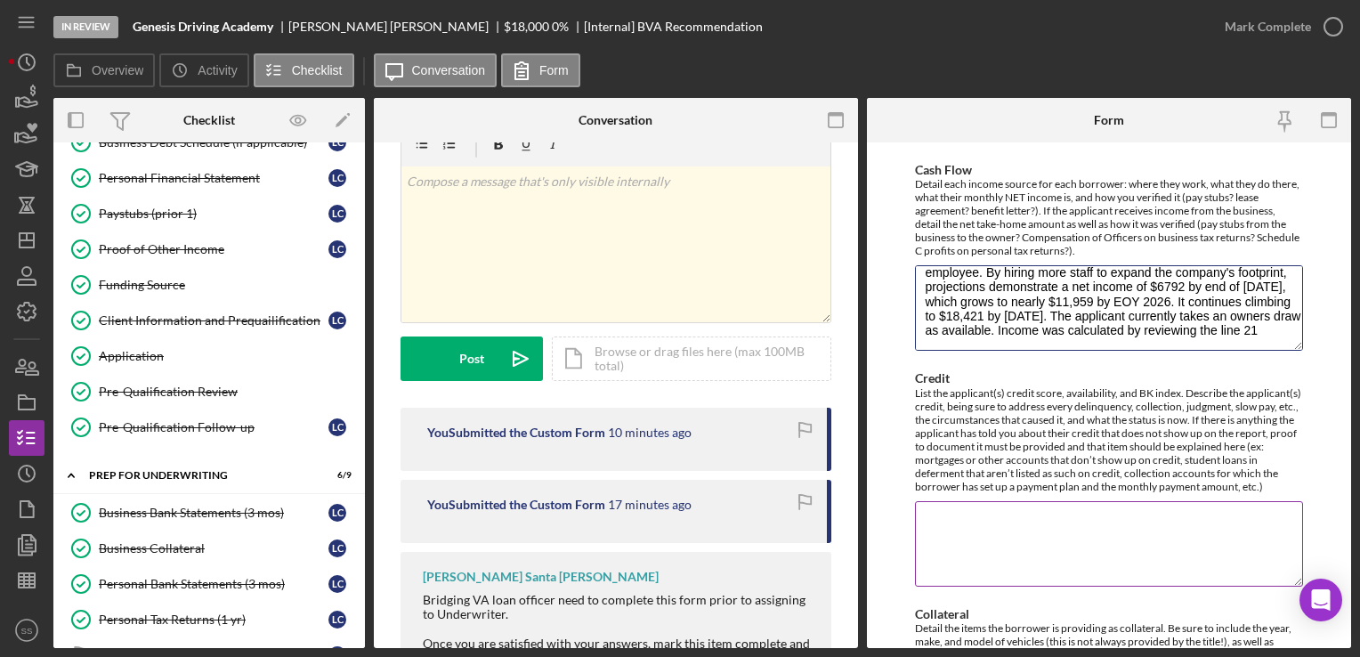
scroll to position [72, 0]
type textarea "Based on projections (which were submitted in [DATE]), the funding narrative pr…"
click at [987, 535] on textarea "Credit" at bounding box center [1108, 543] width 387 height 85
click at [1001, 578] on textarea "Credit" at bounding box center [1108, 543] width 387 height 85
paste textarea "UCC Hi [PERSON_NAME] those two UCC filings need to be disputed as they are atta…"
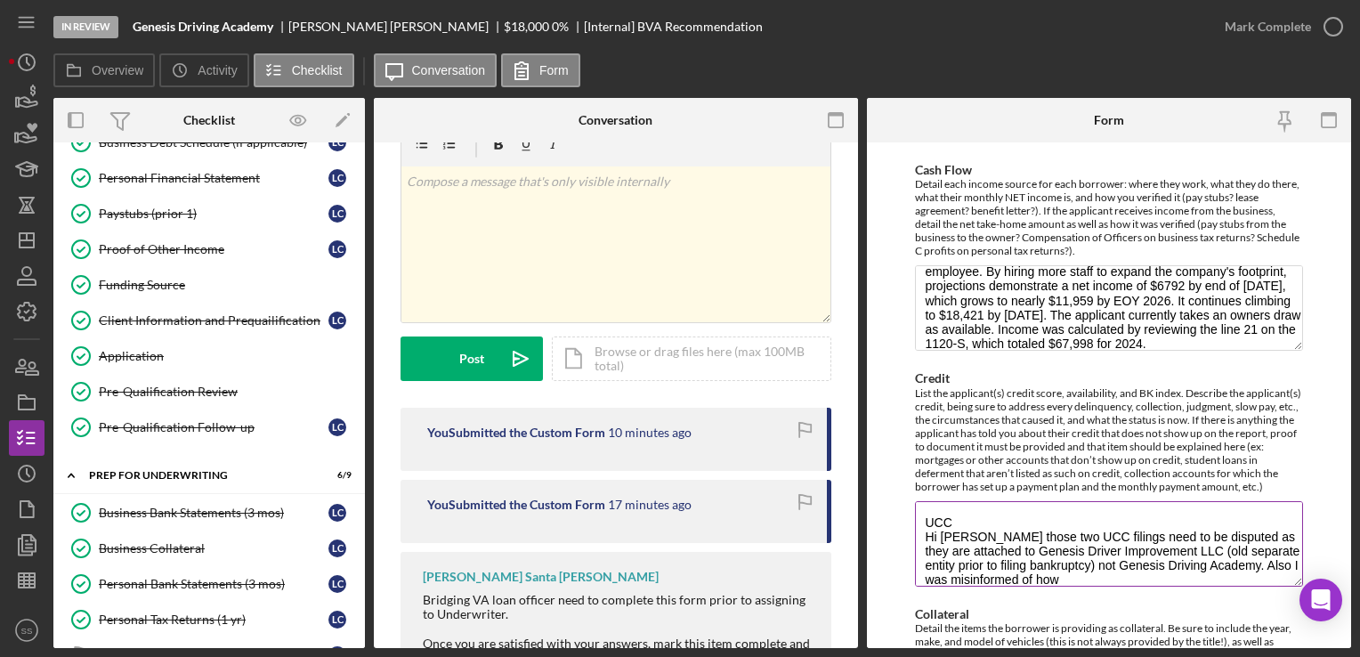
scroll to position [1, 0]
click at [1102, 587] on textarea "UCC Hi [PERSON_NAME] those two UCC filings need to be disputed as they are atta…" at bounding box center [1108, 543] width 387 height 85
paste textarea "UCC filings work, the one held by Genesis Driver Improvement was intitated by m…"
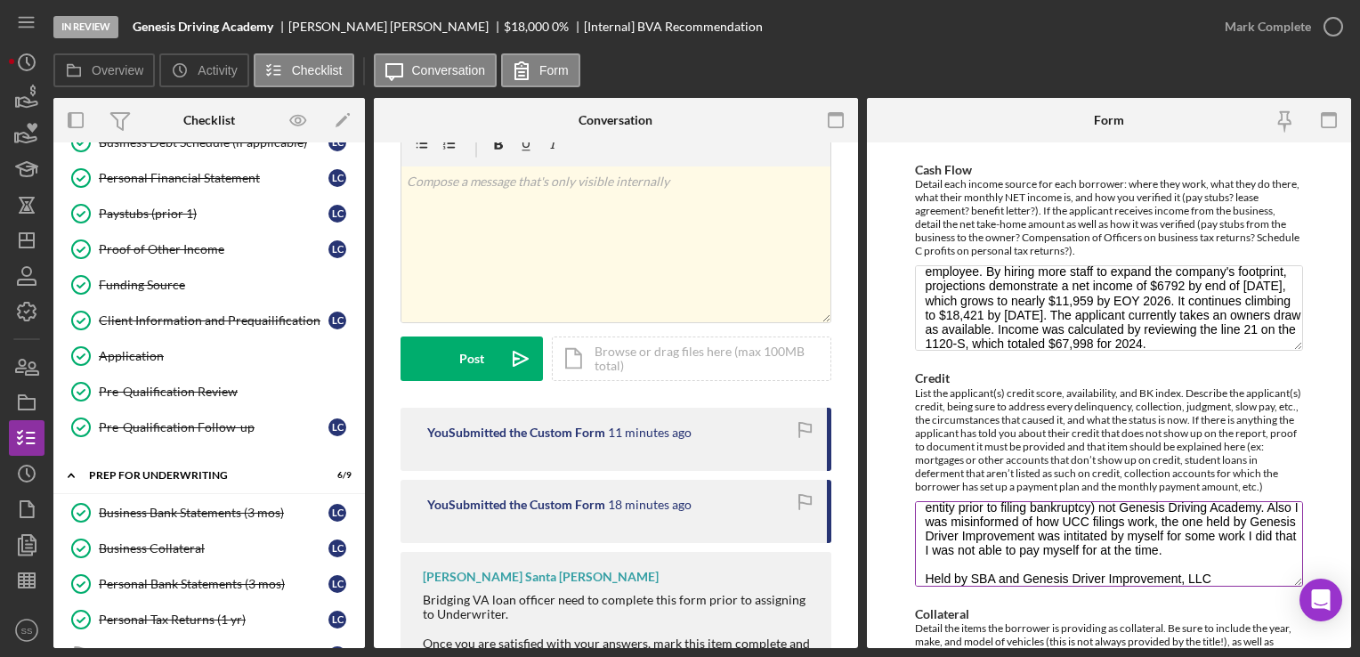
scroll to position [0, 0]
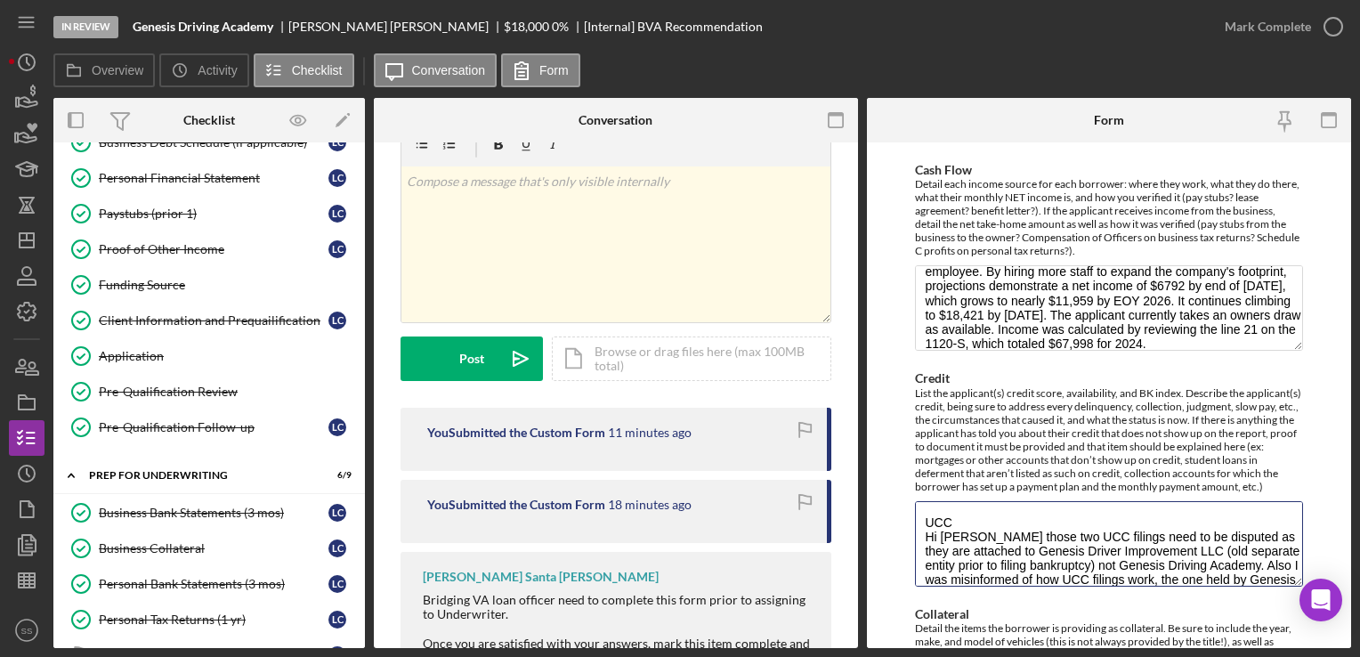
drag, startPoint x: 970, startPoint y: 529, endPoint x: 870, endPoint y: 515, distance: 100.7
drag, startPoint x: 870, startPoint y: 515, endPoint x: 951, endPoint y: 525, distance: 81.7
click at [951, 525] on textarea "UCC Hi [PERSON_NAME] those two UCC filings need to be disputed as they are atta…" at bounding box center [1108, 543] width 387 height 85
drag, startPoint x: 987, startPoint y: 558, endPoint x: 1155, endPoint y: 535, distance: 169.9
click at [1155, 535] on textarea "There are 2 UCC filings under dispute for Hi [PERSON_NAME] those two UCC filing…" at bounding box center [1108, 543] width 387 height 85
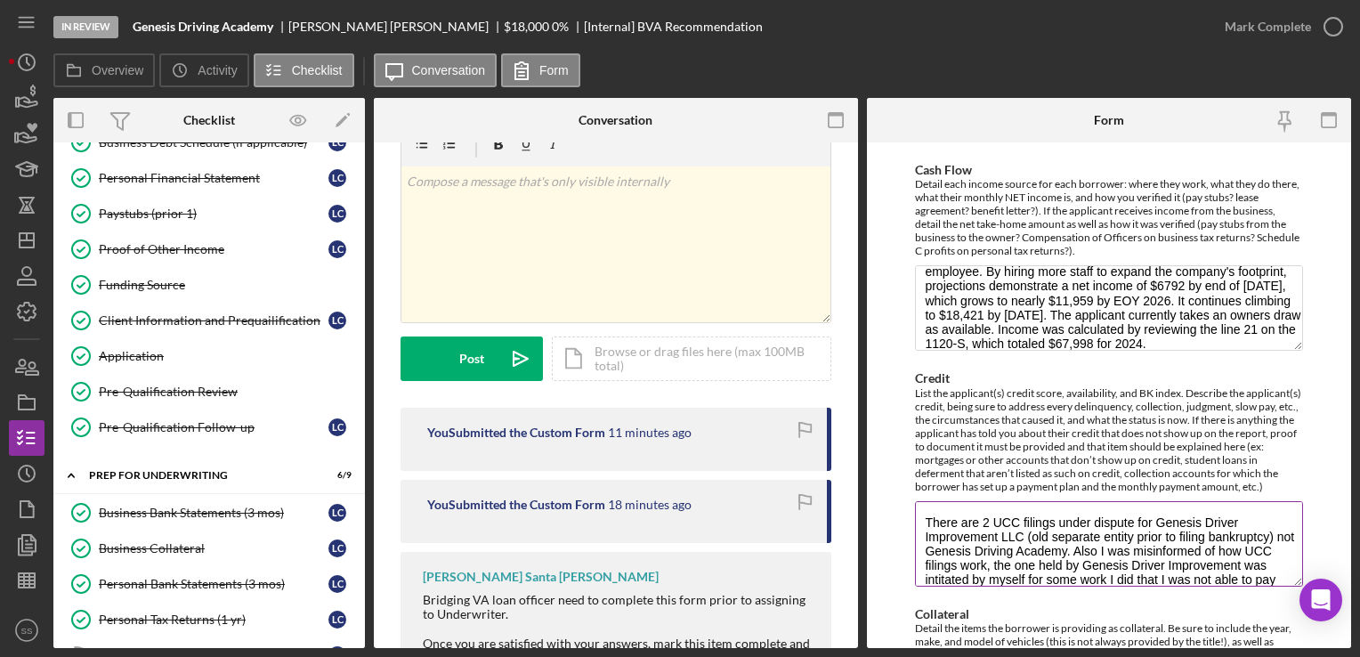
drag, startPoint x: 1093, startPoint y: 561, endPoint x: 922, endPoint y: 560, distance: 171.0
click at [922, 560] on textarea "There are 2 UCC filings under dispute for Genesis Driver Improvement LLC (old s…" at bounding box center [1108, 543] width 387 height 85
click at [995, 543] on textarea "There are 2 UCC filings under dispute for Genesis Driver Improvement LLC (old s…" at bounding box center [1108, 543] width 387 height 85
click at [927, 558] on textarea "There are 2 UCC filings under dispute for Genesis Driver Improvement, LLC (old …" at bounding box center [1108, 543] width 387 height 85
click at [1051, 560] on textarea "There are 2 UCC filings under dispute for Genesis Driver Improvement, LLC (old …" at bounding box center [1108, 543] width 387 height 85
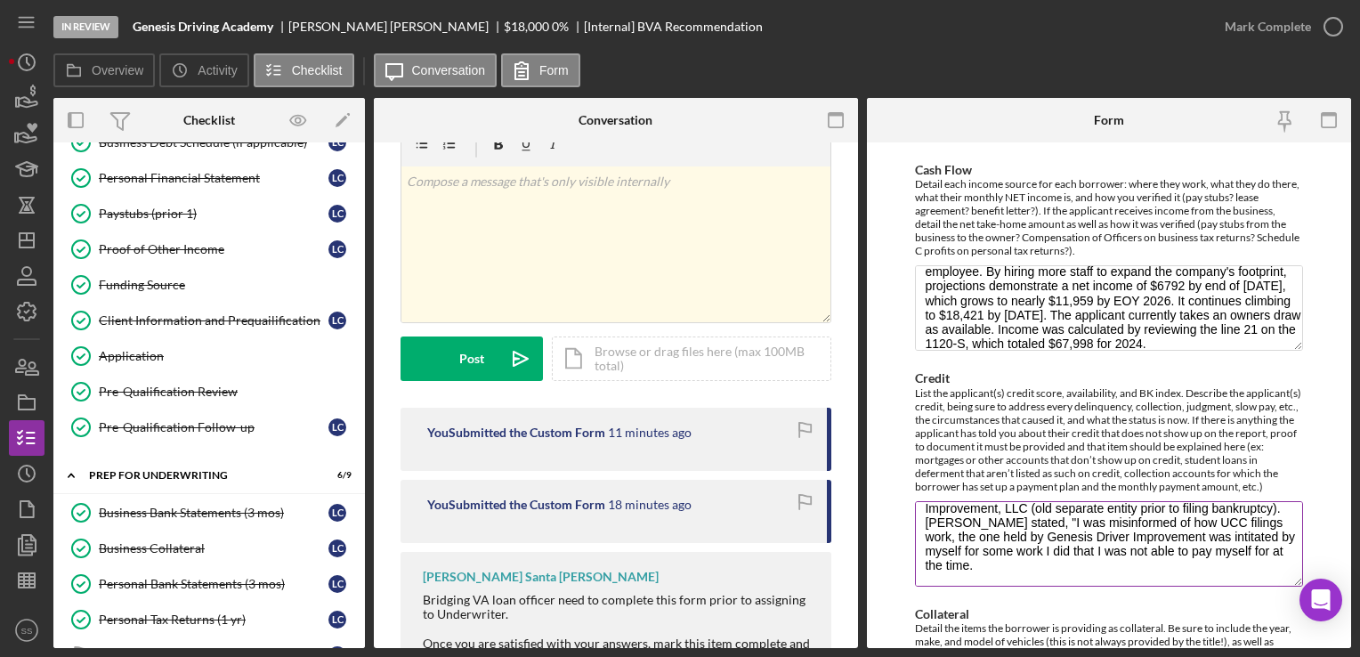
scroll to position [30, 0]
click at [1203, 568] on textarea "There are 2 UCC filings under dispute for Genesis Driver Improvement, LLC (old …" at bounding box center [1108, 543] width 387 height 85
click at [1204, 537] on textarea "There are 2 UCC filings under dispute for Genesis Driver Improvement, LLC (old …" at bounding box center [1108, 543] width 387 height 85
click at [999, 572] on textarea "There are 2 UCC filings under dispute for Genesis Driver Improvement, LLC (old …" at bounding box center [1108, 543] width 387 height 85
click at [999, 568] on textarea "There are 2 UCC filings under dispute for Genesis Driver Improvement, LLC (old …" at bounding box center [1108, 543] width 387 height 85
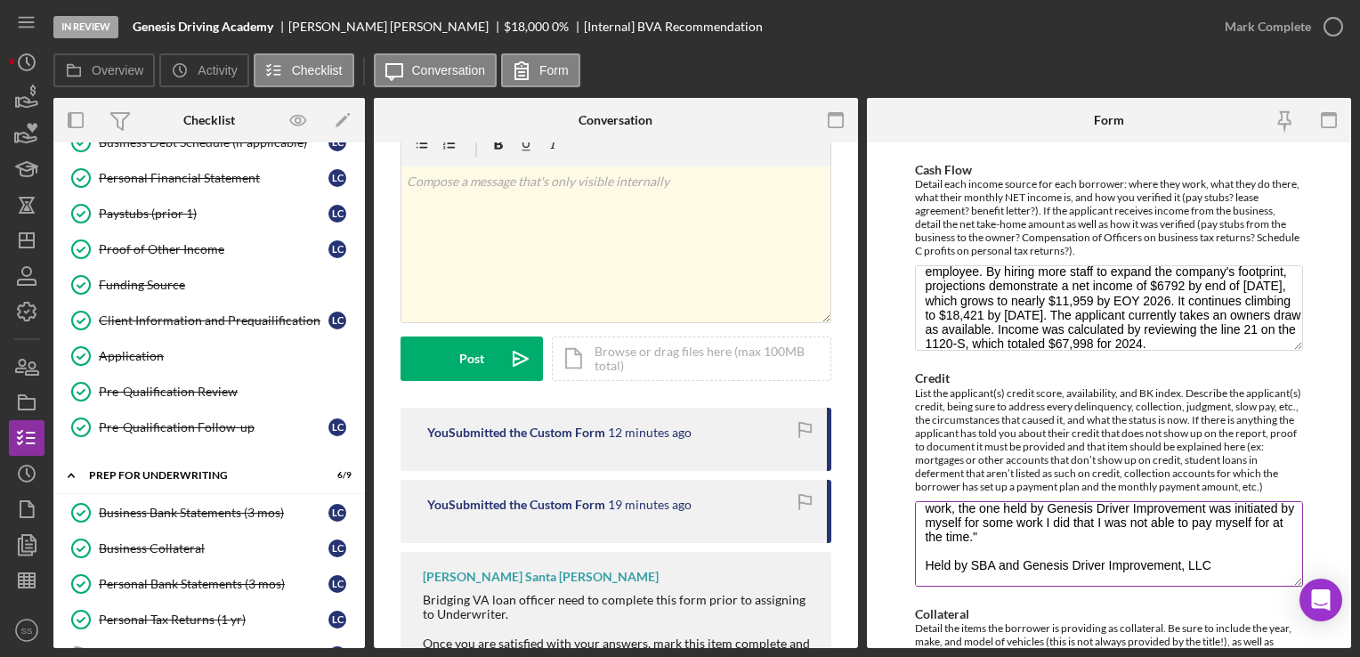
scroll to position [57, 0]
click at [924, 581] on textarea "There are 2 UCC filings under dispute for Genesis Driver Improvement, LLC (old …" at bounding box center [1108, 543] width 387 height 85
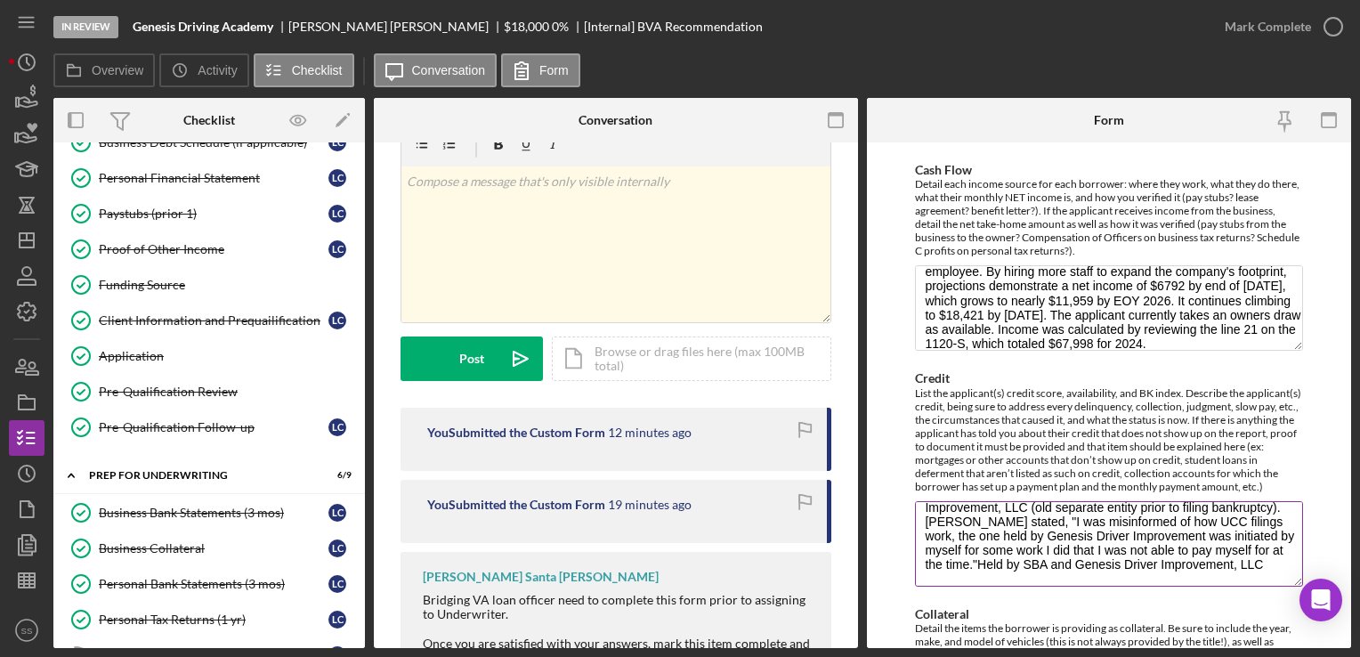
scroll to position [28, 0]
click at [1081, 578] on textarea "There are 2 UCC filings under dispute for Genesis Driver Improvement, LLC (old …" at bounding box center [1108, 543] width 387 height 85
click at [1044, 587] on textarea "There are 2 UCC filings under dispute for Genesis Driver Improvement, LLC (old …" at bounding box center [1108, 543] width 387 height 85
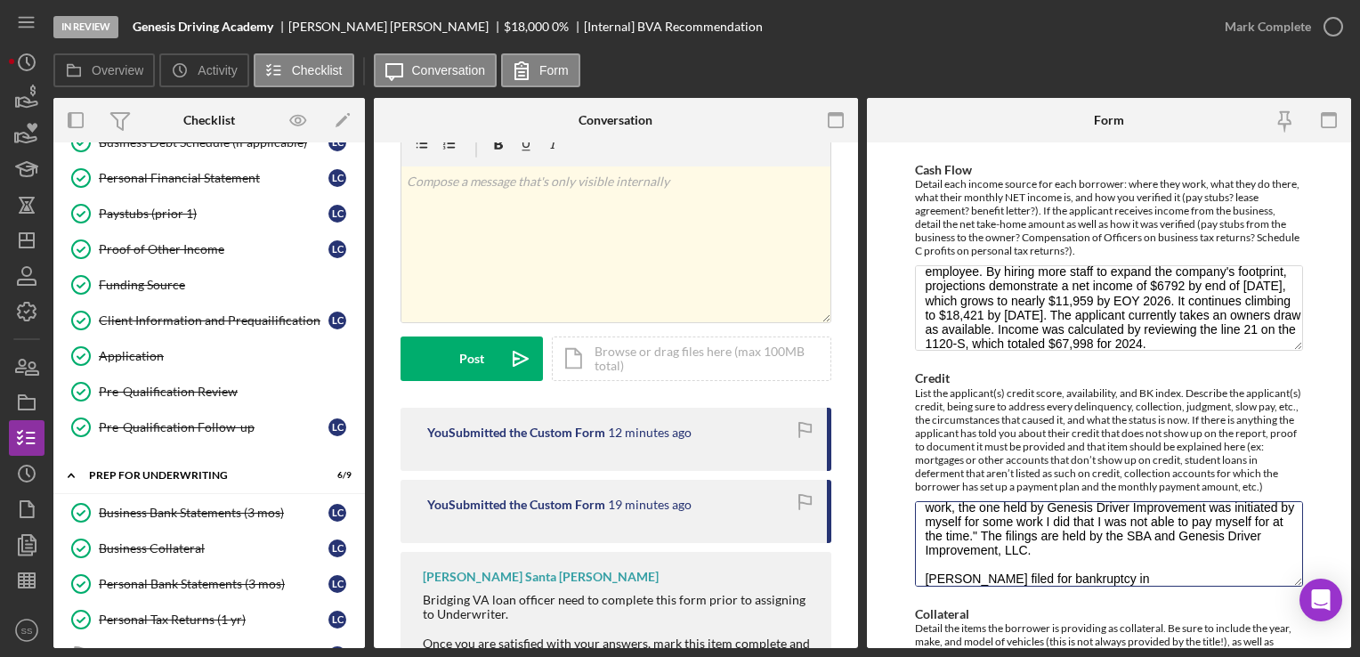
type textarea "There are 2 UCC filings under dispute for Genesis Driver Improvement, LLC (old …"
click at [1295, 28] on div "Mark Complete" at bounding box center [1268, 27] width 86 height 36
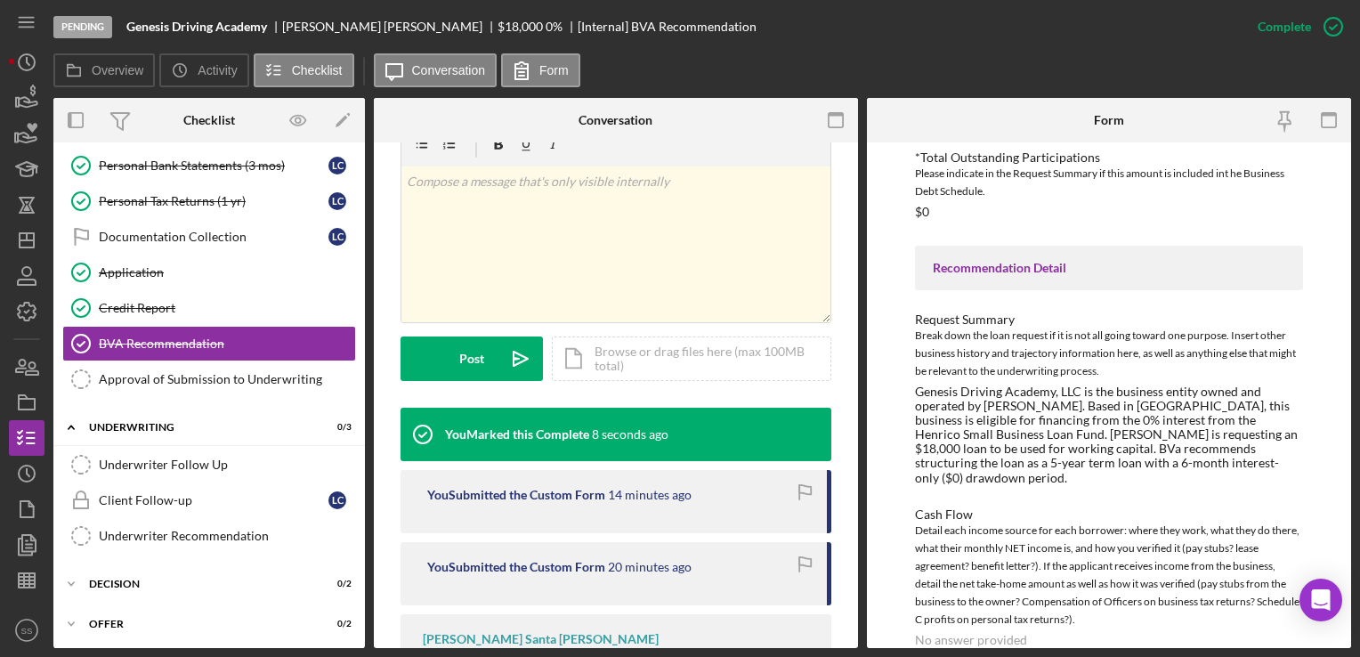
scroll to position [653, 0]
drag, startPoint x: 1318, startPoint y: 37, endPoint x: 1032, endPoint y: 522, distance: 562.4
click at [1032, 524] on div "Detail each income source for each borrower: where they work, what they do ther…" at bounding box center [1108, 577] width 387 height 107
click at [1297, 31] on div "Mark Incomplete" at bounding box center [1263, 27] width 95 height 36
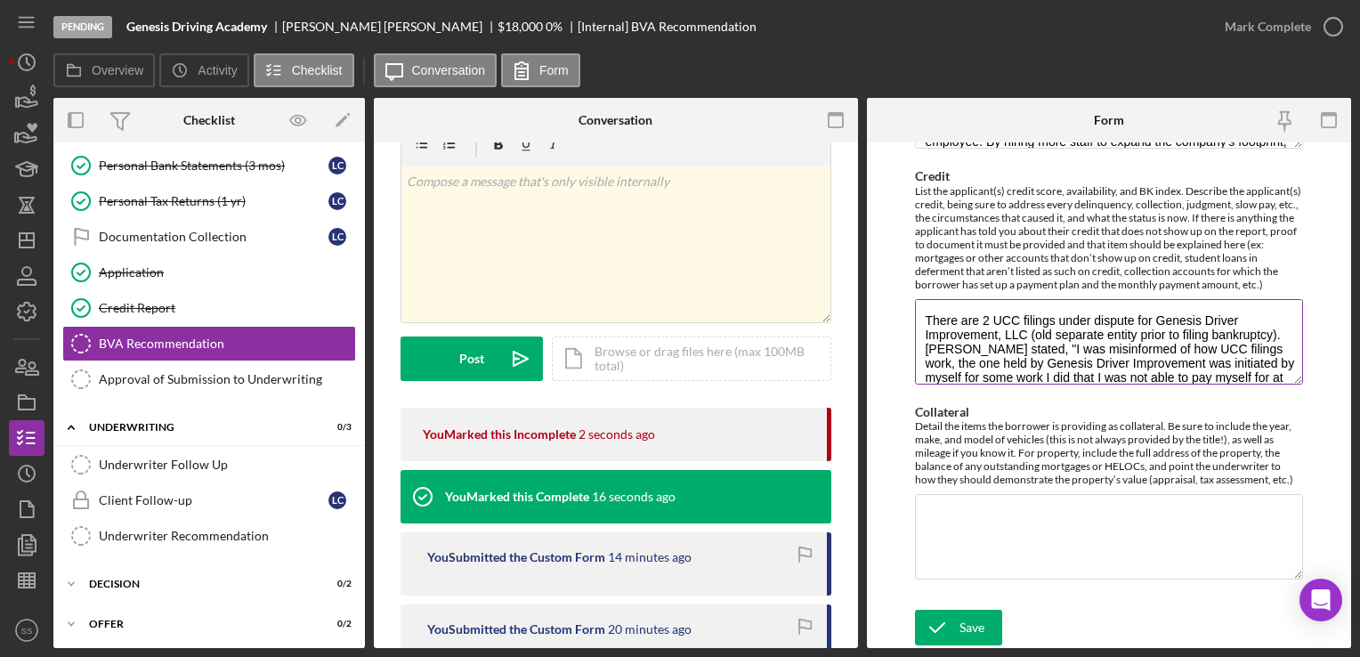
scroll to position [71, 0]
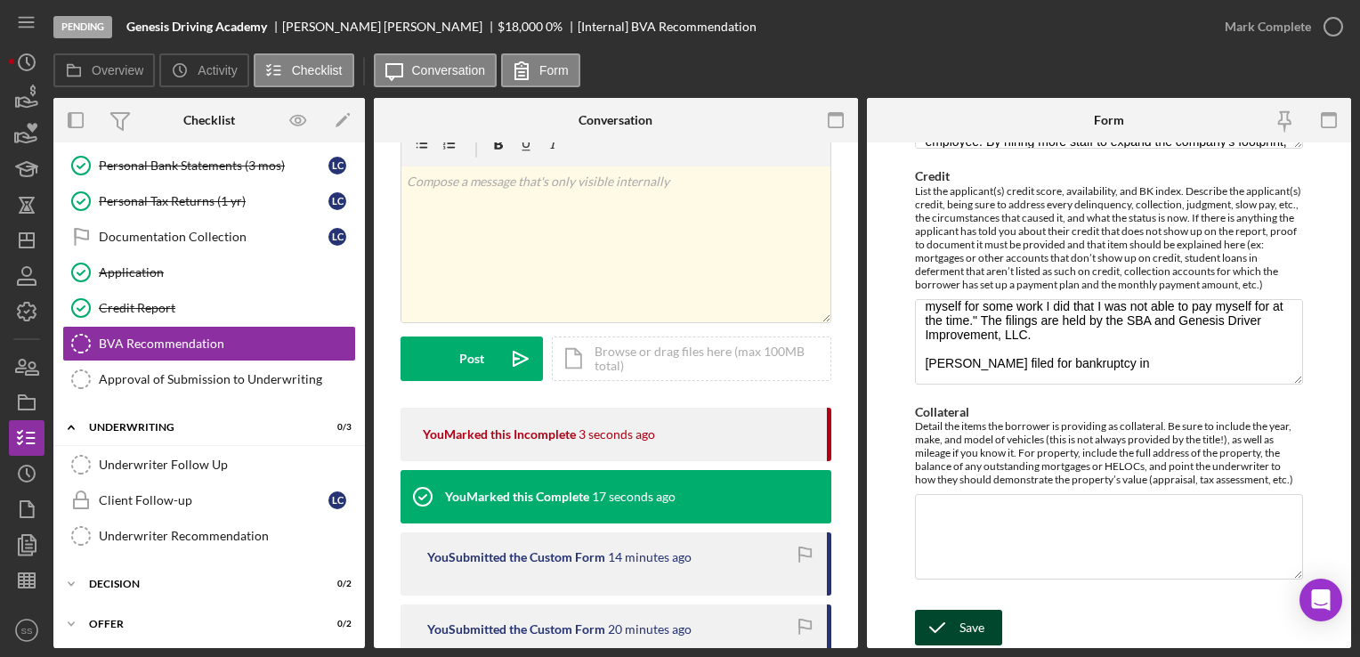
click at [972, 633] on div "Save" at bounding box center [972, 628] width 25 height 36
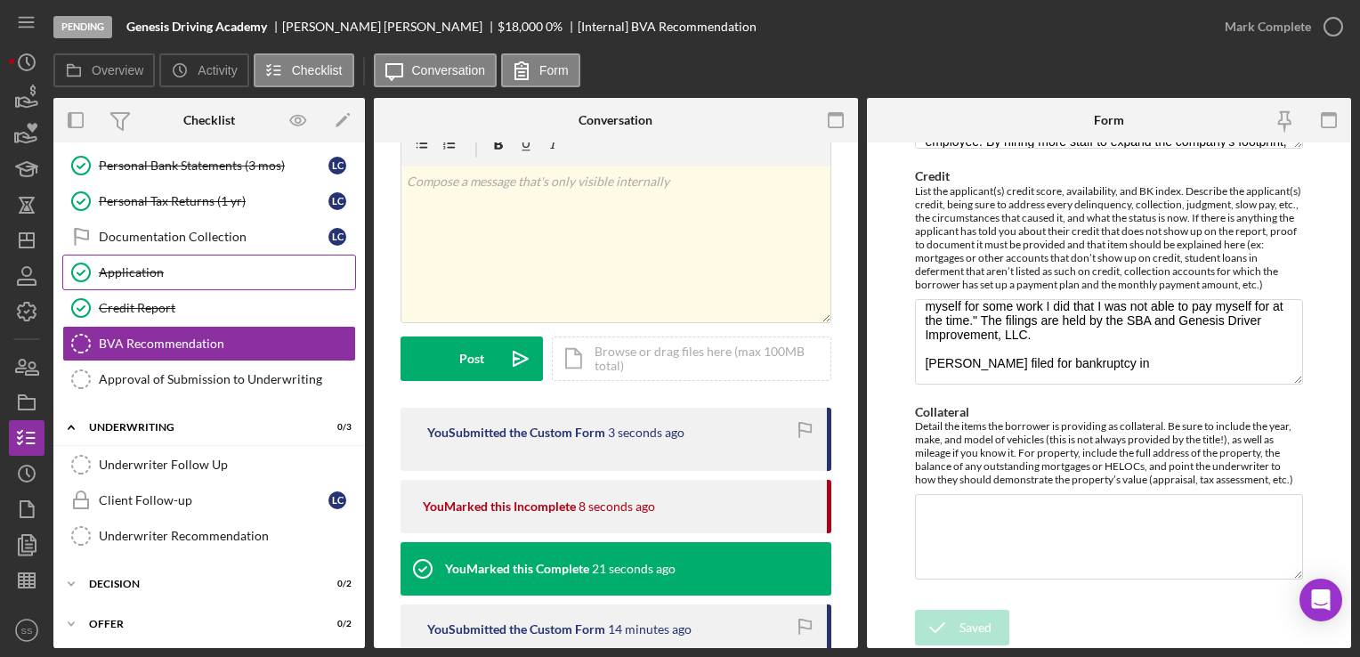
click at [172, 255] on link "Application Application" at bounding box center [209, 273] width 294 height 36
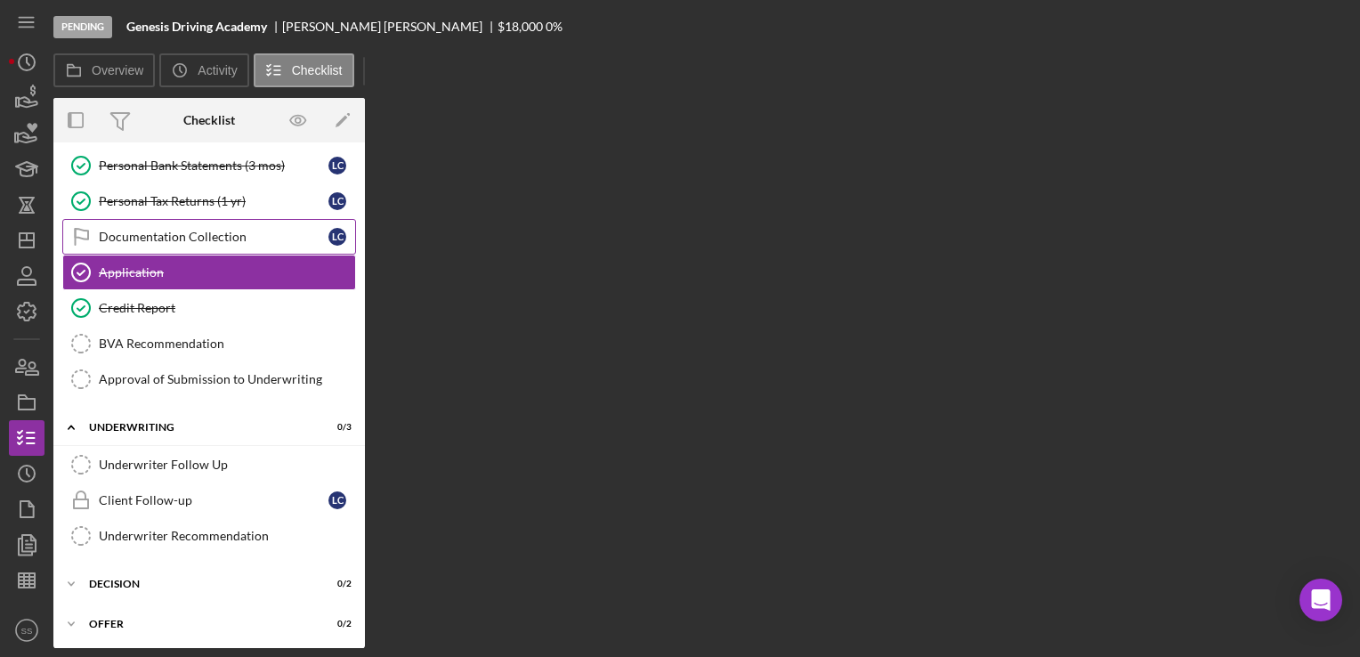
click at [181, 242] on link "Documentation Collection Documentation Collection L C" at bounding box center [209, 237] width 294 height 36
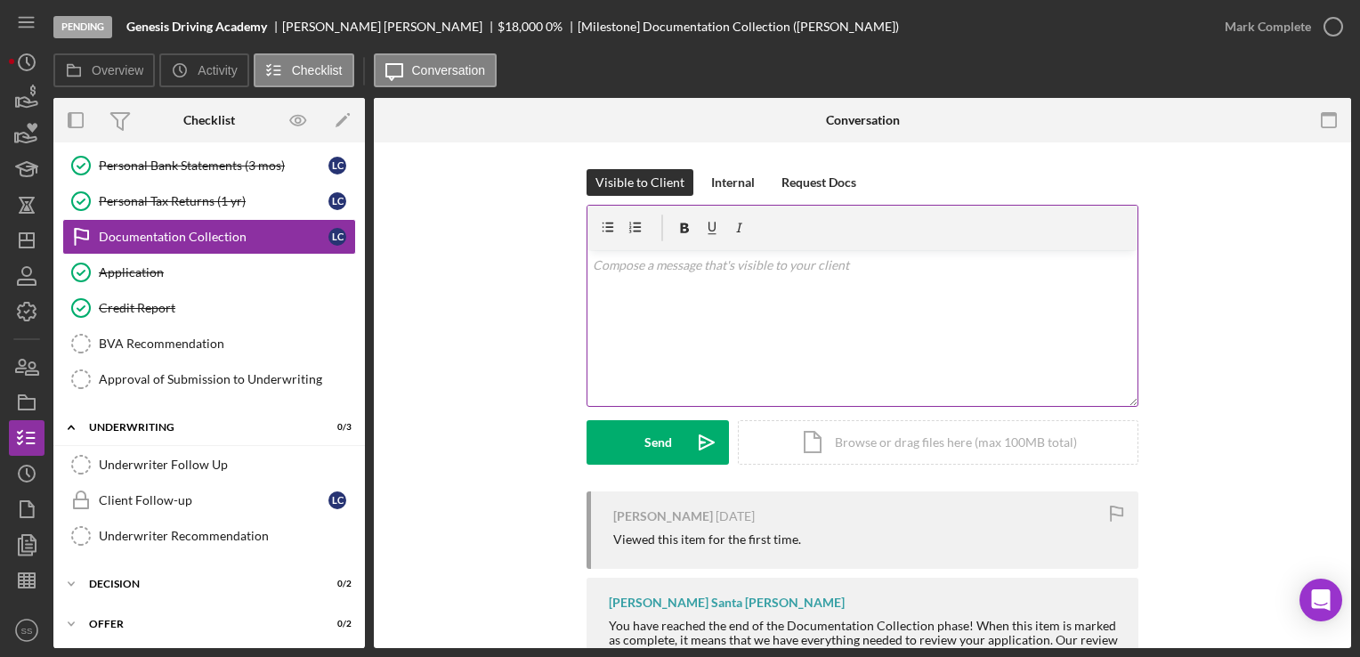
click at [686, 315] on div "v Color teal Color pink Remove color Add row above Add row below Add column bef…" at bounding box center [863, 328] width 550 height 156
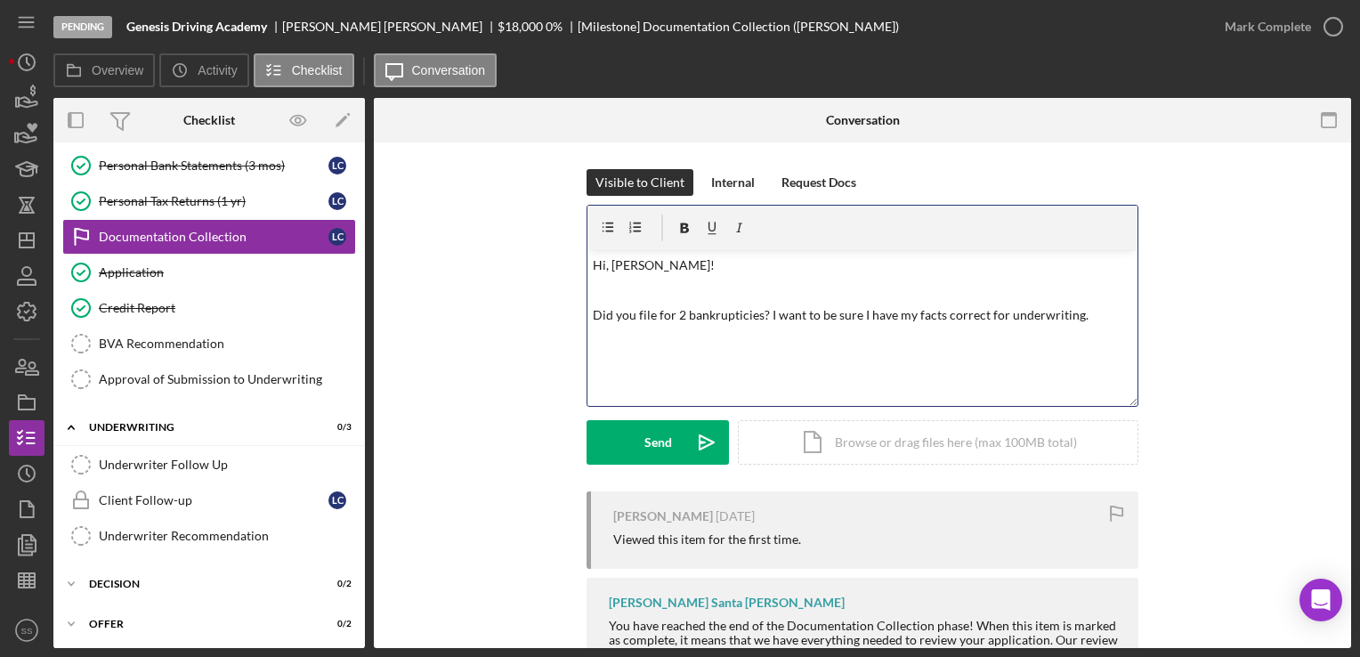
click at [1082, 320] on p "Did you file for 2 bankrupticies? I want to be sure I have my facts correct for…" at bounding box center [863, 315] width 540 height 20
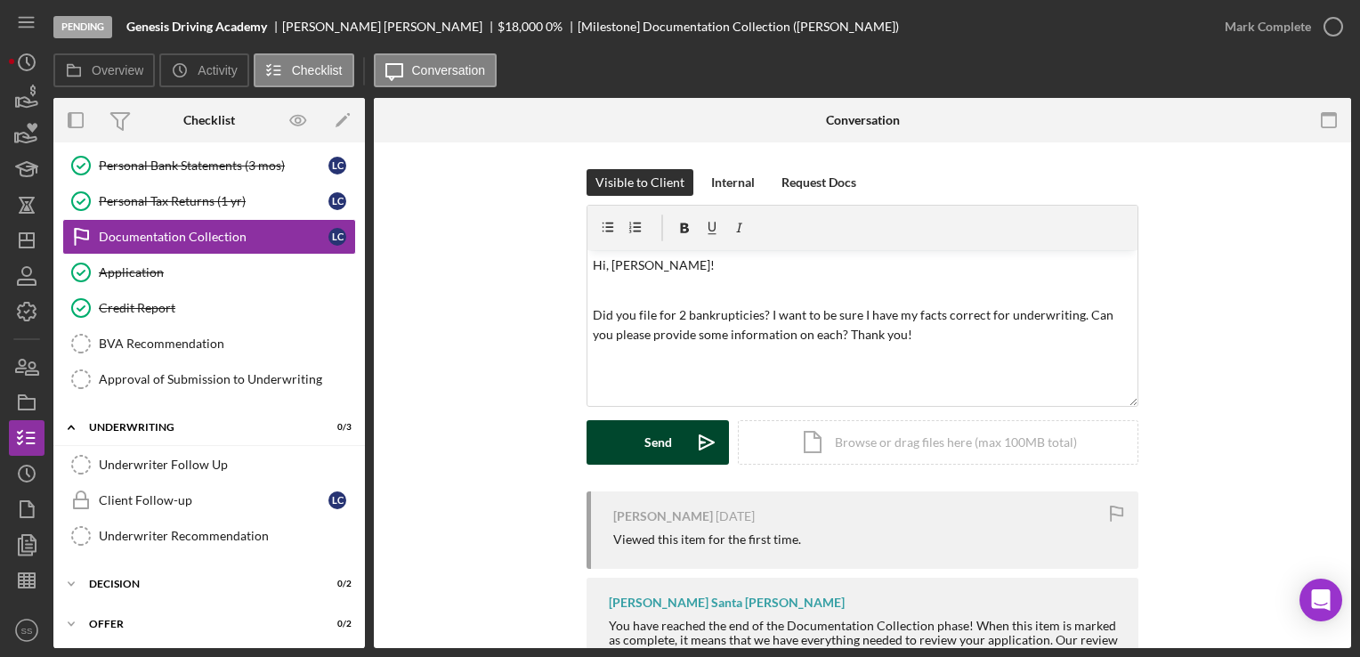
click at [637, 443] on button "Send Icon/icon-invite-send" at bounding box center [658, 442] width 142 height 45
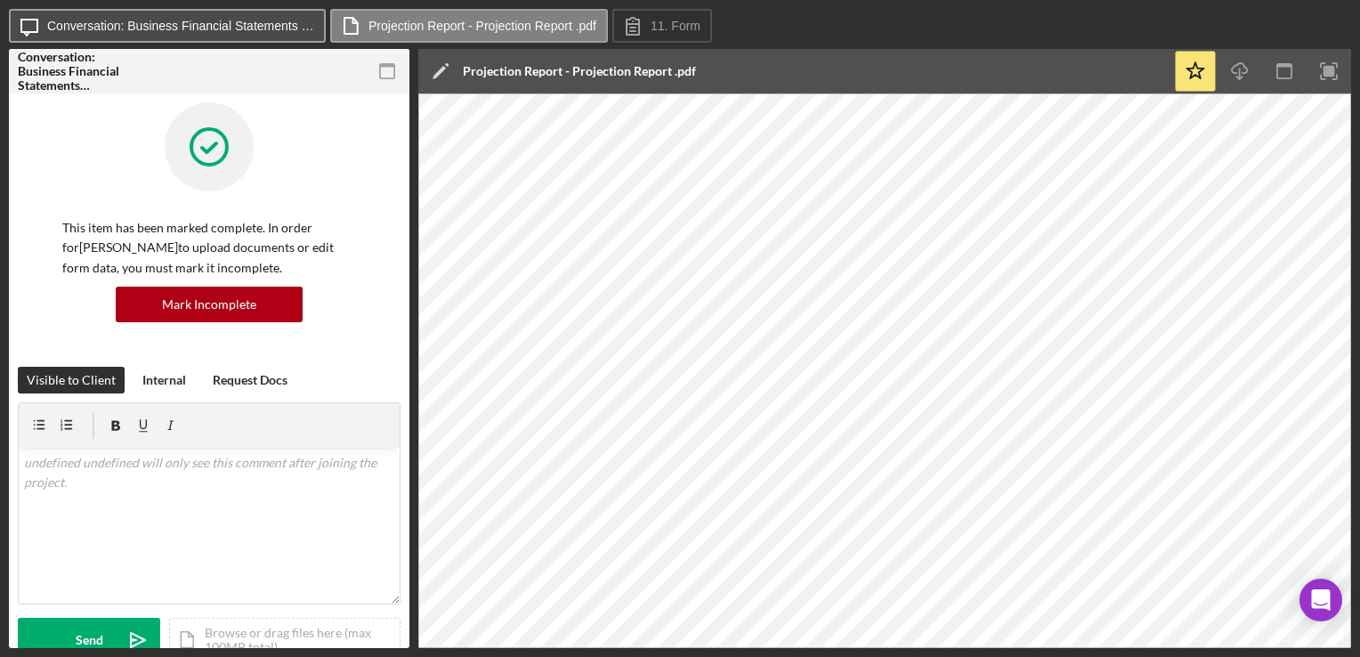
click at [249, 12] on button "Icon/Message Conversation: Business Financial Statements (LaTasha C.)" at bounding box center [167, 26] width 317 height 34
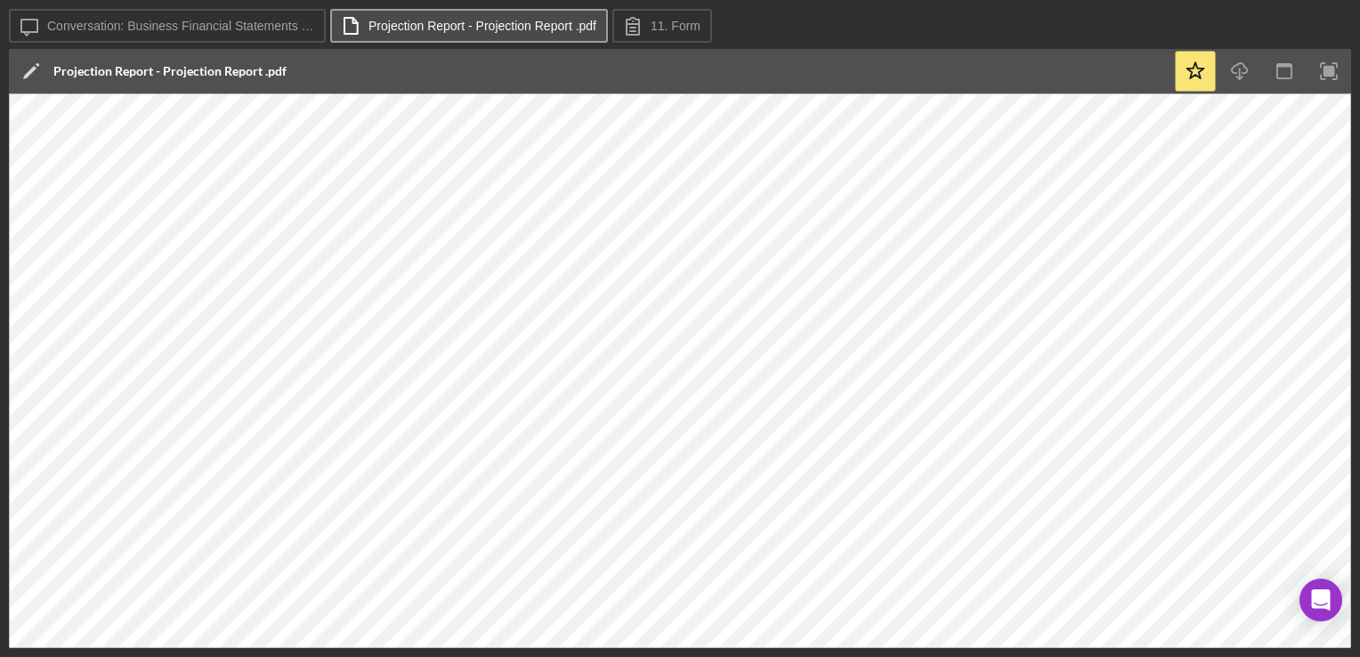
click at [381, 34] on button "Projection Report - Projection Report .pdf" at bounding box center [469, 26] width 278 height 34
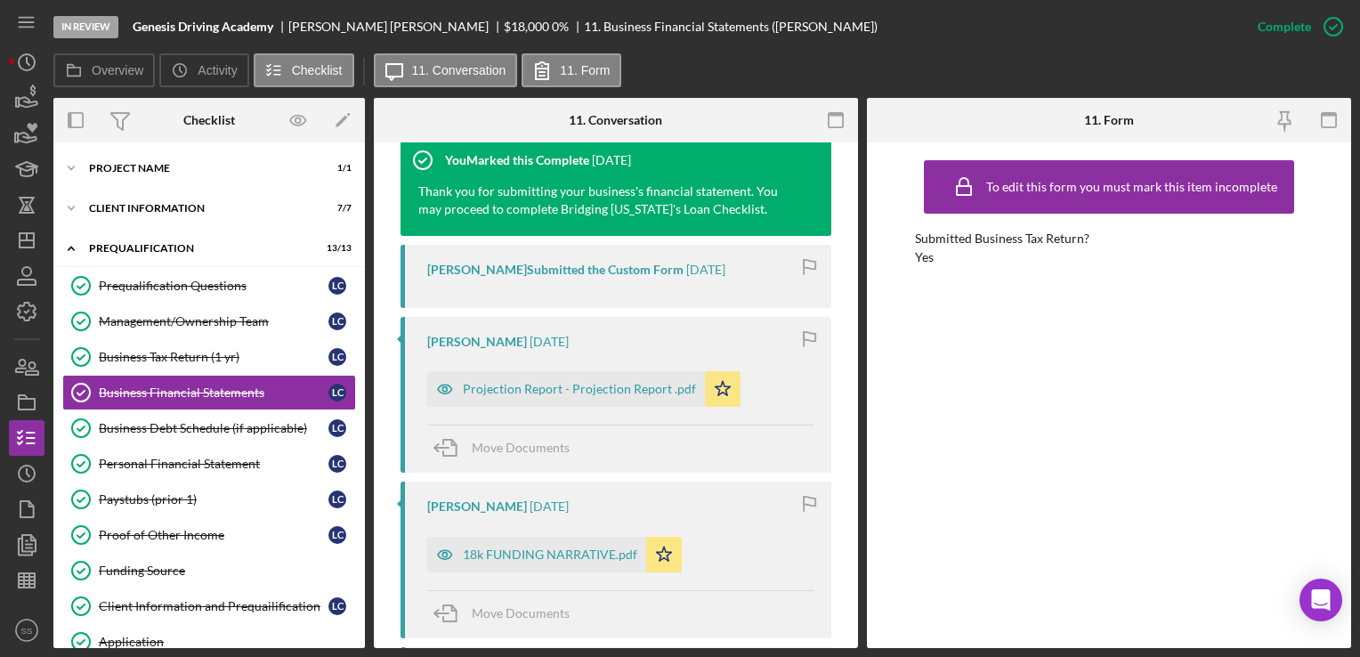
scroll to position [619, 0]
click at [634, 382] on div "Projection Report - Projection Report .pdf" at bounding box center [579, 388] width 233 height 14
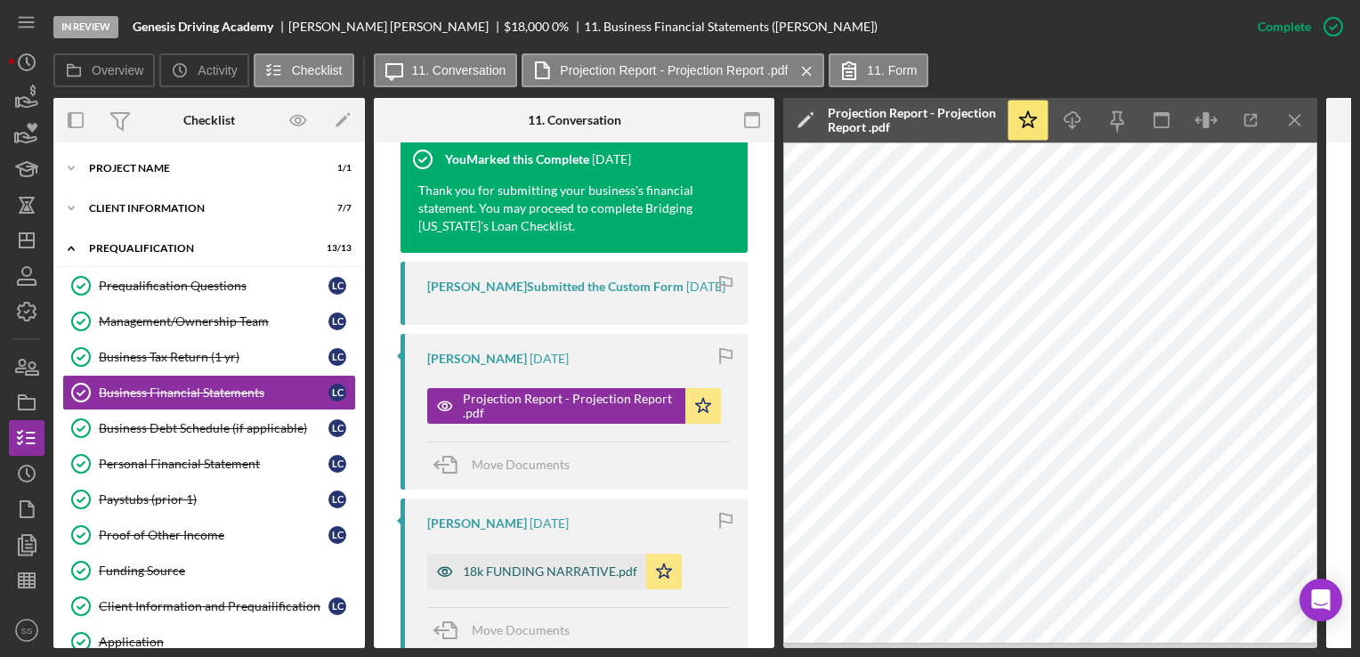
click at [547, 579] on div "18k FUNDING NARRATIVE.pdf" at bounding box center [550, 571] width 175 height 14
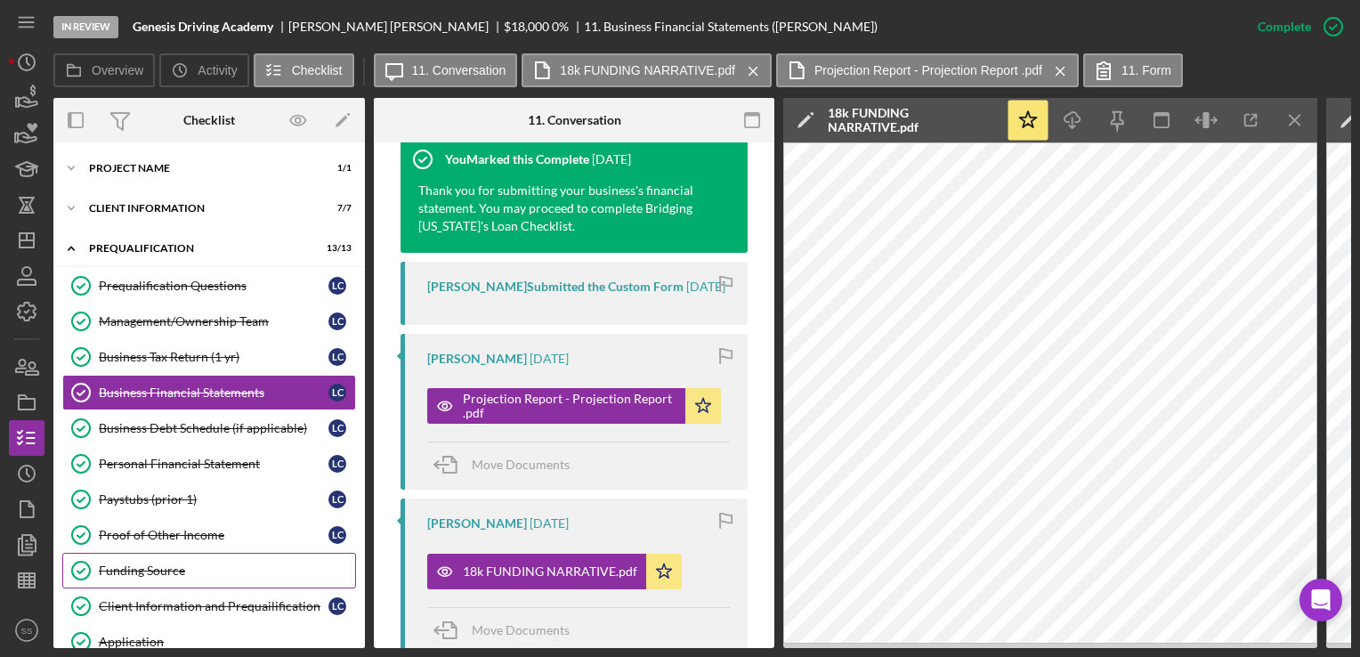
scroll to position [380, 0]
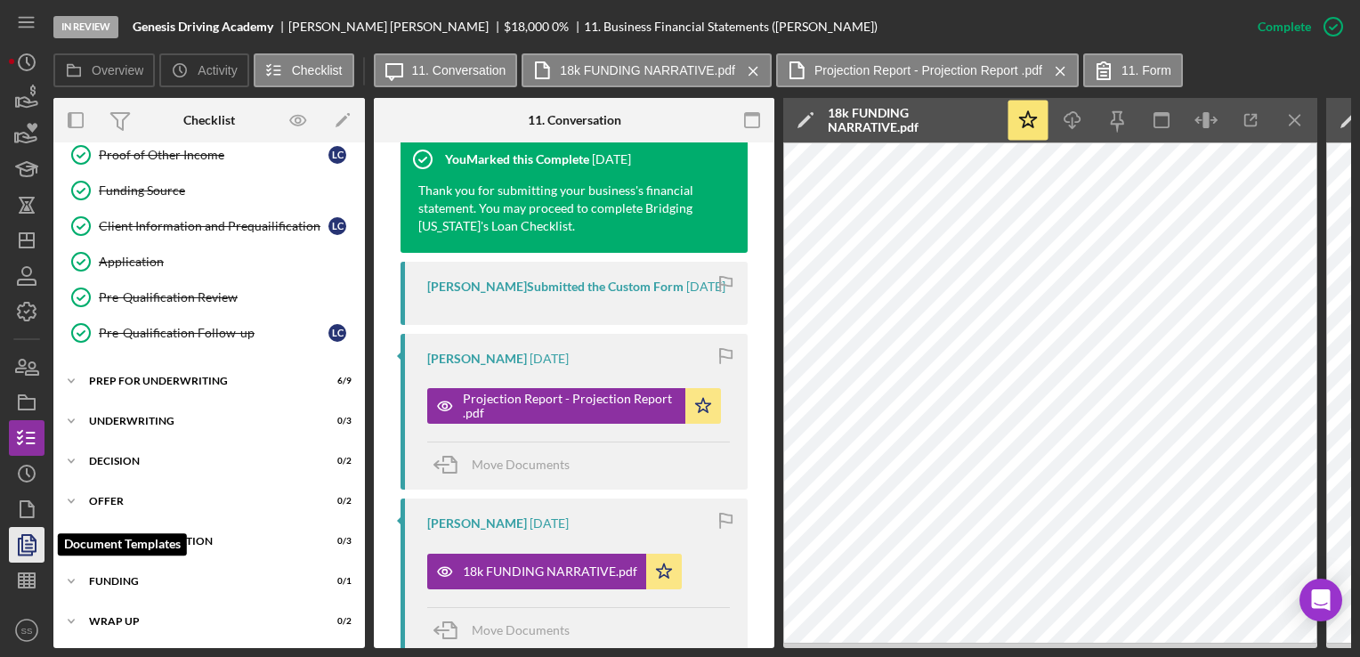
click at [36, 558] on icon "button" at bounding box center [26, 545] width 45 height 45
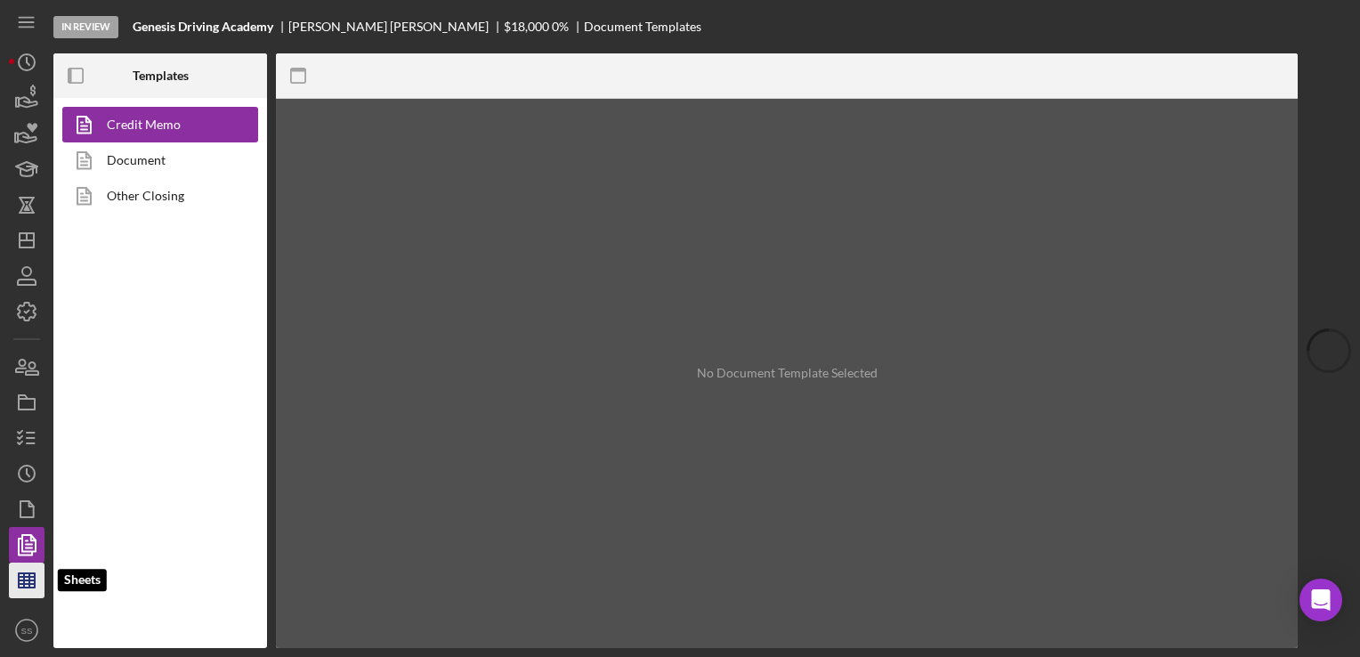
click at [36, 569] on icon "button" at bounding box center [26, 580] width 45 height 45
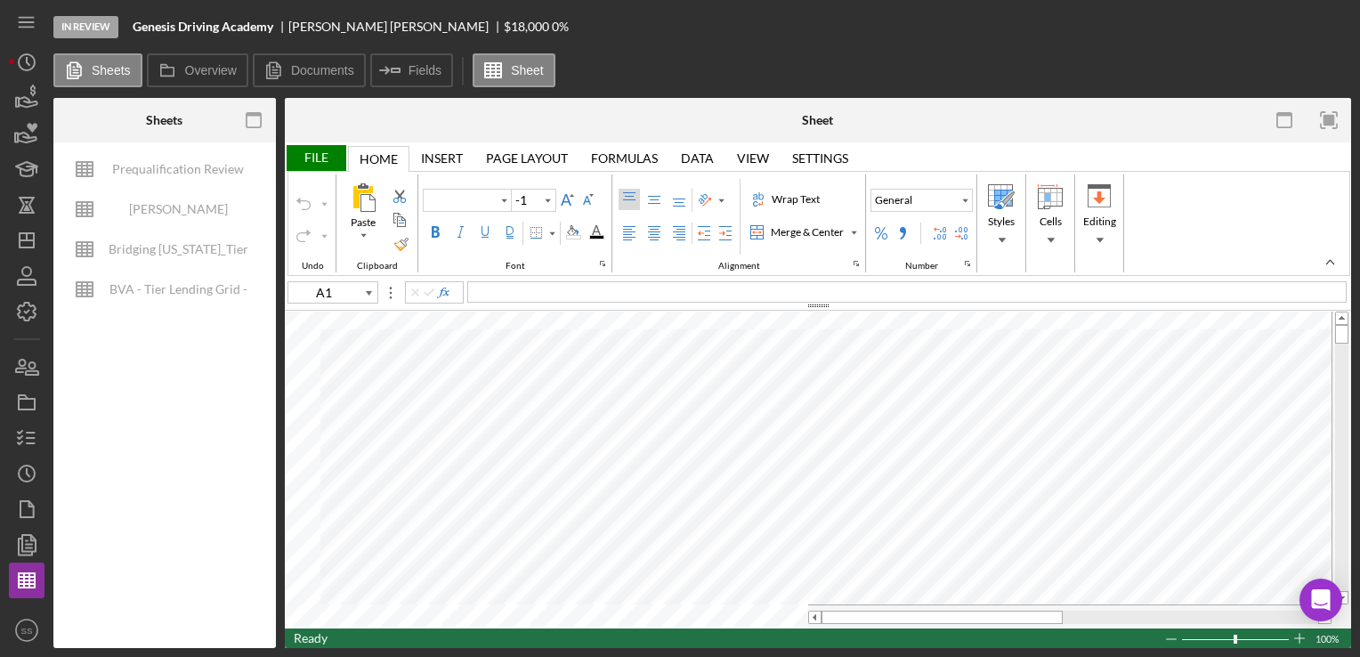
type input "Calibri"
type input "11"
type input "Proxima Nova"
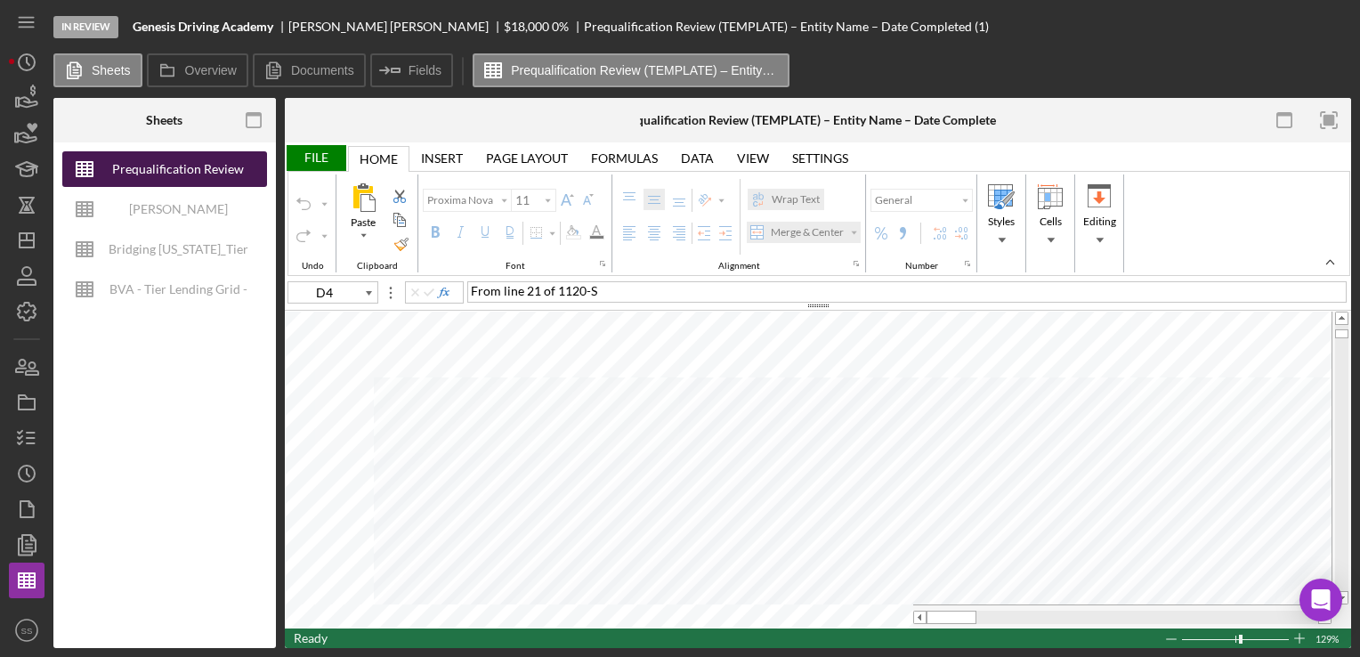
click at [189, 168] on div "Prequalification Review (TEMPLATE) – Entity Name – Date Completed (1)" at bounding box center [178, 169] width 142 height 36
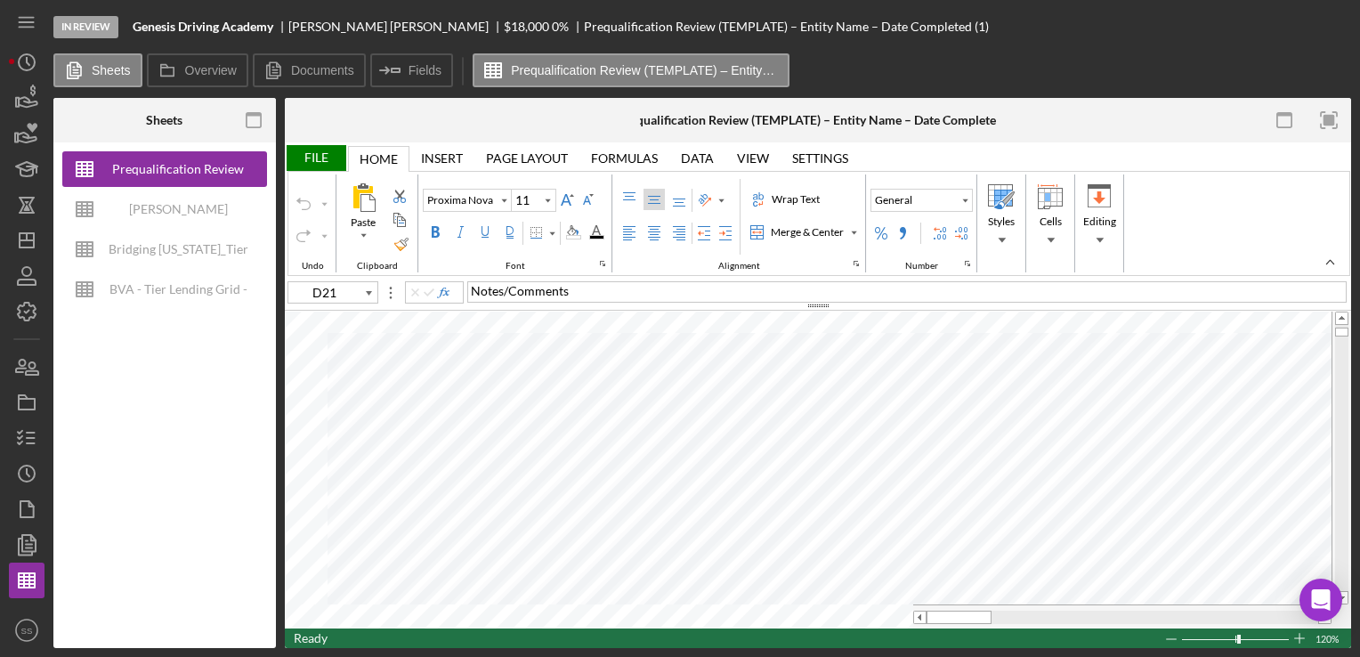
type input "B14"
type input "B15"
type input "B14"
type input "B15"
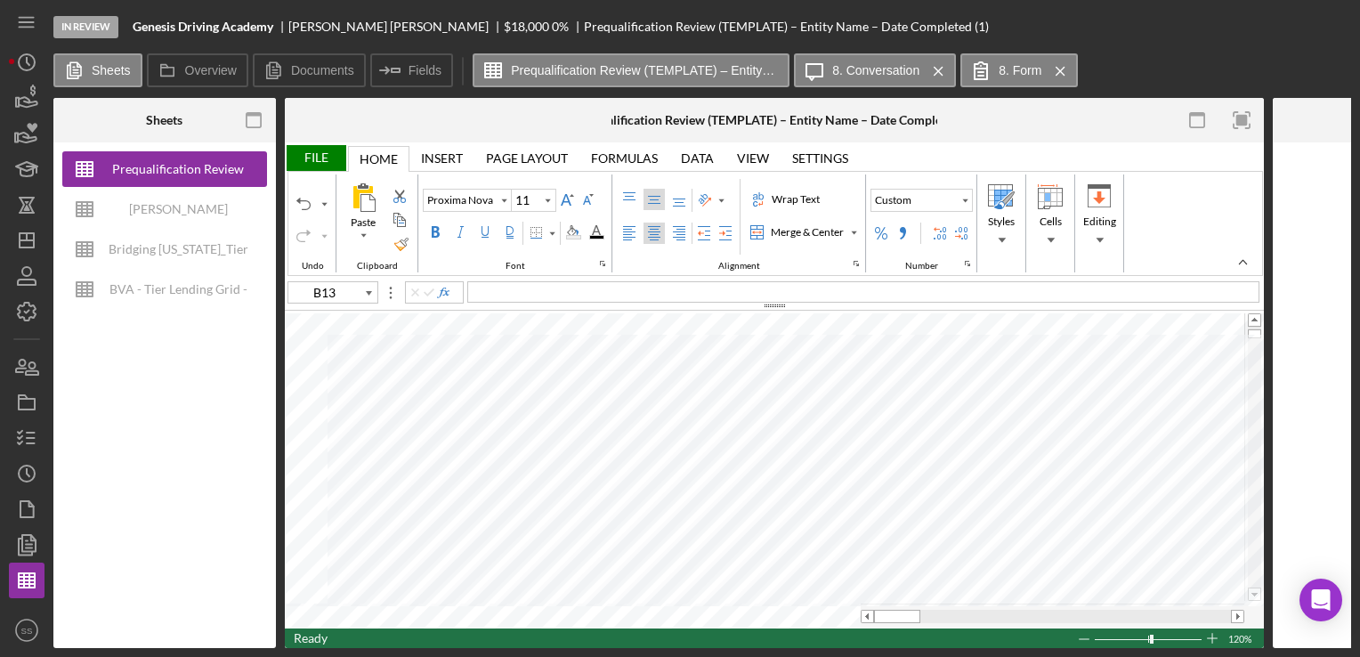
type input "B14"
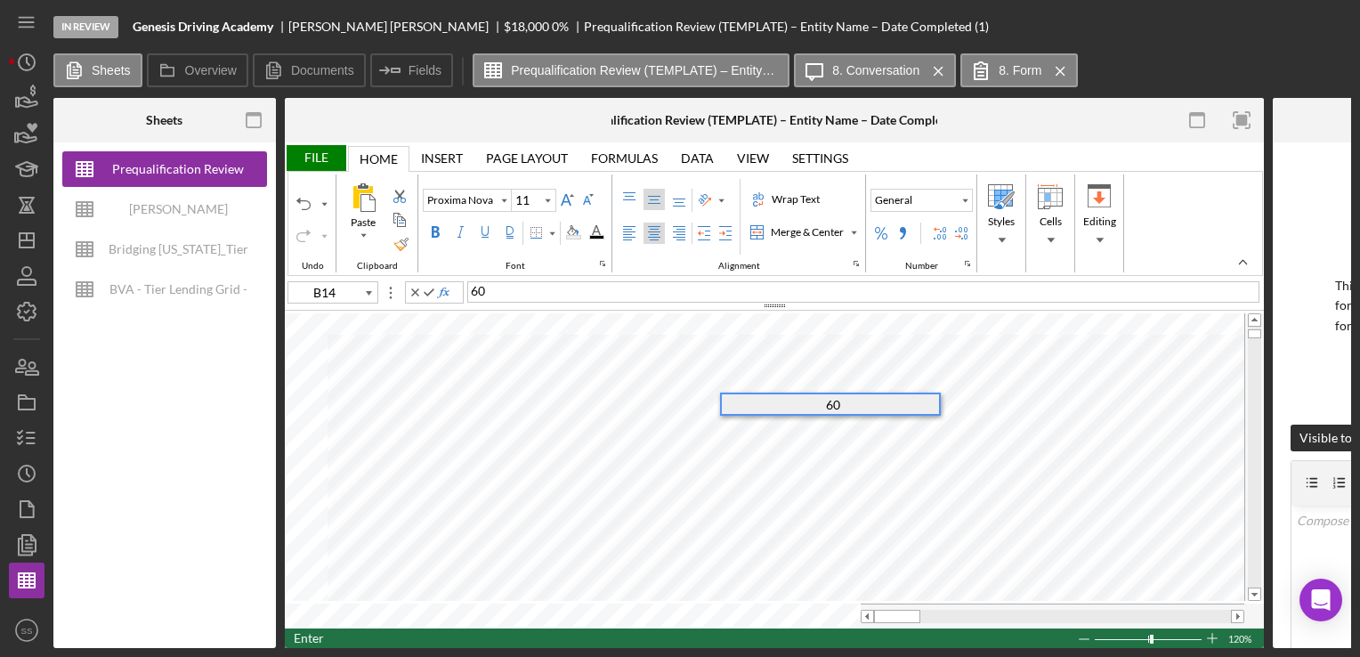
type input "B15"
type input "B14"
click at [314, 153] on div "File" at bounding box center [315, 158] width 61 height 26
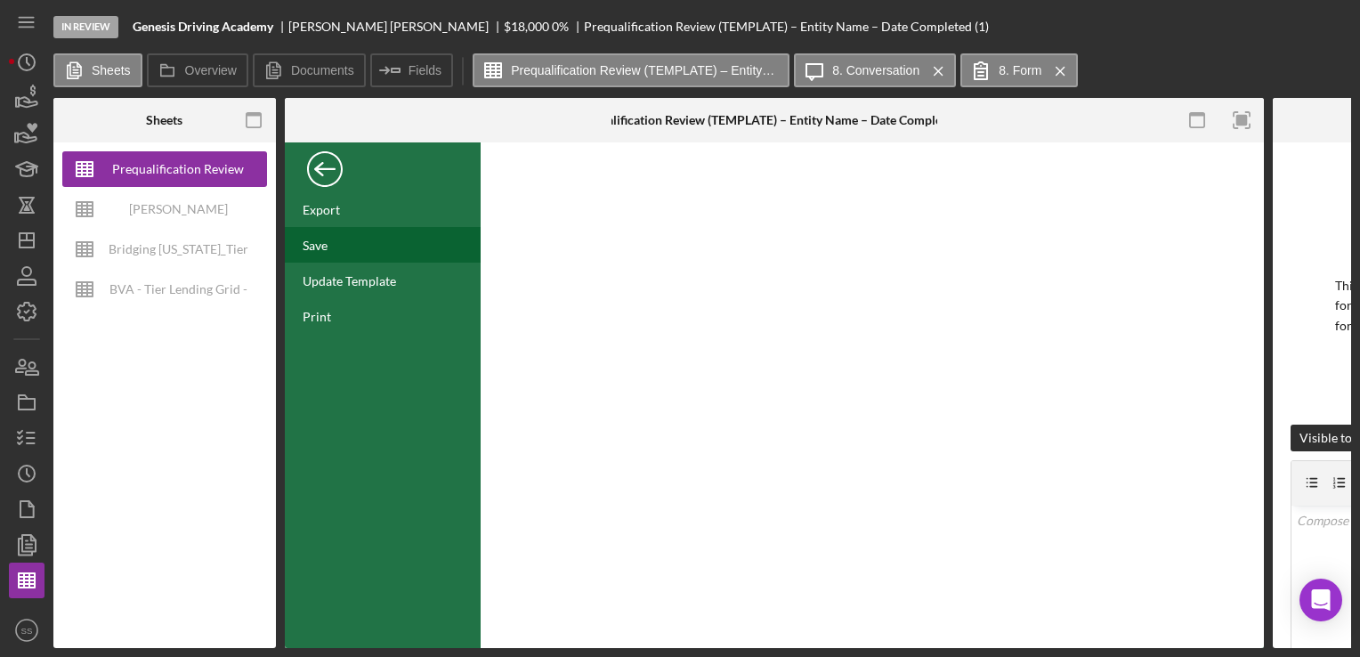
click at [328, 238] on div "Save" at bounding box center [315, 245] width 25 height 15
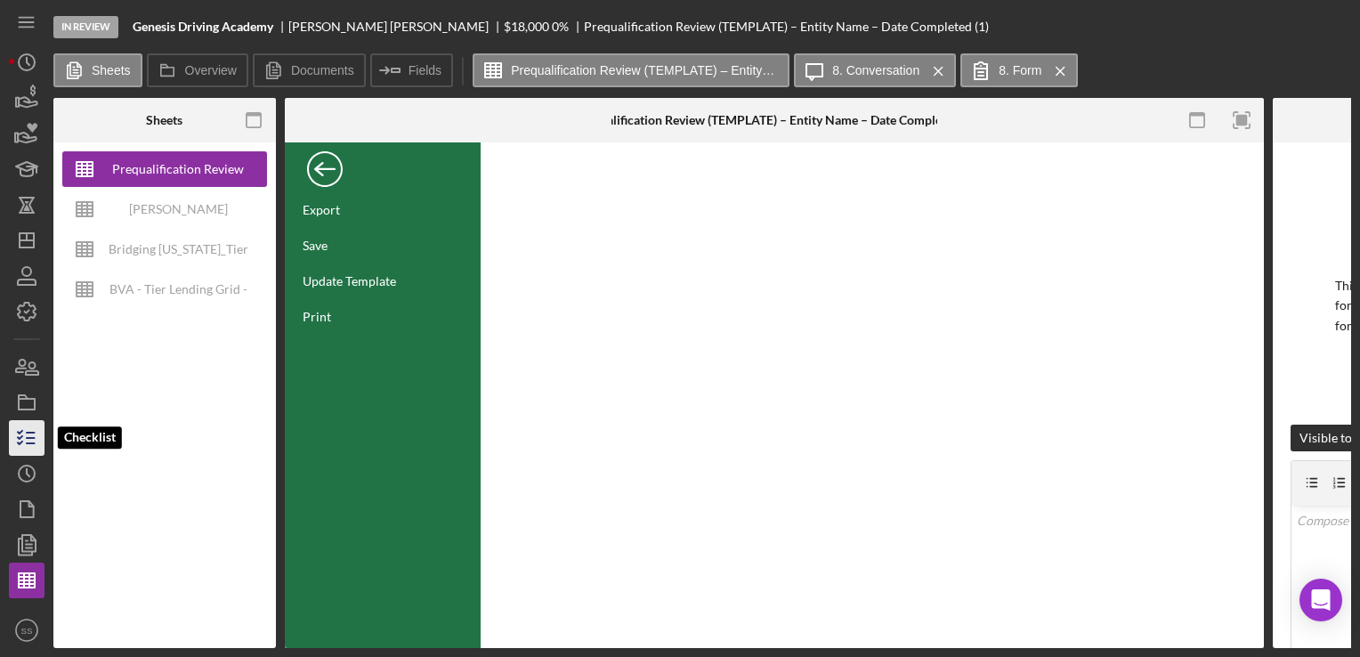
click at [32, 433] on line "button" at bounding box center [31, 433] width 8 height 0
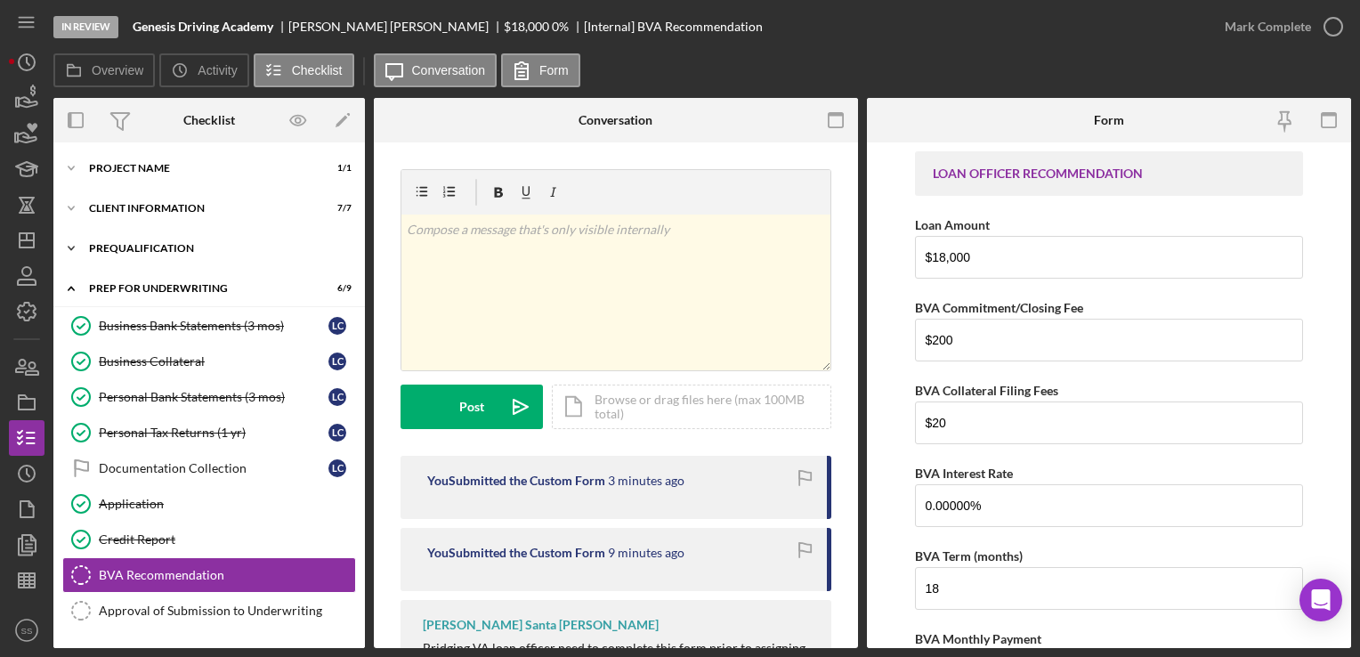
click at [171, 249] on div "Prequalification" at bounding box center [216, 248] width 254 height 11
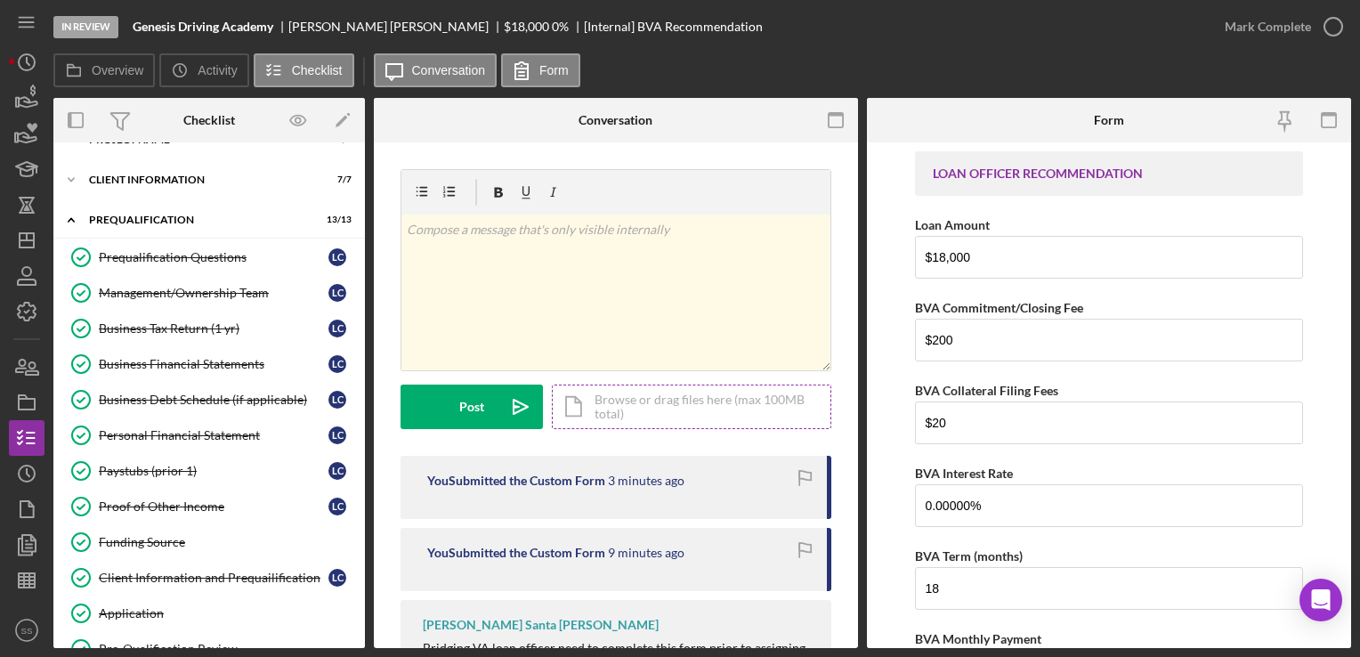
scroll to position [11, 0]
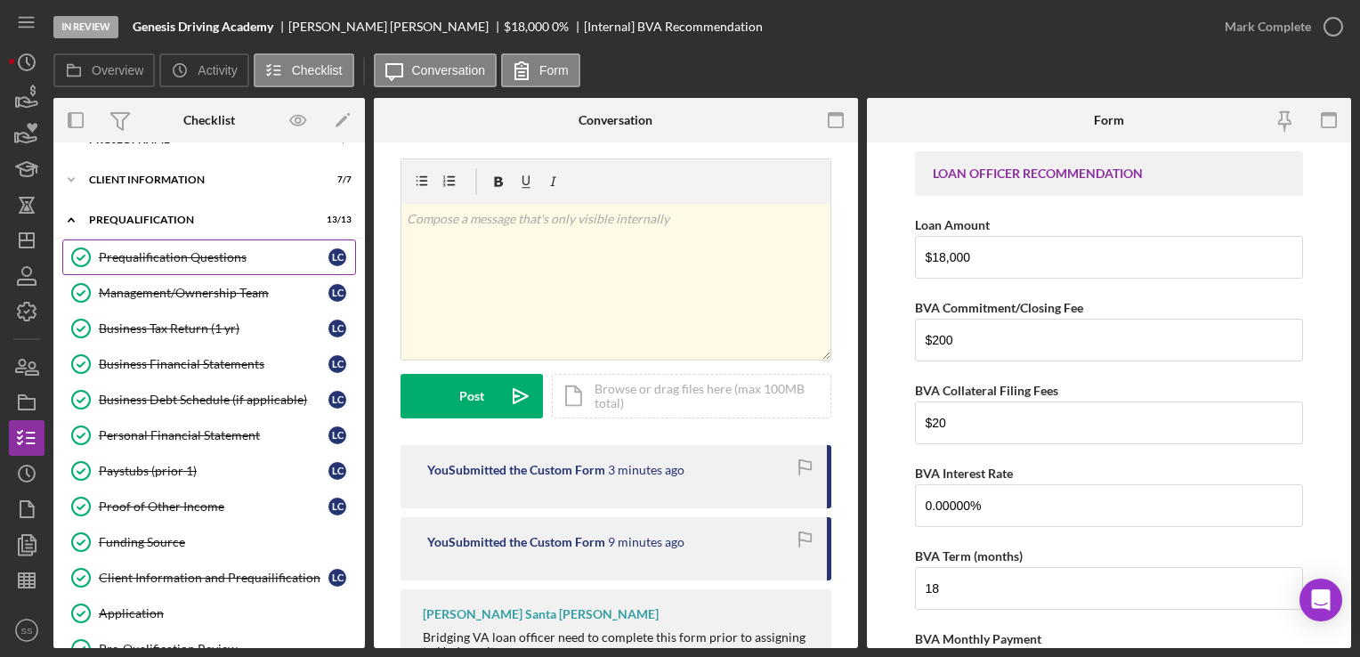
click at [231, 269] on link "Prequalification Questions Prequalification Questions L C" at bounding box center [209, 258] width 294 height 36
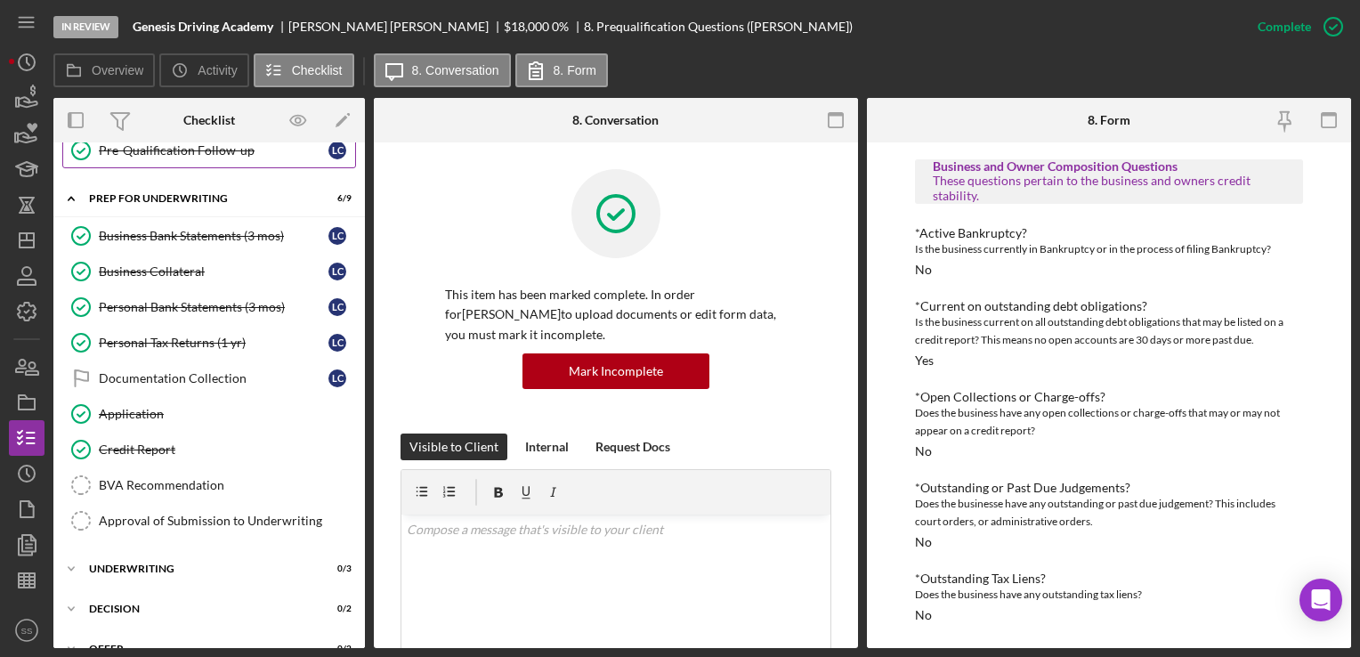
scroll to position [377, 0]
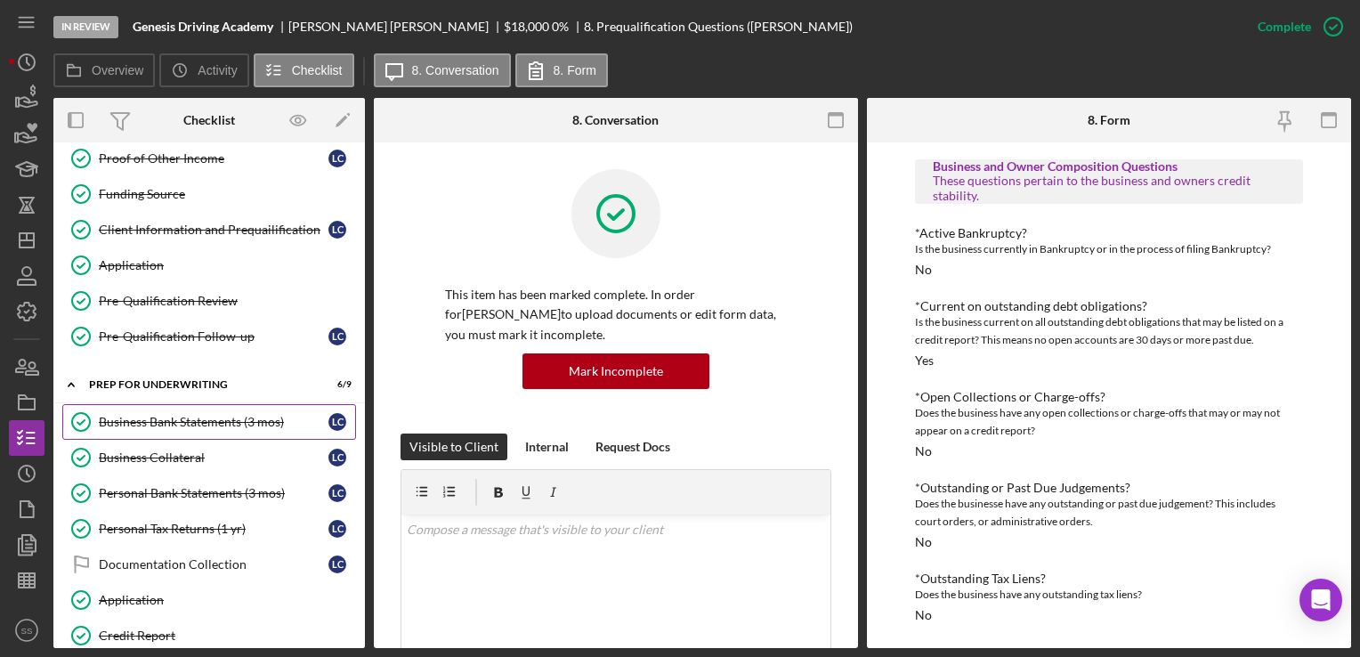
click at [199, 421] on div "Business Bank Statements (3 mos)" at bounding box center [214, 422] width 230 height 14
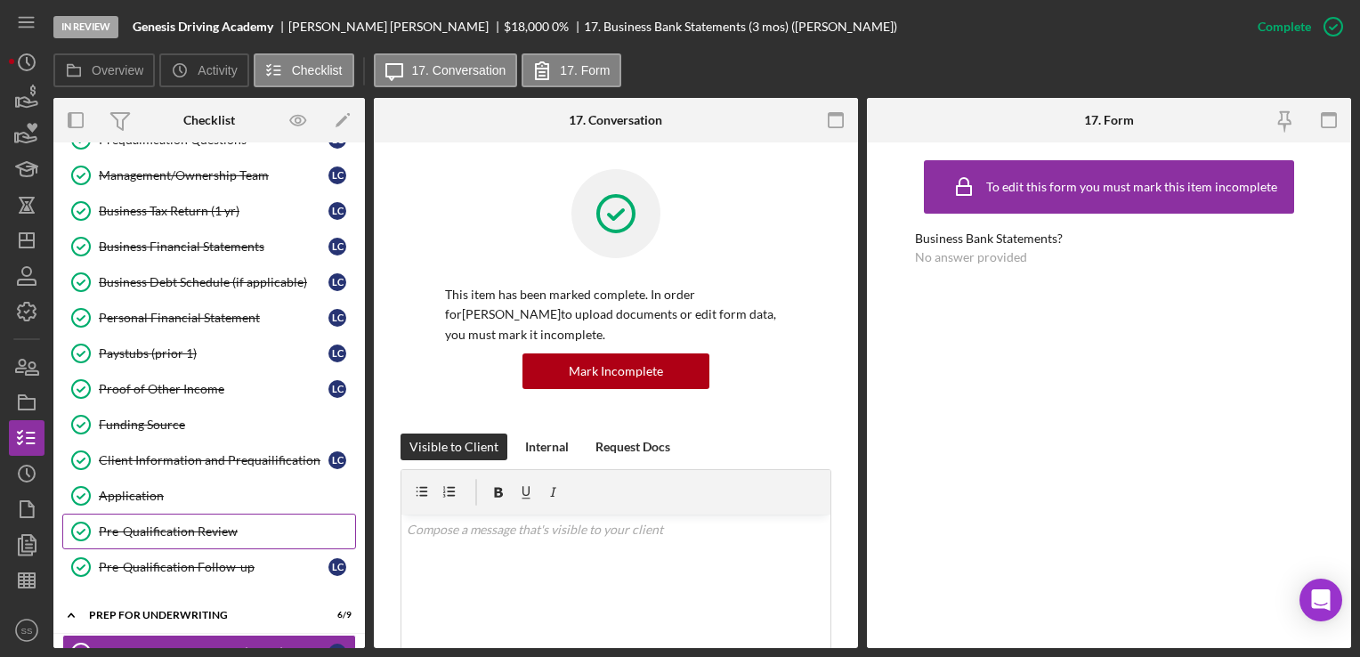
scroll to position [146, 0]
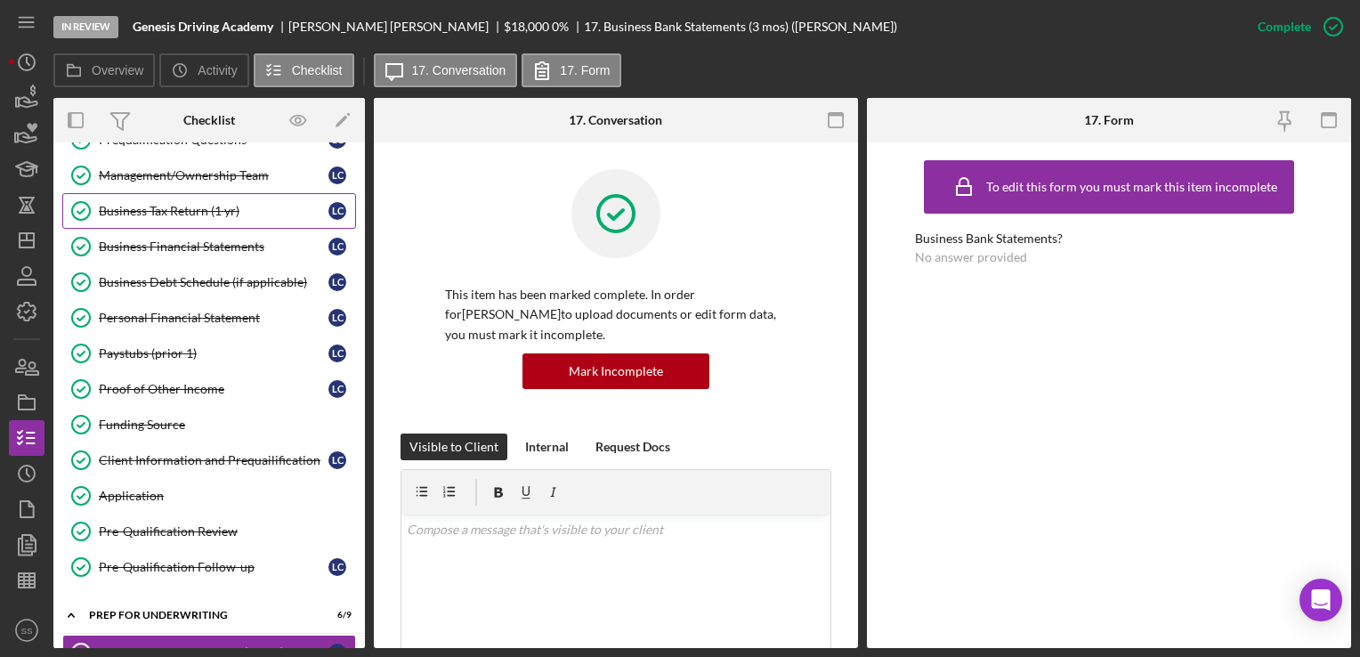
click at [204, 207] on div "Business Tax Return (1 yr)" at bounding box center [214, 211] width 230 height 14
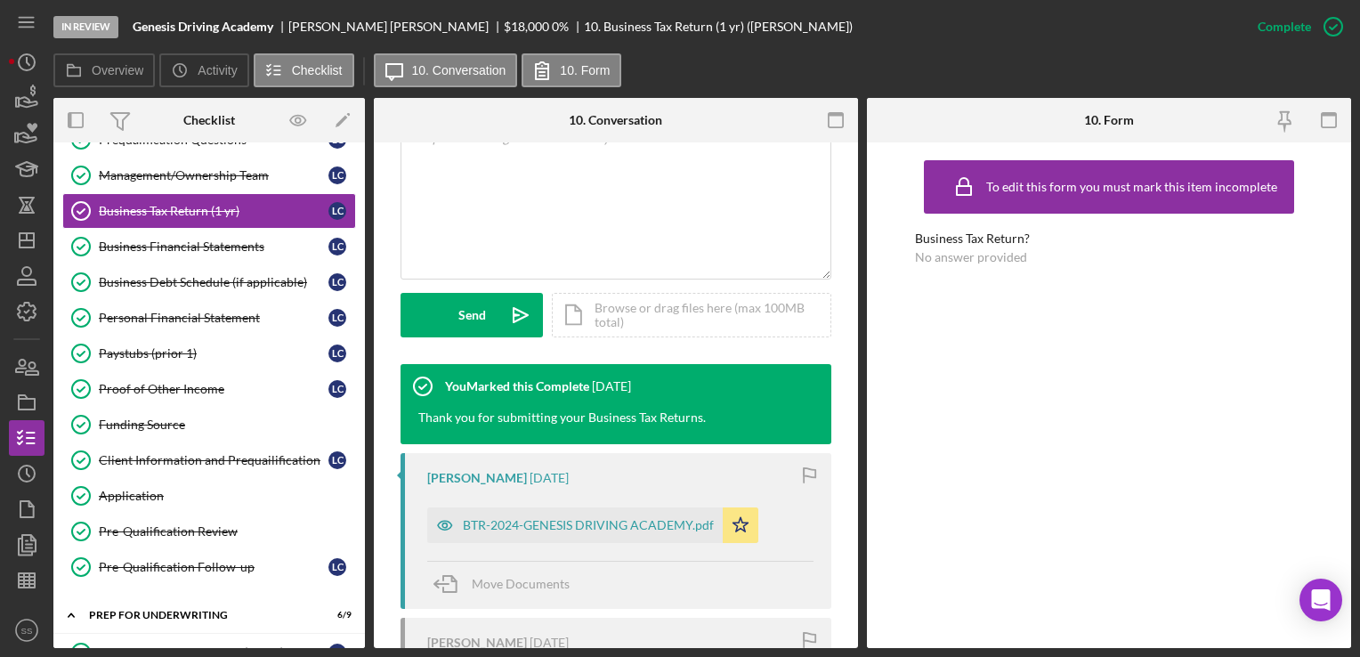
scroll to position [392, 0]
click at [621, 532] on div "BTR-2024-GENESIS DRIVING ACADEMY.pdf" at bounding box center [575, 526] width 296 height 36
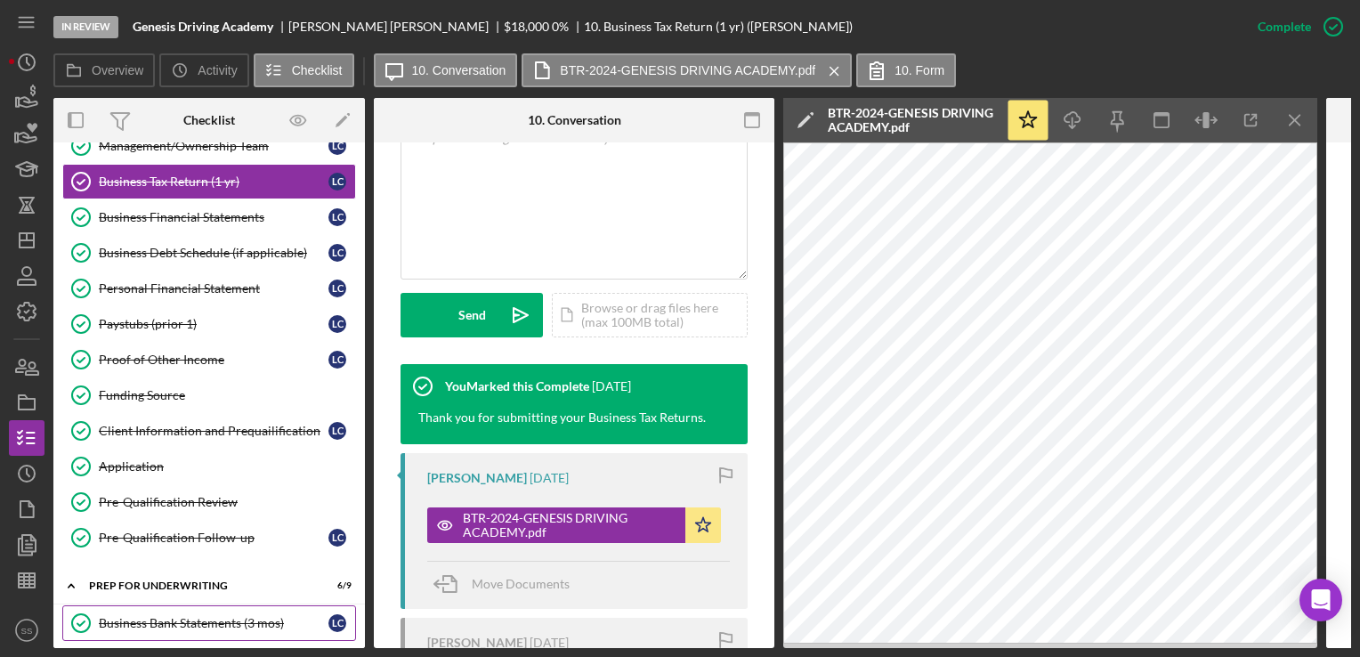
scroll to position [173, 0]
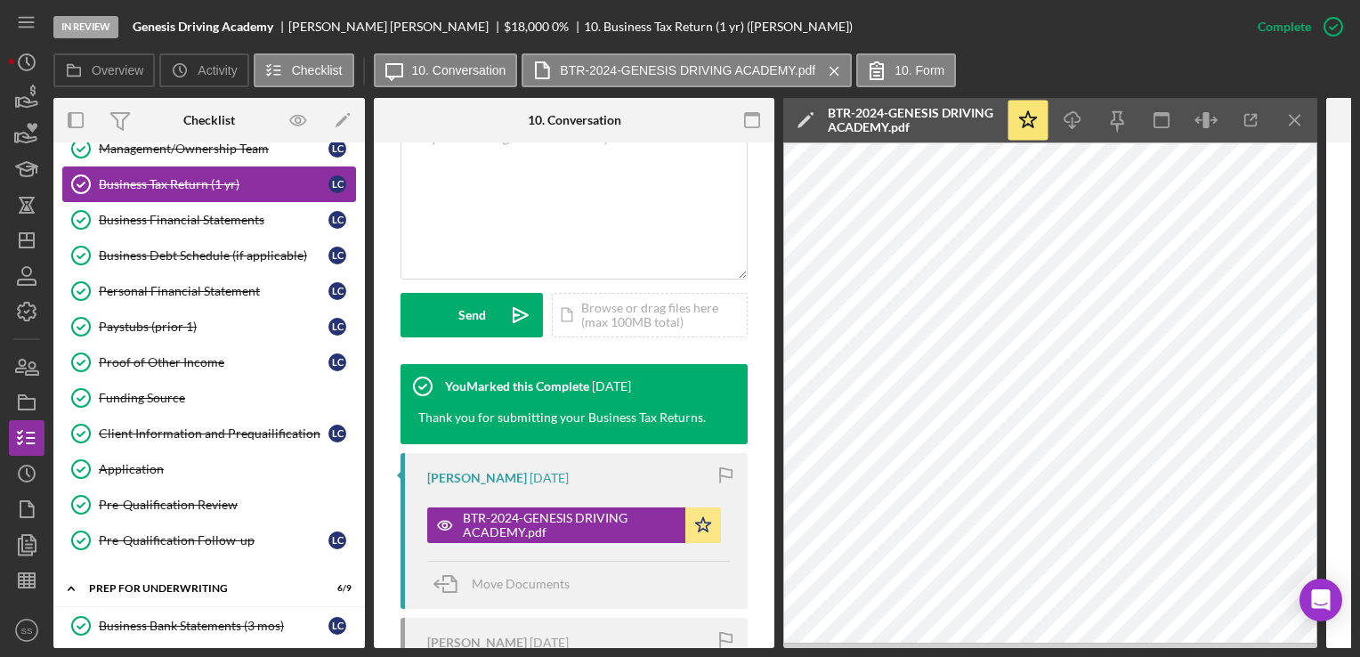
drag, startPoint x: 260, startPoint y: 293, endPoint x: 210, endPoint y: 189, distance: 115.5
click at [210, 189] on div "Business Tax Return (1 yr)" at bounding box center [214, 184] width 230 height 14
click at [210, 217] on div "Business Financial Statements" at bounding box center [214, 220] width 230 height 14
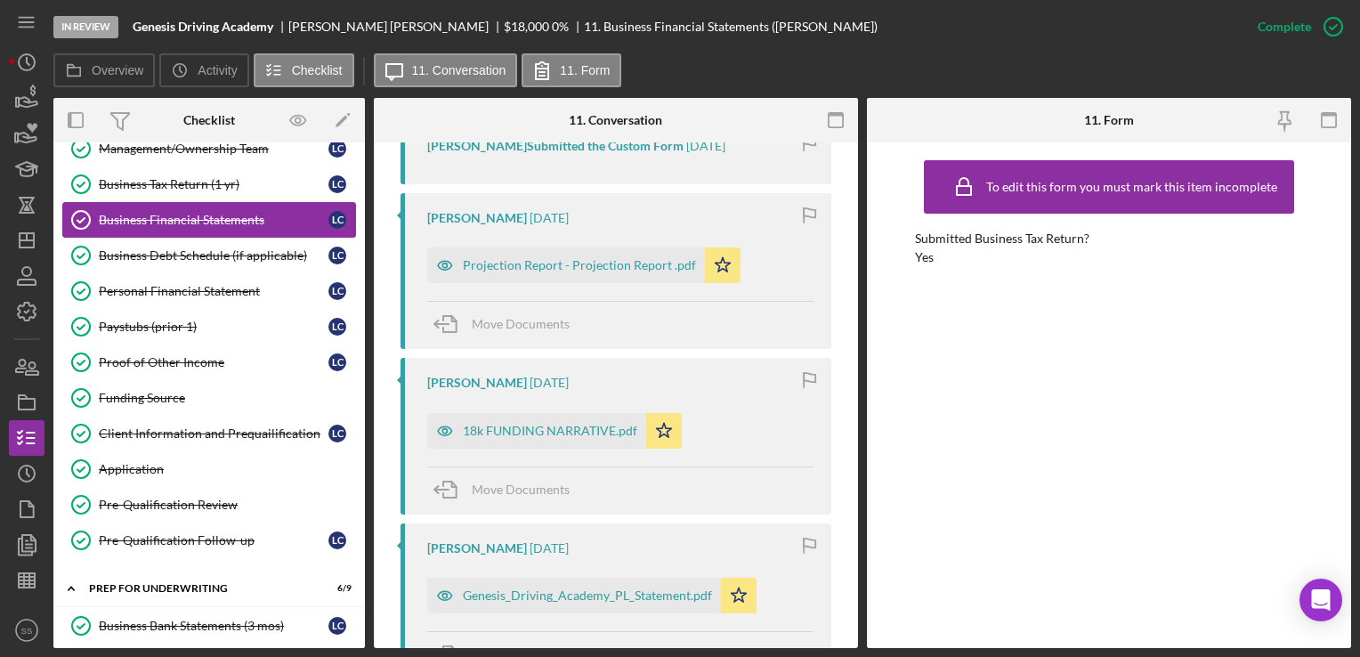
scroll to position [741, 0]
click at [591, 281] on div "Projection Report - Projection Report .pdf" at bounding box center [566, 266] width 278 height 36
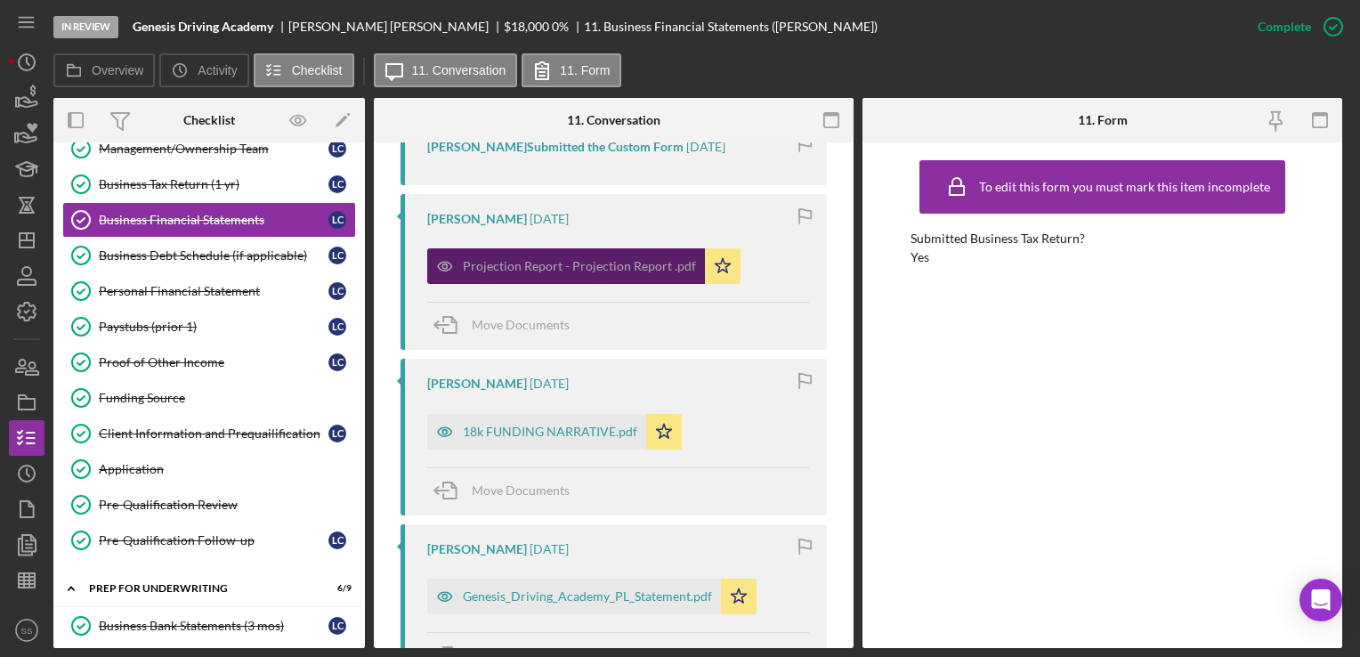
scroll to position [759, 0]
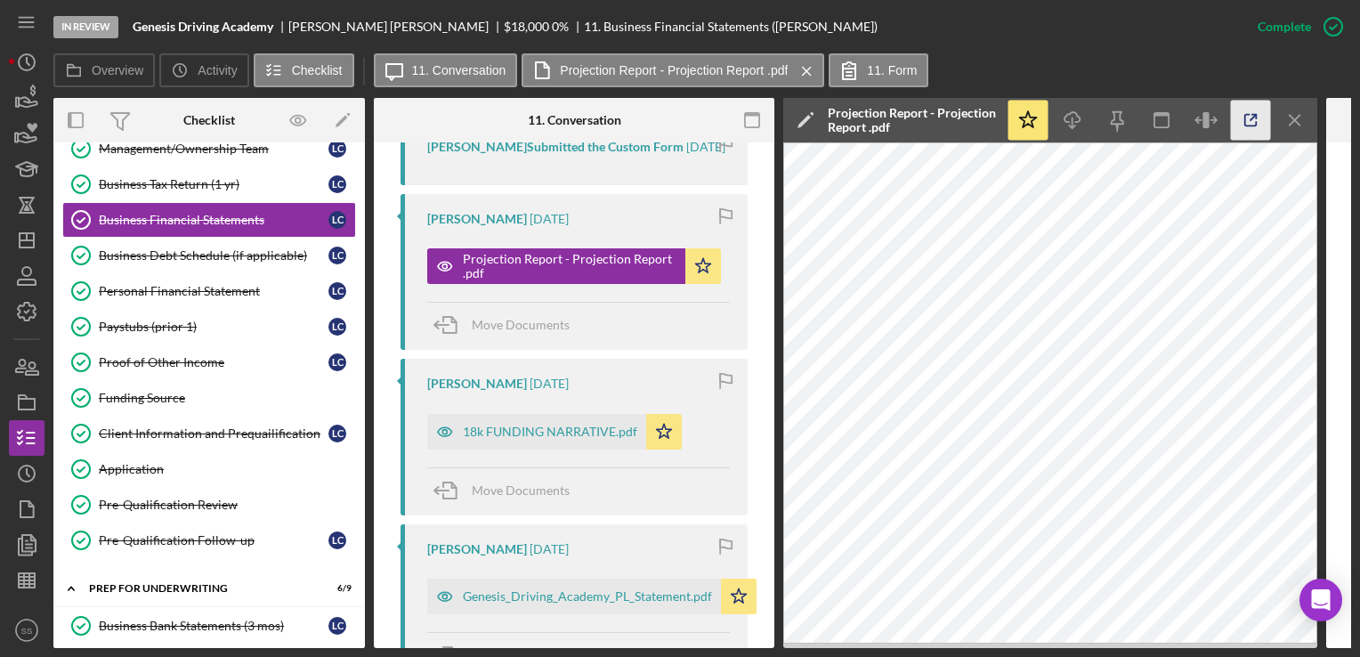
click at [1247, 123] on icon "button" at bounding box center [1251, 121] width 40 height 40
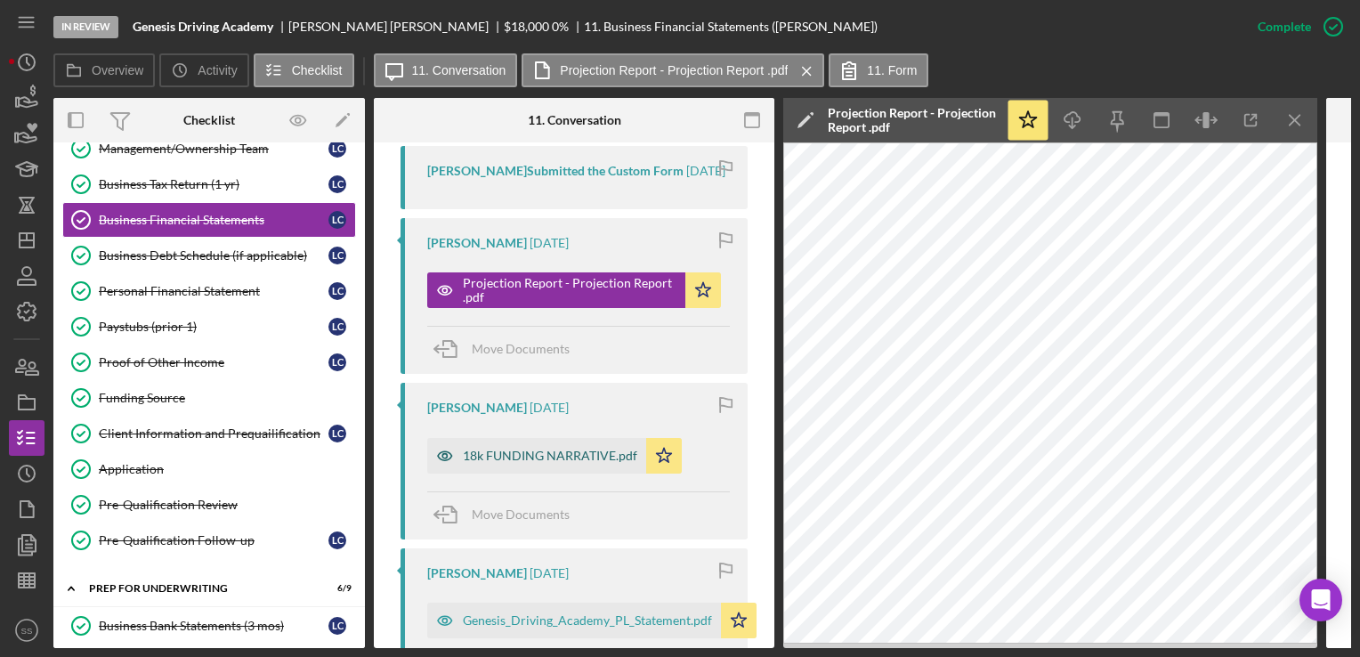
scroll to position [599, 0]
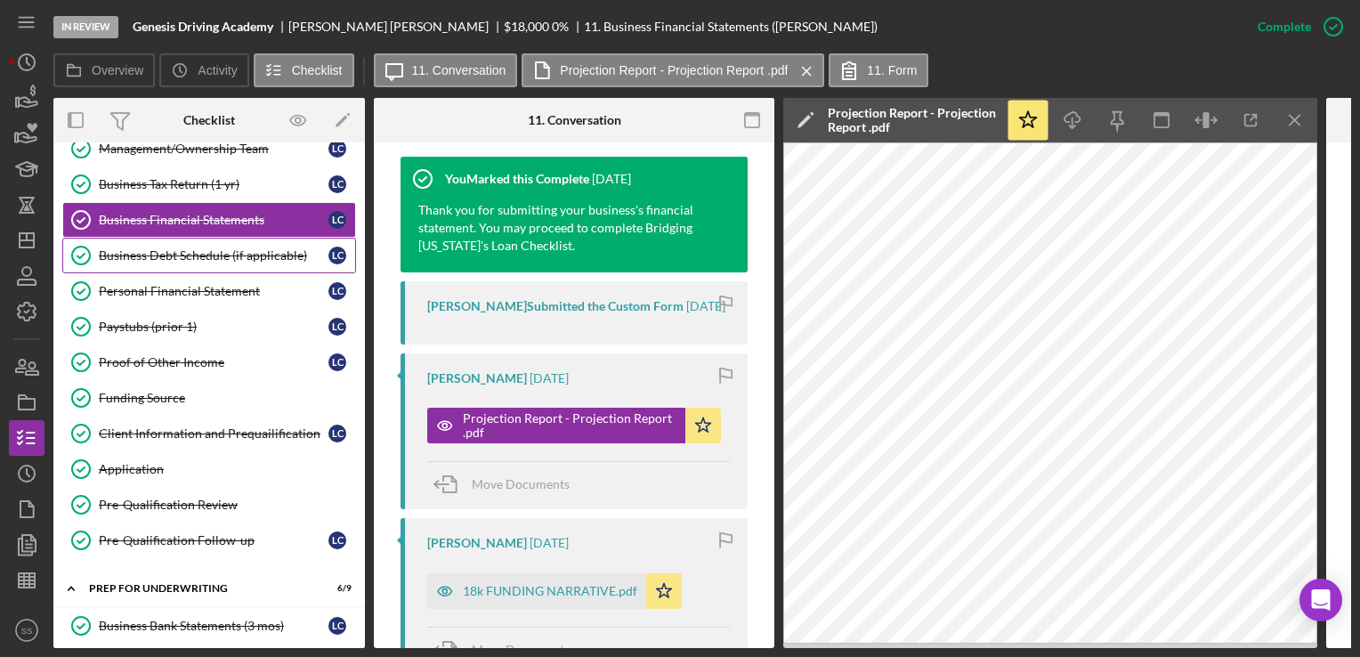
click at [183, 248] on div "Business Debt Schedule (if applicable)" at bounding box center [214, 255] width 230 height 14
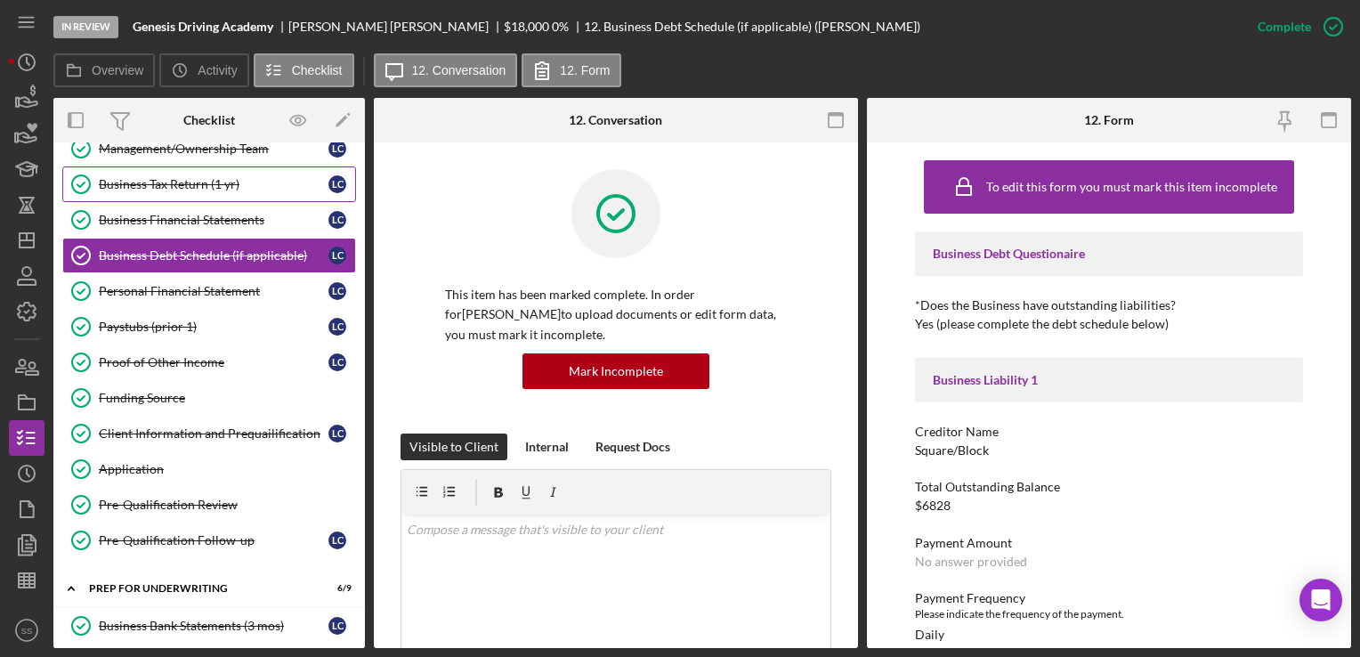
click at [207, 189] on div "Business Tax Return (1 yr)" at bounding box center [214, 184] width 230 height 14
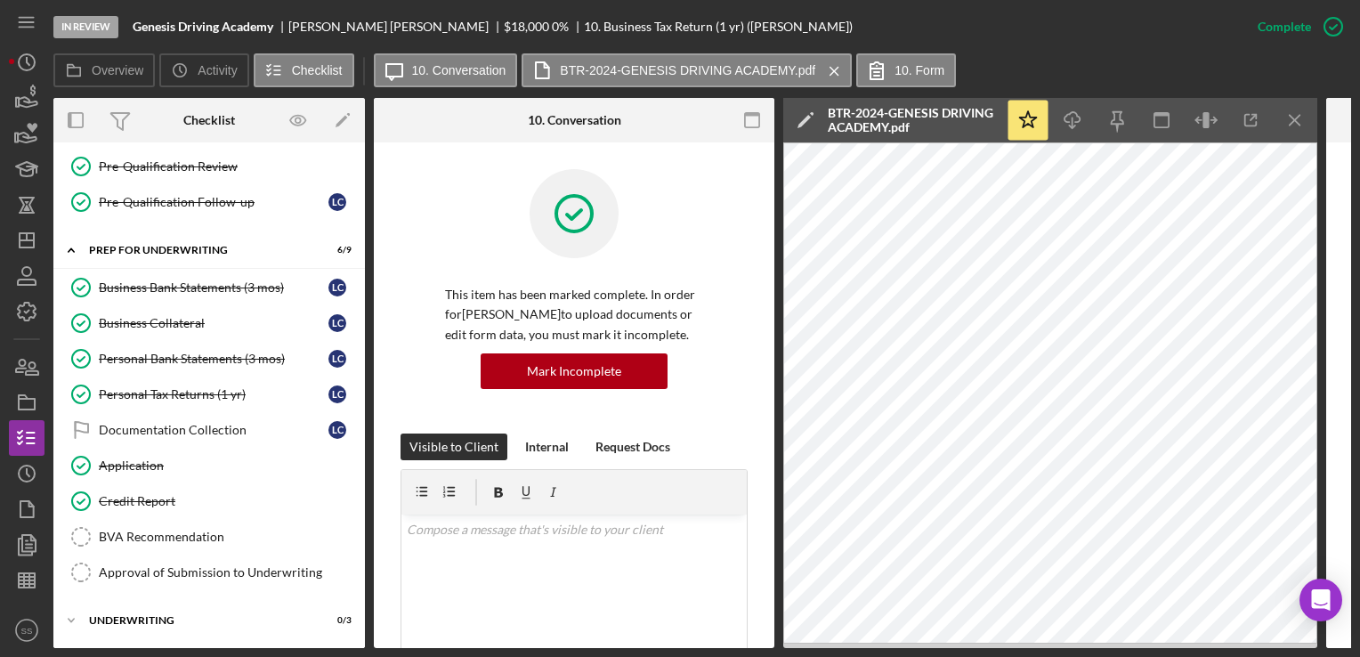
scroll to position [512, 0]
click at [164, 472] on link "Application Application" at bounding box center [209, 465] width 294 height 36
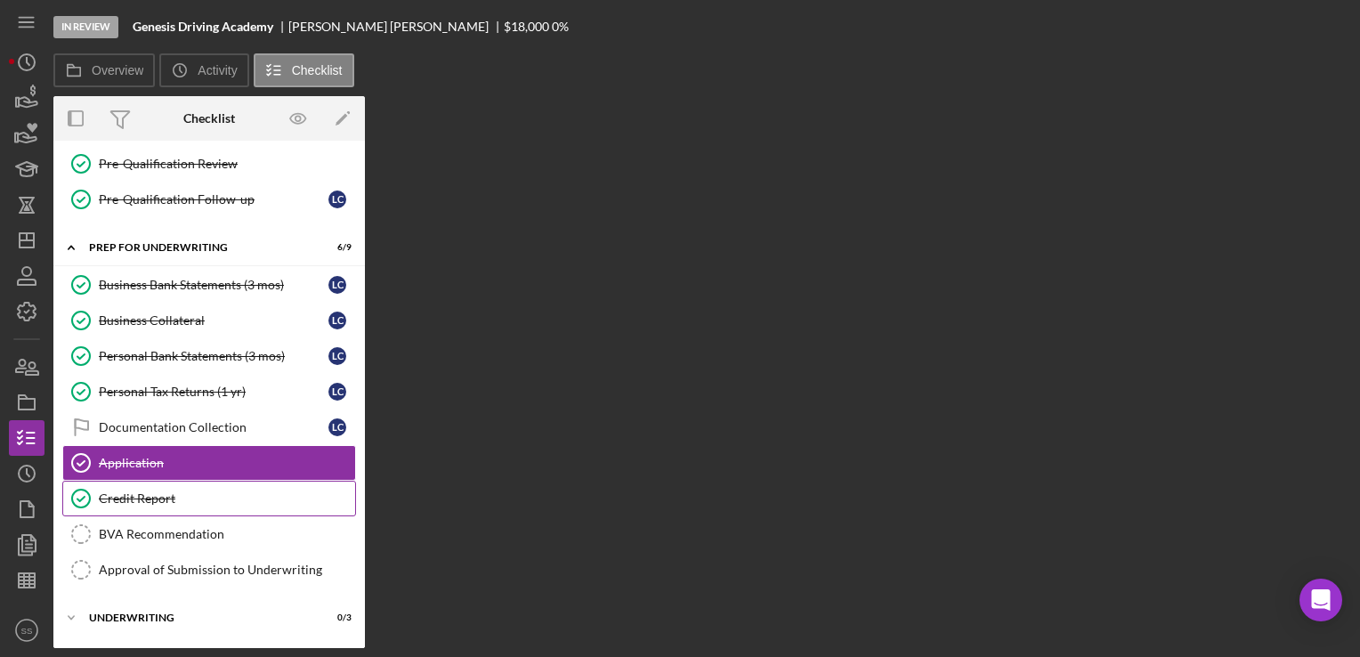
click at [175, 491] on div "Credit Report" at bounding box center [227, 498] width 256 height 14
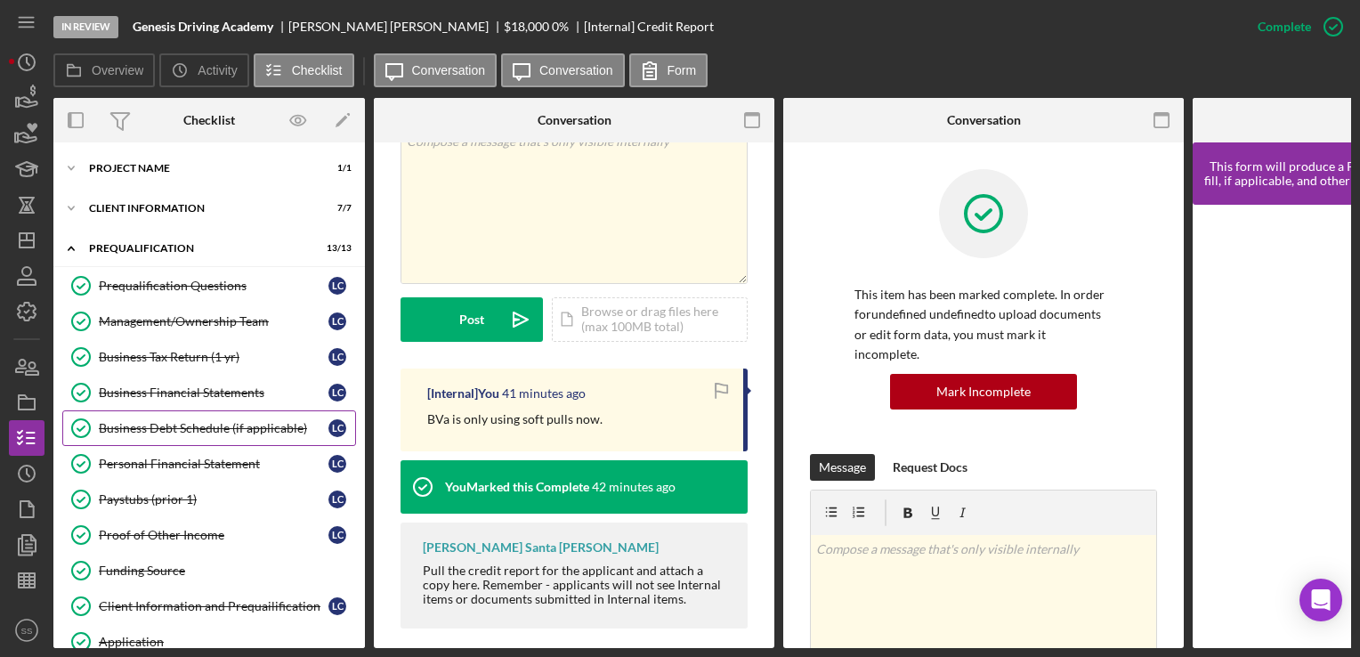
scroll to position [195, 0]
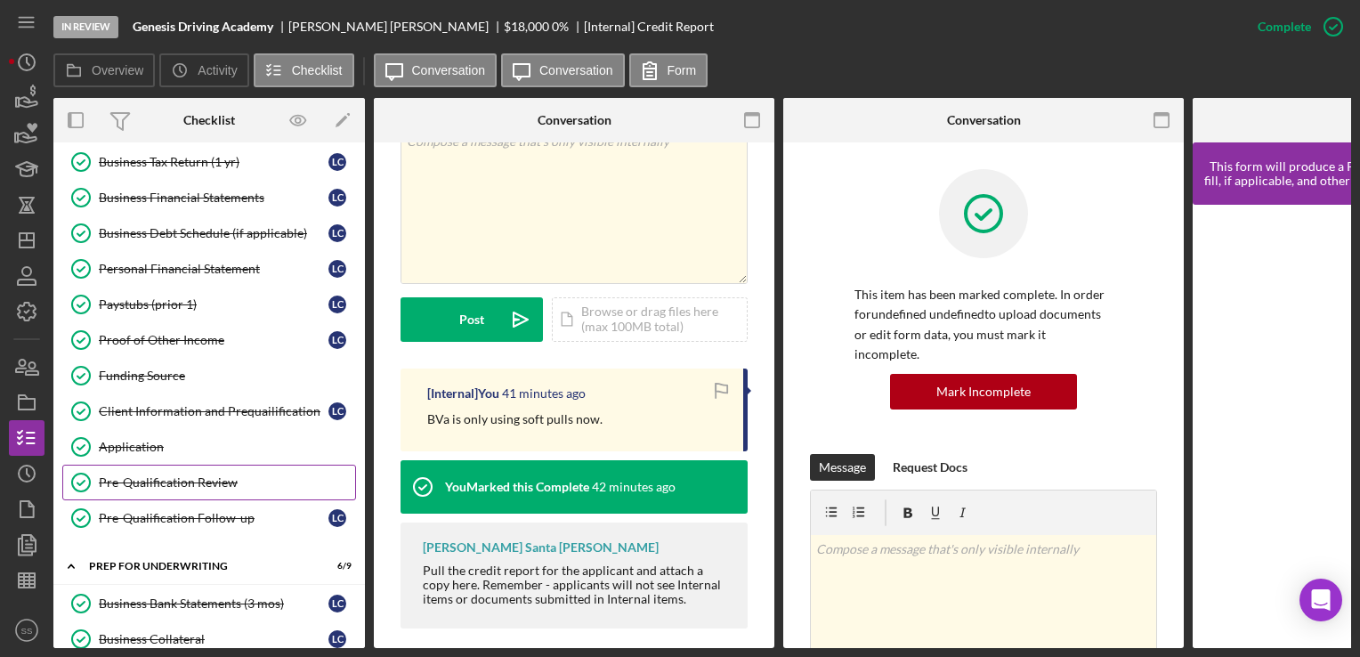
click at [186, 475] on div "Pre-Qualification Review" at bounding box center [227, 482] width 256 height 14
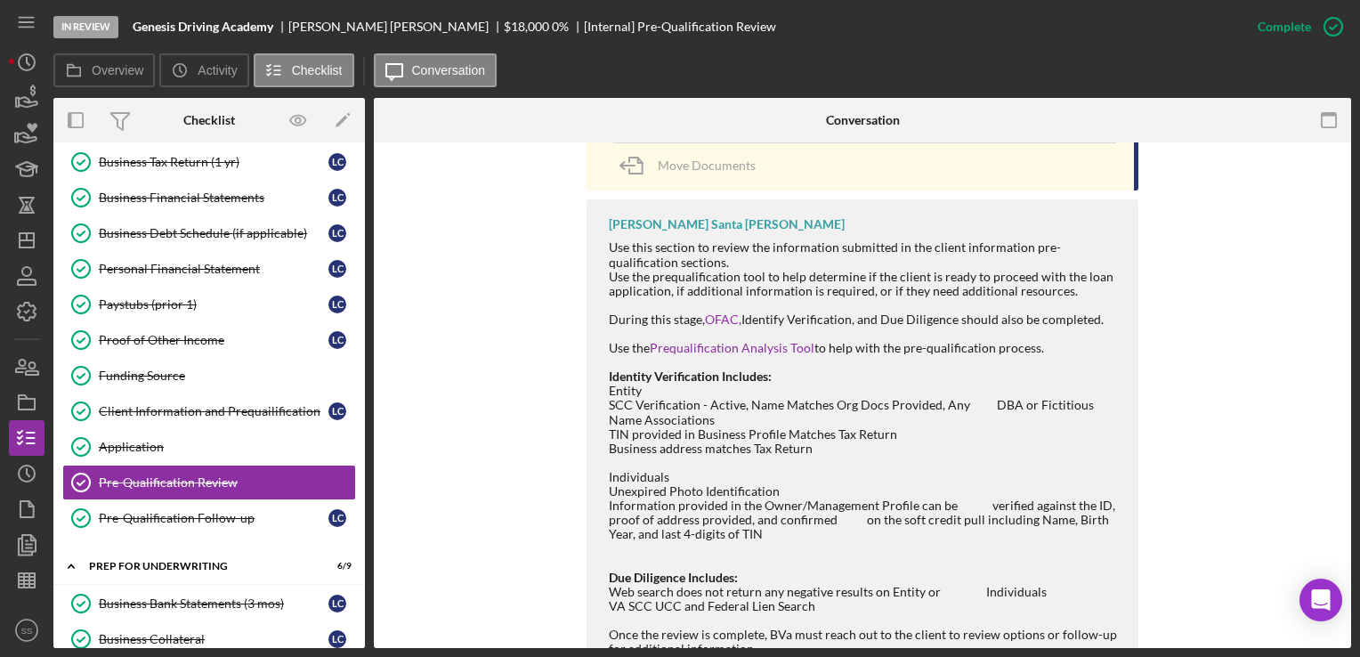
scroll to position [1107, 0]
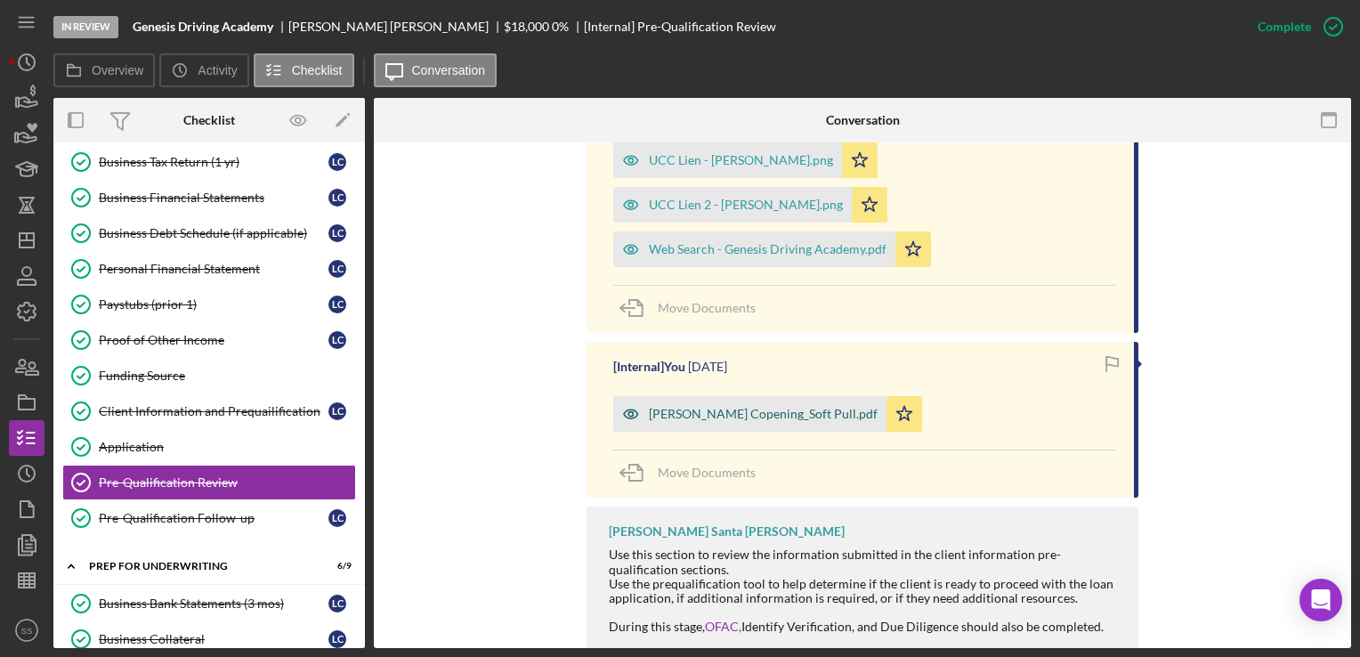
click at [696, 396] on div "[PERSON_NAME] Copening_Soft Pull.pdf" at bounding box center [749, 414] width 273 height 36
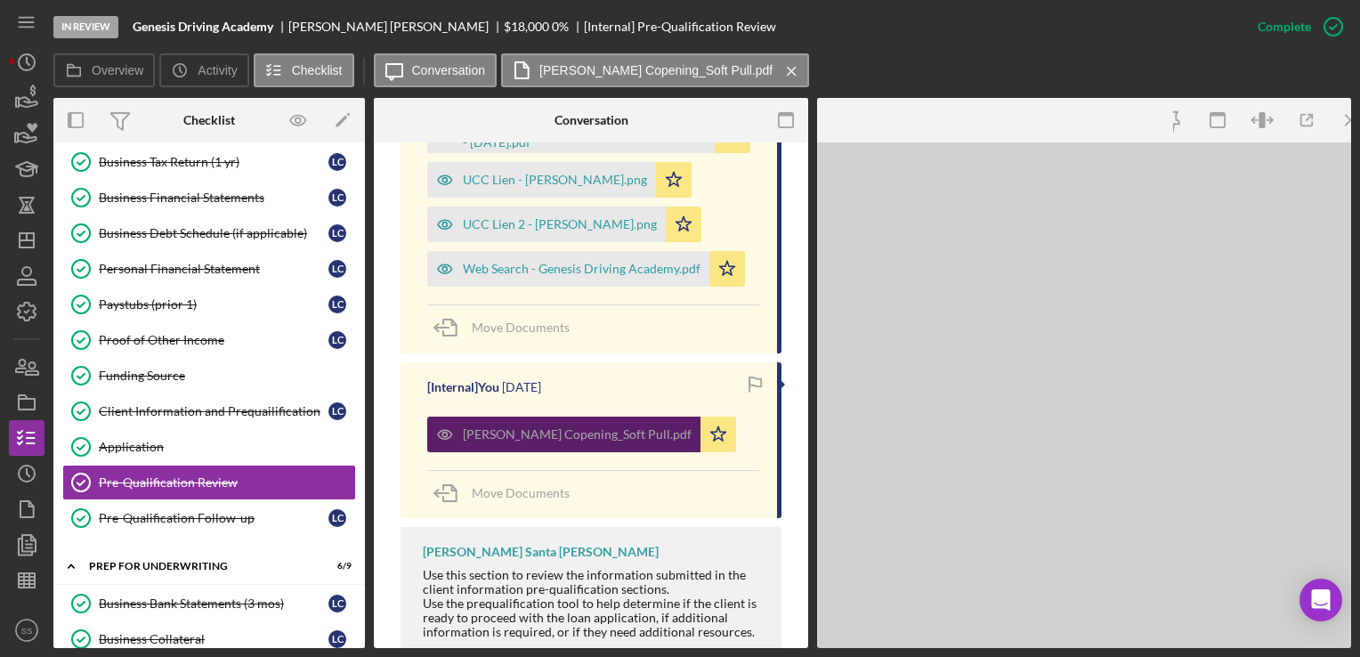
scroll to position [1172, 0]
